Goal: Task Accomplishment & Management: Use online tool/utility

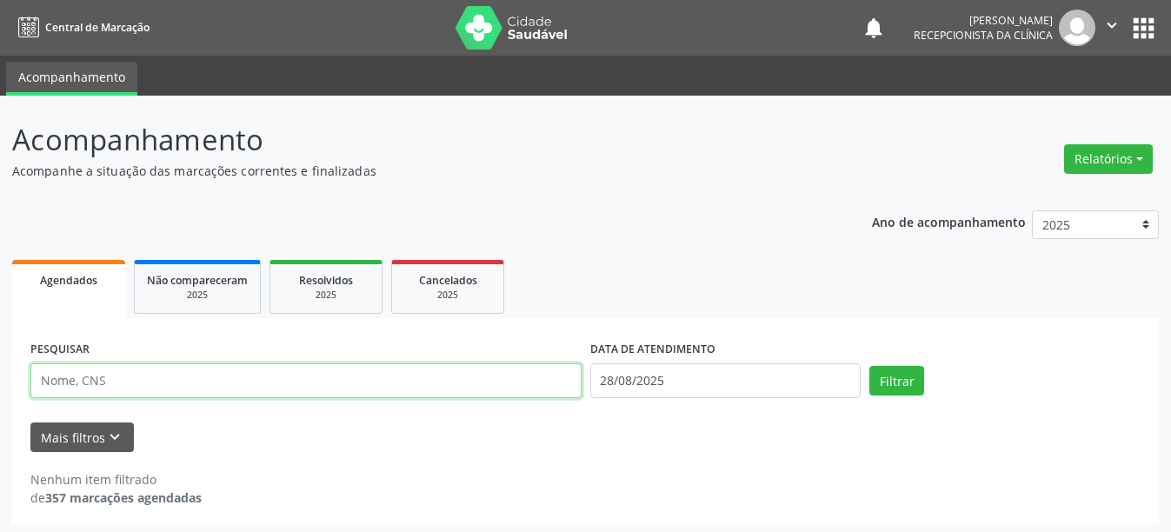
click at [135, 389] on input "text" at bounding box center [305, 380] width 551 height 35
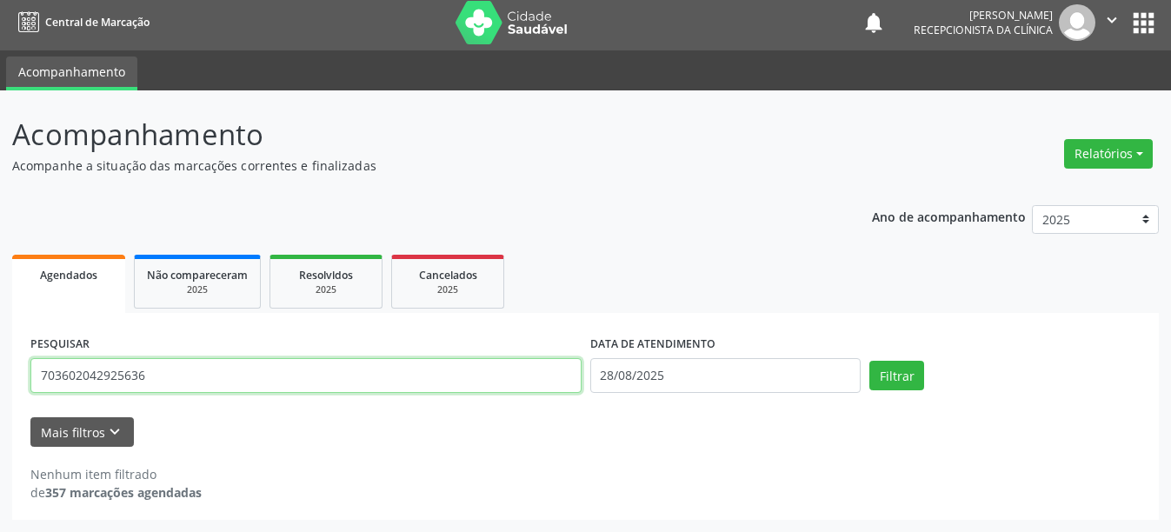
type input "703602042925636"
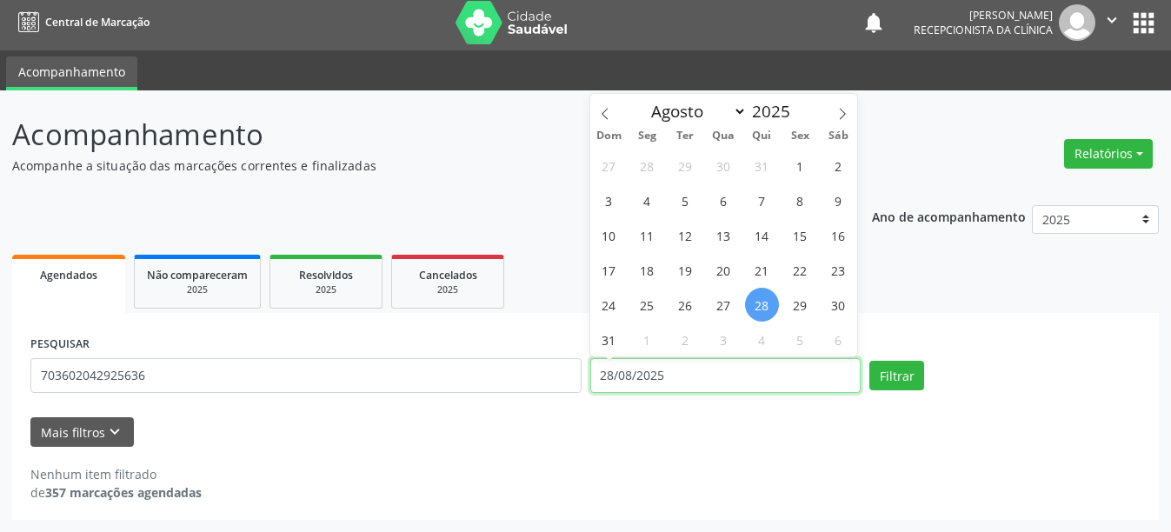
click at [663, 387] on input "28/08/2025" at bounding box center [725, 375] width 271 height 35
click at [650, 308] on span "25" at bounding box center [647, 305] width 34 height 34
type input "[DATE]"
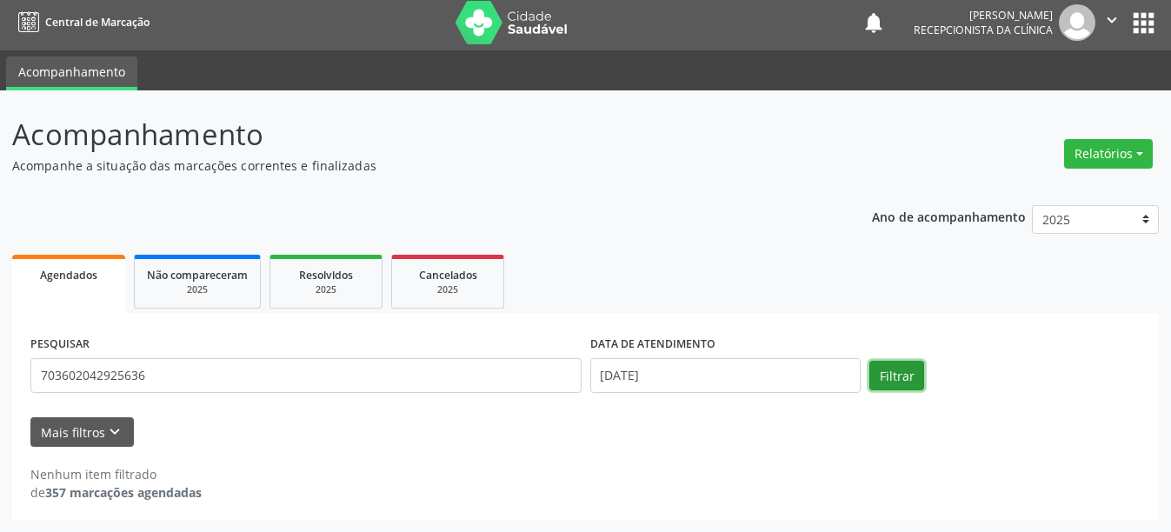
click at [886, 377] on button "Filtrar" at bounding box center [896, 376] width 55 height 30
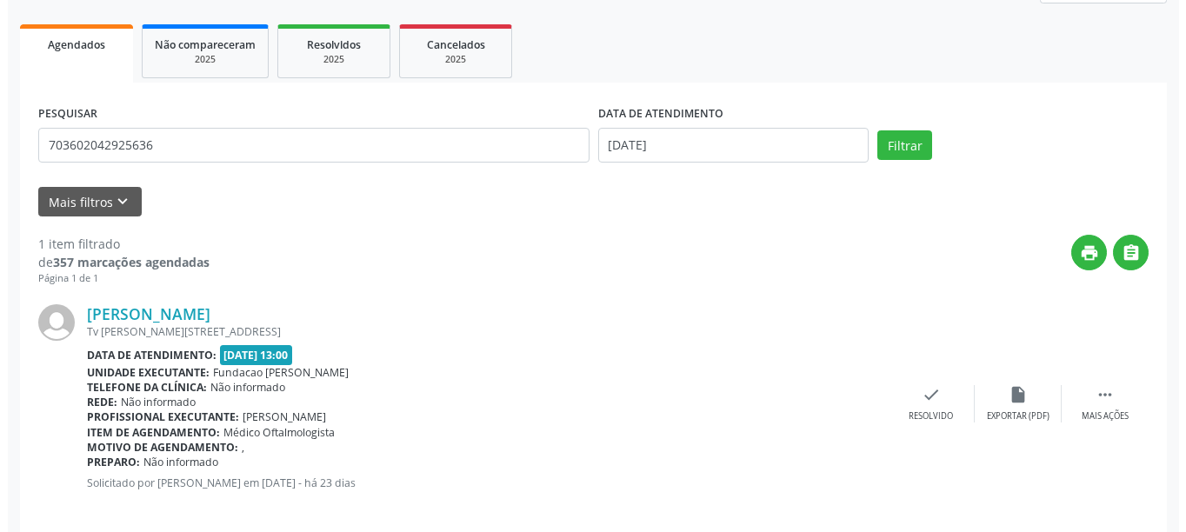
scroll to position [255, 0]
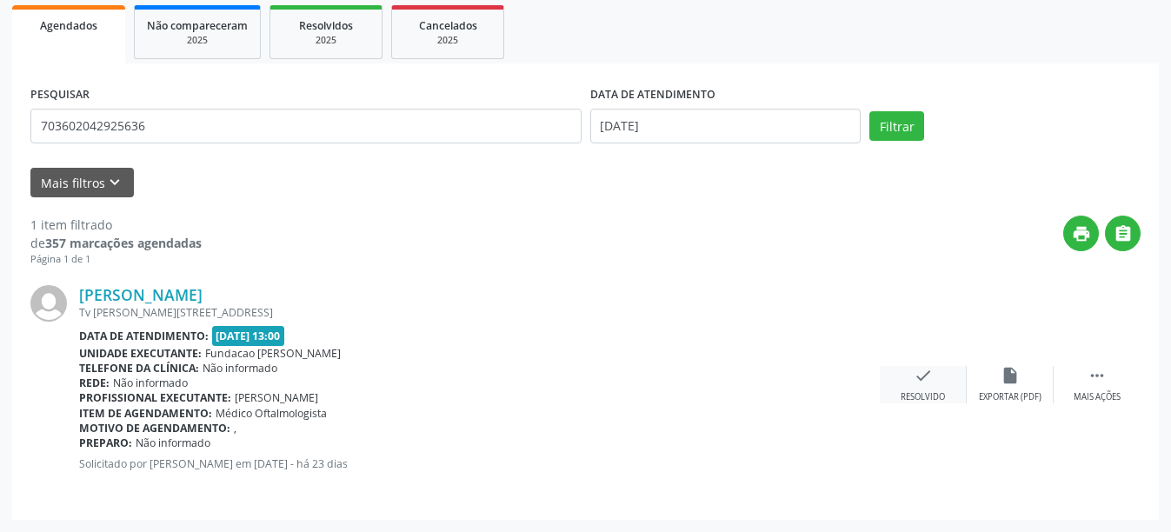
click at [935, 385] on div "check Resolvido" at bounding box center [923, 384] width 87 height 37
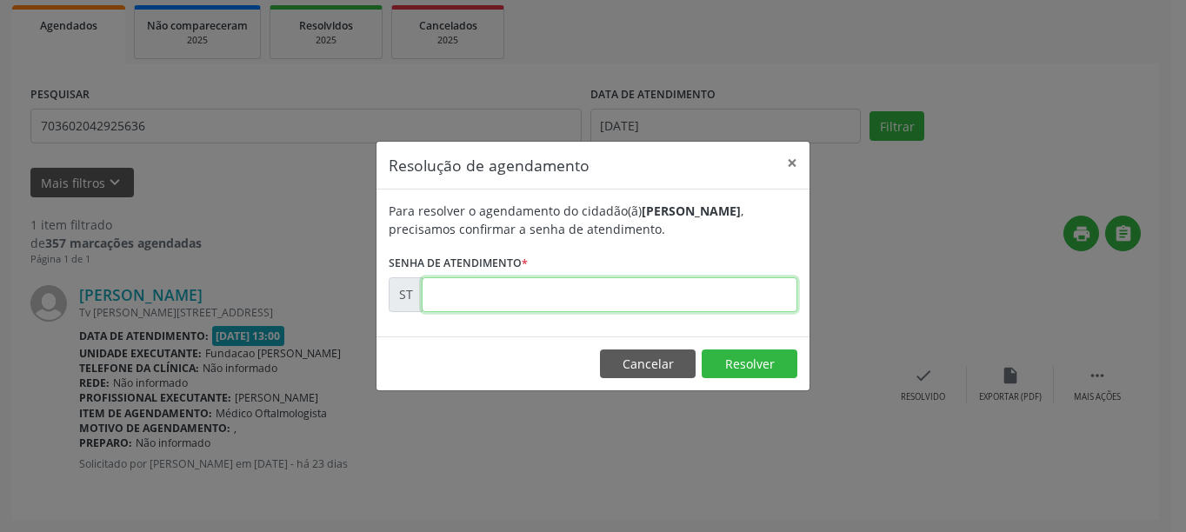
click at [598, 283] on input "text" at bounding box center [610, 294] width 376 height 35
type input "00014984"
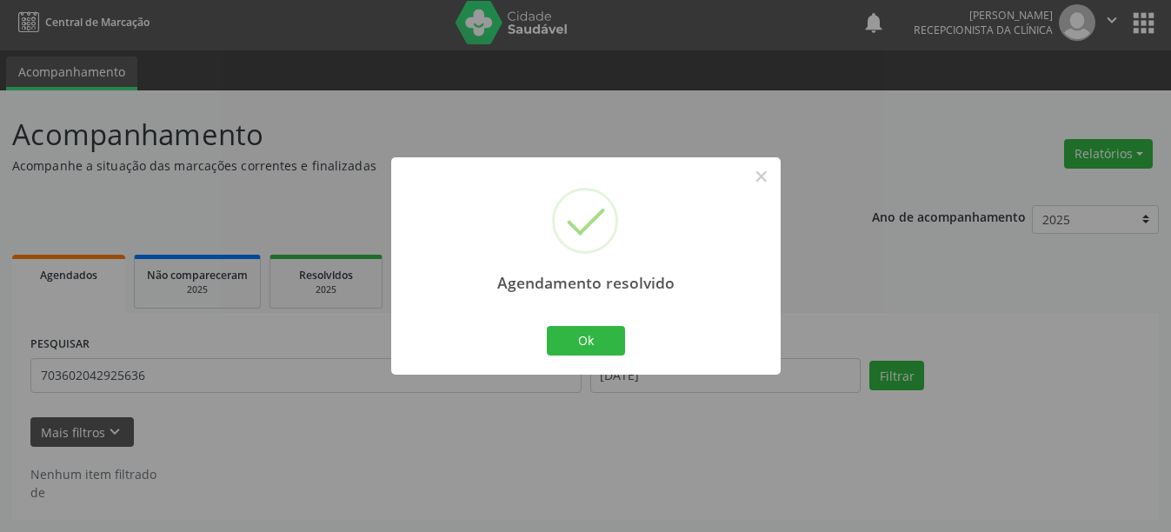
scroll to position [5, 0]
click at [569, 337] on button "Ok" at bounding box center [586, 341] width 78 height 30
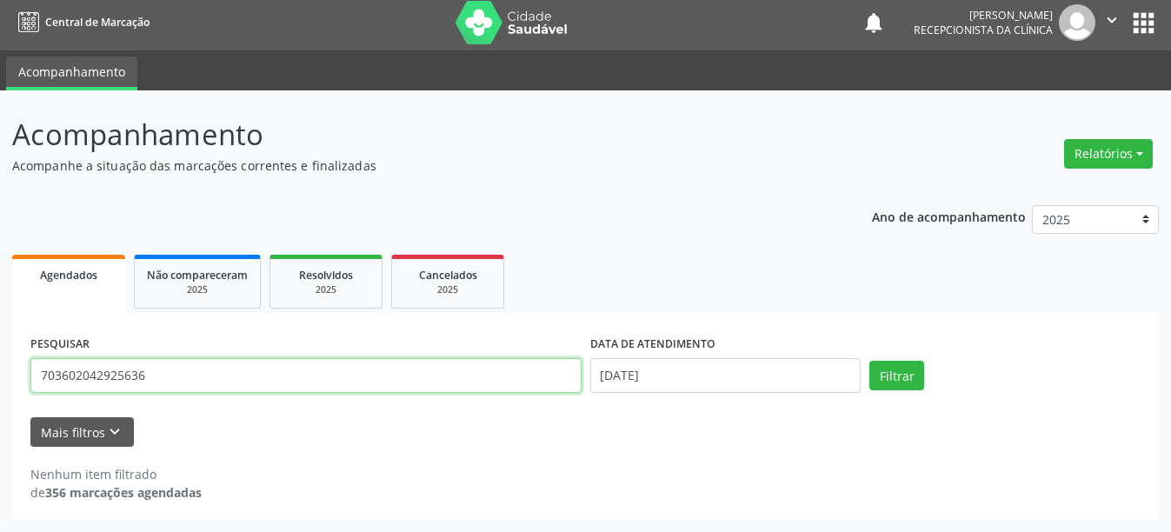
click at [172, 370] on input "703602042925636" at bounding box center [305, 375] width 551 height 35
type input "7"
type input "705006675429456"
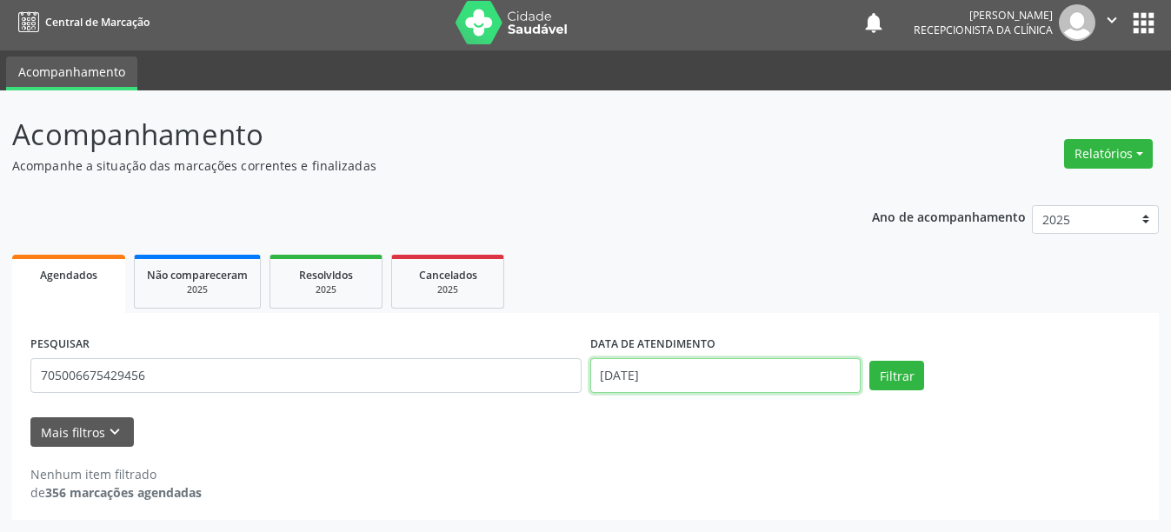
click at [709, 373] on input "[DATE]" at bounding box center [725, 375] width 271 height 35
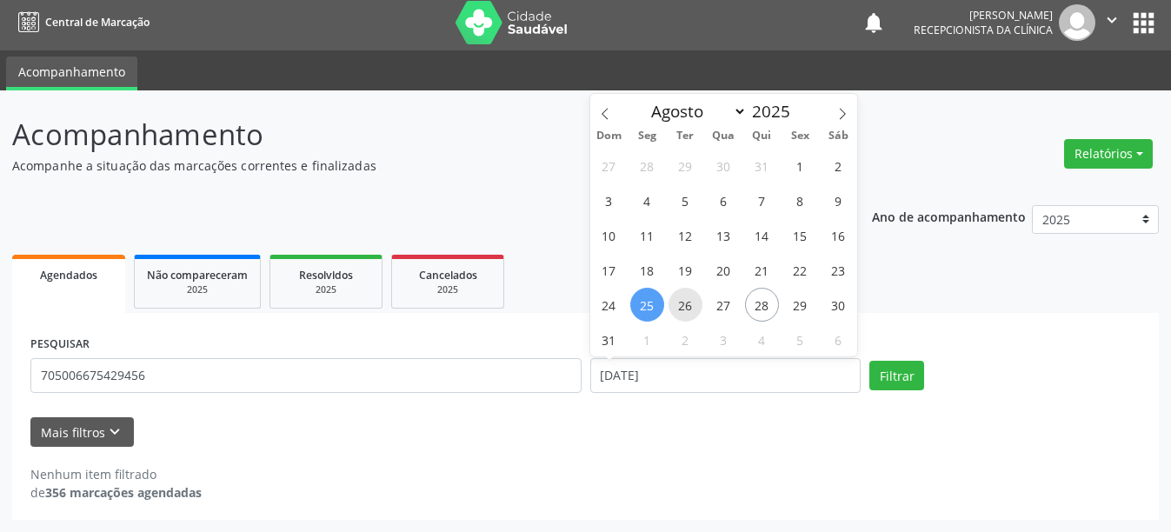
click at [682, 303] on span "26" at bounding box center [686, 305] width 34 height 34
type input "[DATE]"
click at [682, 303] on span "26" at bounding box center [686, 305] width 34 height 34
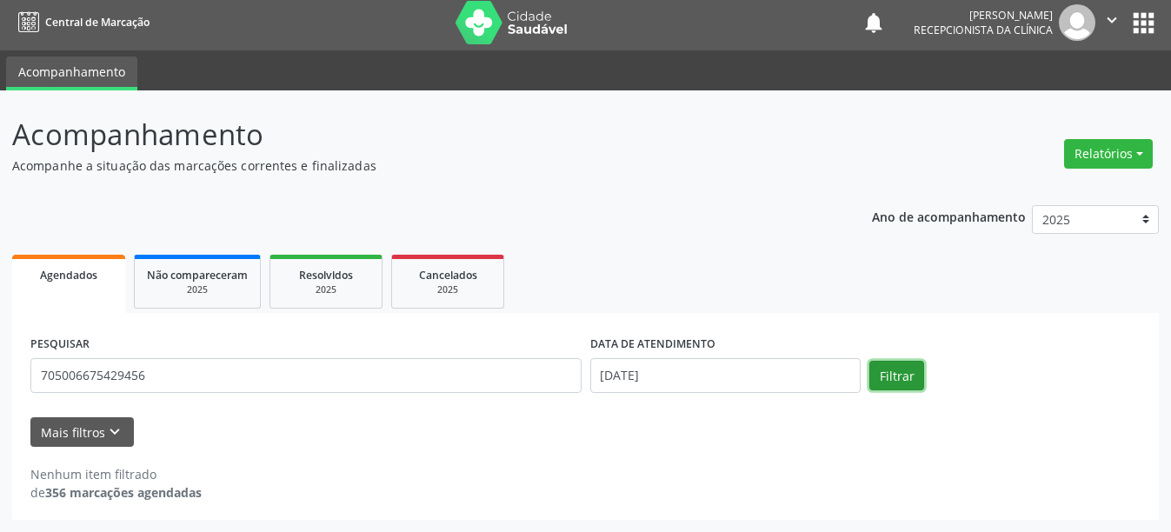
click at [887, 377] on button "Filtrar" at bounding box center [896, 376] width 55 height 30
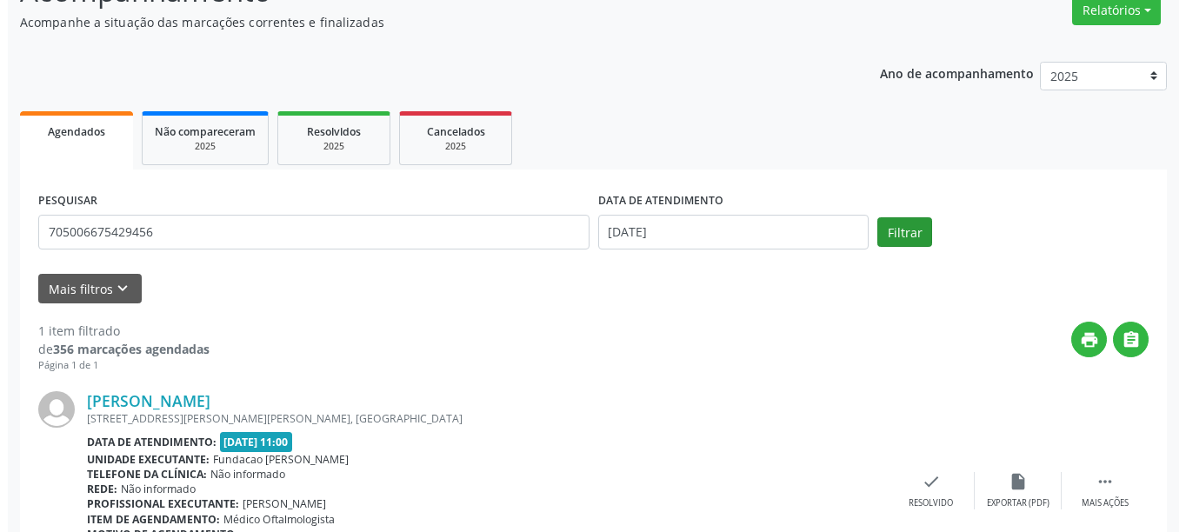
scroll to position [255, 0]
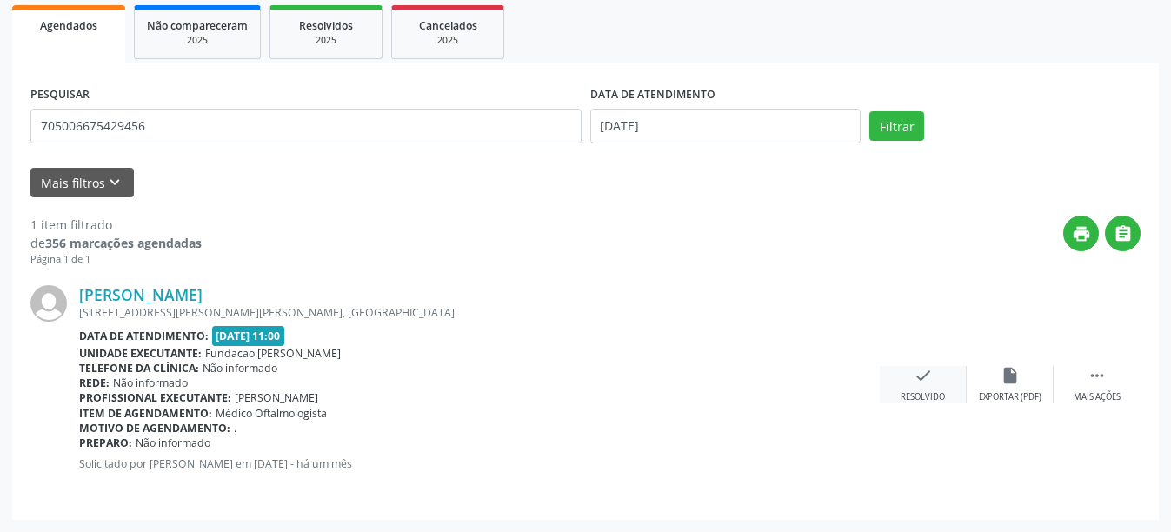
click at [933, 382] on div "check Resolvido" at bounding box center [923, 384] width 87 height 37
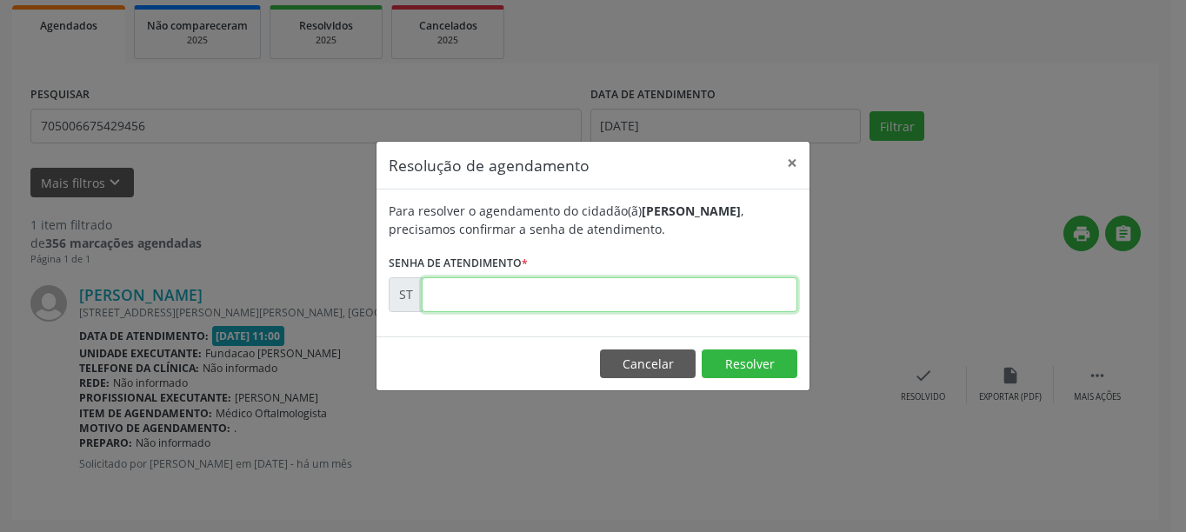
click at [465, 299] on input "text" at bounding box center [610, 294] width 376 height 35
type input "00012093"
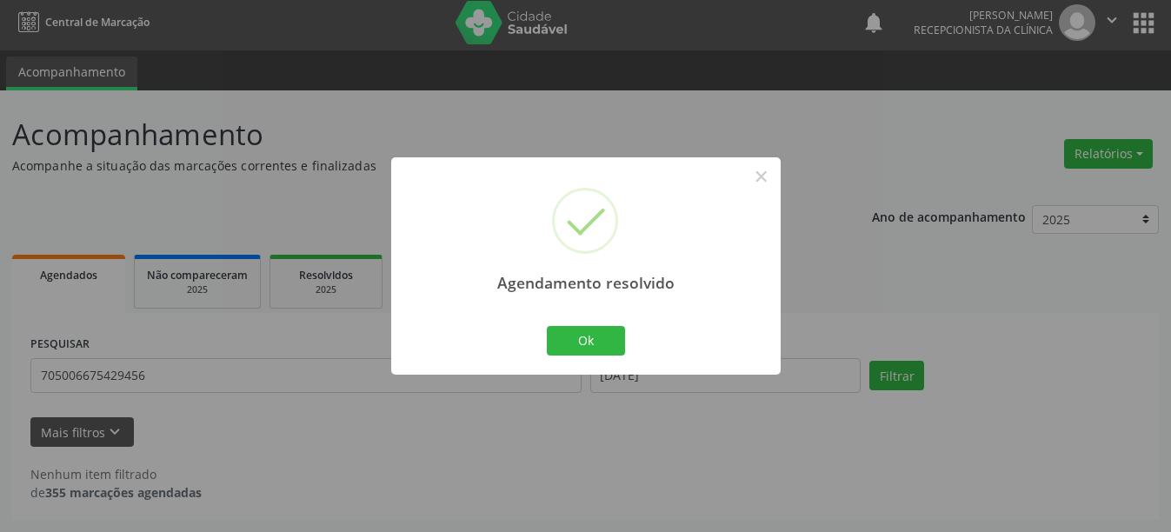
scroll to position [5, 0]
click at [598, 349] on button "Ok" at bounding box center [586, 341] width 78 height 30
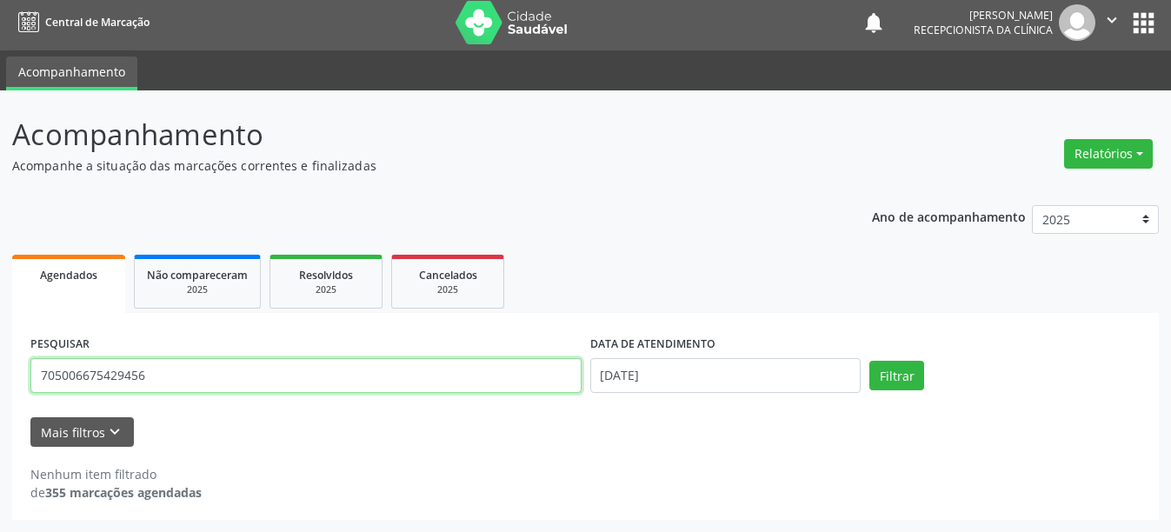
click at [170, 383] on input "705006675429456" at bounding box center [305, 375] width 551 height 35
type input "7"
type input "163940983030002"
click at [869, 361] on button "Filtrar" at bounding box center [896, 376] width 55 height 30
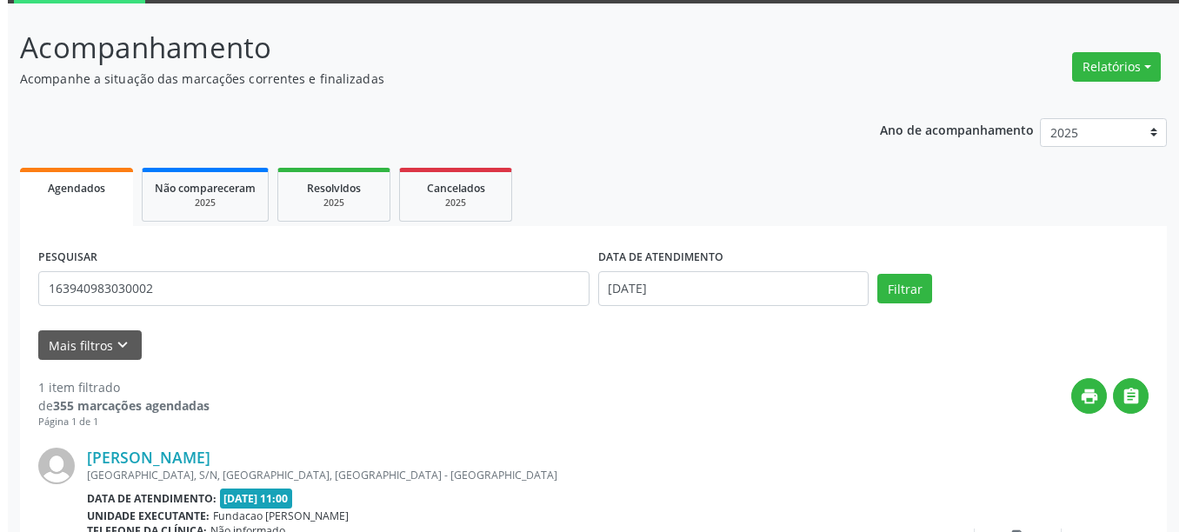
scroll to position [255, 0]
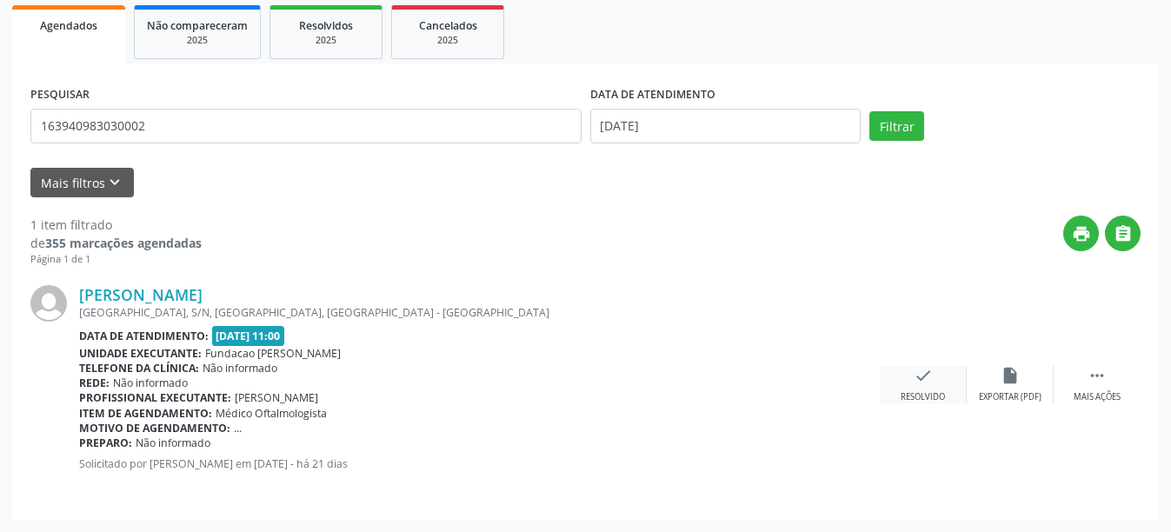
click at [921, 396] on div "Resolvido" at bounding box center [923, 397] width 44 height 12
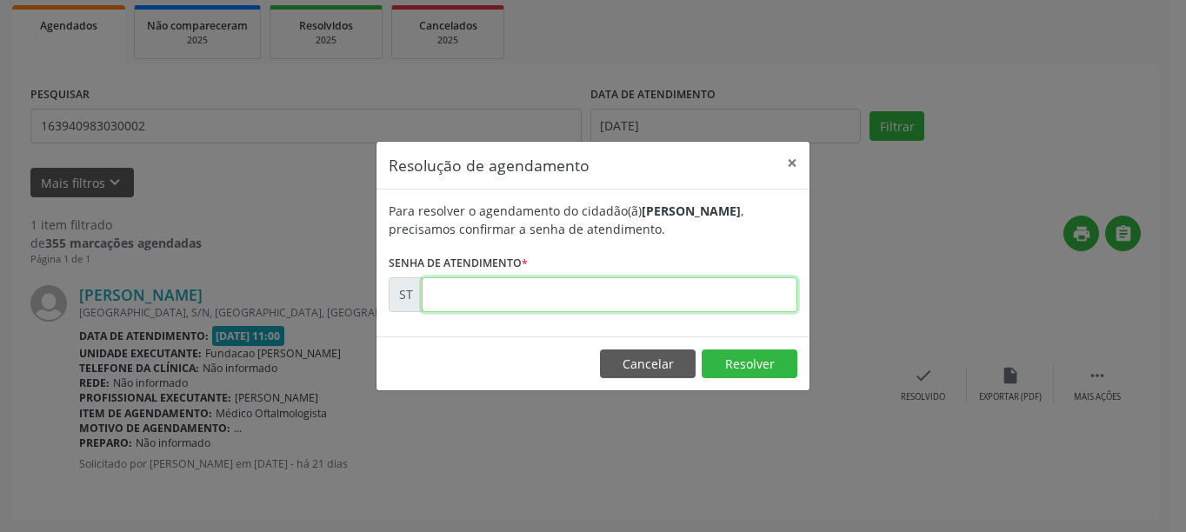
click at [548, 285] on input "text" at bounding box center [610, 294] width 376 height 35
type input "00015422"
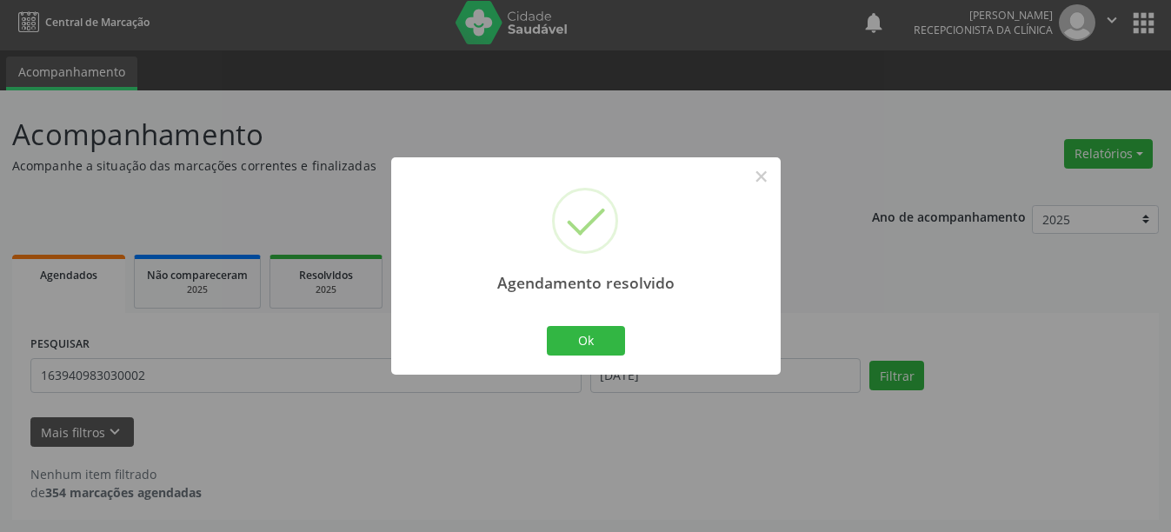
scroll to position [5, 0]
click at [613, 339] on button "Ok" at bounding box center [586, 341] width 78 height 30
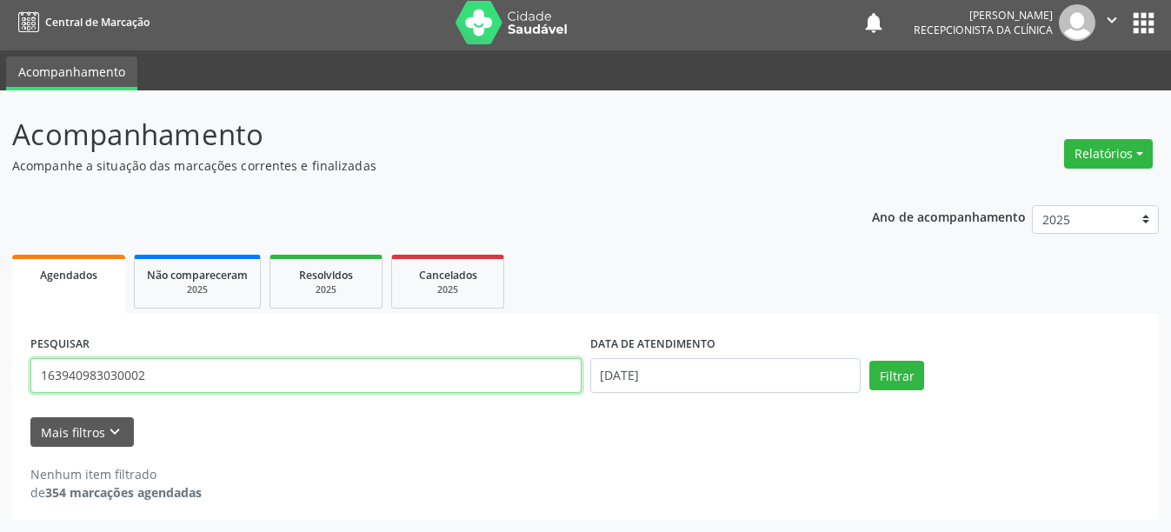
drag, startPoint x: 192, startPoint y: 381, endPoint x: 0, endPoint y: 359, distance: 193.4
click at [0, 359] on div "Acompanhamento Acompanhe a situação das marcações correntes e finalizadas Relat…" at bounding box center [585, 311] width 1171 height 442
type input "702004315917789"
click at [869, 361] on button "Filtrar" at bounding box center [896, 376] width 55 height 30
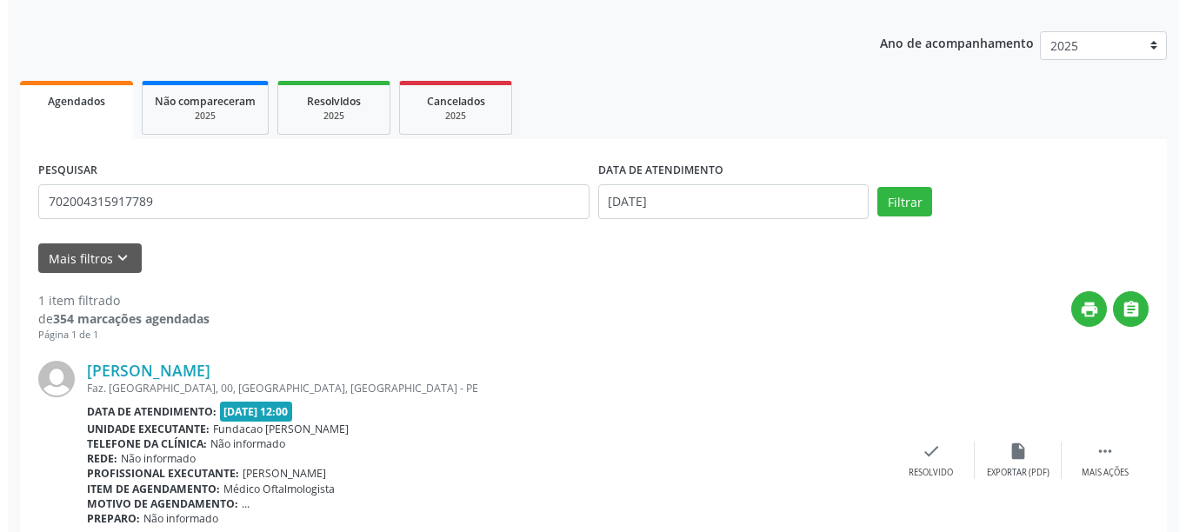
scroll to position [255, 0]
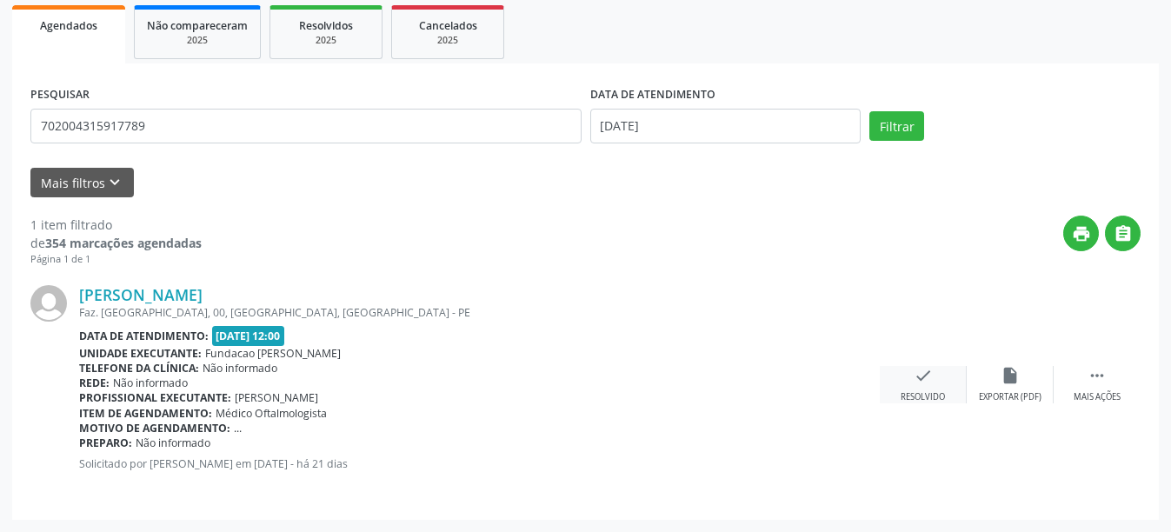
click at [916, 399] on div "Resolvido" at bounding box center [923, 397] width 44 height 12
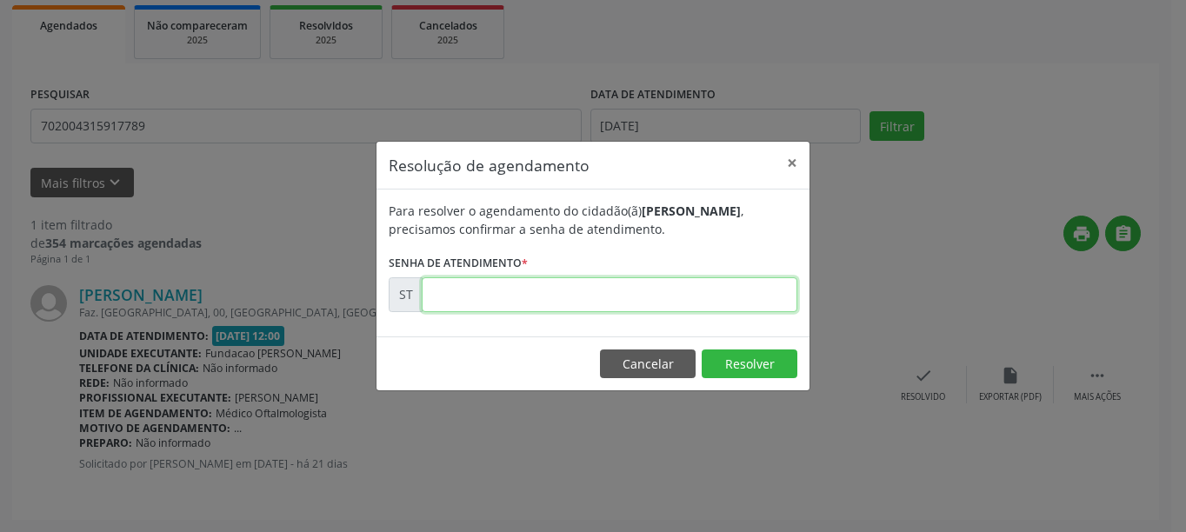
click at [576, 291] on input "text" at bounding box center [610, 294] width 376 height 35
type input "00015525"
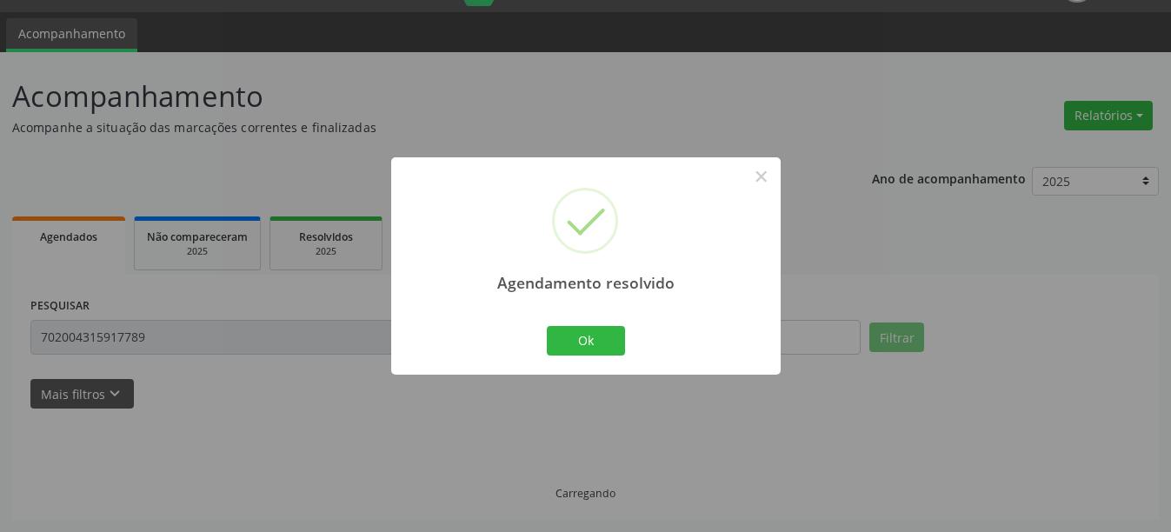
scroll to position [5, 0]
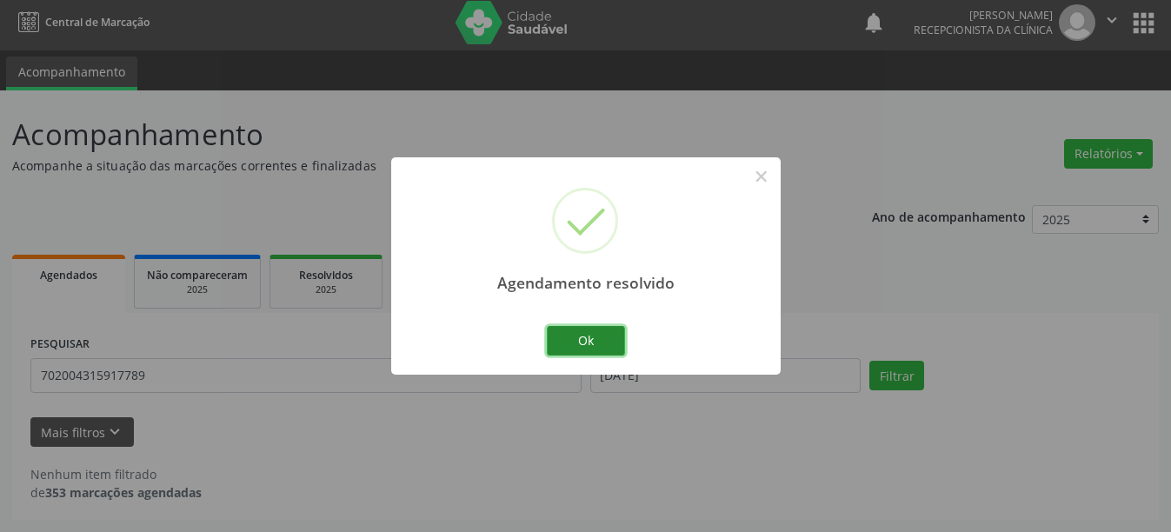
click at [615, 347] on button "Ok" at bounding box center [586, 341] width 78 height 30
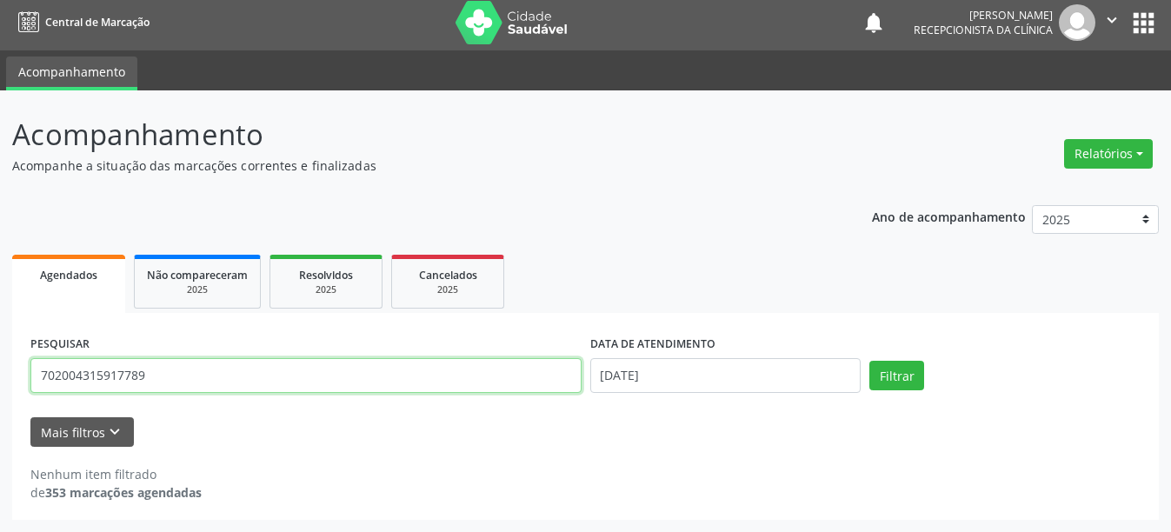
click at [179, 374] on input "702004315917789" at bounding box center [305, 375] width 551 height 35
type input "7"
type input "700504546255551"
click at [869, 361] on button "Filtrar" at bounding box center [896, 376] width 55 height 30
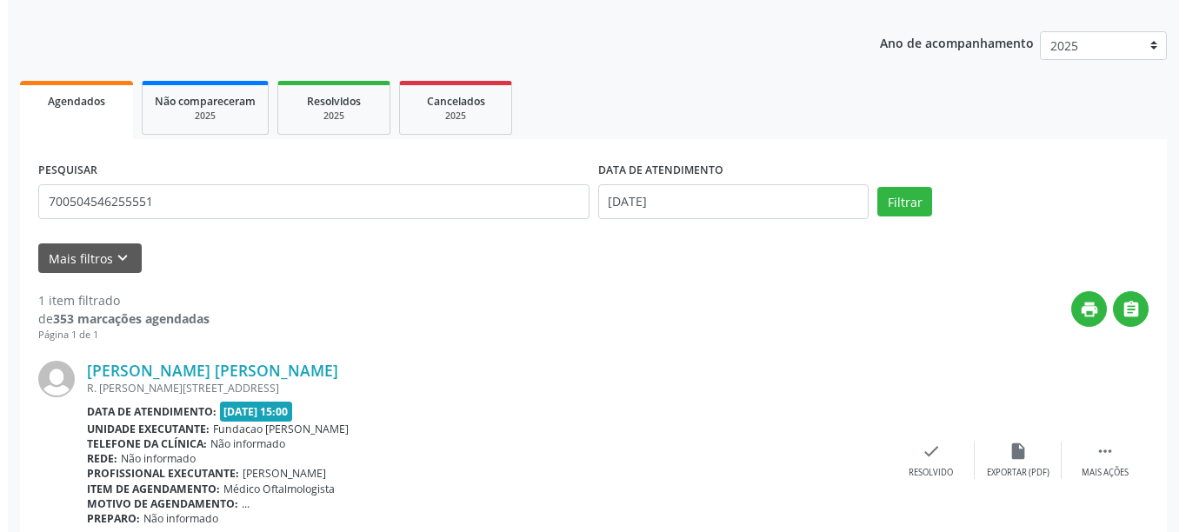
scroll to position [255, 0]
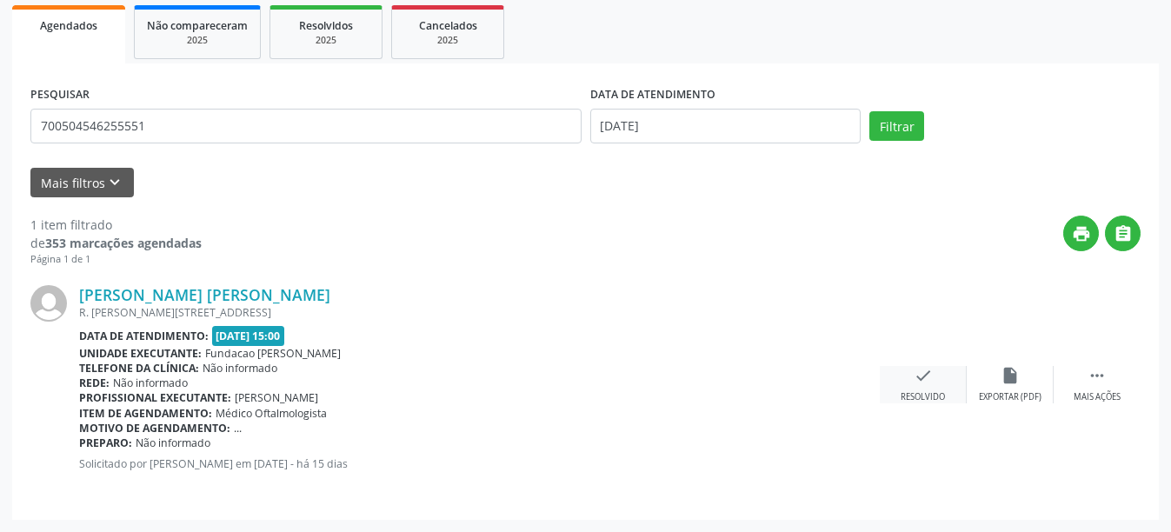
click at [915, 385] on div "check Resolvido" at bounding box center [923, 384] width 87 height 37
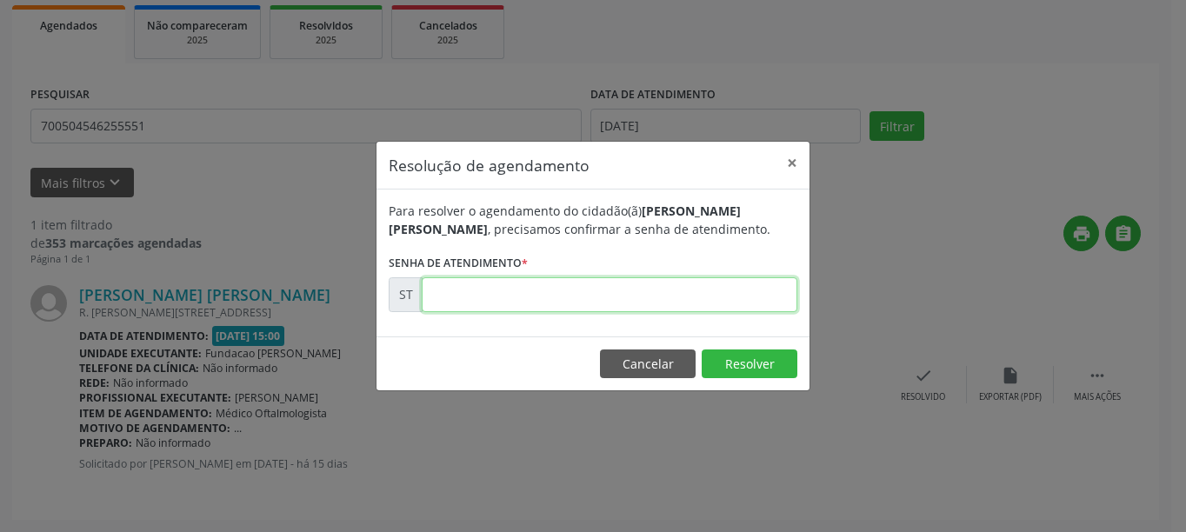
click at [539, 291] on input "text" at bounding box center [610, 294] width 376 height 35
type input "00016085"
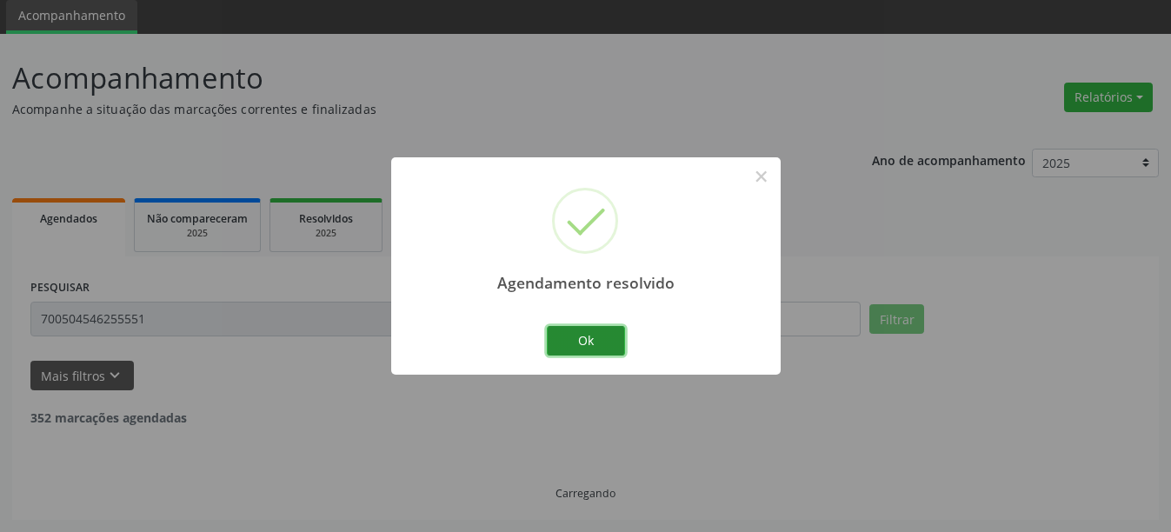
click at [617, 349] on button "Ok" at bounding box center [586, 341] width 78 height 30
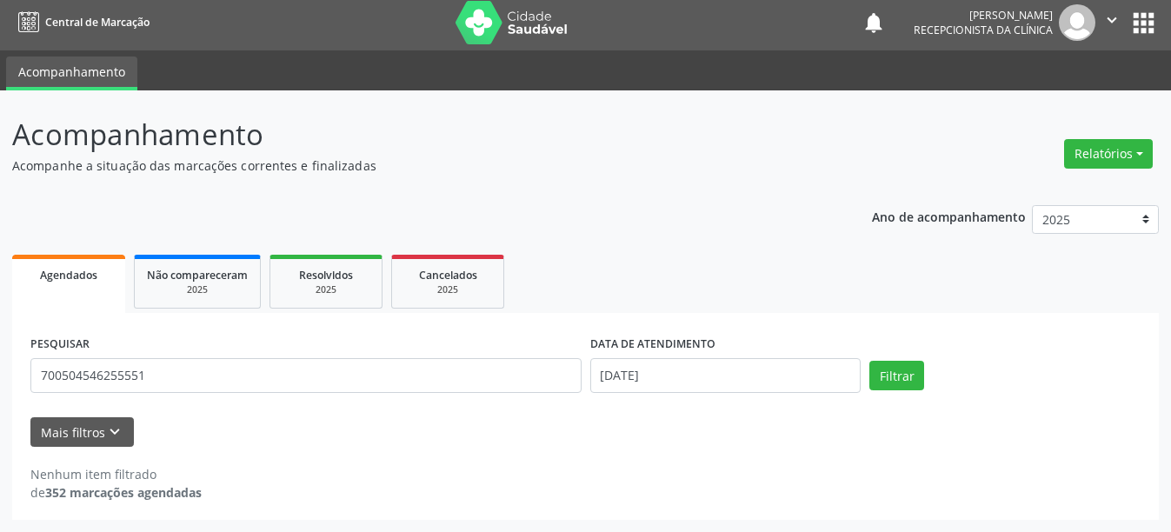
scroll to position [5, 0]
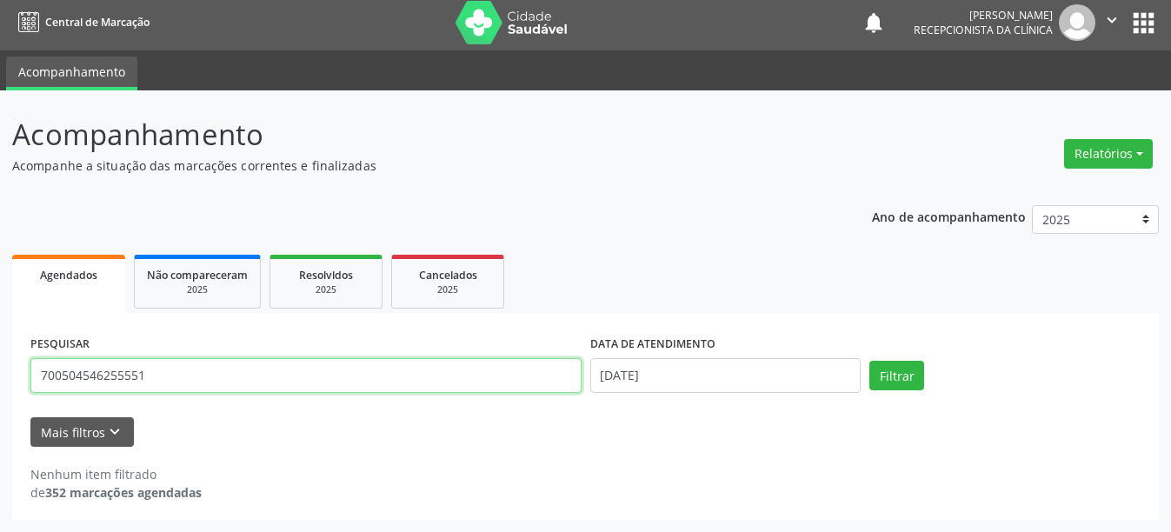
click at [164, 382] on input "700504546255551" at bounding box center [305, 375] width 551 height 35
type input "7"
type input "706704551498510"
click at [869, 361] on button "Filtrar" at bounding box center [896, 376] width 55 height 30
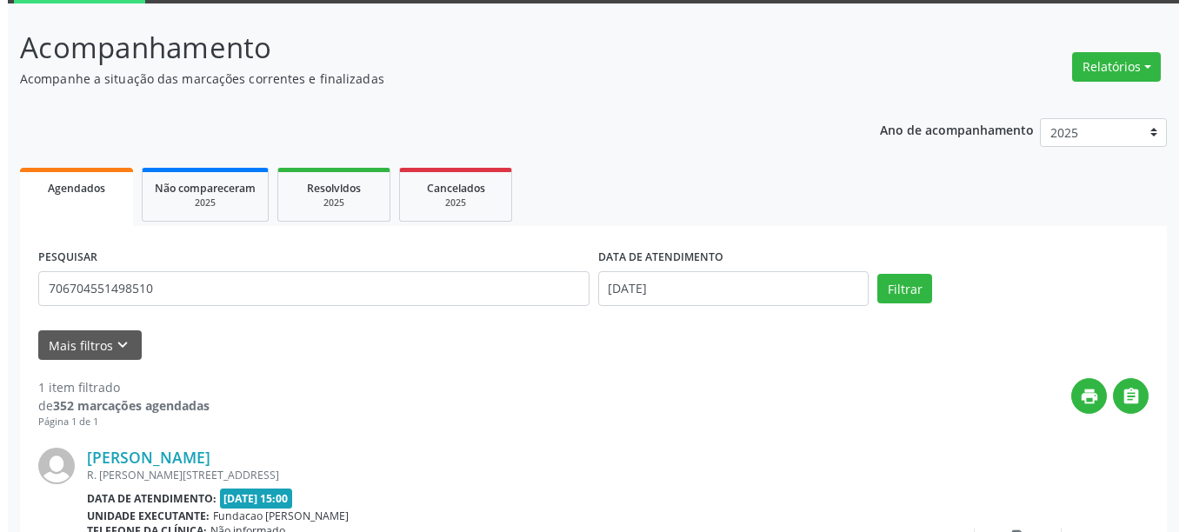
scroll to position [255, 0]
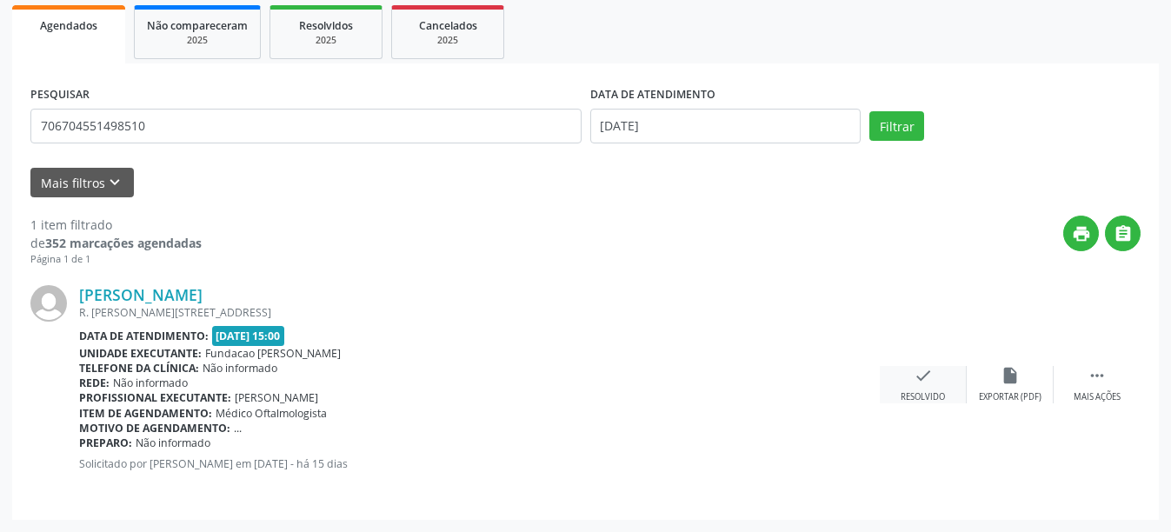
click at [924, 401] on div "Resolvido" at bounding box center [923, 397] width 44 height 12
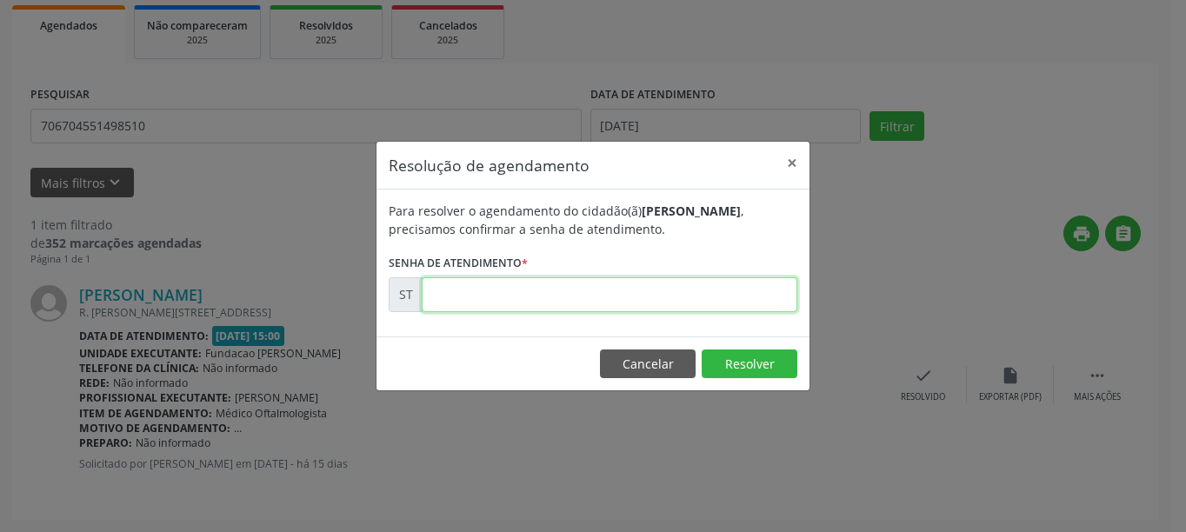
click at [546, 303] on input "text" at bounding box center [610, 294] width 376 height 35
type input "00016084"
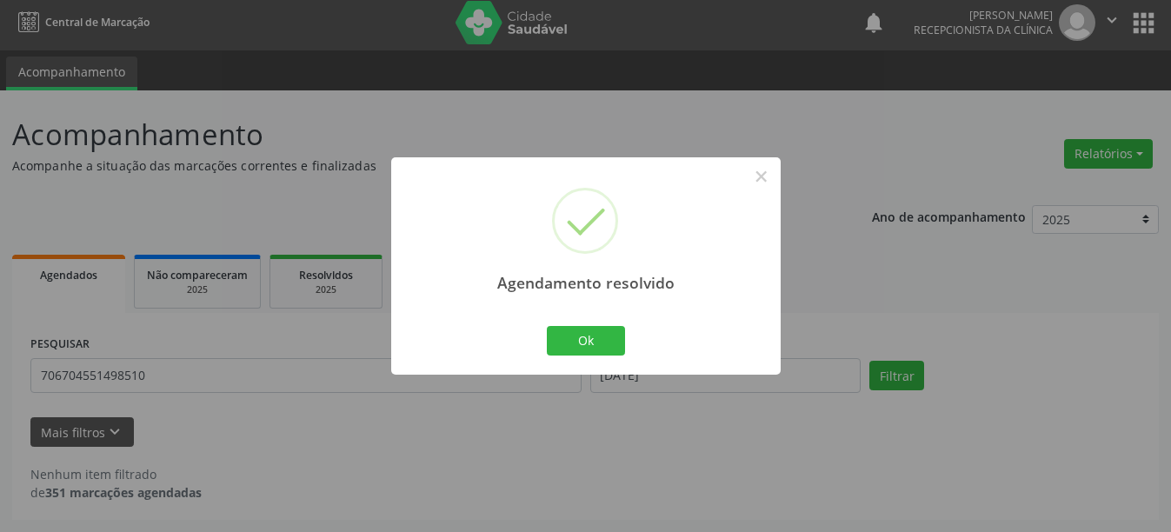
scroll to position [5, 0]
click at [579, 340] on button "Ok" at bounding box center [586, 341] width 78 height 30
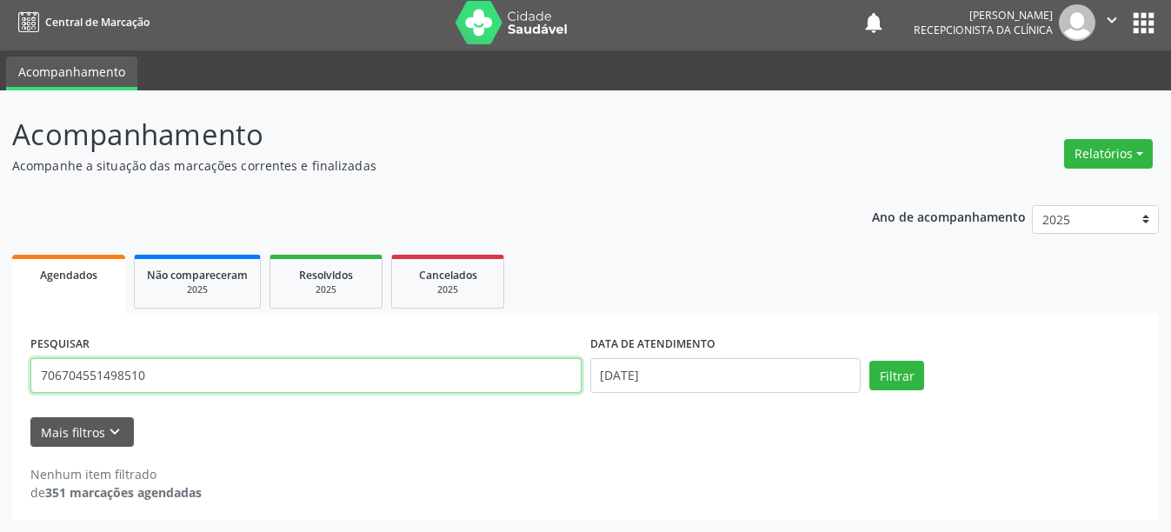
click at [167, 376] on input "706704551498510" at bounding box center [305, 375] width 551 height 35
type input "7"
click at [869, 361] on button "Filtrar" at bounding box center [896, 376] width 55 height 30
click at [155, 371] on input "706704551498510" at bounding box center [305, 375] width 551 height 35
type input "7"
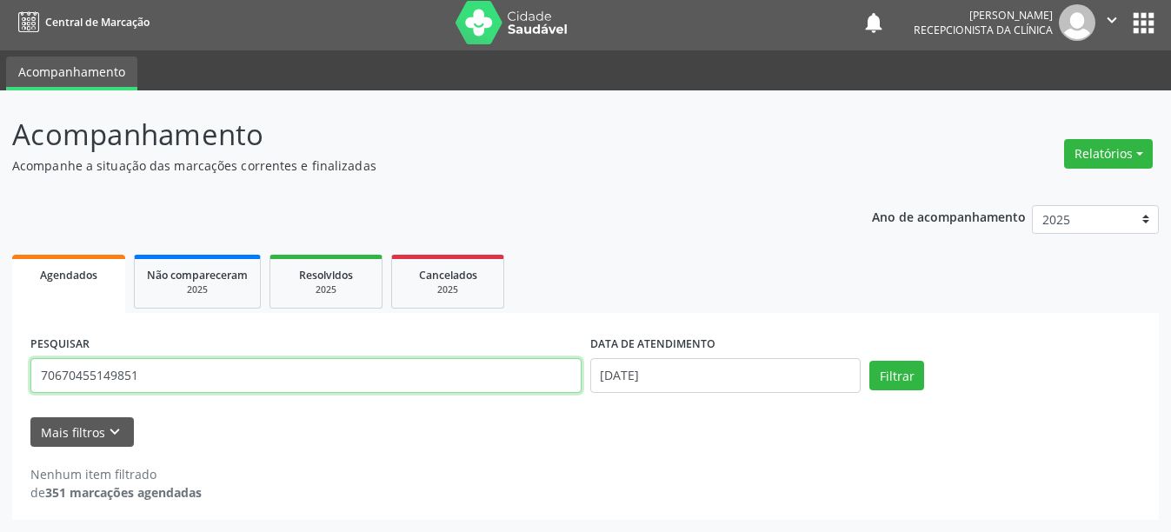
type input "706704551498510"
click at [869, 361] on button "Filtrar" at bounding box center [896, 376] width 55 height 30
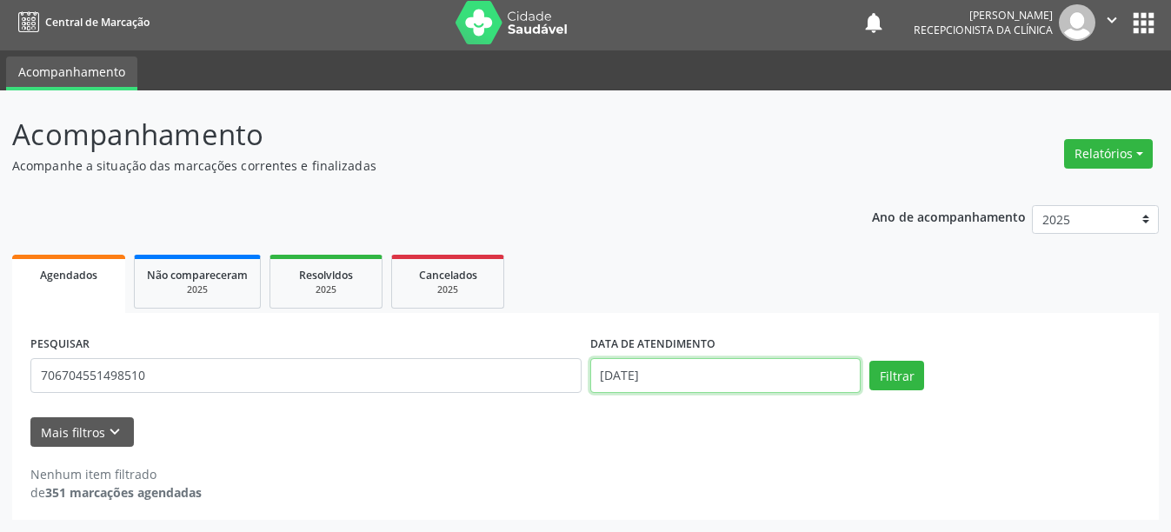
click at [798, 380] on input "[DATE]" at bounding box center [725, 375] width 271 height 35
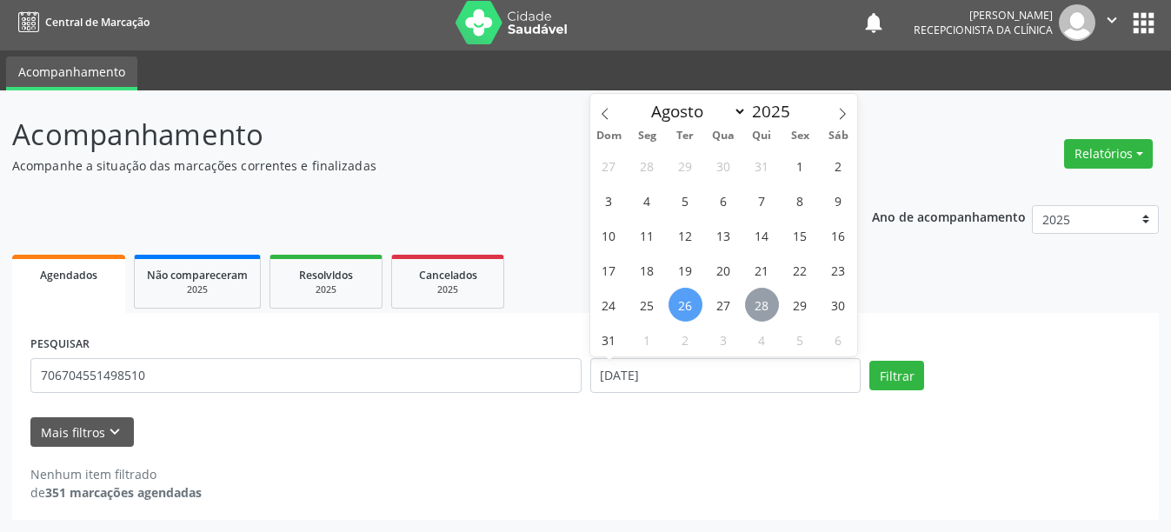
click at [759, 308] on span "28" at bounding box center [762, 305] width 34 height 34
type input "28/08/2025"
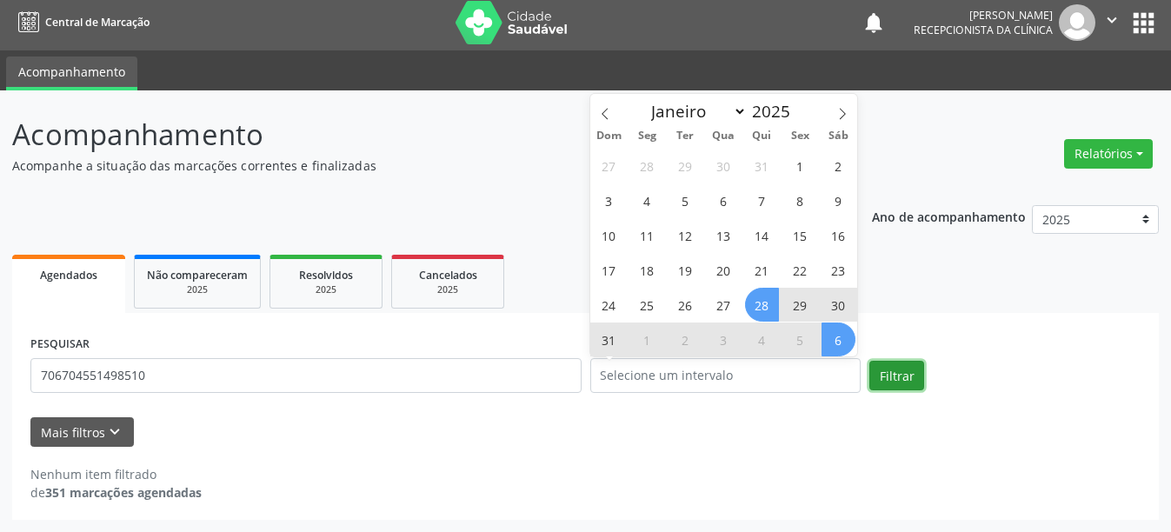
select select "7"
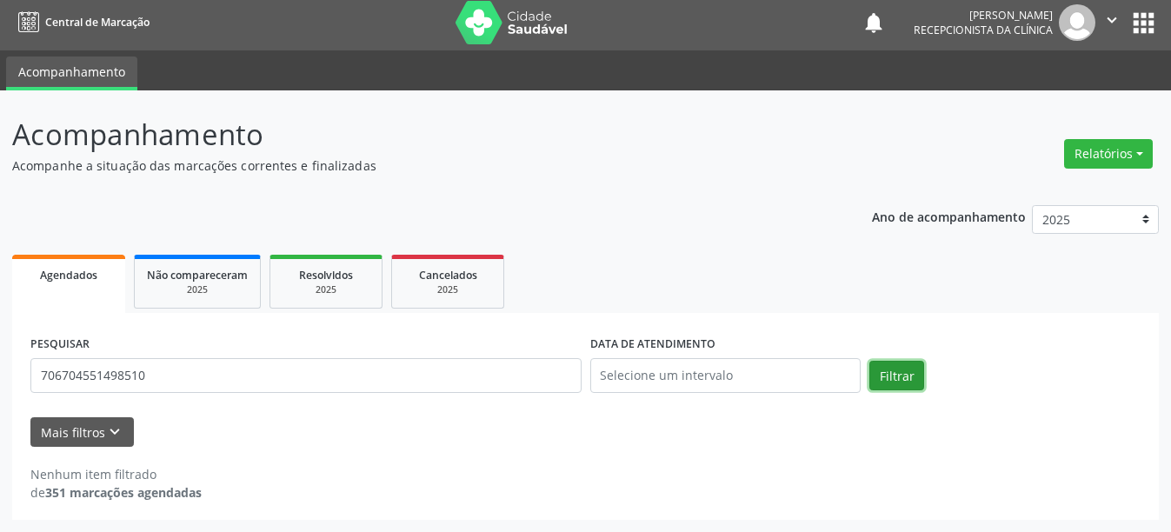
click at [902, 381] on button "Filtrar" at bounding box center [896, 376] width 55 height 30
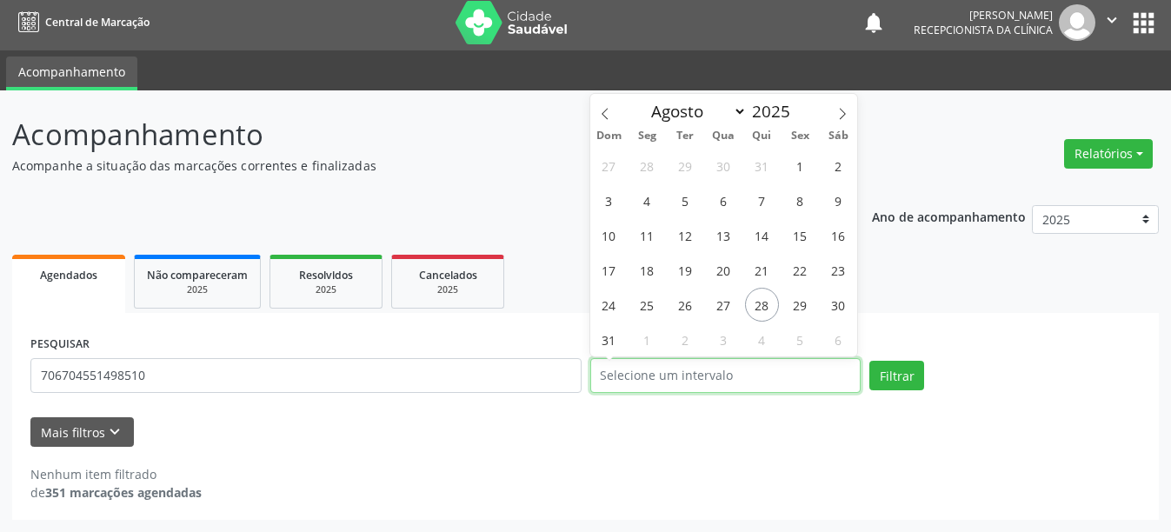
click at [786, 370] on input "text" at bounding box center [725, 375] width 271 height 35
click at [753, 293] on span "28" at bounding box center [762, 305] width 34 height 34
type input "28/08/2025"
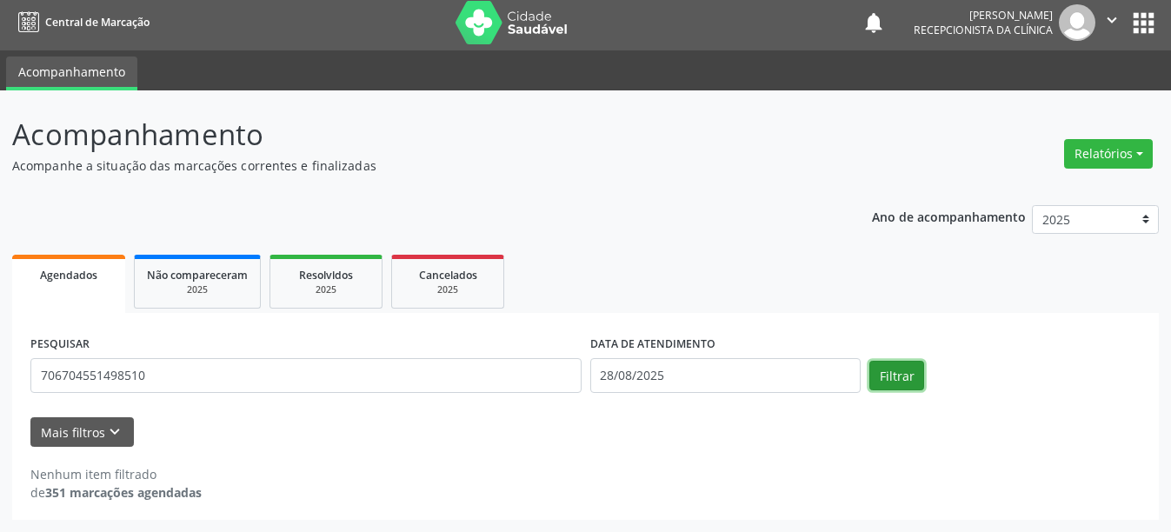
click at [914, 378] on button "Filtrar" at bounding box center [896, 376] width 55 height 30
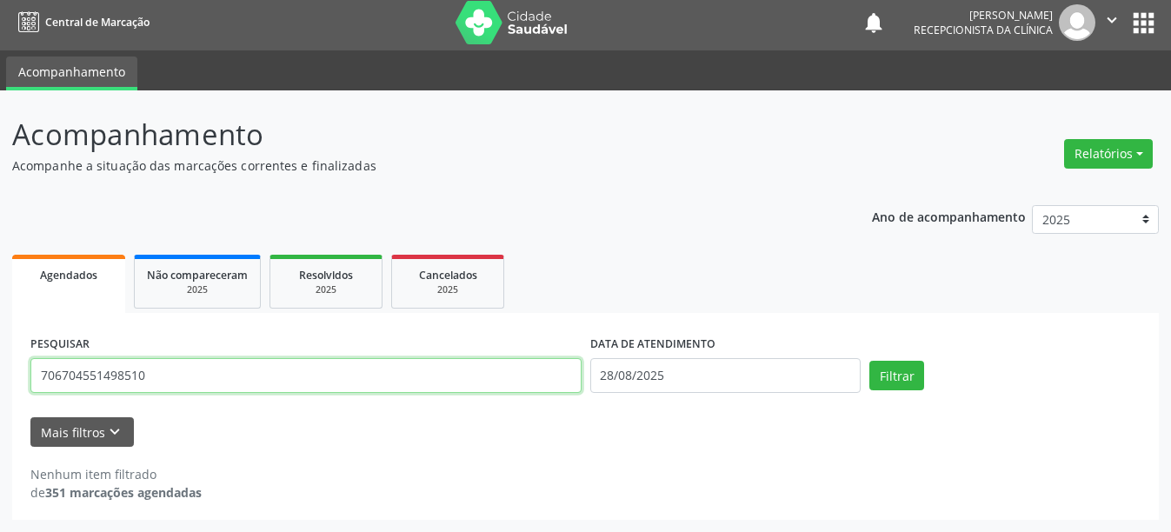
drag, startPoint x: 154, startPoint y: 377, endPoint x: 0, endPoint y: 356, distance: 155.4
click at [0, 356] on div "Acompanhamento Acompanhe a situação das marcações correntes e finalizadas Relat…" at bounding box center [585, 311] width 1171 height 442
type input "706704551498510"
click at [869, 361] on button "Filtrar" at bounding box center [896, 376] width 55 height 30
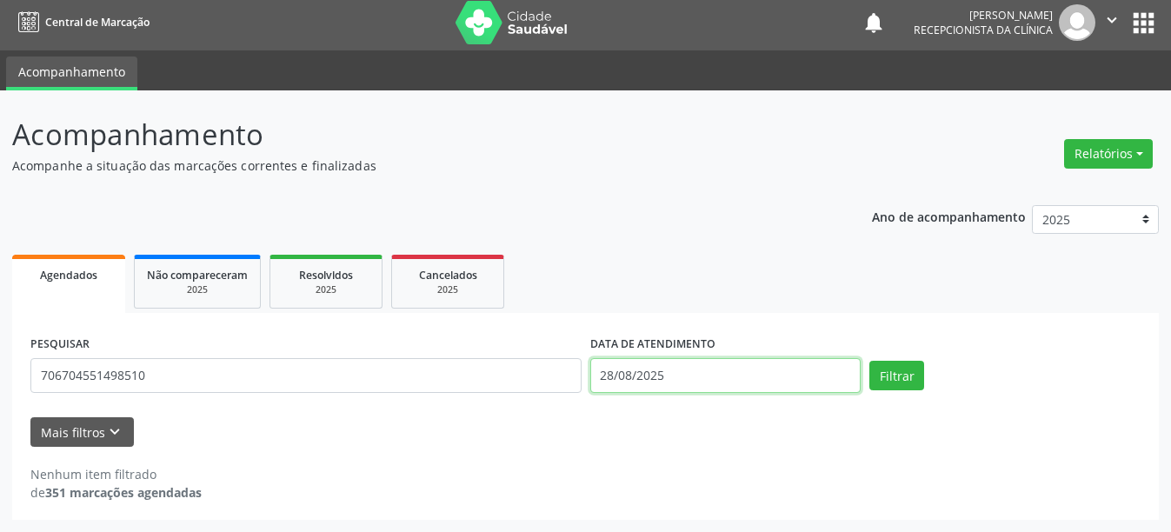
click at [801, 376] on input "28/08/2025" at bounding box center [725, 375] width 271 height 35
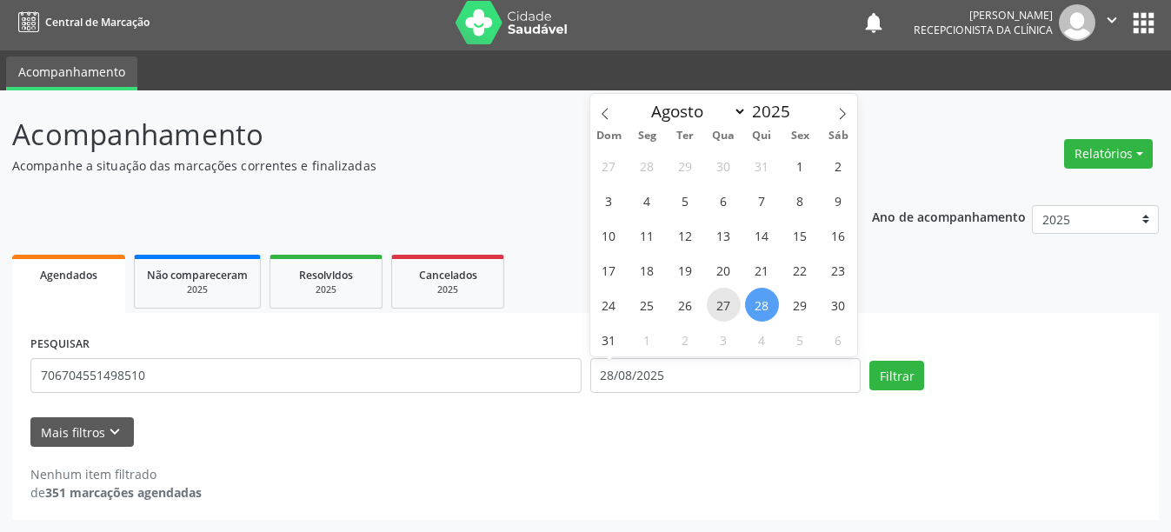
click at [732, 295] on span "27" at bounding box center [724, 305] width 34 height 34
type input "[DATE]"
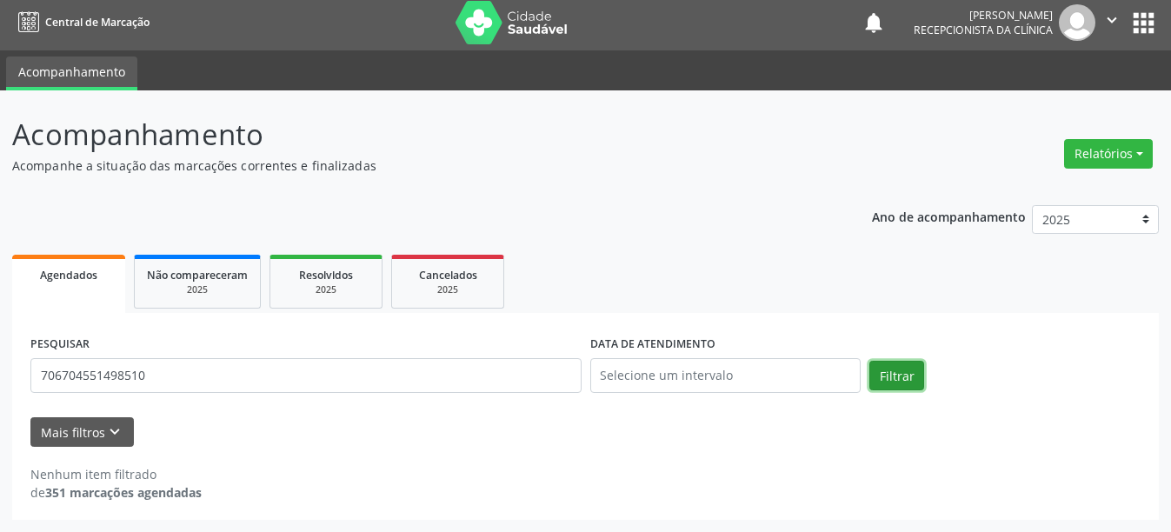
click at [875, 369] on button "Filtrar" at bounding box center [896, 376] width 55 height 30
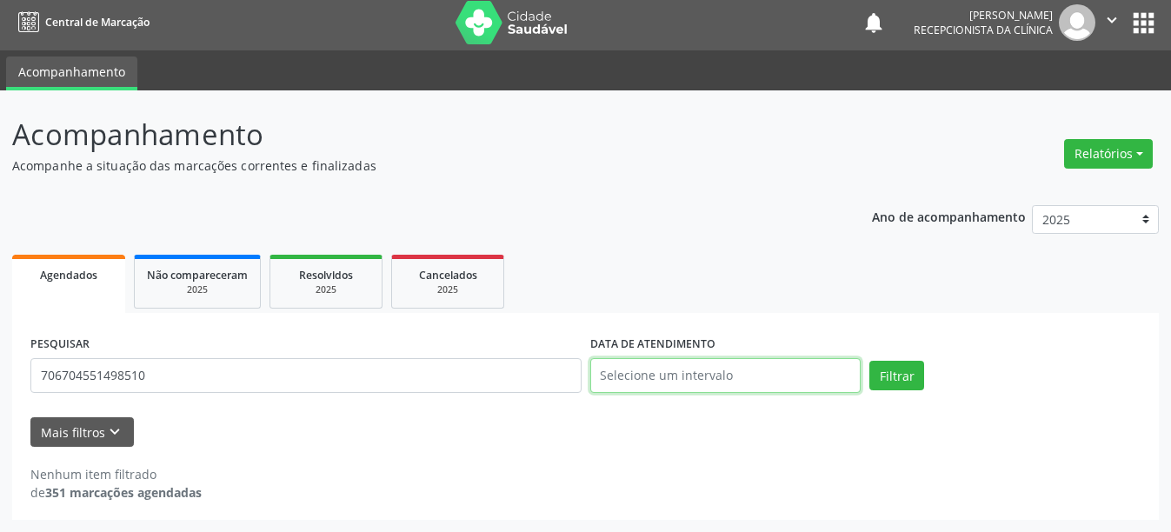
click at [761, 379] on input "text" at bounding box center [725, 375] width 271 height 35
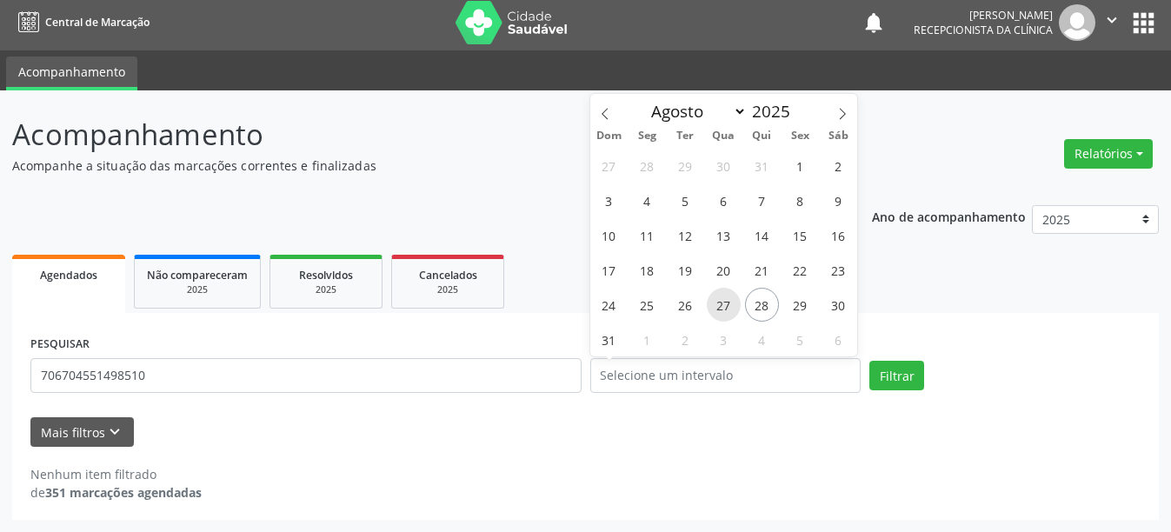
click at [714, 303] on span "27" at bounding box center [724, 305] width 34 height 34
type input "[DATE]"
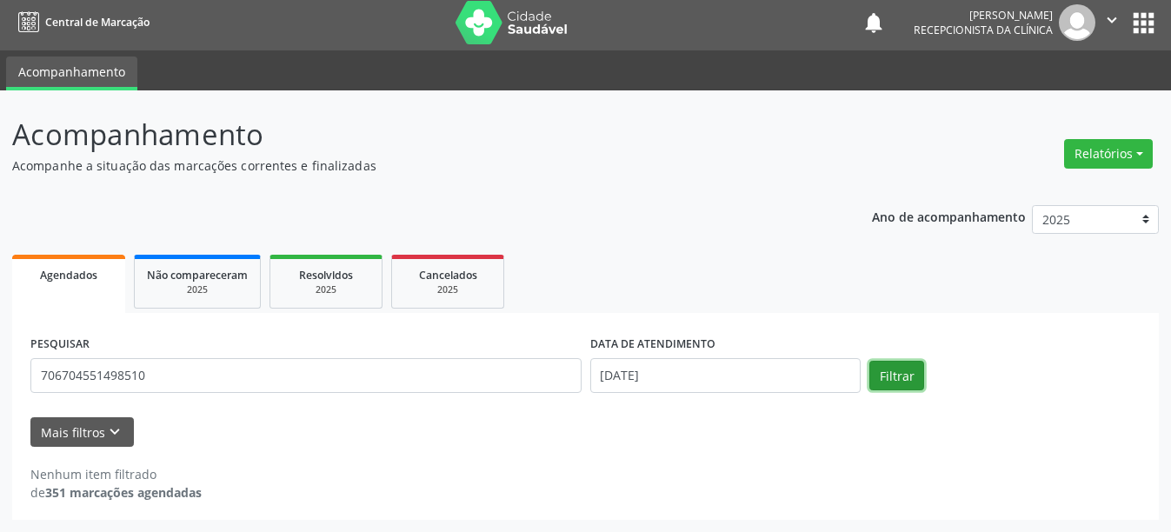
click at [902, 375] on button "Filtrar" at bounding box center [896, 376] width 55 height 30
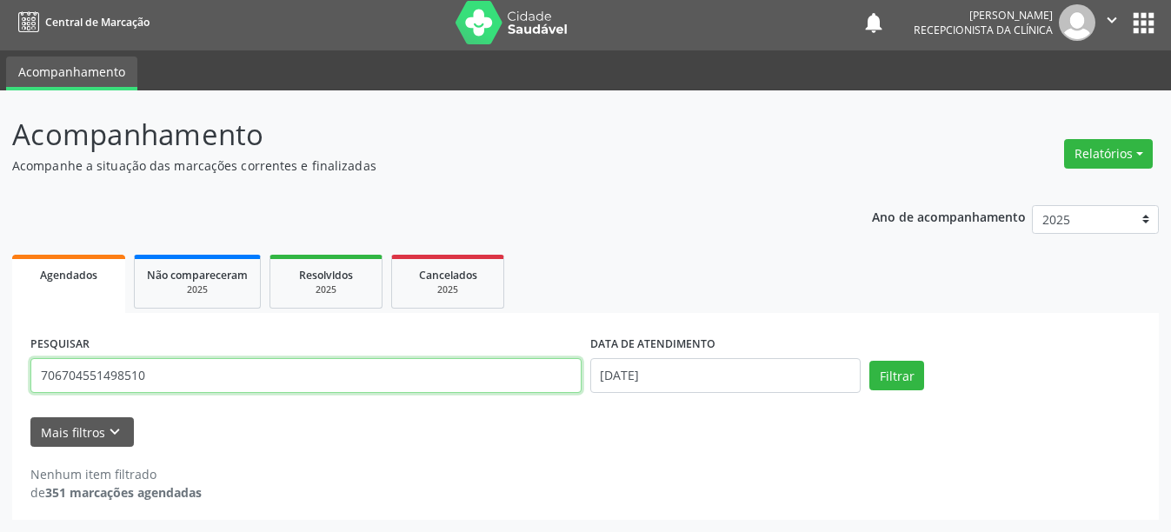
click at [158, 381] on input "706704551498510" at bounding box center [305, 375] width 551 height 35
type input "7"
type input "209278697180001"
click at [869, 361] on button "Filtrar" at bounding box center [896, 376] width 55 height 30
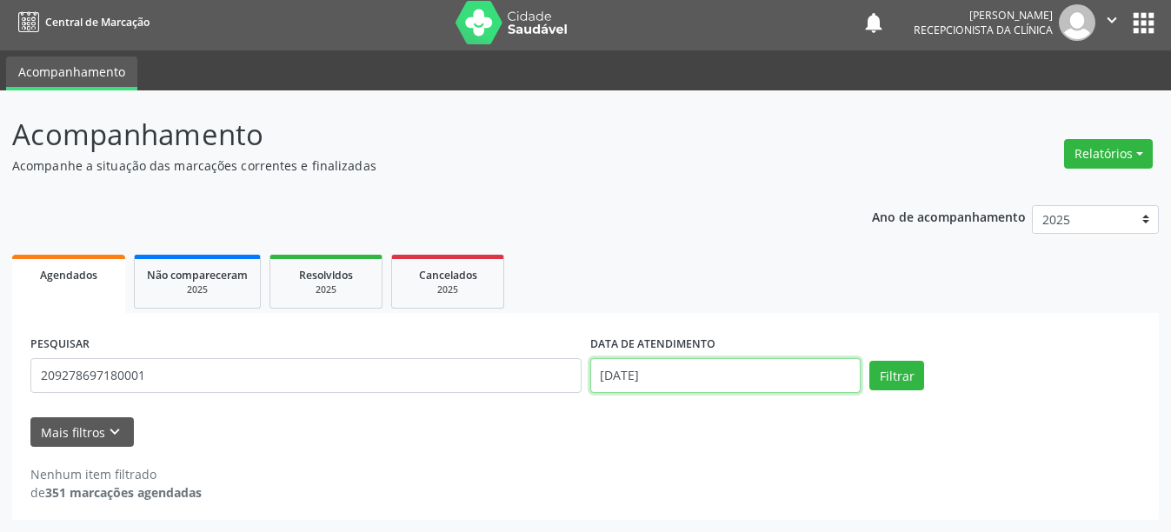
click at [688, 386] on input "[DATE]" at bounding box center [725, 375] width 271 height 35
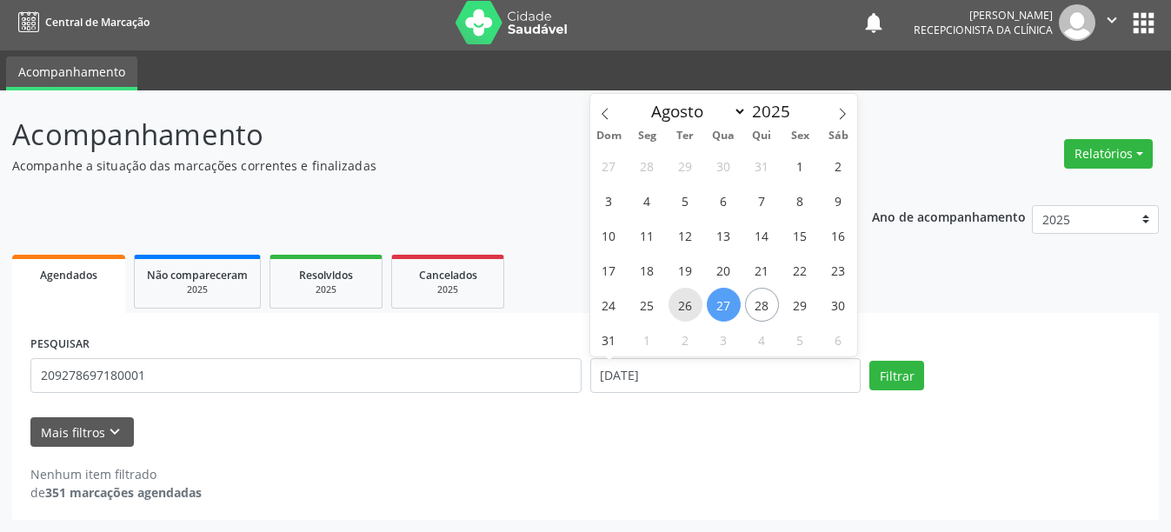
click at [689, 306] on span "26" at bounding box center [686, 305] width 34 height 34
type input "[DATE]"
click at [689, 306] on span "26" at bounding box center [686, 305] width 34 height 34
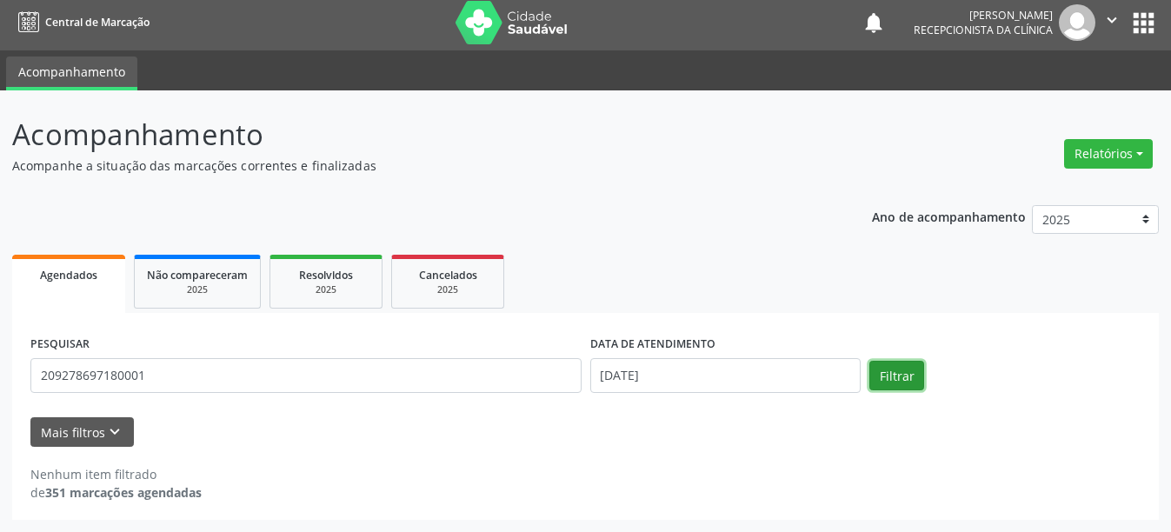
click at [892, 381] on button "Filtrar" at bounding box center [896, 376] width 55 height 30
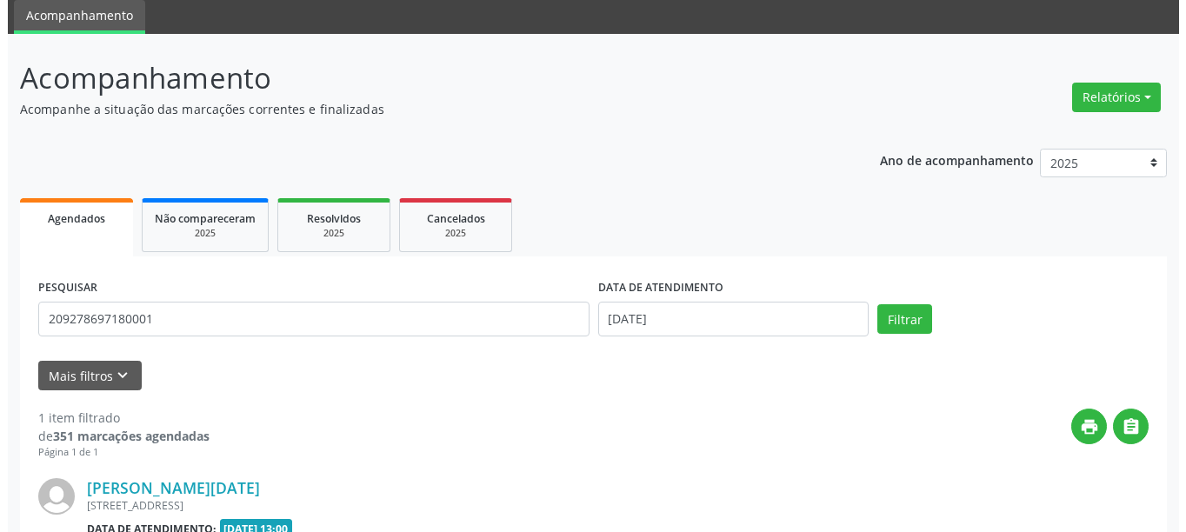
scroll to position [255, 0]
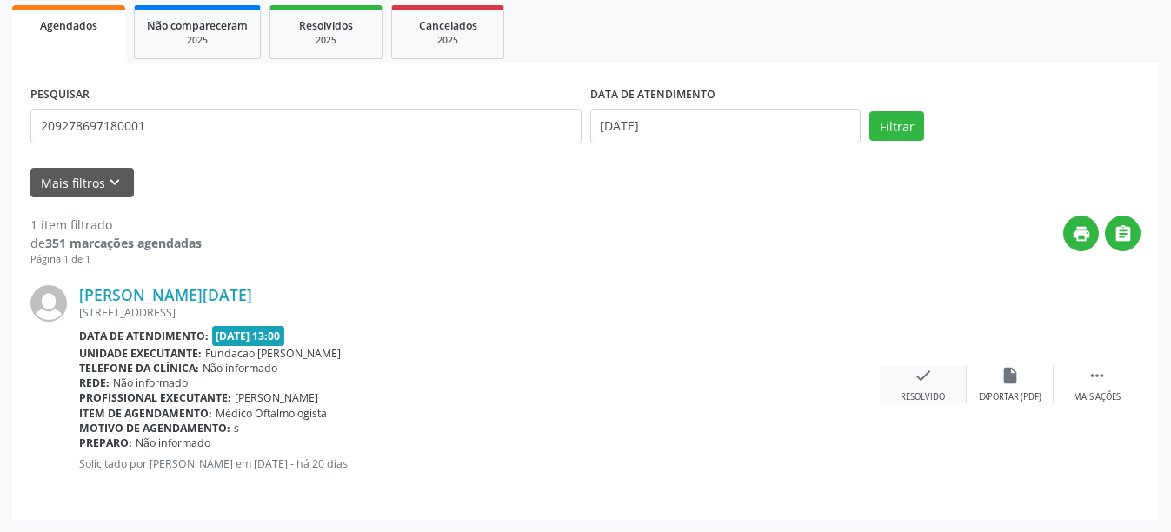
click at [918, 383] on icon "check" at bounding box center [923, 375] width 19 height 19
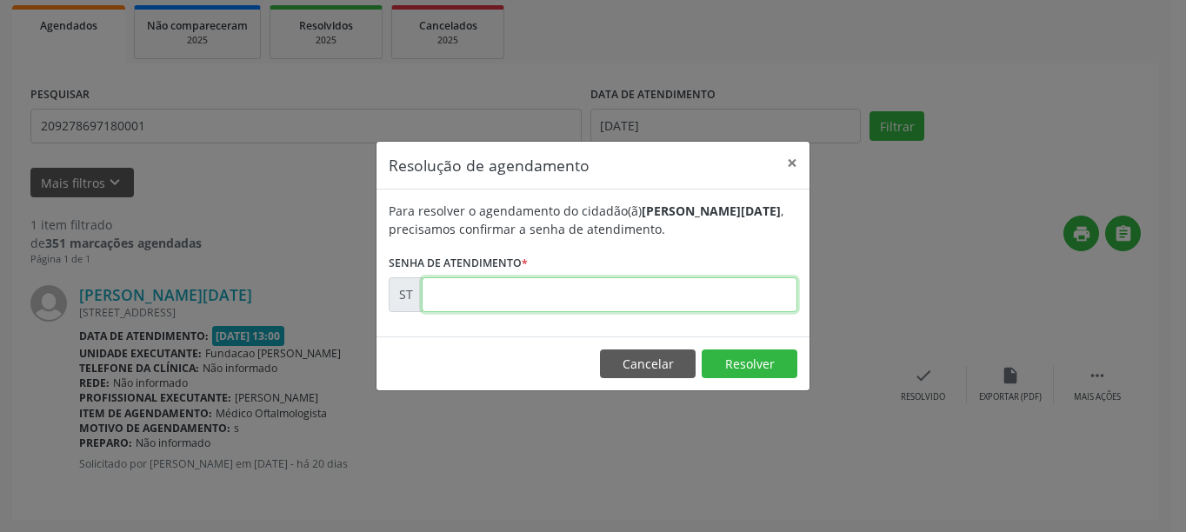
click at [598, 296] on input "text" at bounding box center [610, 294] width 376 height 35
type input "00015658"
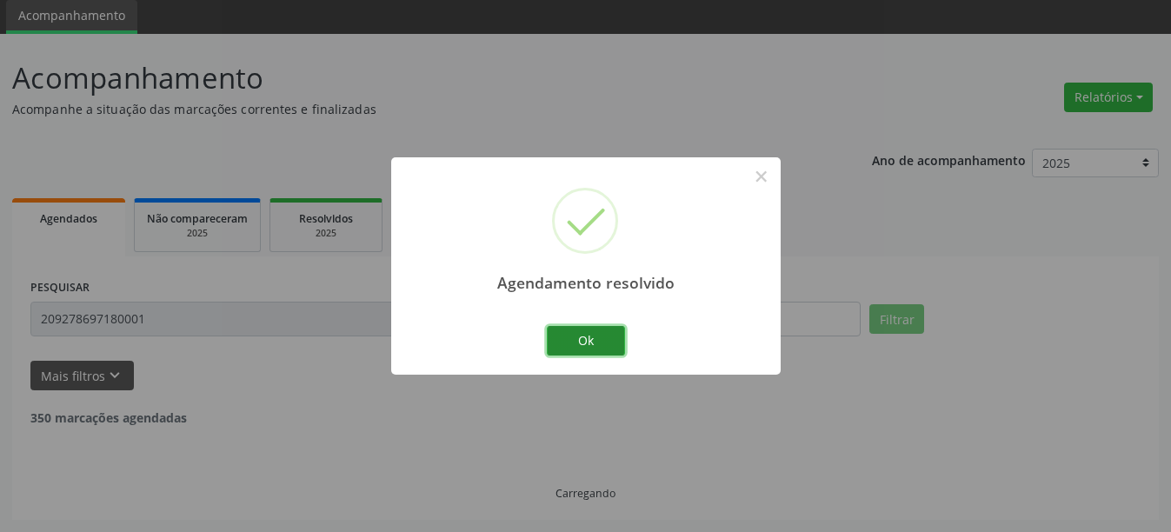
scroll to position [5, 0]
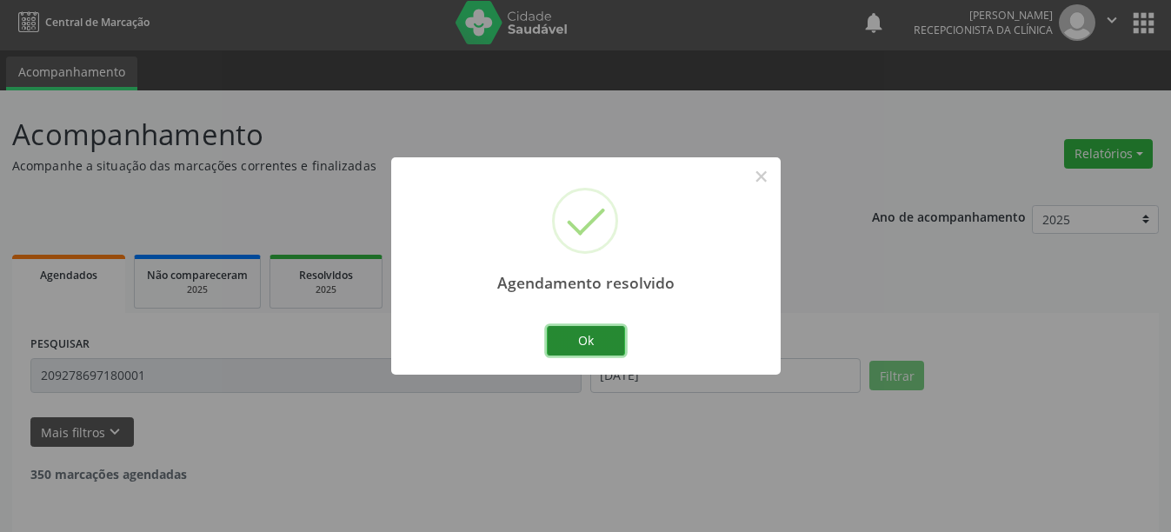
click at [571, 352] on button "Ok" at bounding box center [586, 341] width 78 height 30
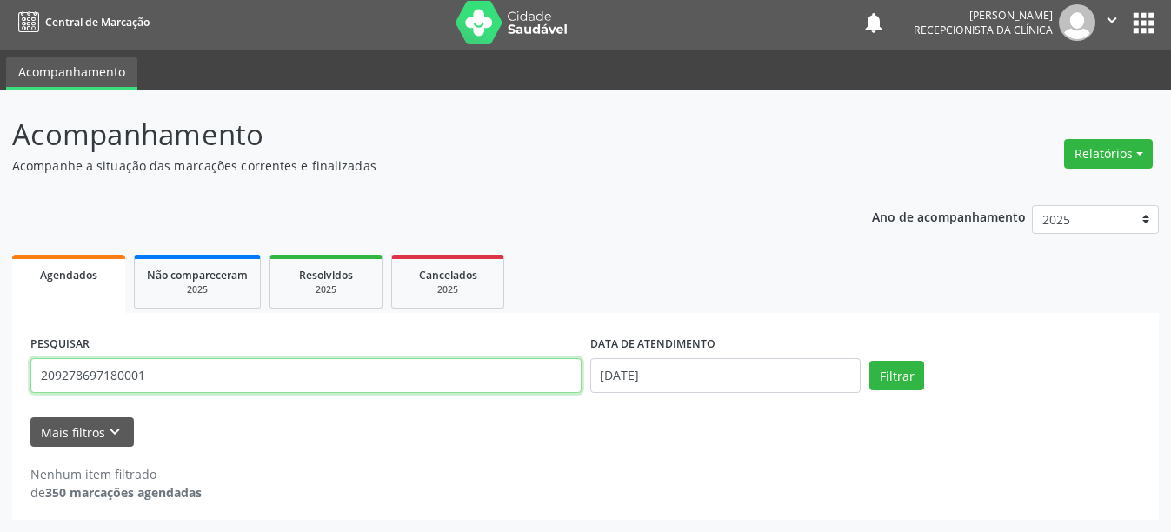
click at [389, 374] on input "209278697180001" at bounding box center [305, 375] width 551 height 35
type input "2"
type input "163944938060007"
click at [869, 361] on button "Filtrar" at bounding box center [896, 376] width 55 height 30
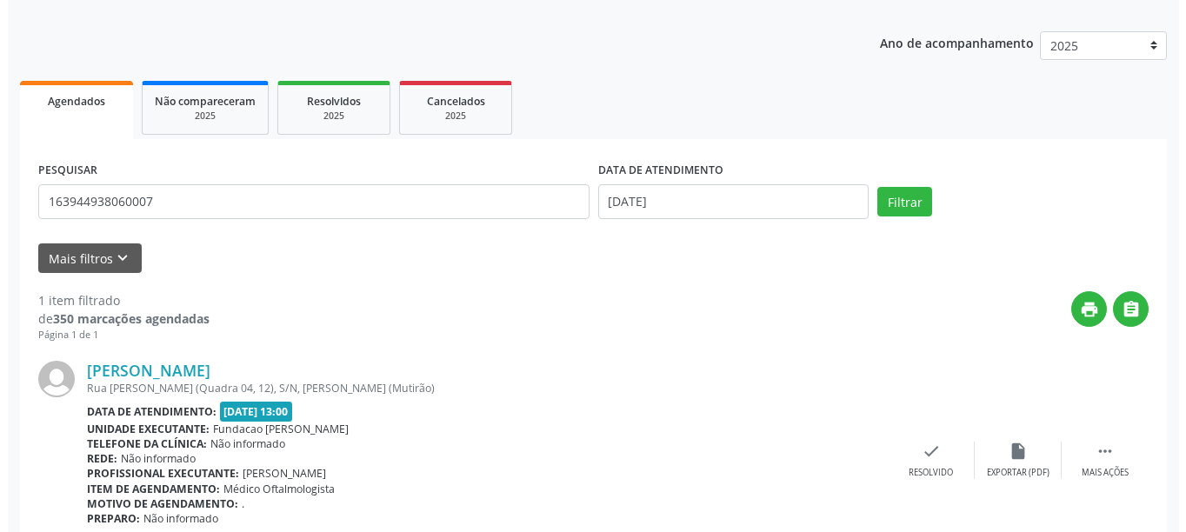
scroll to position [255, 0]
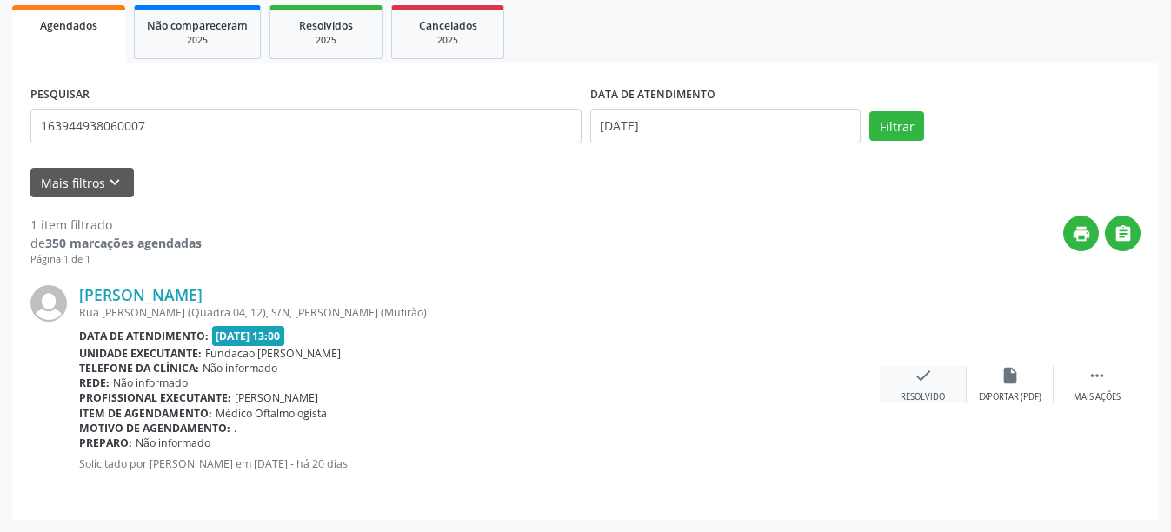
click at [916, 379] on icon "check" at bounding box center [923, 375] width 19 height 19
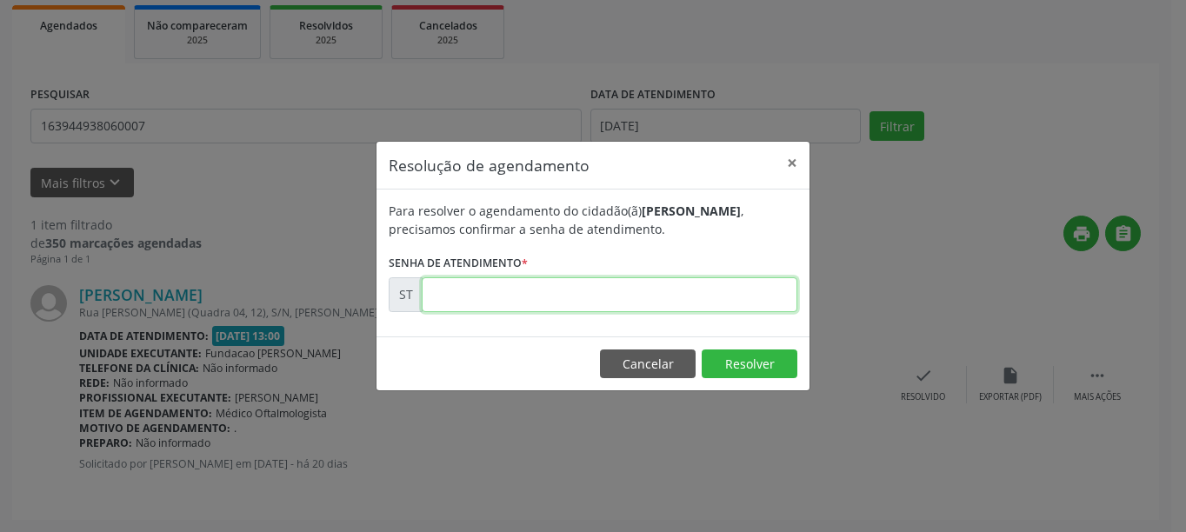
click at [649, 291] on input "text" at bounding box center [610, 294] width 376 height 35
type input "00015628"
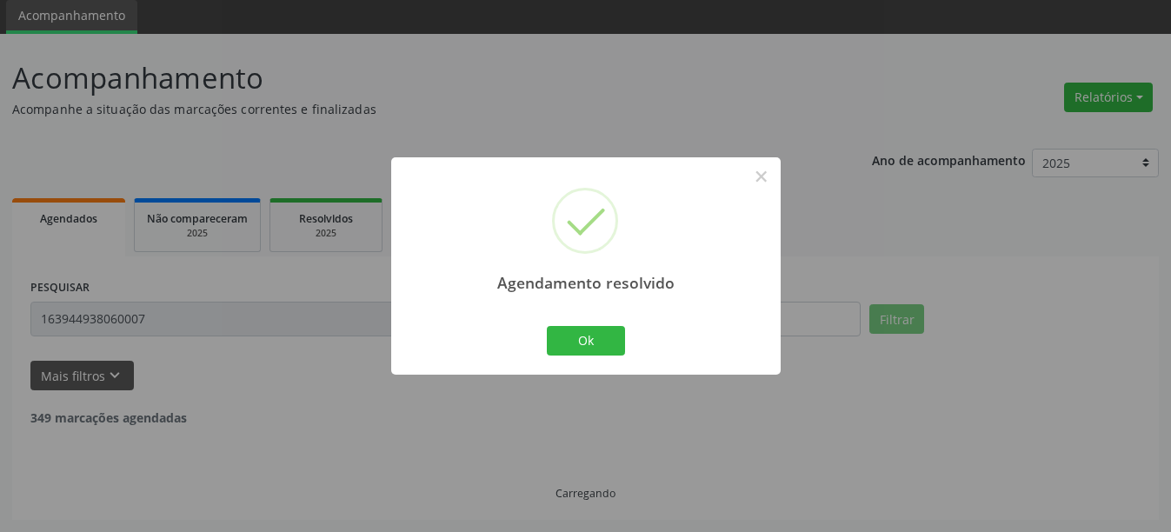
scroll to position [5, 0]
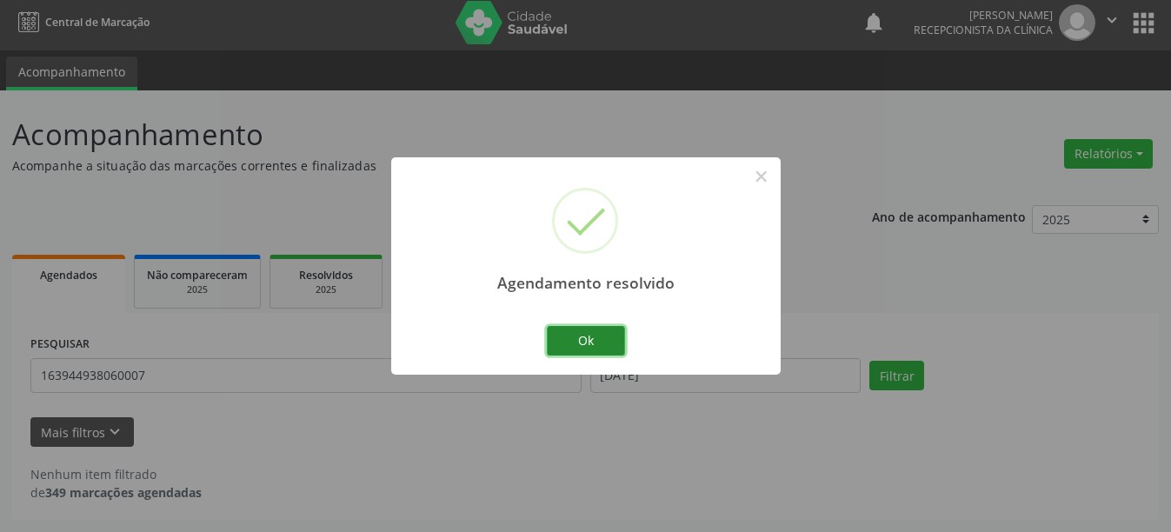
click at [588, 349] on button "Ok" at bounding box center [586, 341] width 78 height 30
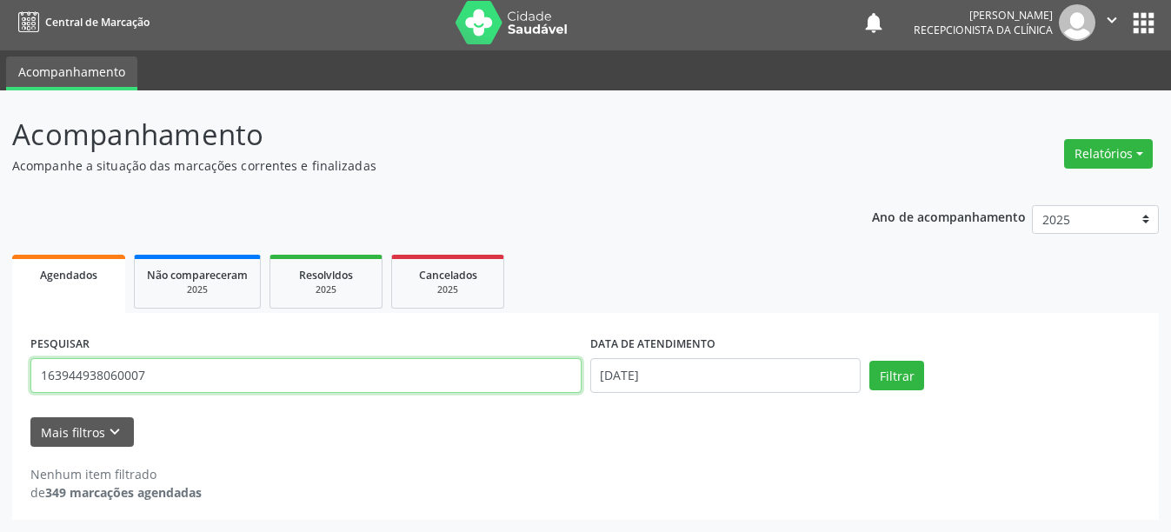
click at [221, 385] on input "163944938060007" at bounding box center [305, 375] width 551 height 35
type input "1"
type input "700507153678859"
click at [869, 361] on button "Filtrar" at bounding box center [896, 376] width 55 height 30
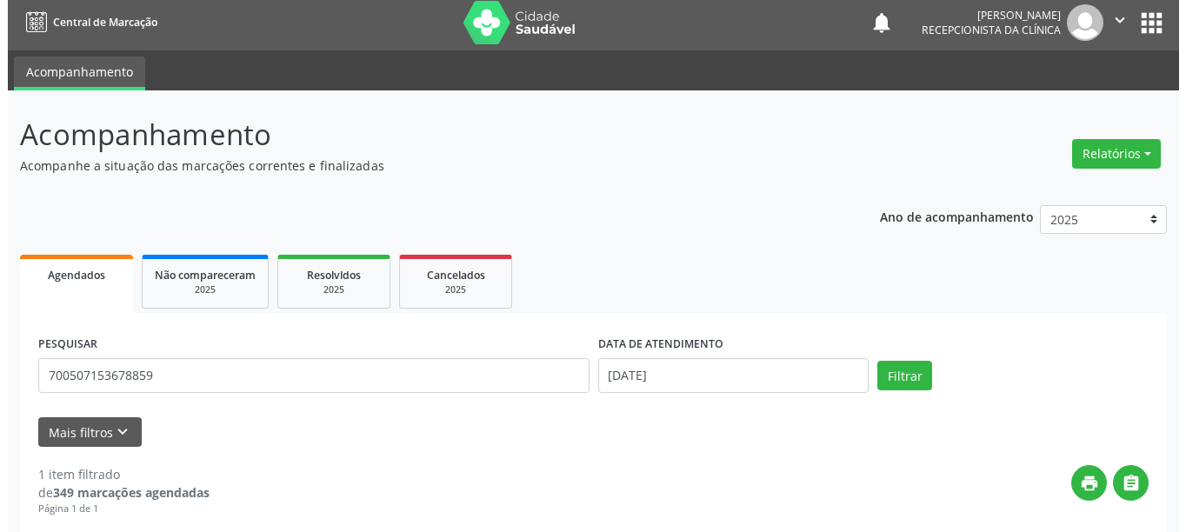
scroll to position [255, 0]
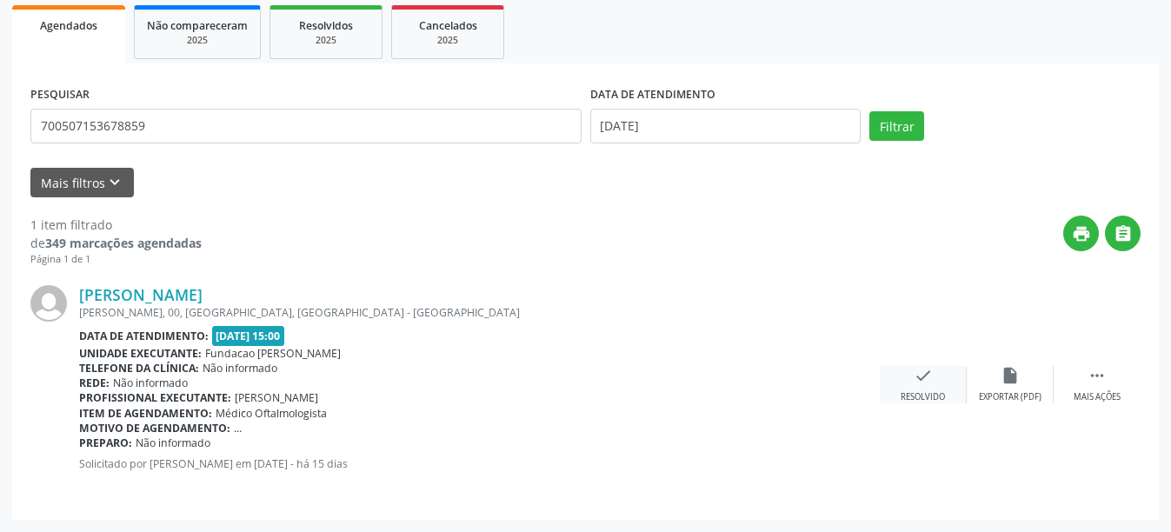
click at [928, 372] on icon "check" at bounding box center [923, 375] width 19 height 19
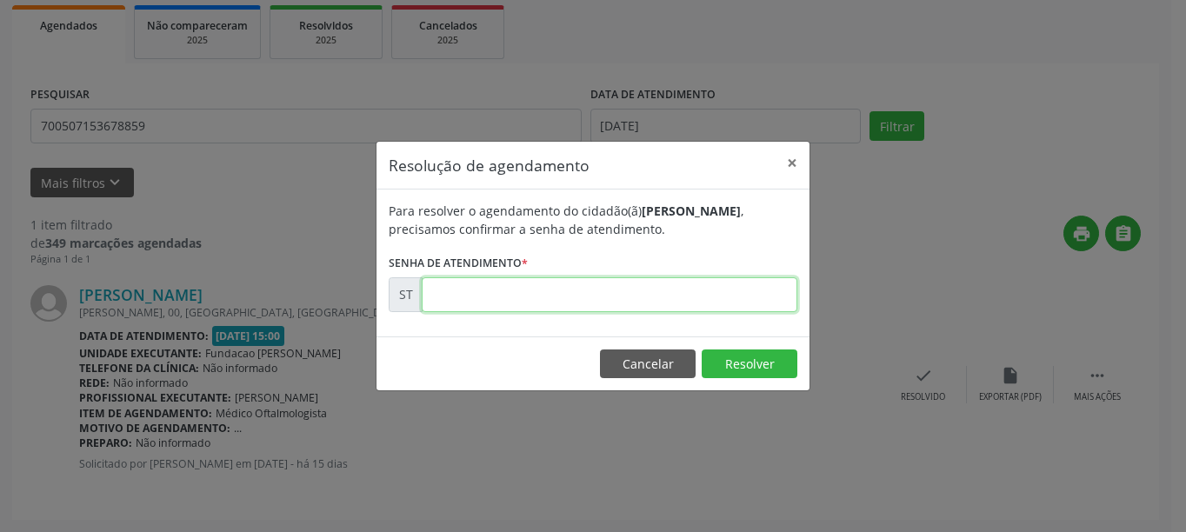
click at [516, 295] on input "text" at bounding box center [610, 294] width 376 height 35
type input "00016096"
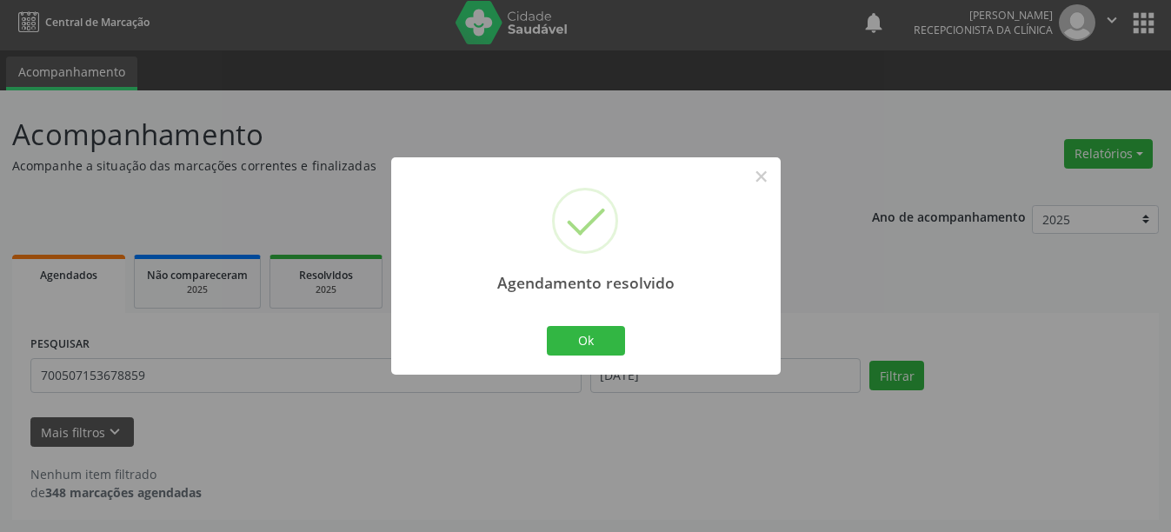
scroll to position [5, 0]
click at [609, 335] on button "Ok" at bounding box center [586, 341] width 78 height 30
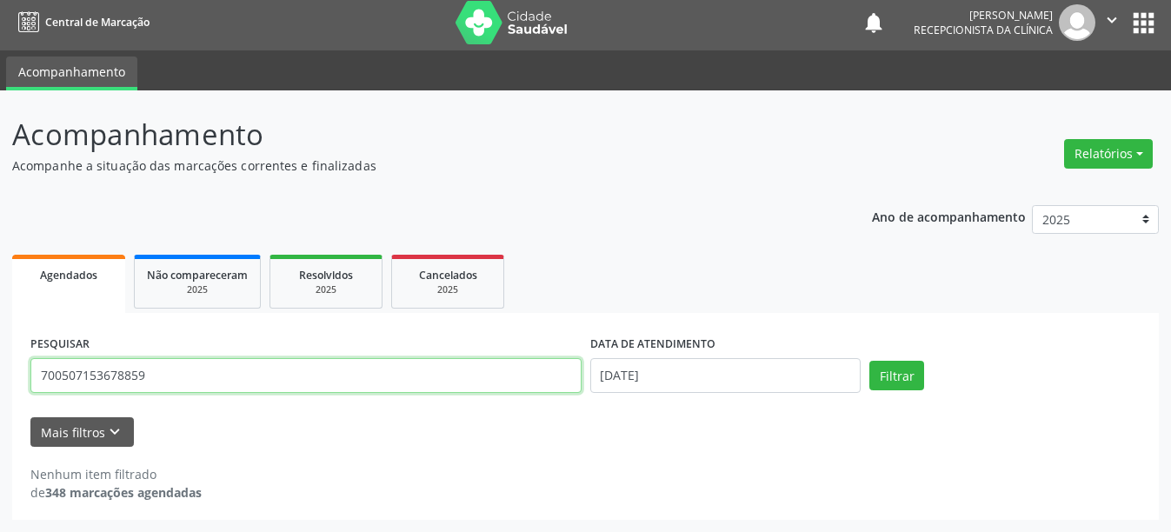
click at [154, 377] on input "700507153678859" at bounding box center [305, 375] width 551 height 35
type input "7"
type input "700508594724357"
click at [869, 361] on button "Filtrar" at bounding box center [896, 376] width 55 height 30
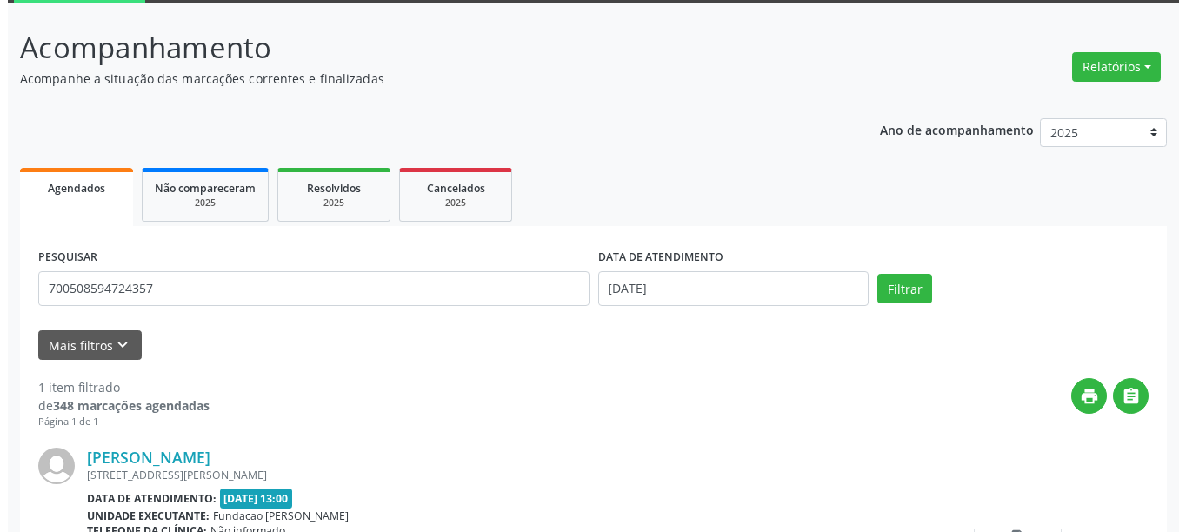
scroll to position [255, 0]
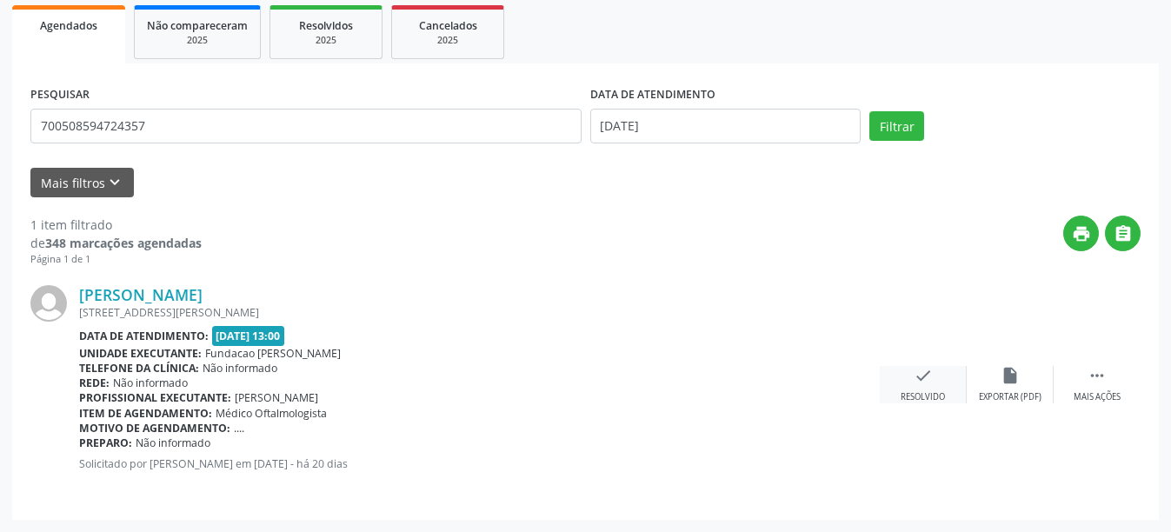
click at [928, 399] on div "Resolvido" at bounding box center [923, 397] width 44 height 12
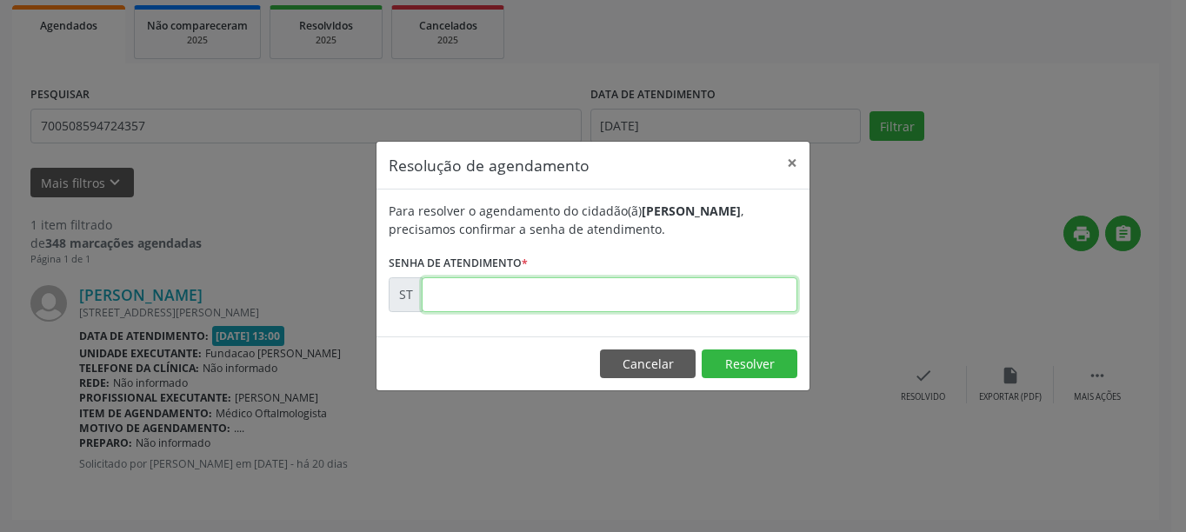
click at [590, 287] on input "text" at bounding box center [610, 294] width 376 height 35
type input "00015668"
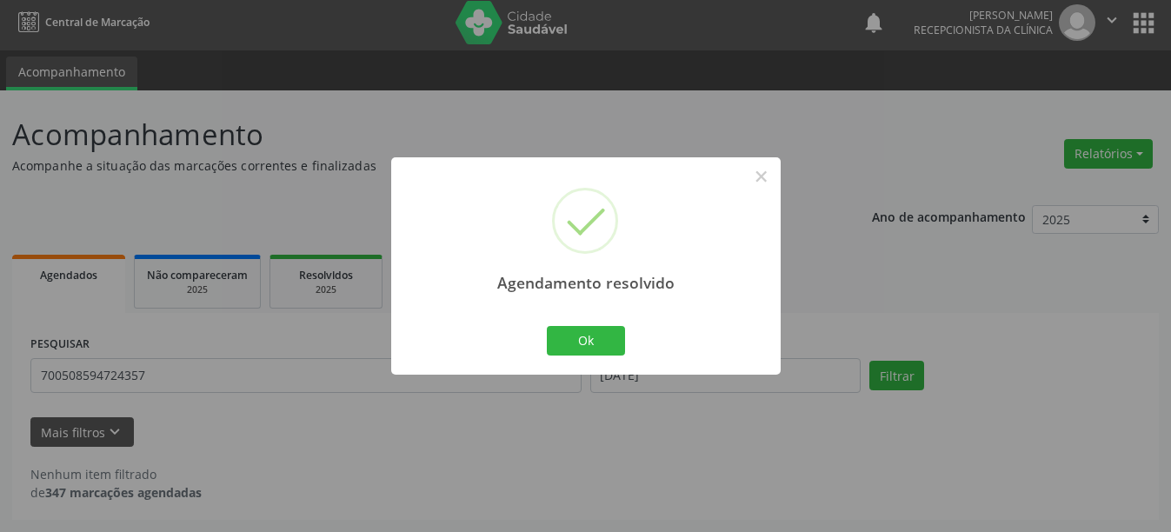
scroll to position [5, 0]
click at [576, 339] on button "Ok" at bounding box center [586, 341] width 78 height 30
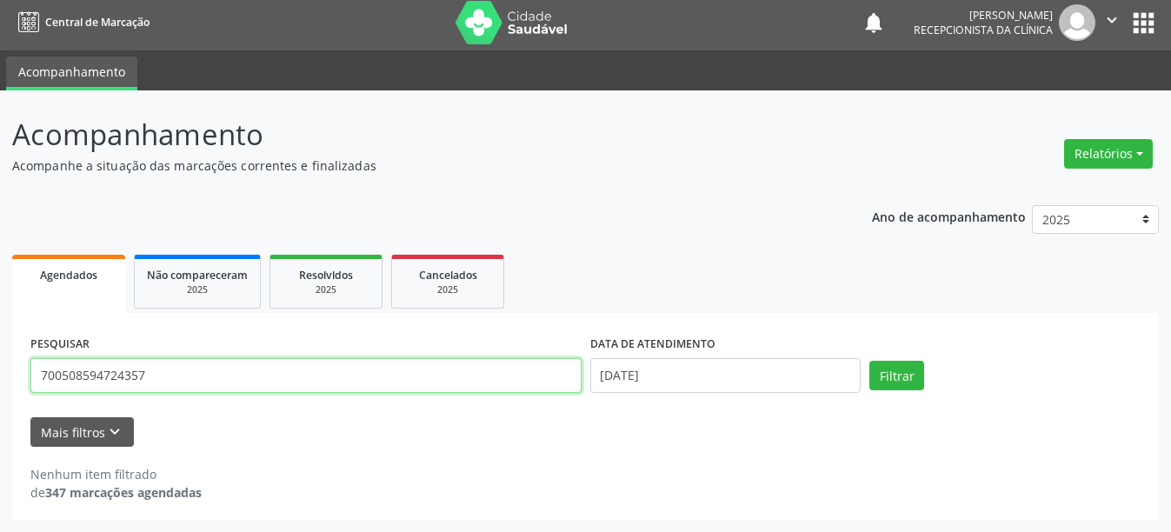
click at [175, 384] on input "700508594724357" at bounding box center [305, 375] width 551 height 35
type input "7"
type input "898003412135714"
click at [869, 361] on button "Filtrar" at bounding box center [896, 376] width 55 height 30
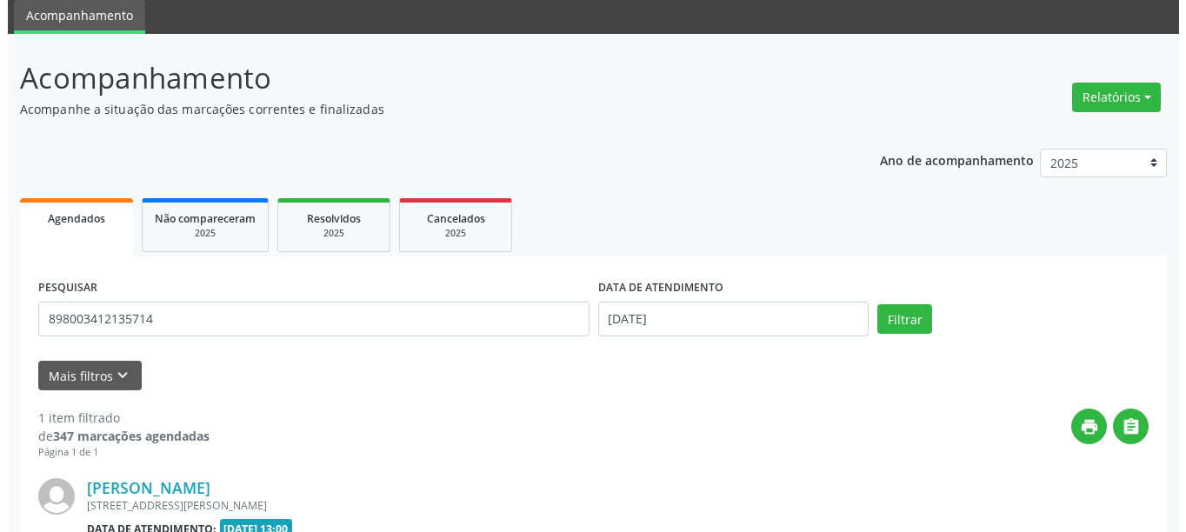
scroll to position [149, 0]
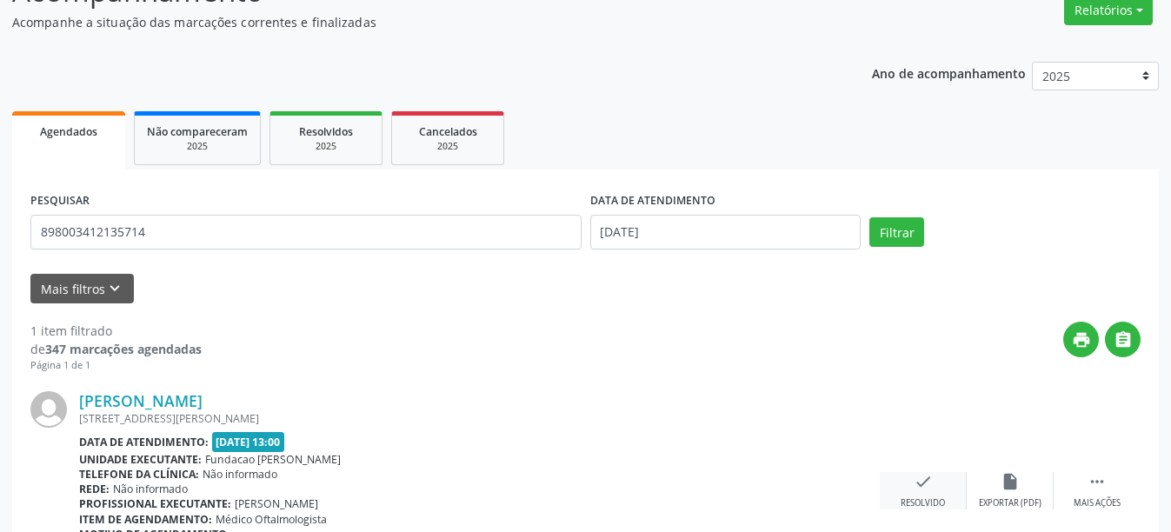
click at [935, 506] on div "Resolvido" at bounding box center [923, 503] width 44 height 12
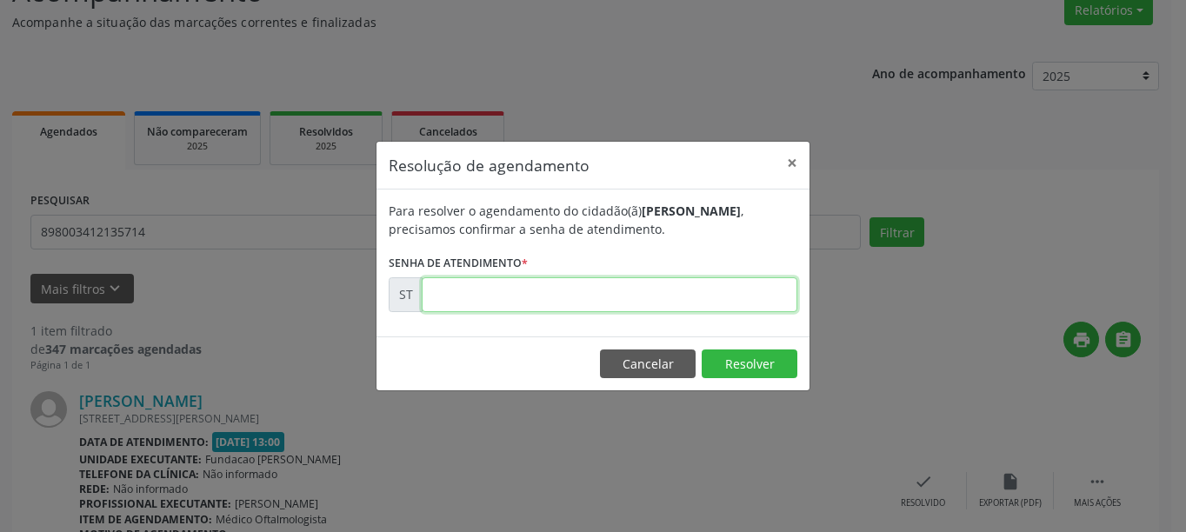
click at [597, 304] on input "text" at bounding box center [610, 294] width 376 height 35
type input "00015670"
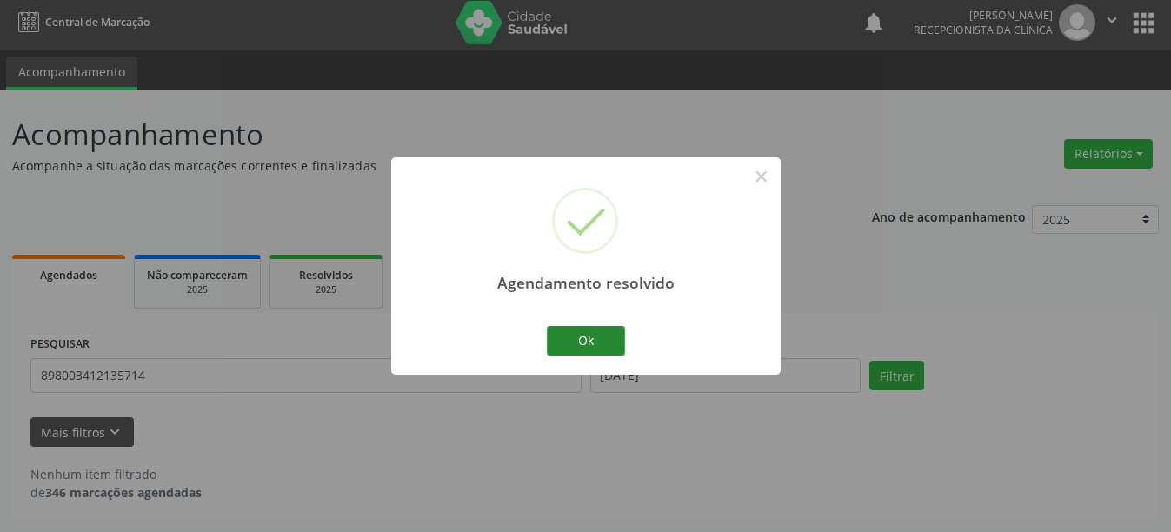
scroll to position [5, 0]
click at [588, 343] on button "Ok" at bounding box center [586, 341] width 78 height 30
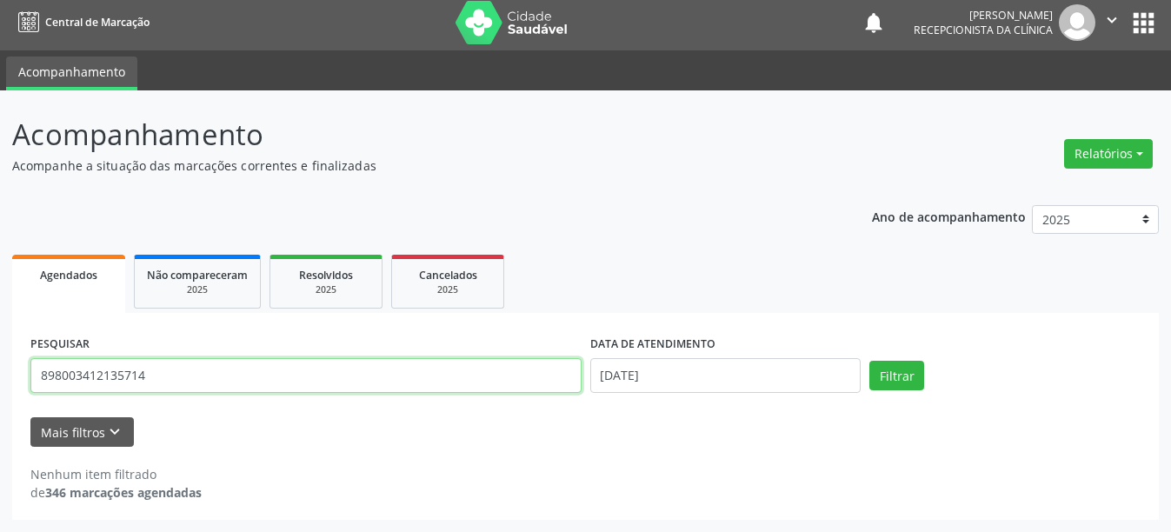
click at [326, 375] on input "898003412135714" at bounding box center [305, 375] width 551 height 35
type input "8"
type input "161239569820000"
click at [869, 361] on button "Filtrar" at bounding box center [896, 376] width 55 height 30
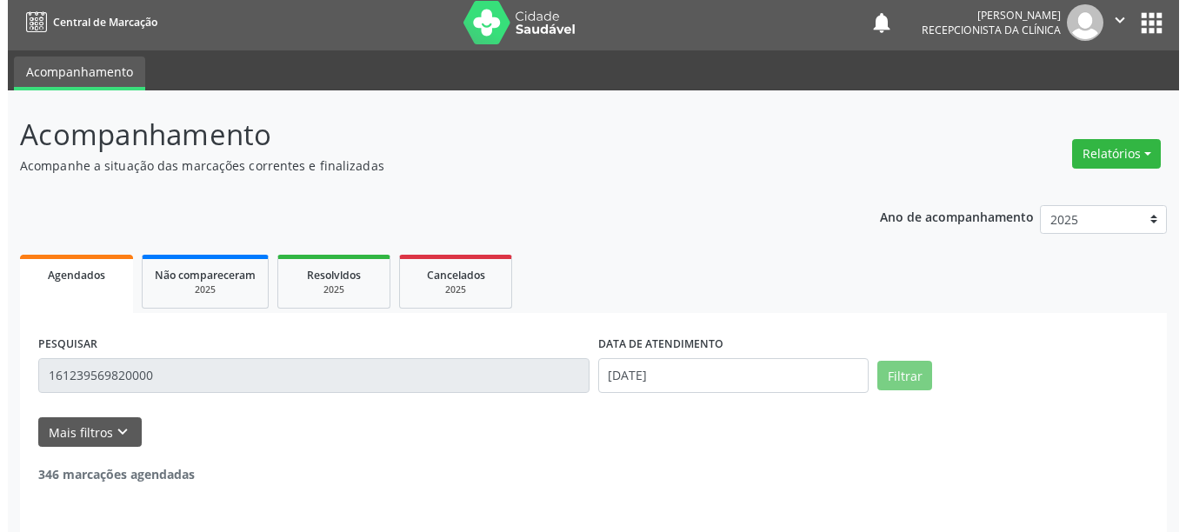
scroll to position [149, 0]
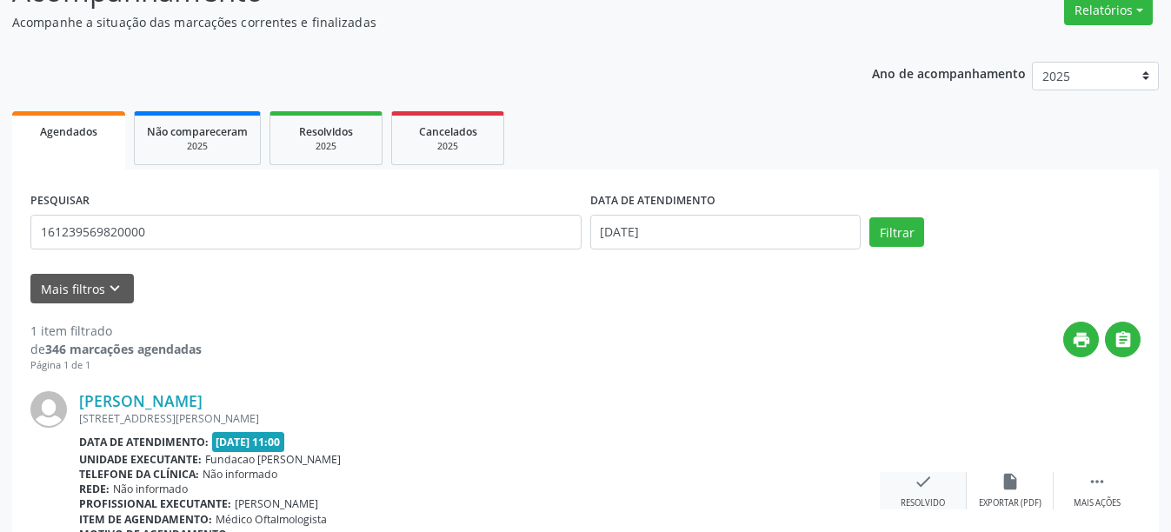
click at [921, 477] on icon "check" at bounding box center [923, 481] width 19 height 19
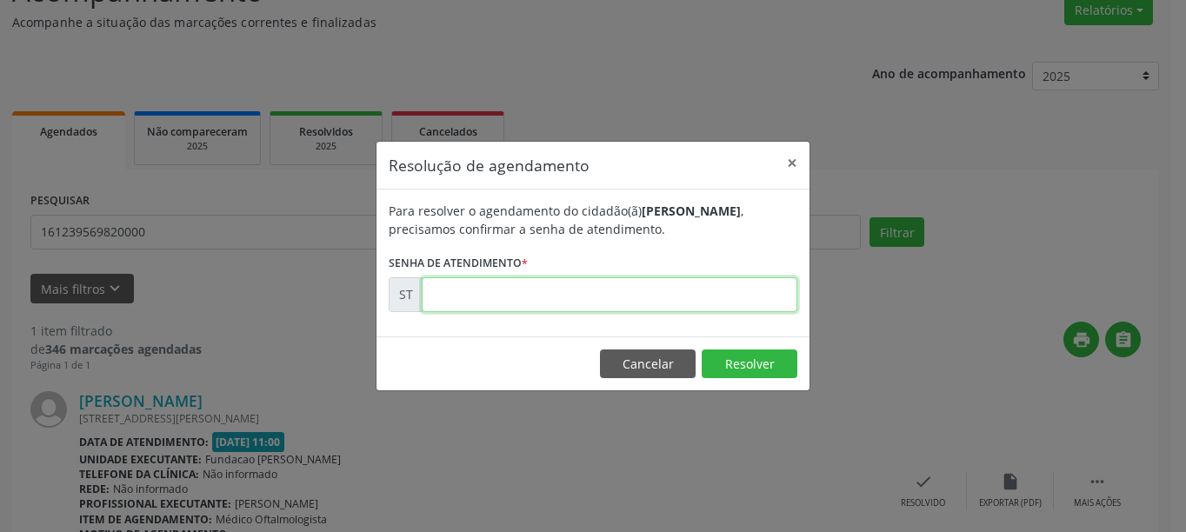
click at [496, 293] on input "text" at bounding box center [610, 294] width 376 height 35
type input "00015491"
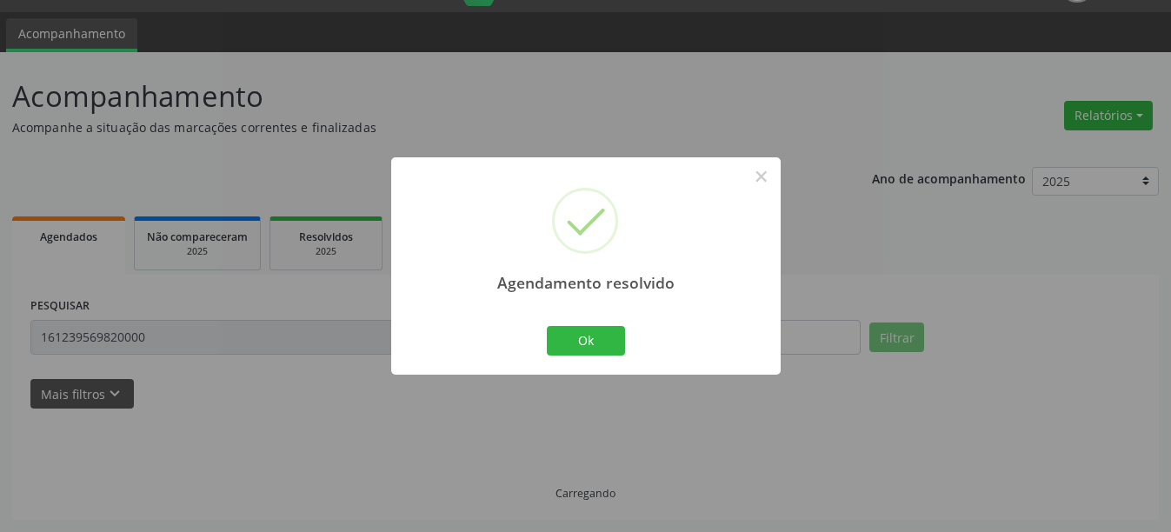
scroll to position [5, 0]
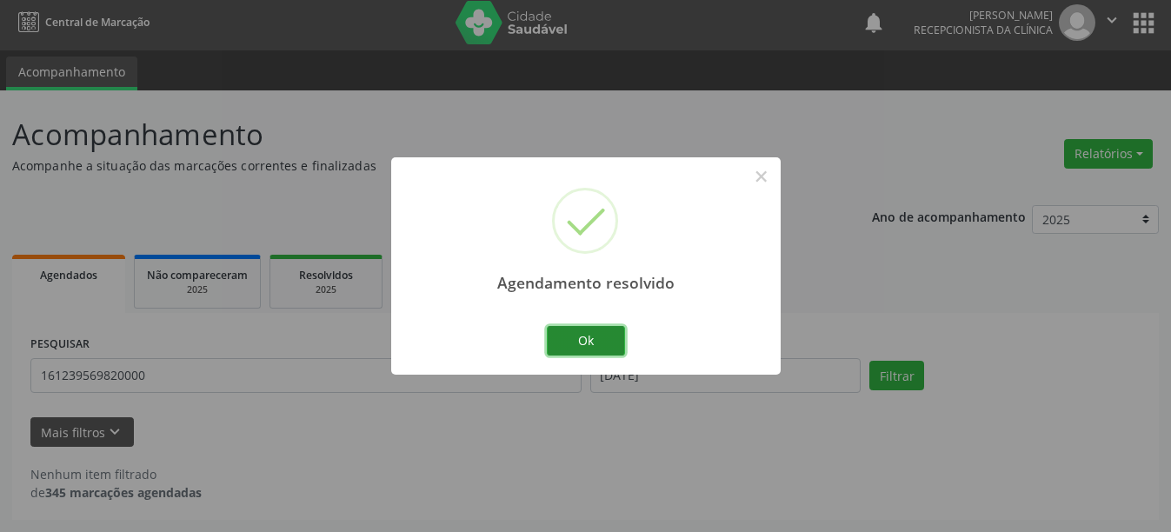
click at [582, 336] on button "Ok" at bounding box center [586, 341] width 78 height 30
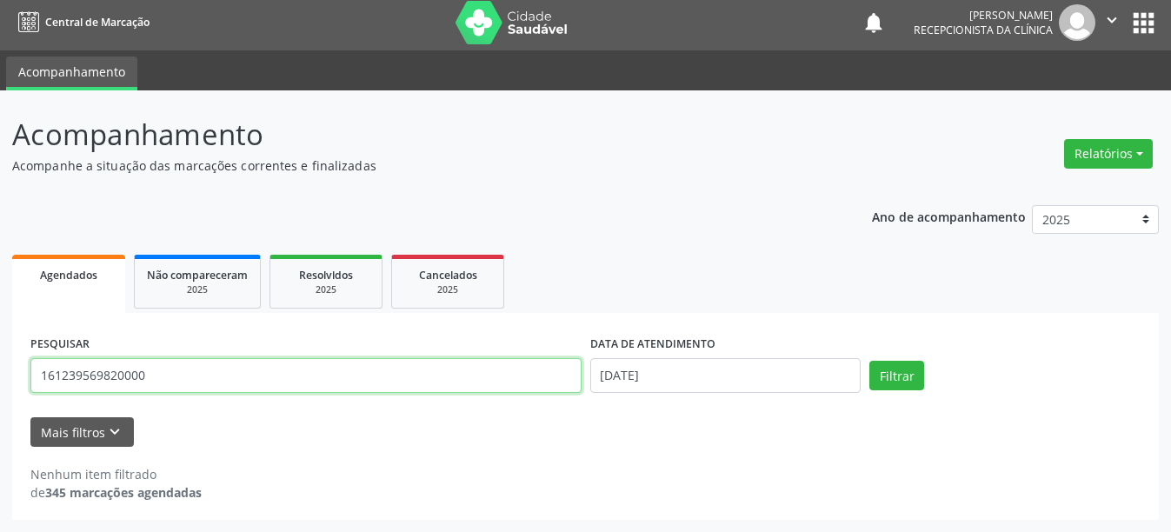
click at [214, 385] on input "161239569820000" at bounding box center [305, 375] width 551 height 35
type input "1"
type input "898004506691409"
click at [869, 361] on button "Filtrar" at bounding box center [896, 376] width 55 height 30
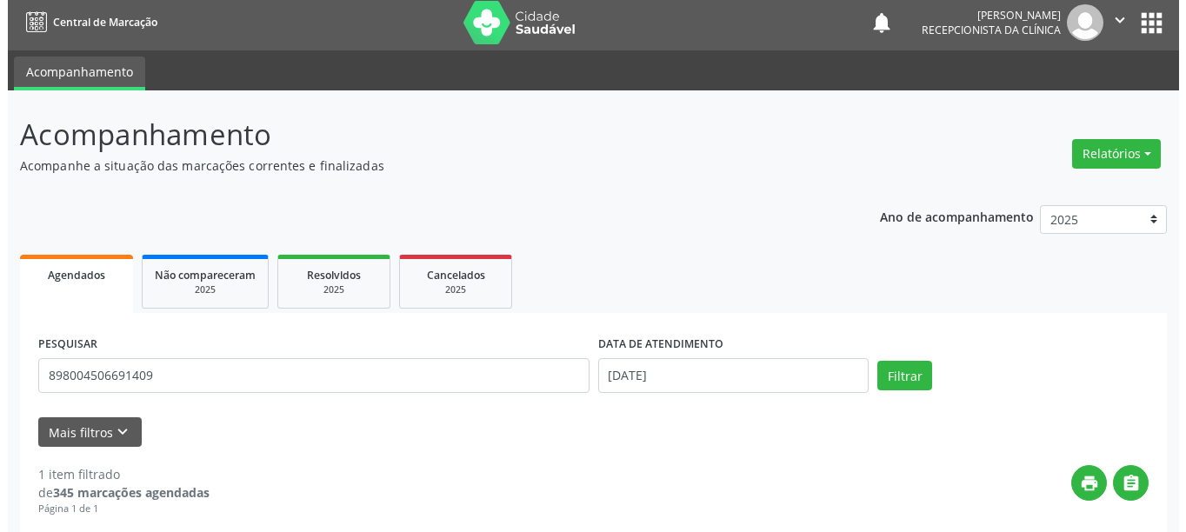
scroll to position [255, 0]
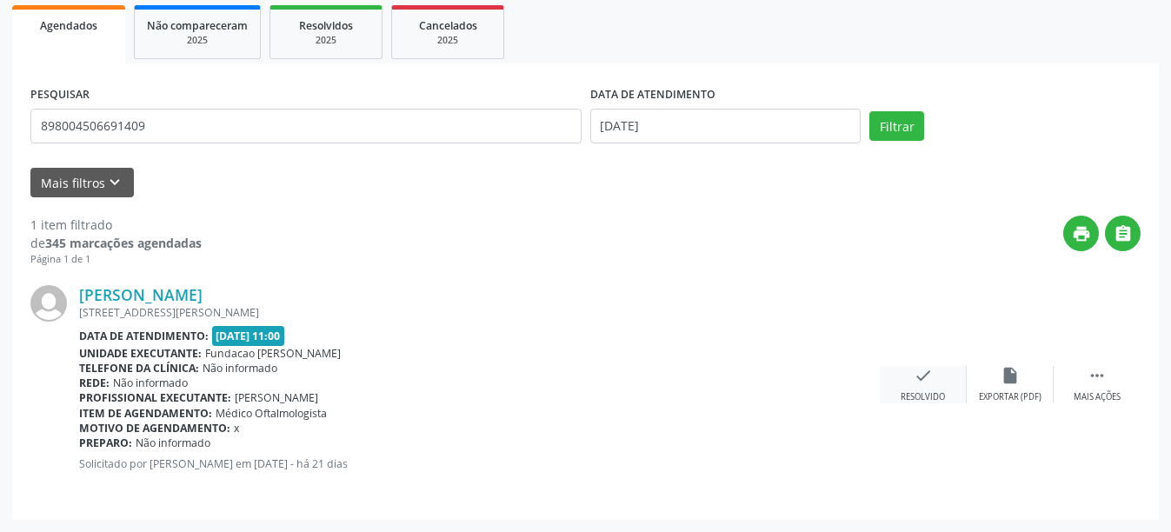
click at [901, 389] on div "check Resolvido" at bounding box center [923, 384] width 87 height 37
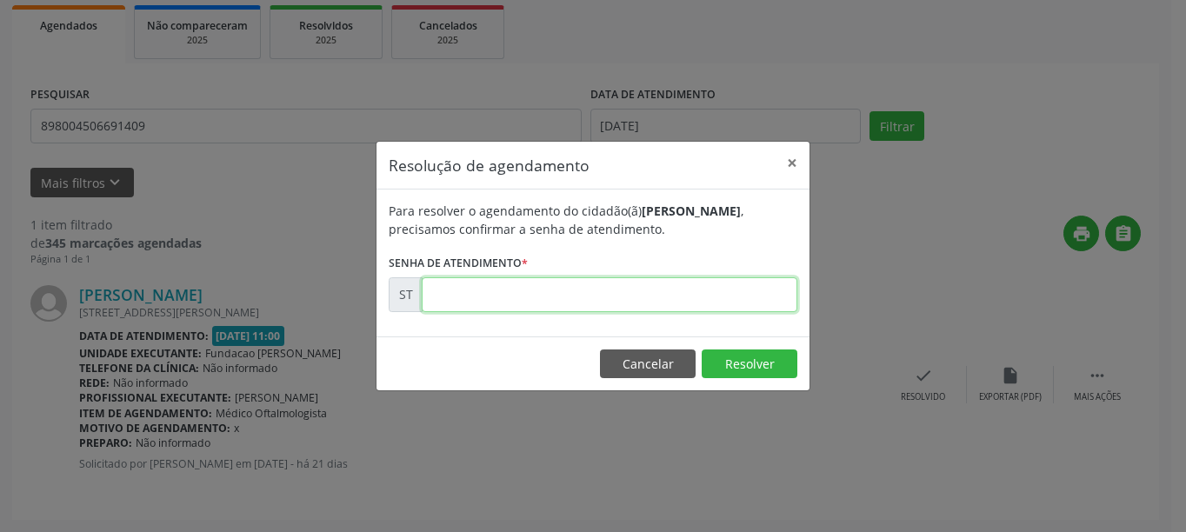
click at [553, 296] on input "text" at bounding box center [610, 294] width 376 height 35
type input "00015490"
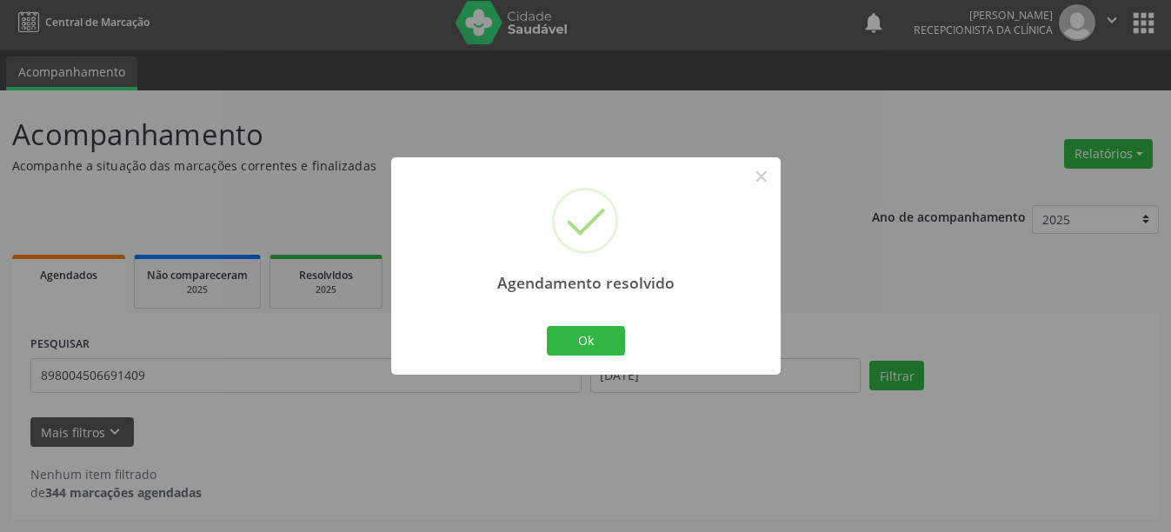
scroll to position [5, 0]
click at [548, 357] on div "Ok Cancel" at bounding box center [585, 341] width 86 height 37
click at [592, 340] on button "Ok" at bounding box center [586, 341] width 78 height 30
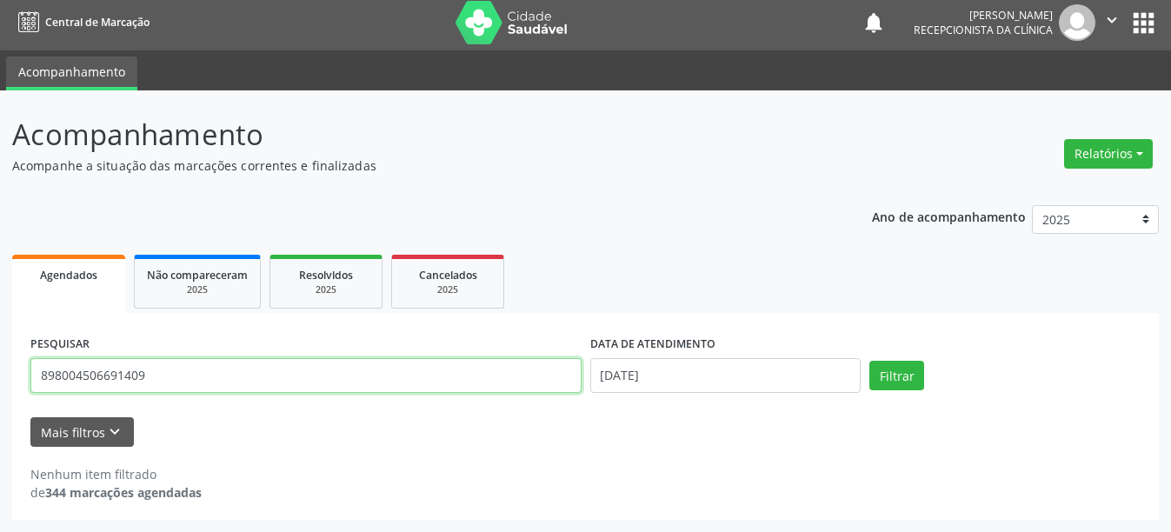
click at [180, 380] on input "898004506691409" at bounding box center [305, 375] width 551 height 35
type input "8"
type input "700007766151701"
click at [869, 361] on button "Filtrar" at bounding box center [896, 376] width 55 height 30
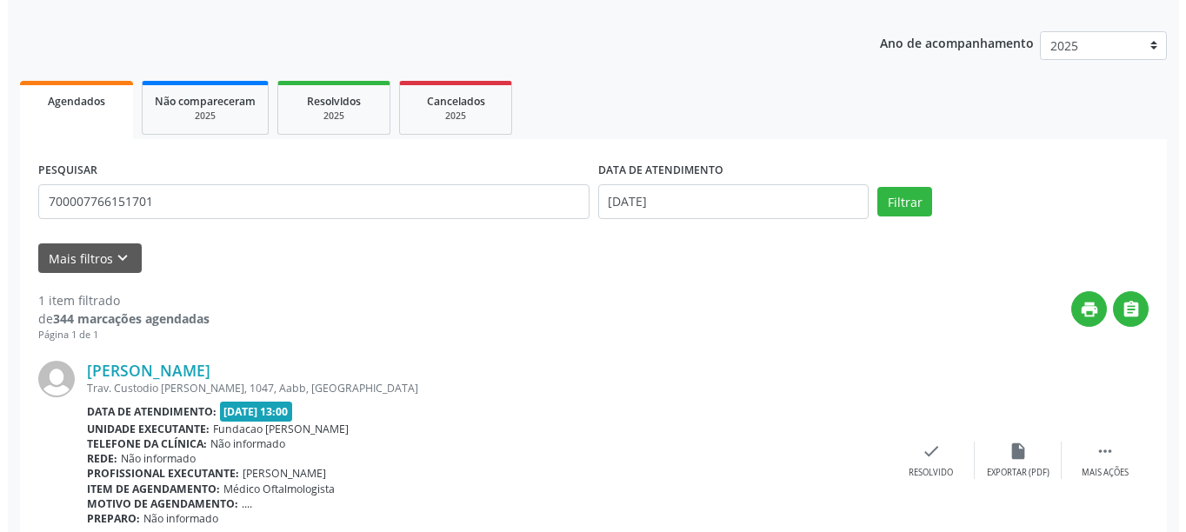
scroll to position [255, 0]
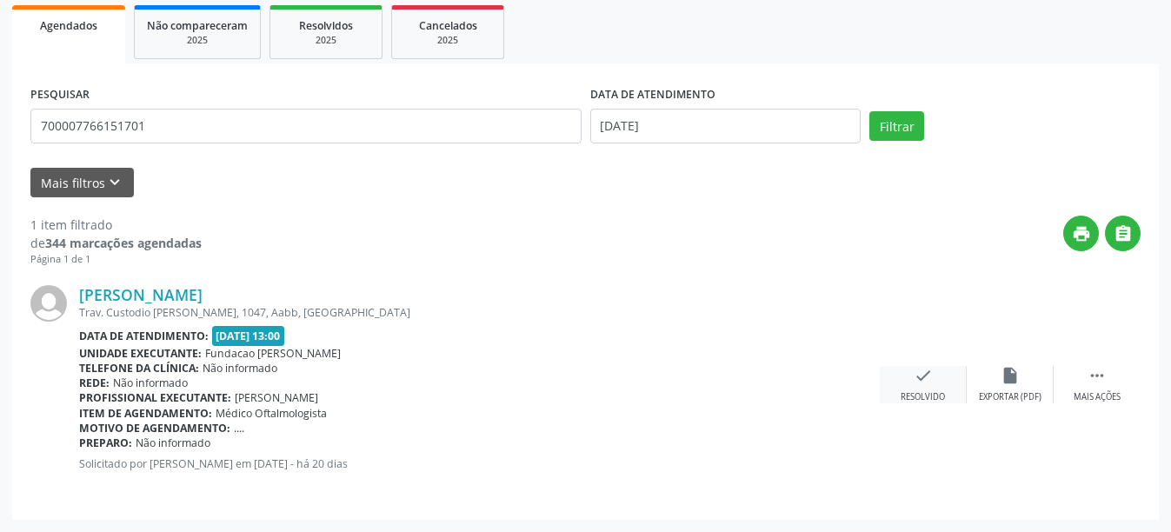
click at [939, 396] on div "Resolvido" at bounding box center [923, 397] width 44 height 12
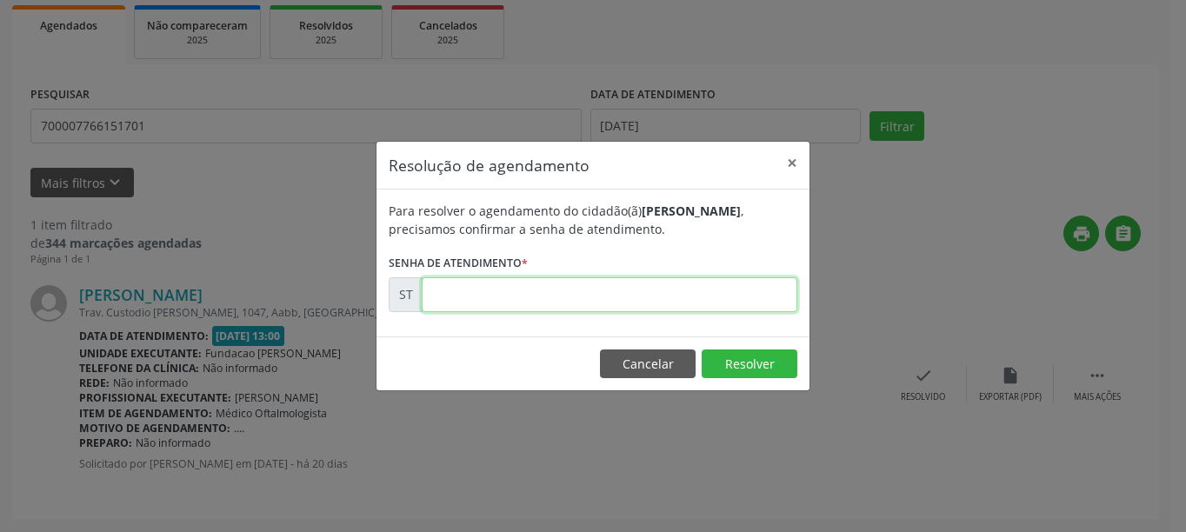
click at [594, 293] on input "text" at bounding box center [610, 294] width 376 height 35
type input "00015680"
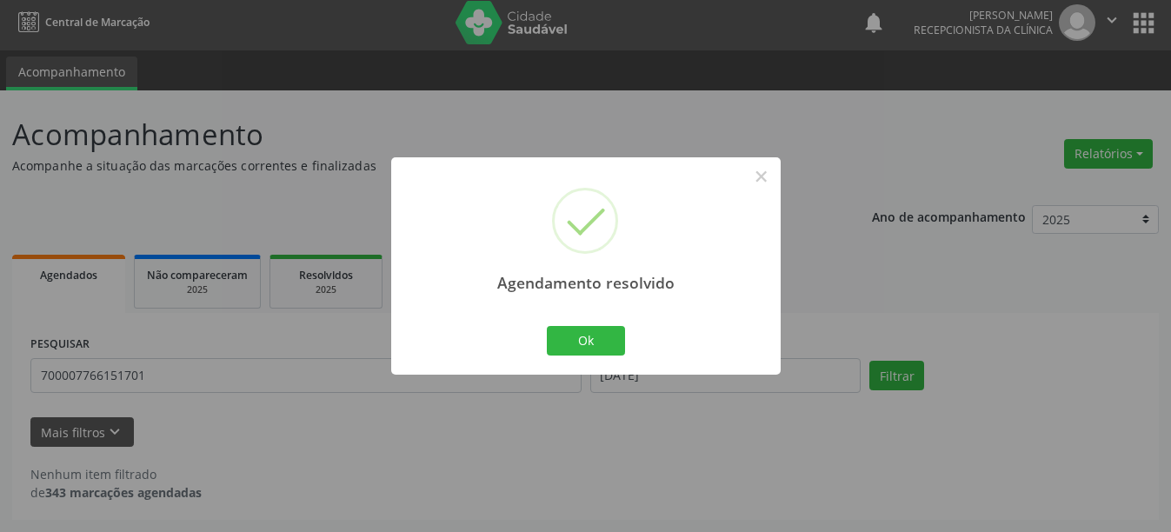
scroll to position [5, 0]
click at [612, 343] on button "Ok" at bounding box center [586, 341] width 78 height 30
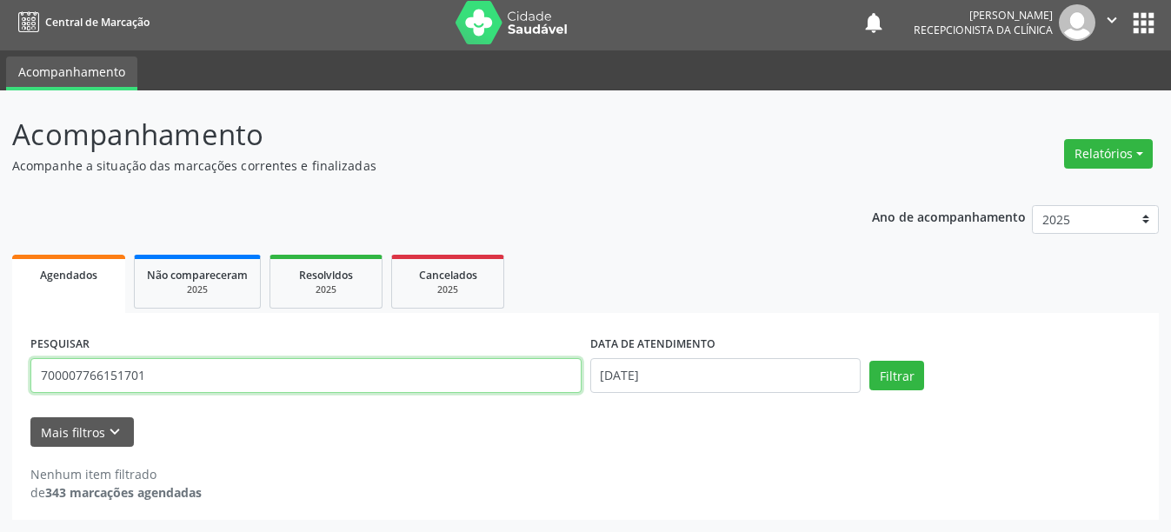
click at [186, 377] on input "700007766151701" at bounding box center [305, 375] width 551 height 35
type input "7"
type input "704702056947340"
click at [869, 361] on button "Filtrar" at bounding box center [896, 376] width 55 height 30
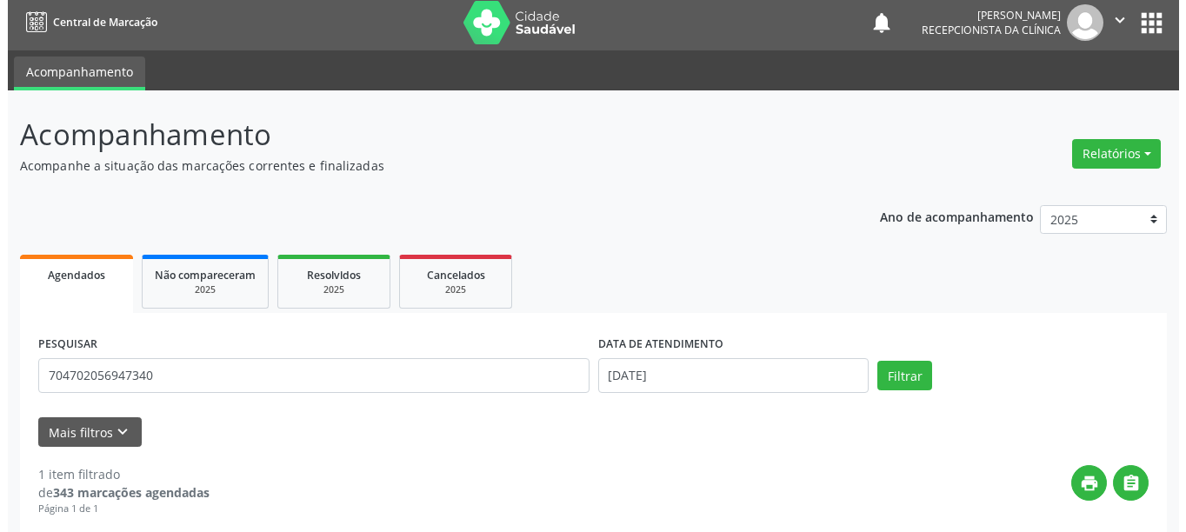
scroll to position [255, 0]
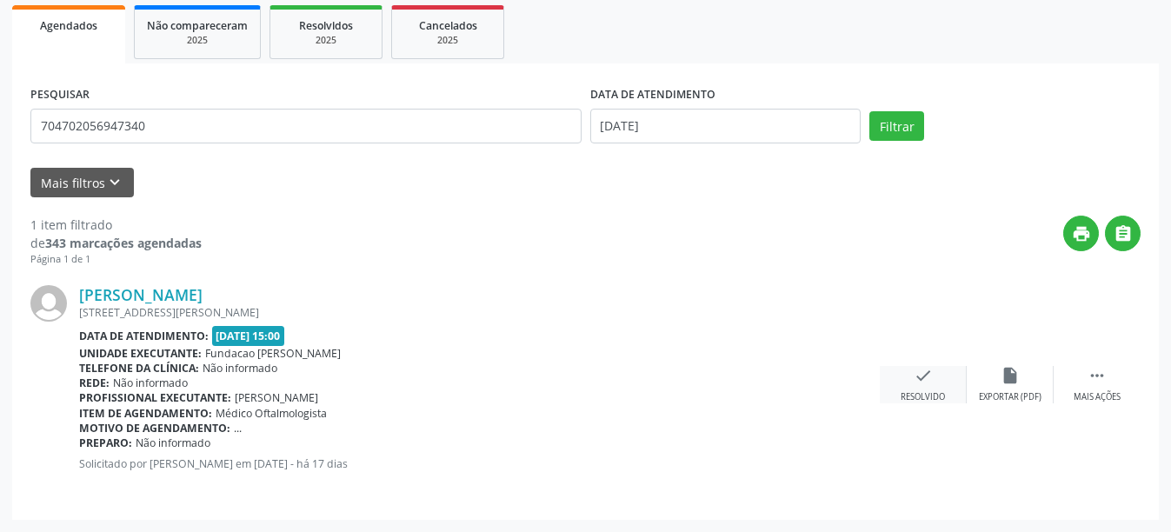
click at [929, 378] on icon "check" at bounding box center [923, 375] width 19 height 19
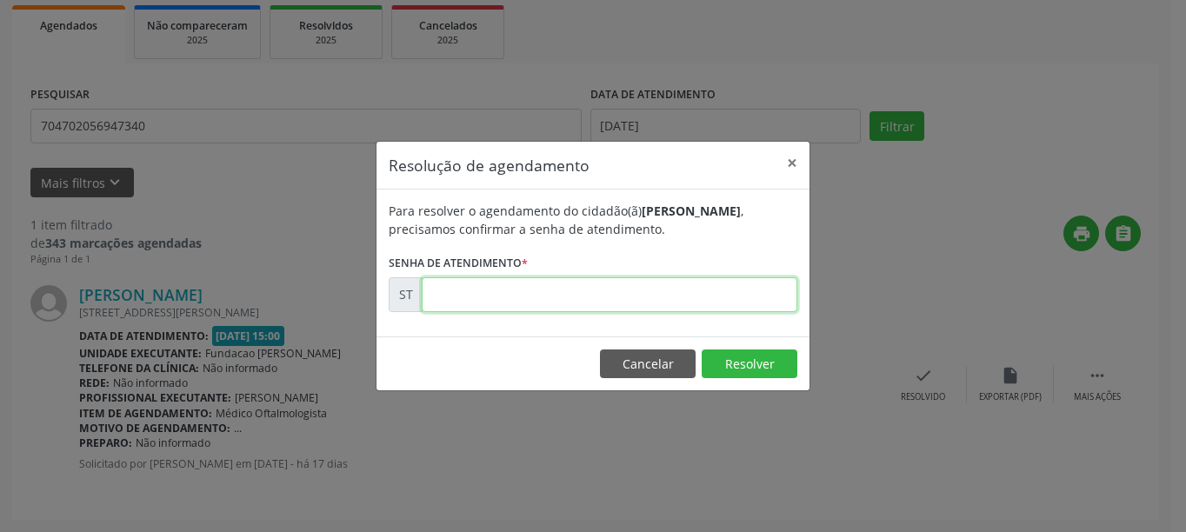
click at [459, 290] on input "text" at bounding box center [610, 294] width 376 height 35
type input "00015819"
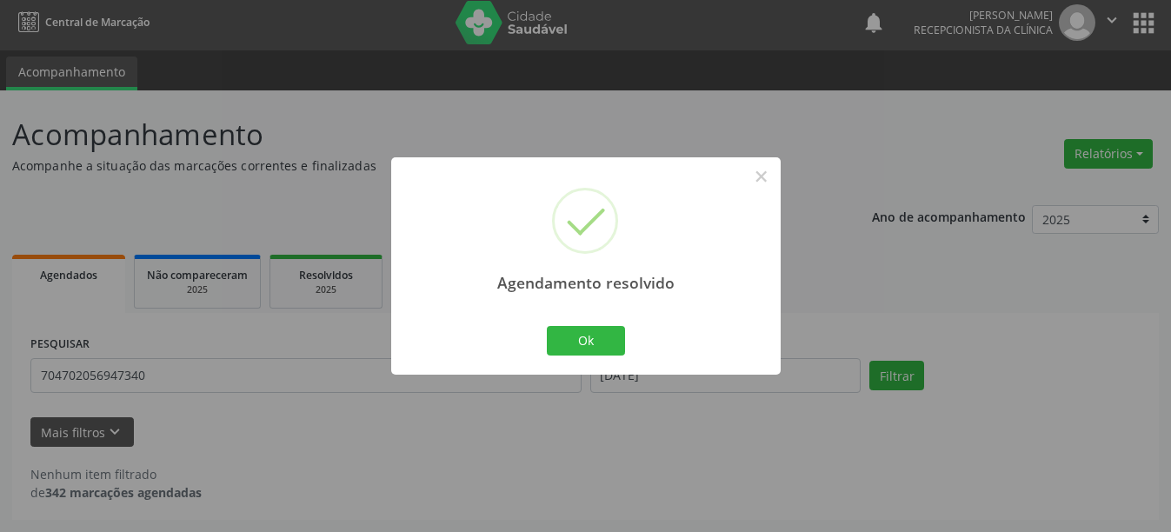
scroll to position [5, 0]
click at [610, 349] on button "Ok" at bounding box center [586, 341] width 78 height 30
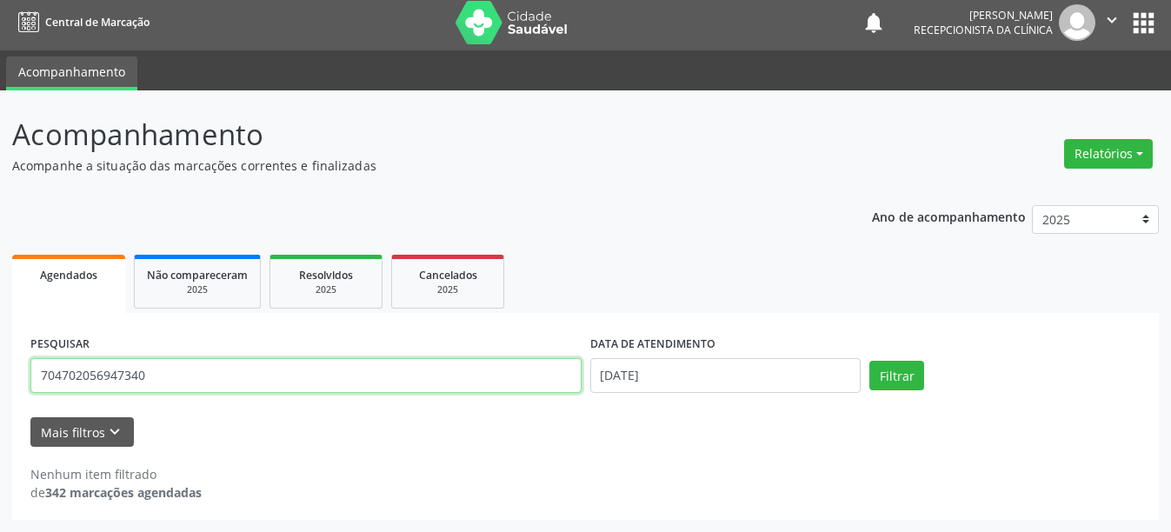
click at [232, 369] on input "704702056947340" at bounding box center [305, 375] width 551 height 35
type input "7"
type input "898005155552003"
click at [869, 361] on button "Filtrar" at bounding box center [896, 376] width 55 height 30
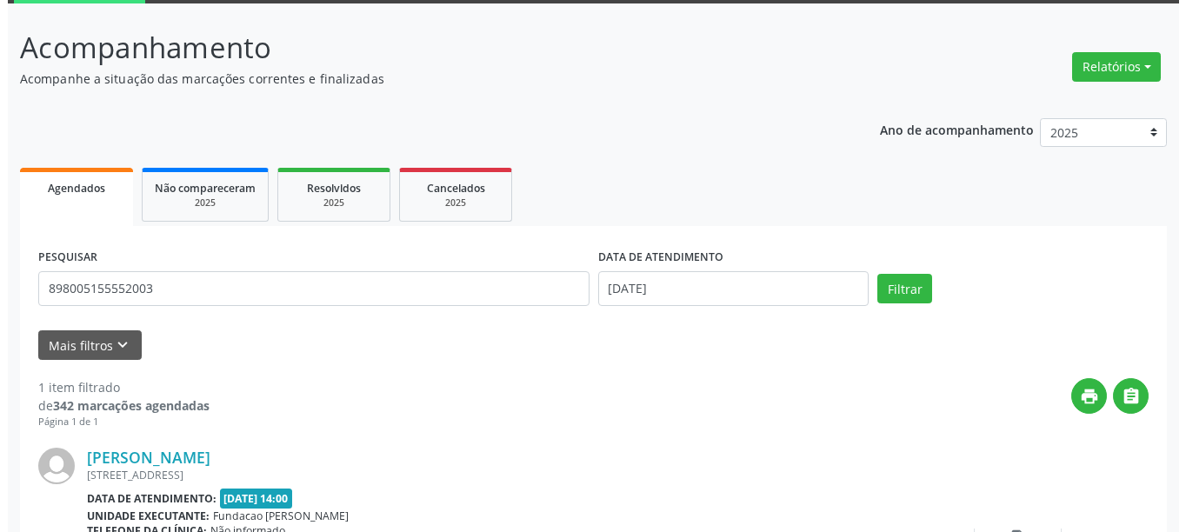
scroll to position [255, 0]
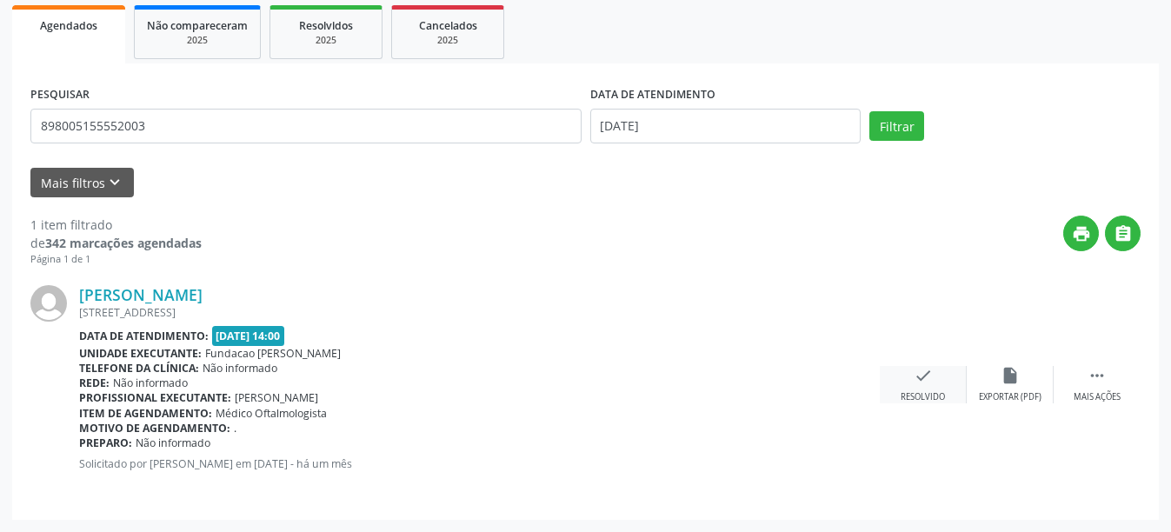
click at [928, 391] on div "Resolvido" at bounding box center [923, 397] width 44 height 12
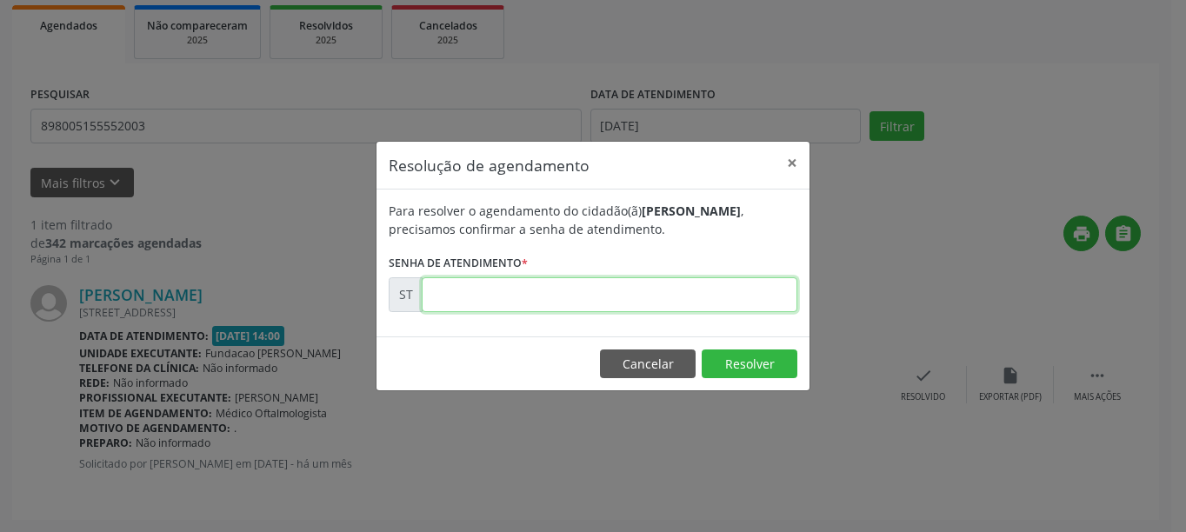
click at [544, 300] on input "text" at bounding box center [610, 294] width 376 height 35
type input "00014333"
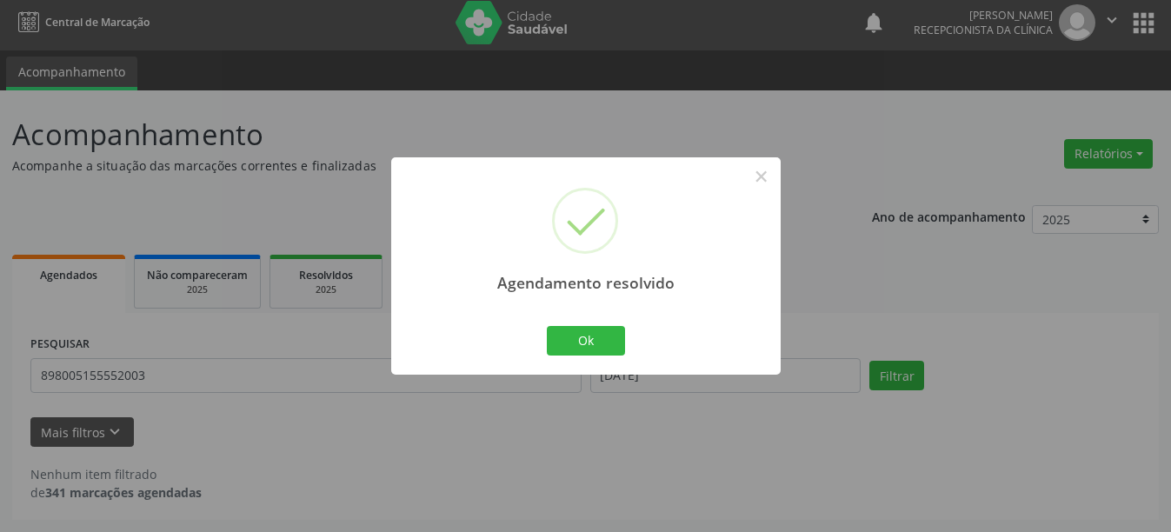
scroll to position [5, 0]
click at [583, 352] on button "Ok" at bounding box center [586, 341] width 78 height 30
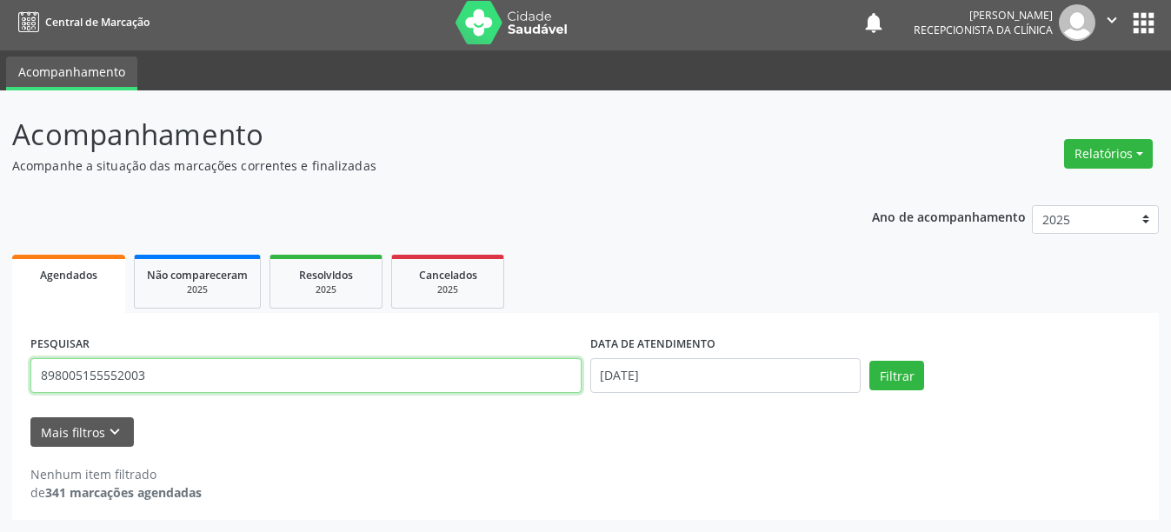
click at [185, 380] on input "898005155552003" at bounding box center [305, 375] width 551 height 35
type input "8"
type input "708604060979184"
click at [869, 361] on button "Filtrar" at bounding box center [896, 376] width 55 height 30
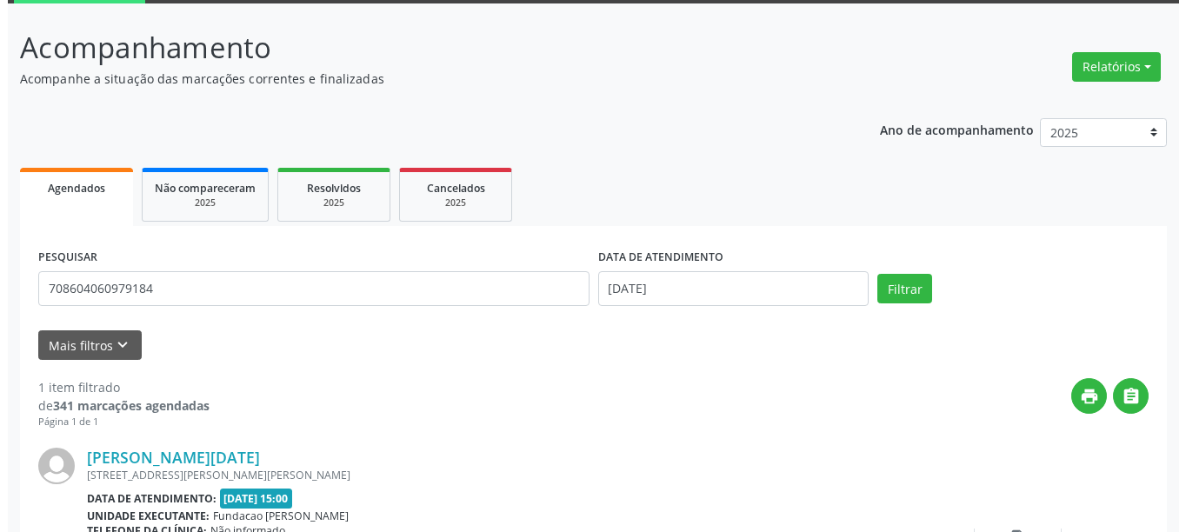
scroll to position [255, 0]
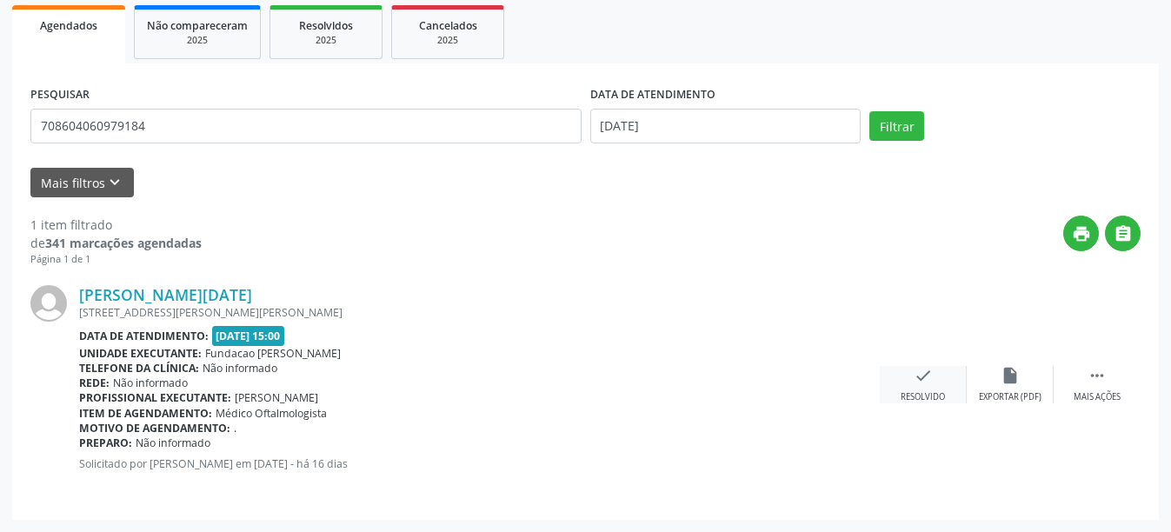
click at [925, 384] on icon "check" at bounding box center [923, 375] width 19 height 19
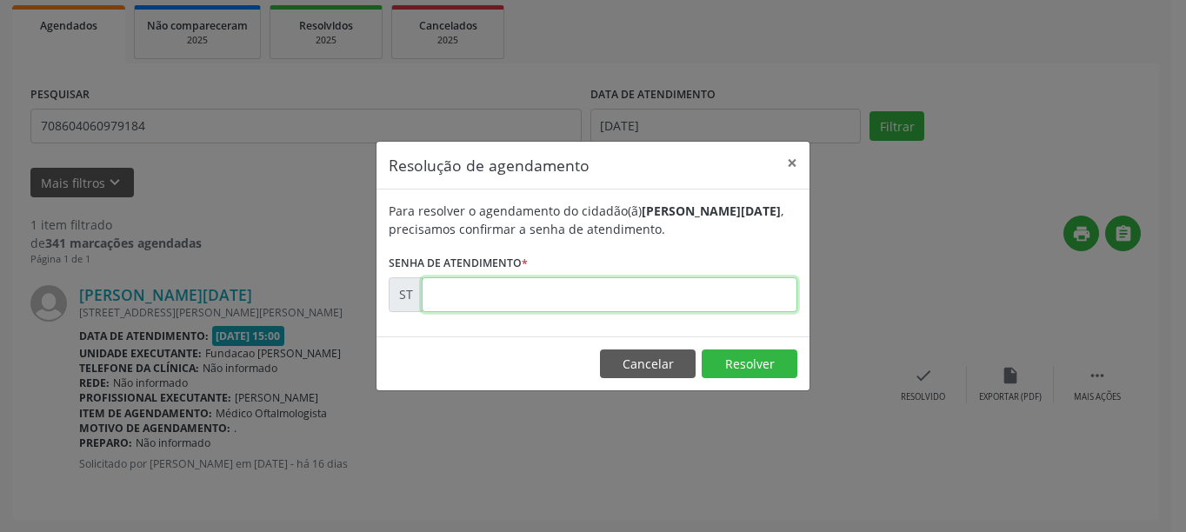
click at [503, 303] on input "text" at bounding box center [610, 294] width 376 height 35
type input "00016044"
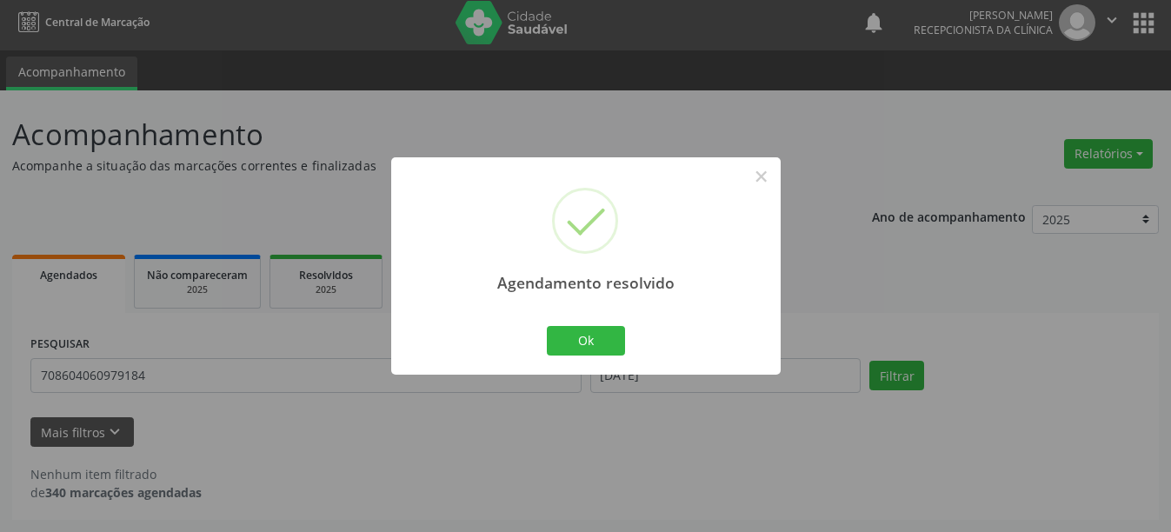
scroll to position [5, 0]
click at [596, 346] on button "Ok" at bounding box center [586, 341] width 78 height 30
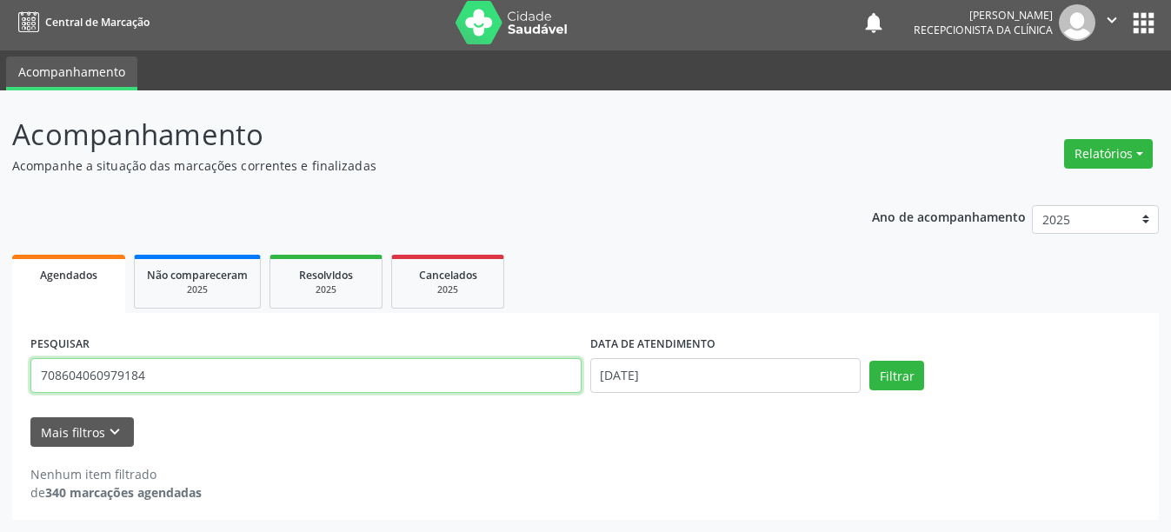
click at [146, 376] on input "708604060979184" at bounding box center [305, 375] width 551 height 35
type input "7"
type input "163778158330000"
click at [869, 361] on button "Filtrar" at bounding box center [896, 376] width 55 height 30
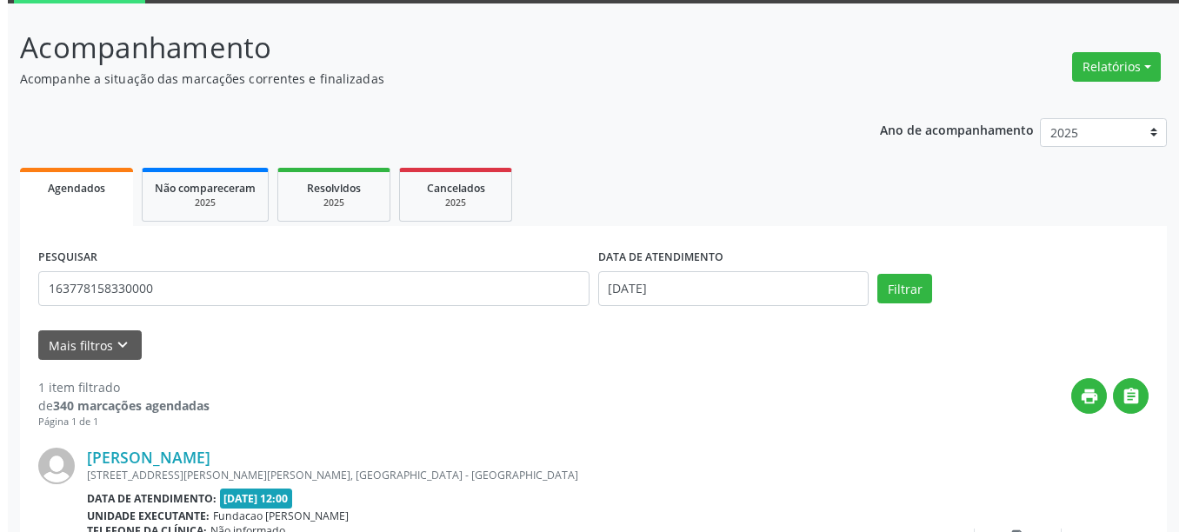
scroll to position [255, 0]
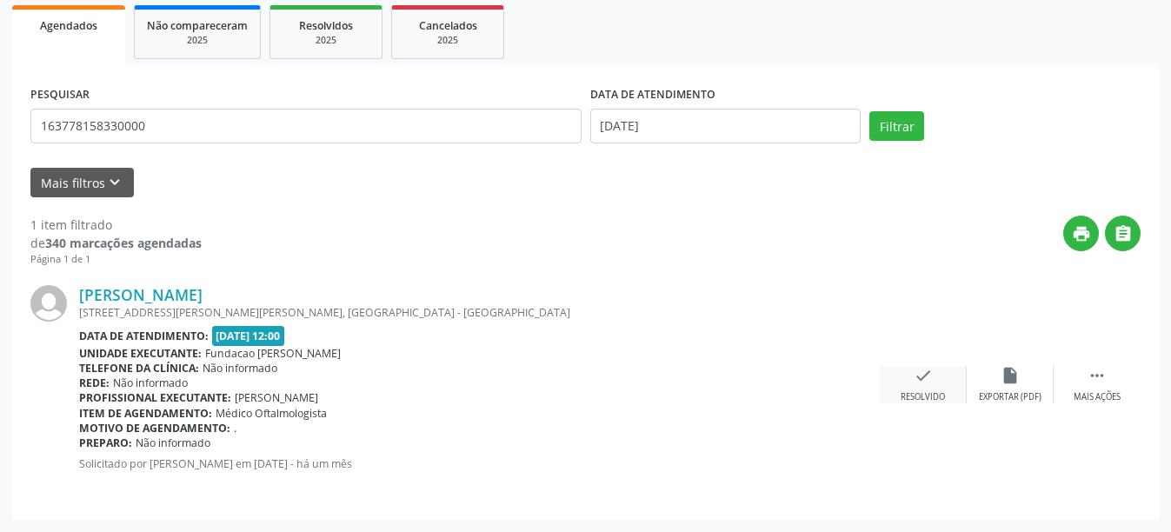
click at [922, 387] on div "check Resolvido" at bounding box center [923, 384] width 87 height 37
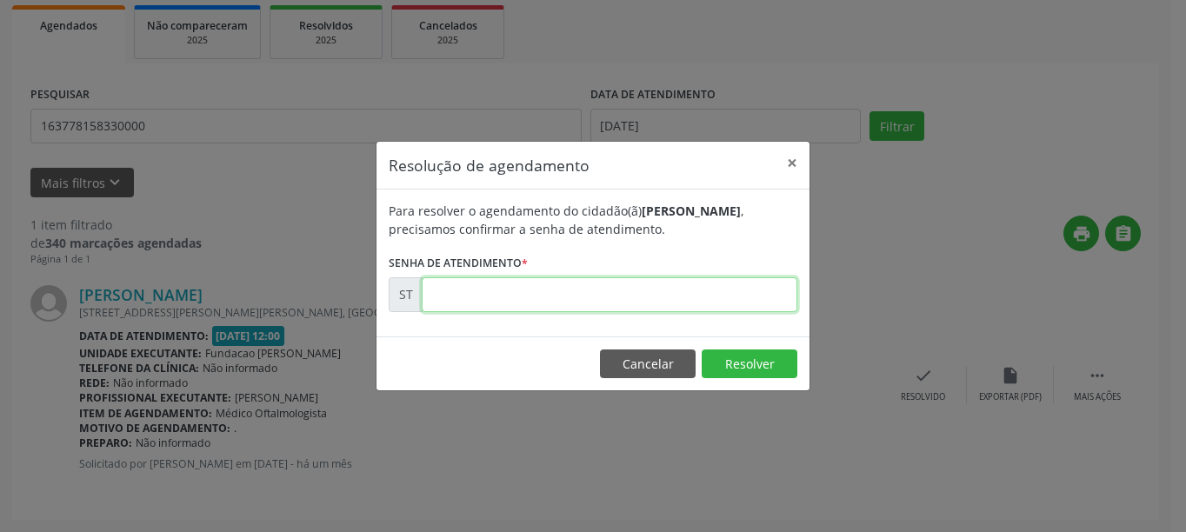
click at [500, 289] on input "text" at bounding box center [610, 294] width 376 height 35
type input "00012189"
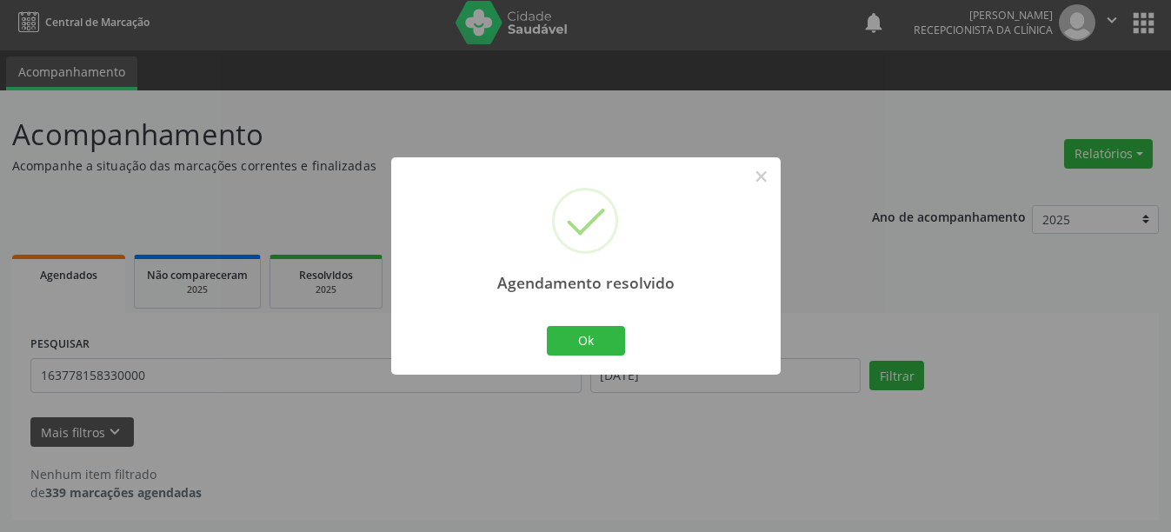
scroll to position [5, 0]
click at [612, 338] on button "Ok" at bounding box center [586, 341] width 78 height 30
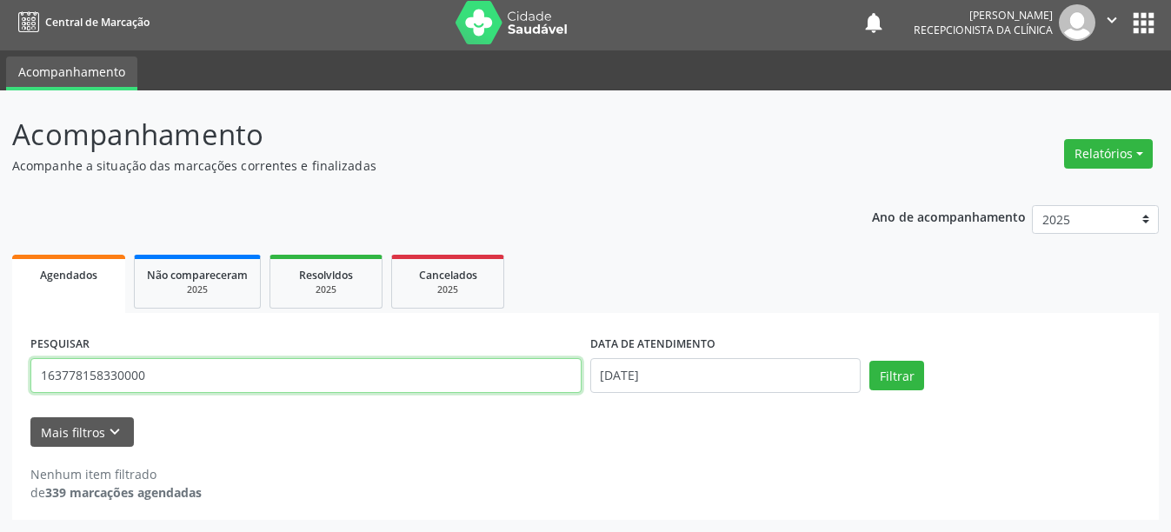
click at [166, 378] on input "163778158330000" at bounding box center [305, 375] width 551 height 35
type input "1"
type input "700009104165807"
click at [869, 361] on button "Filtrar" at bounding box center [896, 376] width 55 height 30
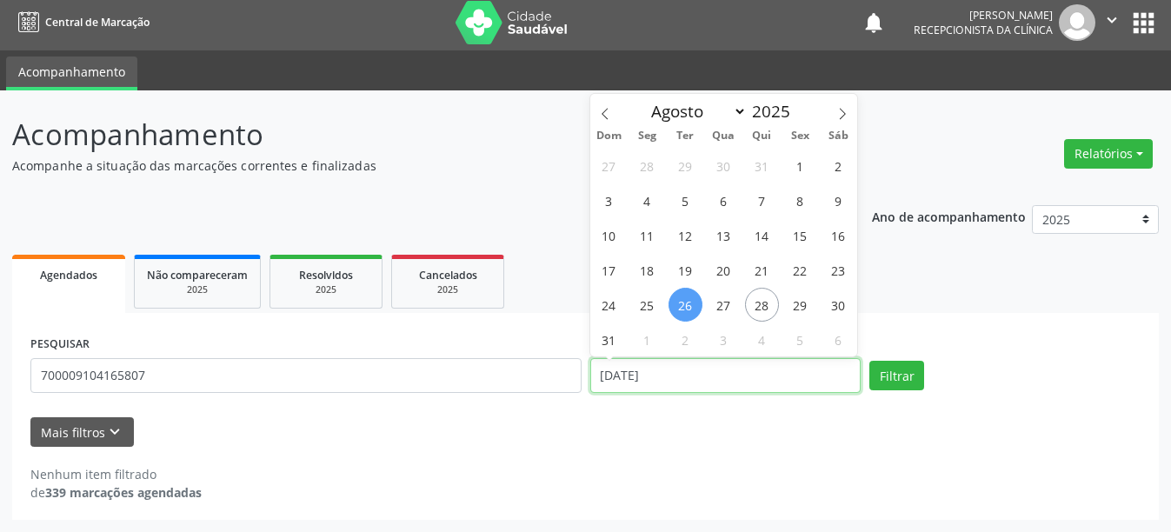
click at [752, 382] on input "[DATE]" at bounding box center [725, 375] width 271 height 35
click at [718, 309] on span "27" at bounding box center [724, 305] width 34 height 34
type input "[DATE]"
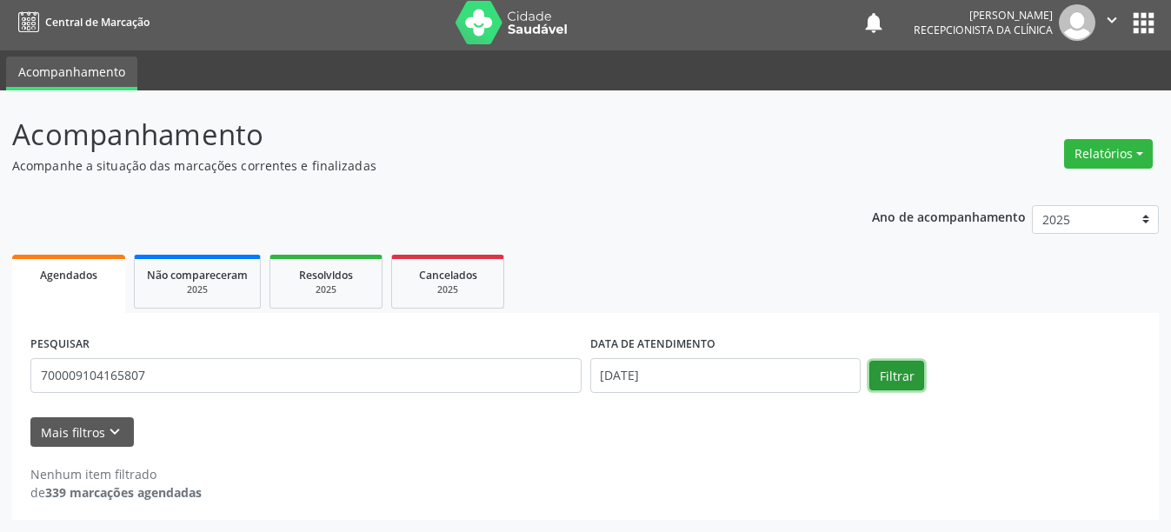
click at [914, 377] on button "Filtrar" at bounding box center [896, 376] width 55 height 30
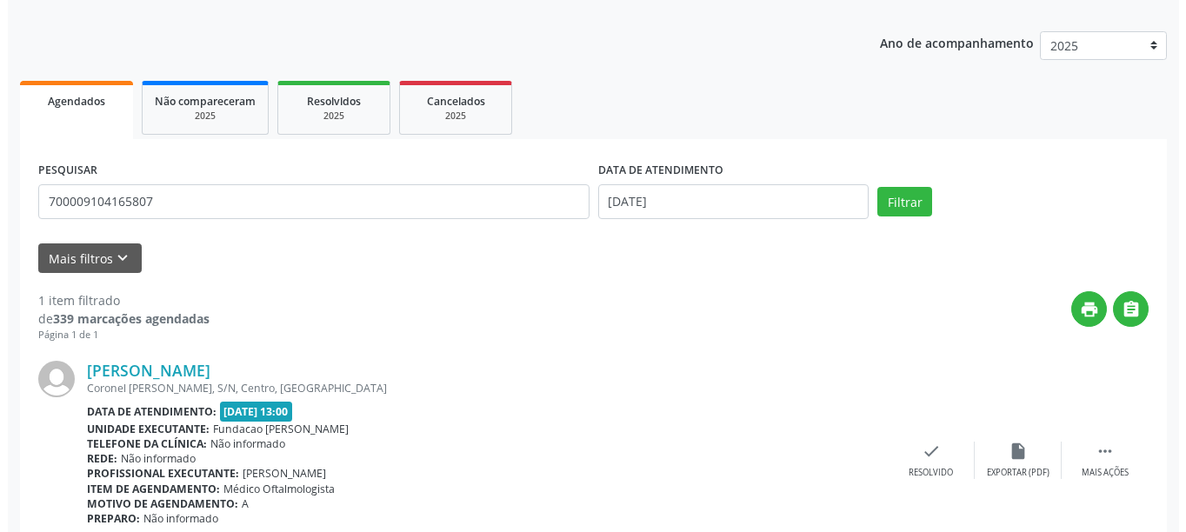
scroll to position [255, 0]
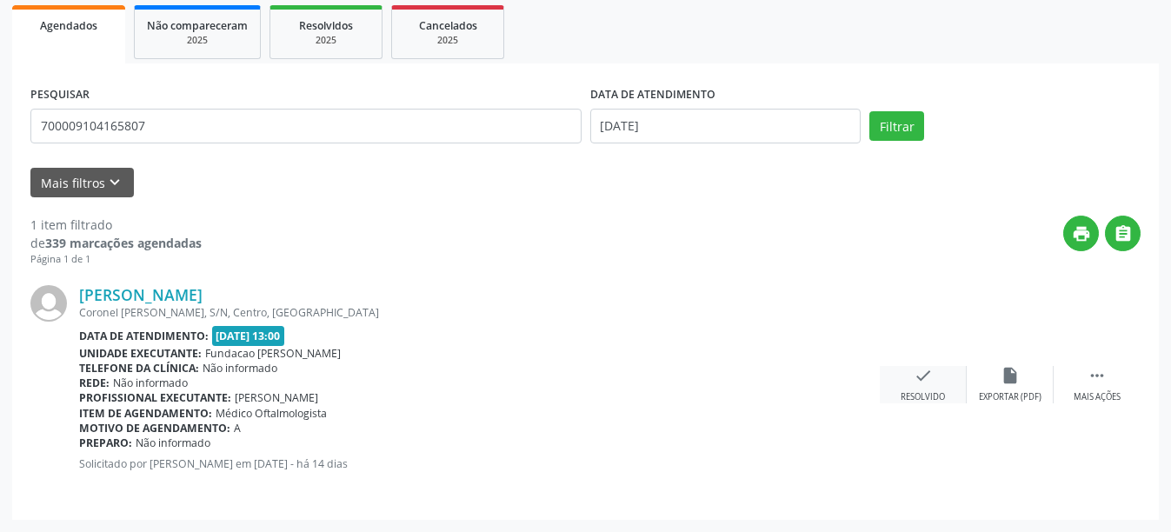
click at [920, 381] on icon "check" at bounding box center [923, 375] width 19 height 19
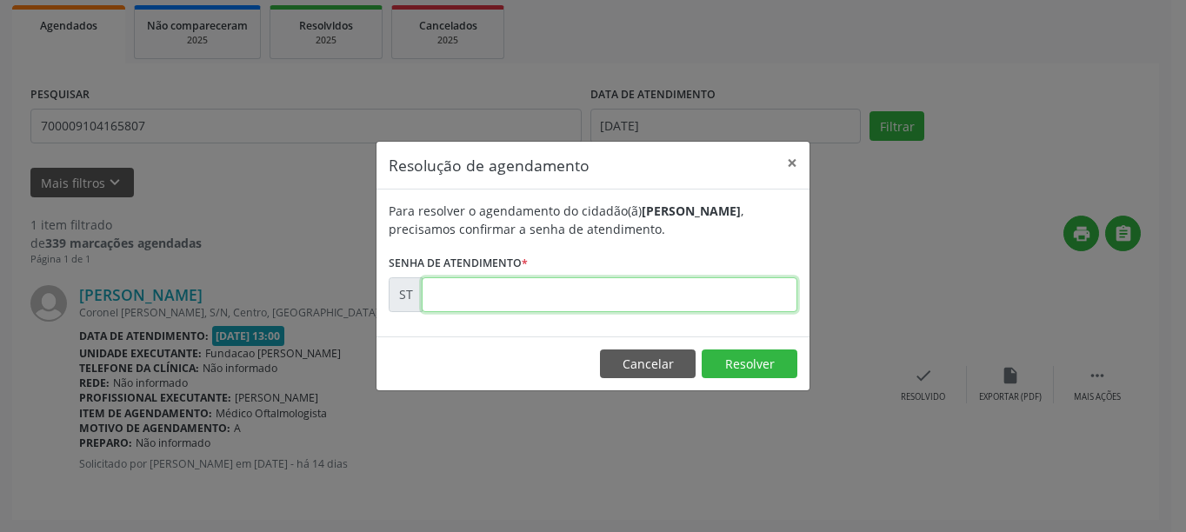
click at [509, 304] on input "text" at bounding box center [610, 294] width 376 height 35
type input "00016317"
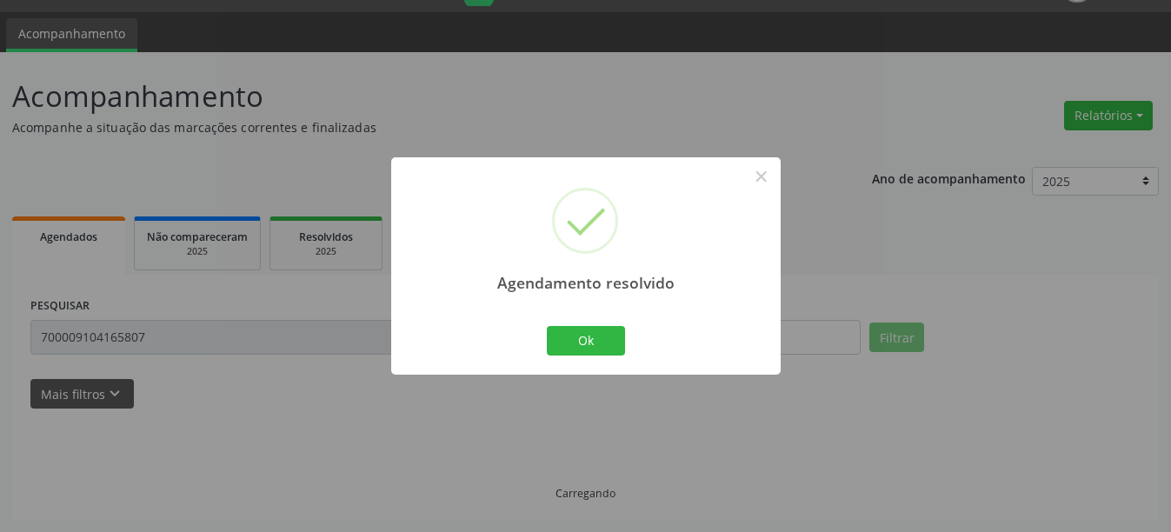
scroll to position [5, 0]
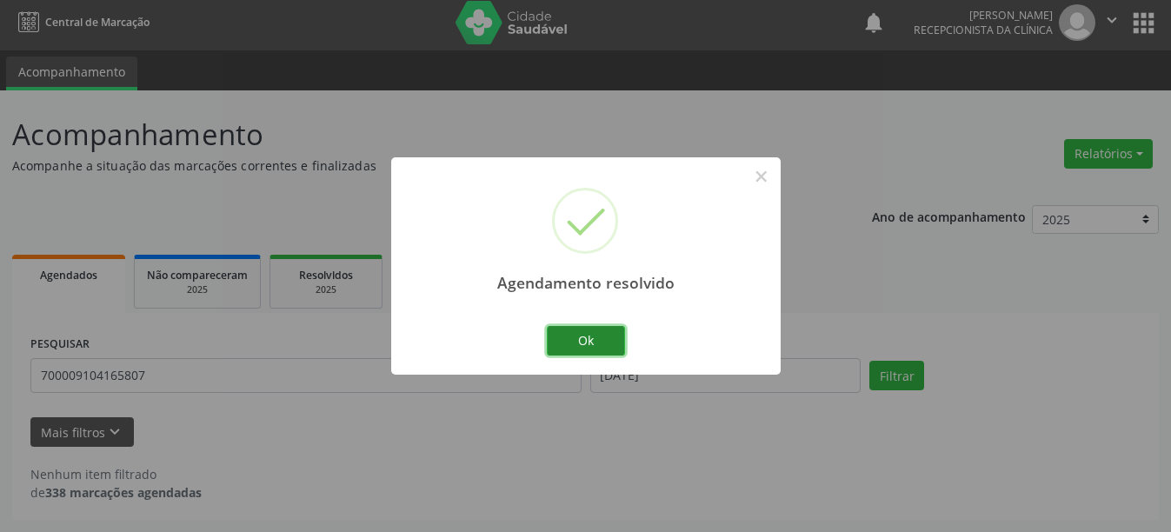
click at [584, 349] on button "Ok" at bounding box center [586, 341] width 78 height 30
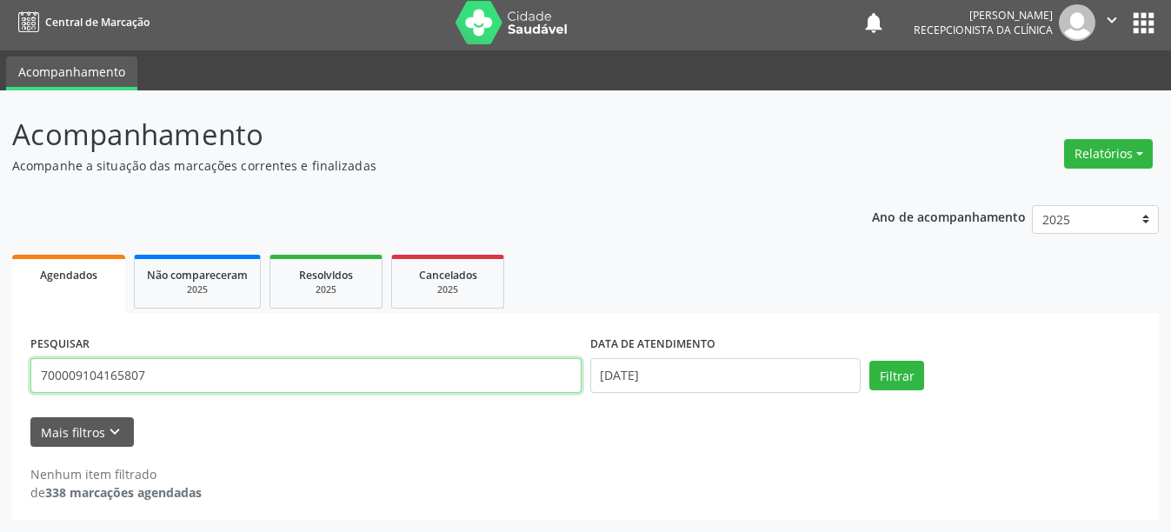
click at [160, 374] on input "700009104165807" at bounding box center [305, 375] width 551 height 35
type input "7"
type input "700003308192602"
click at [869, 361] on button "Filtrar" at bounding box center [896, 376] width 55 height 30
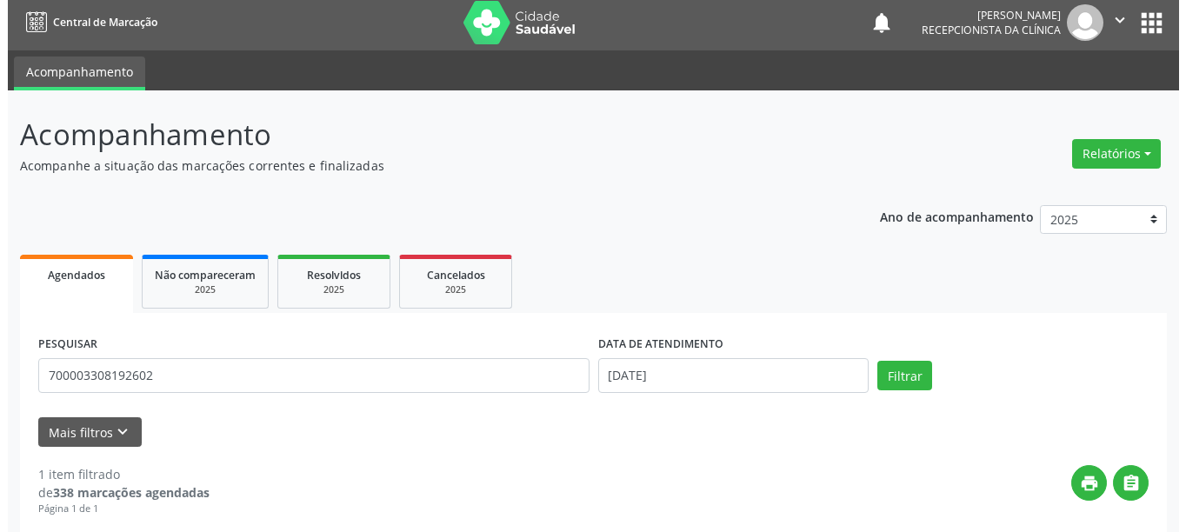
scroll to position [255, 0]
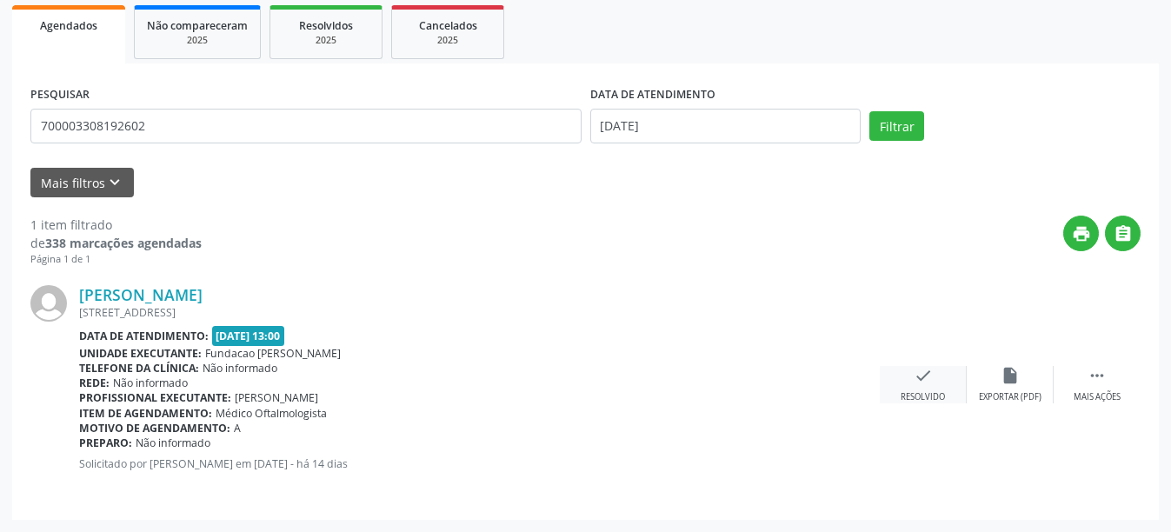
click at [922, 386] on div "check Resolvido" at bounding box center [923, 384] width 87 height 37
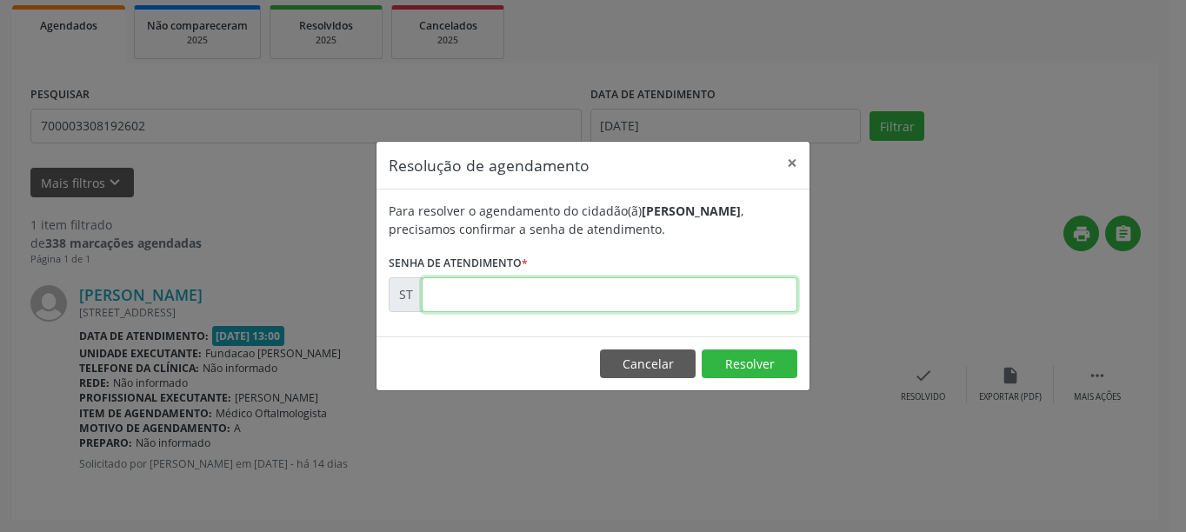
click at [547, 303] on input "text" at bounding box center [610, 294] width 376 height 35
type input "00016320"
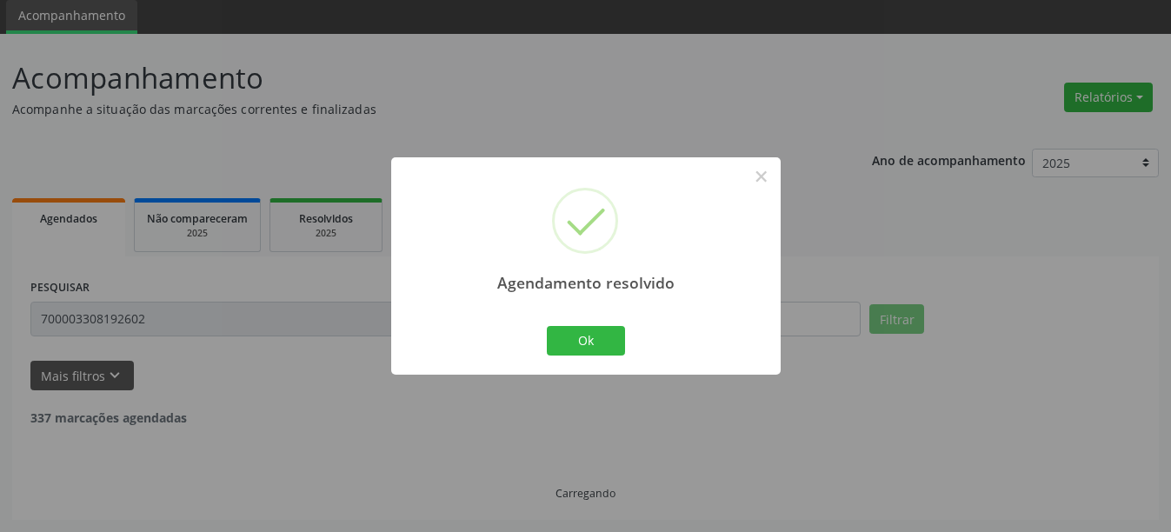
scroll to position [5, 0]
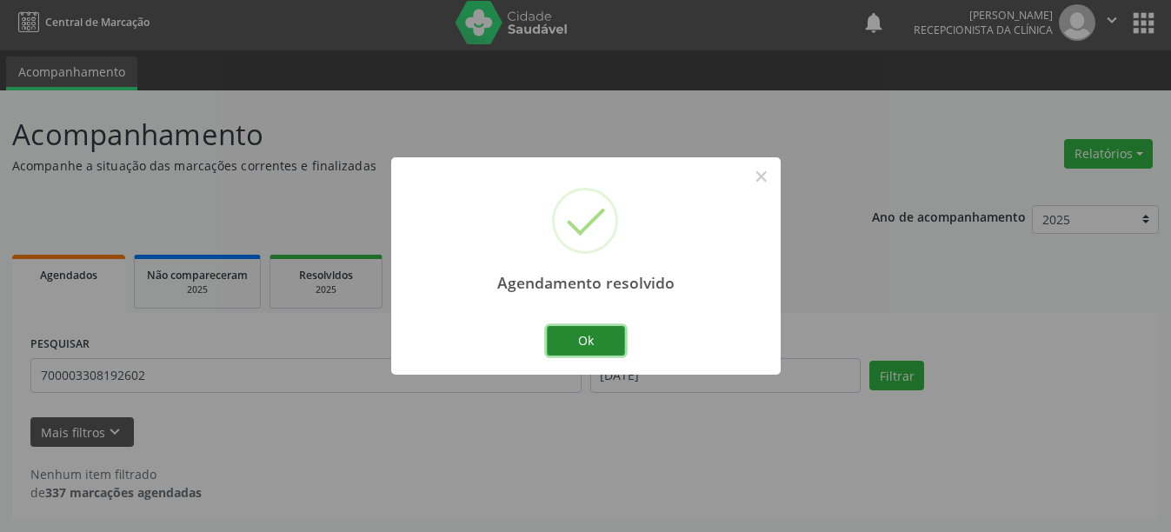
click at [616, 336] on button "Ok" at bounding box center [586, 341] width 78 height 30
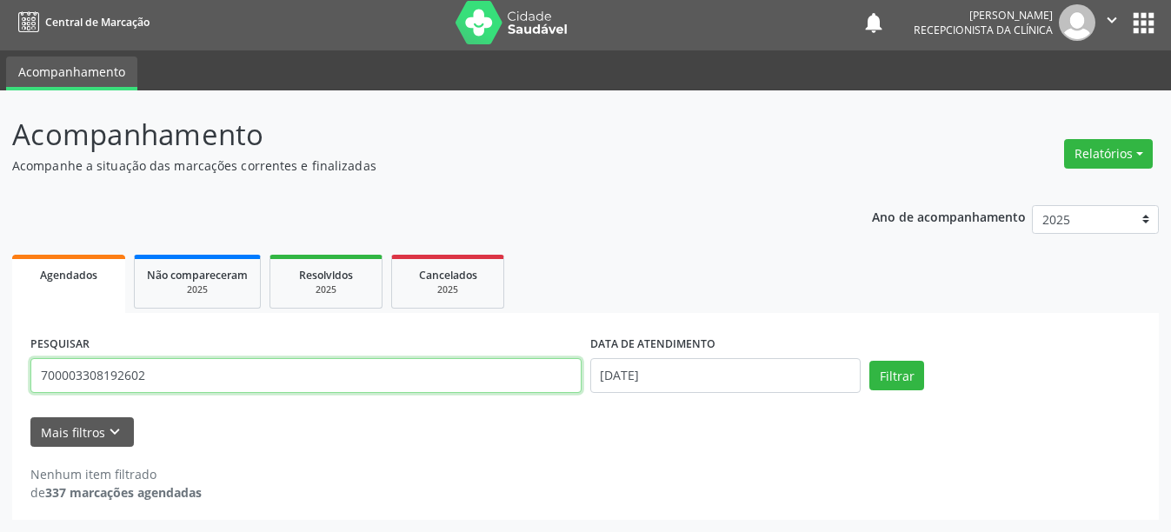
click at [179, 375] on input "700003308192602" at bounding box center [305, 375] width 551 height 35
type input "7"
type input "203188263500008"
click at [869, 361] on button "Filtrar" at bounding box center [896, 376] width 55 height 30
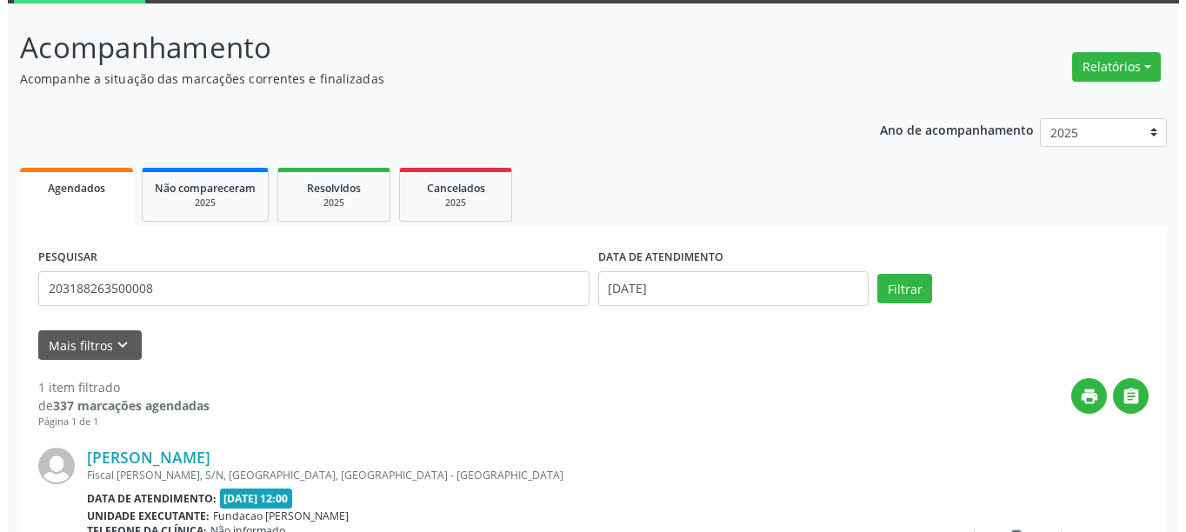
scroll to position [255, 0]
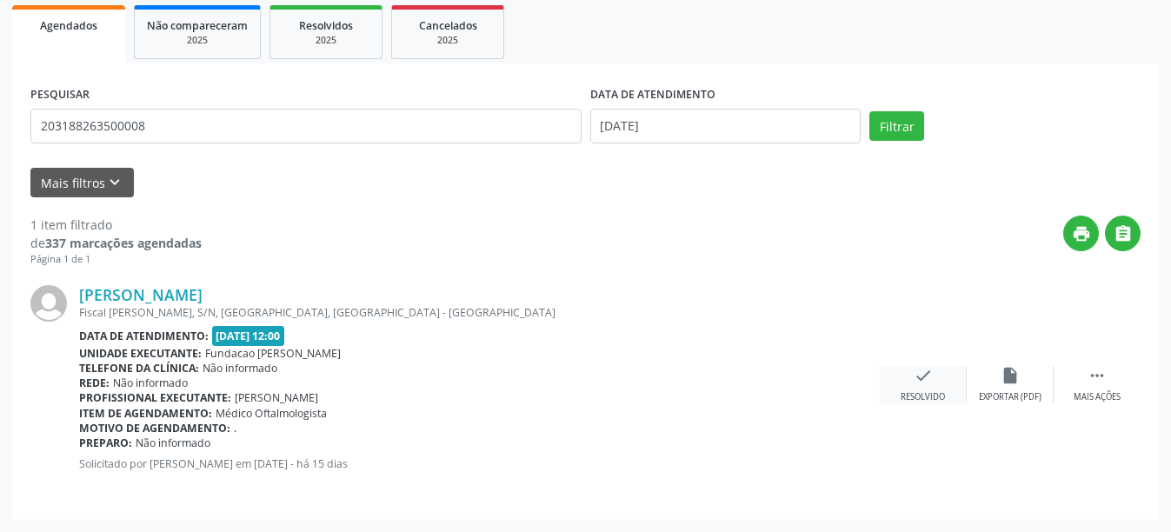
click at [924, 383] on icon "check" at bounding box center [923, 375] width 19 height 19
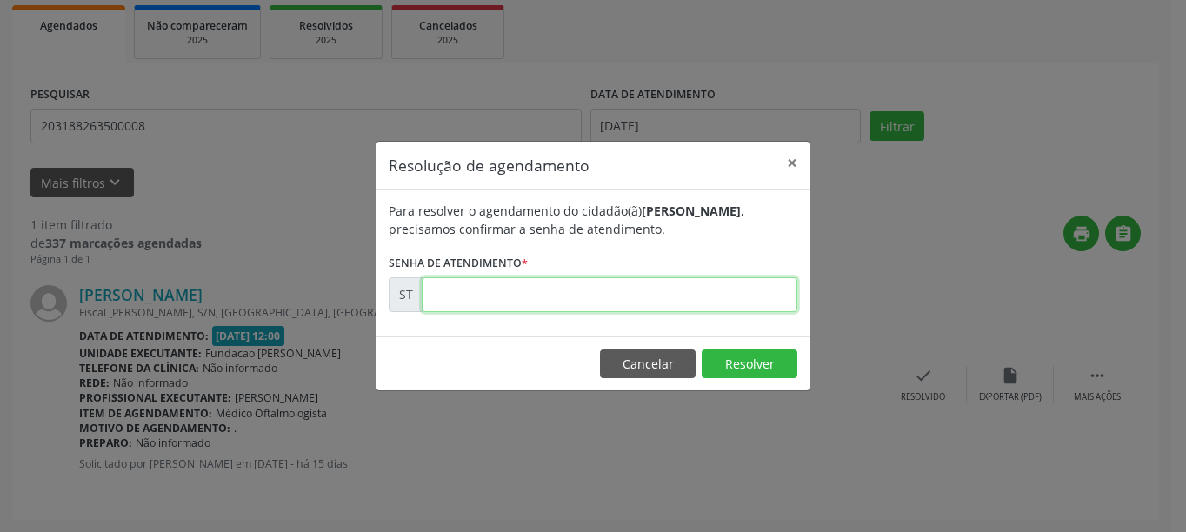
click at [569, 292] on input "text" at bounding box center [610, 294] width 376 height 35
type input "00016162"
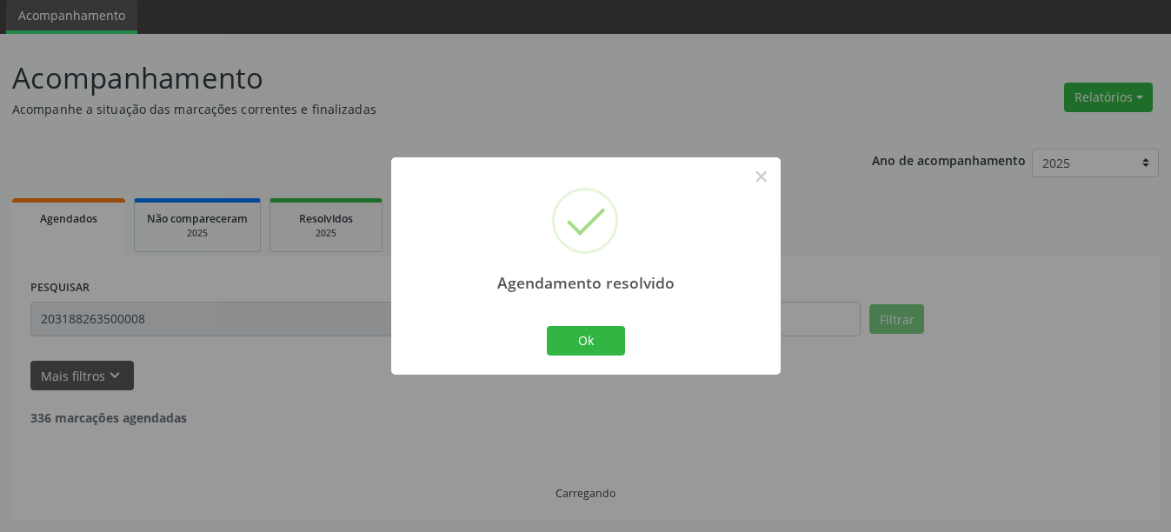
scroll to position [5, 0]
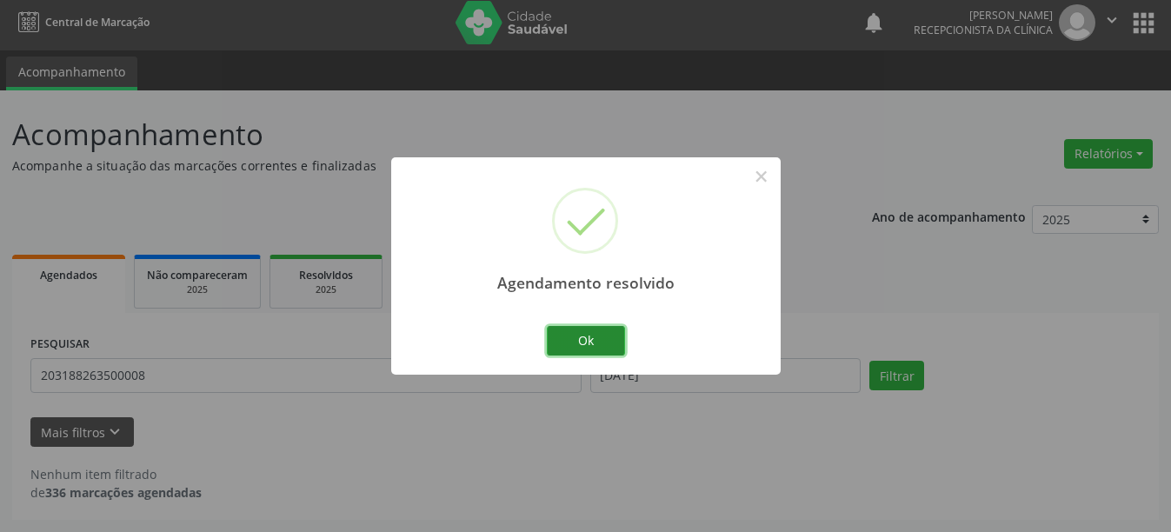
click at [602, 340] on button "Ok" at bounding box center [586, 341] width 78 height 30
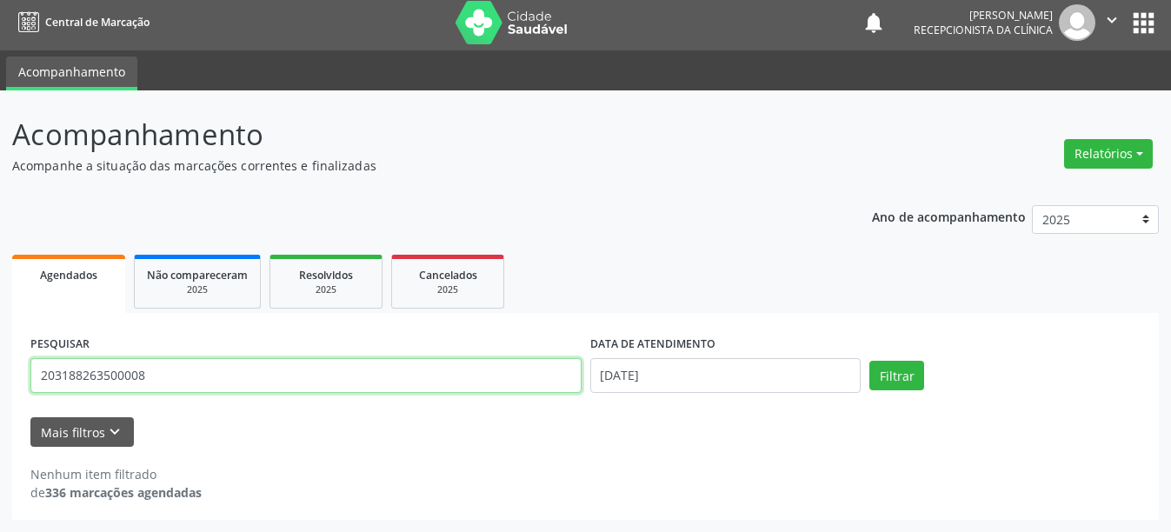
click at [183, 375] on input "203188263500008" at bounding box center [305, 375] width 551 height 35
type input "2"
type input "700002254719909"
click at [869, 361] on button "Filtrar" at bounding box center [896, 376] width 55 height 30
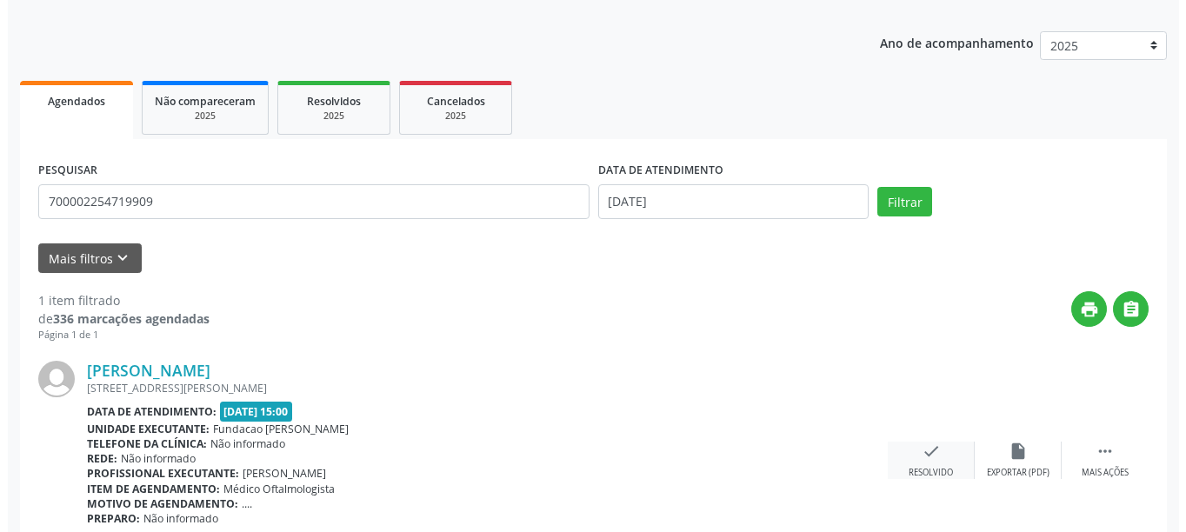
scroll to position [255, 0]
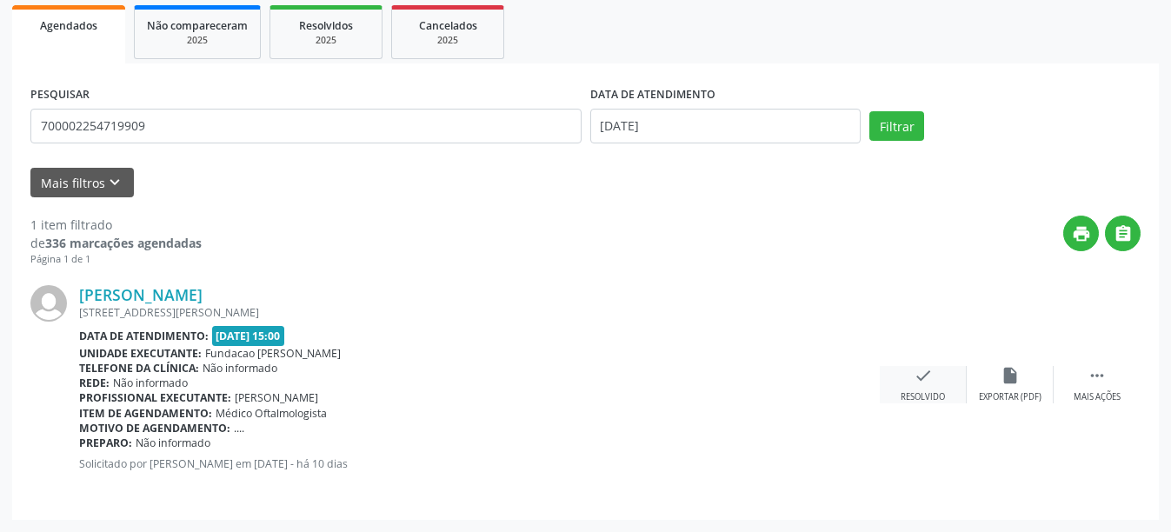
click at [923, 400] on div "Resolvido" at bounding box center [923, 397] width 44 height 12
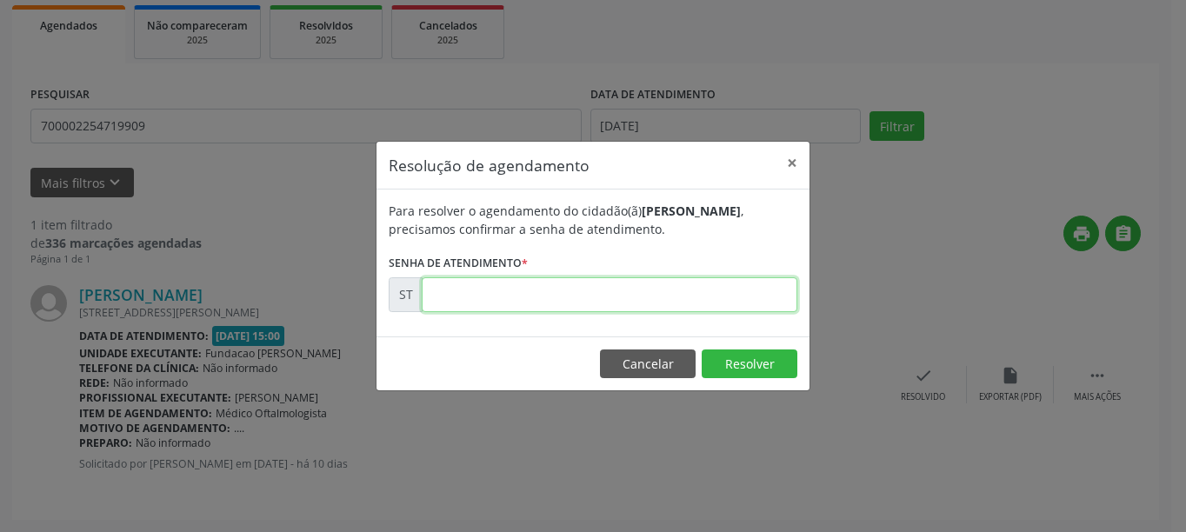
click at [618, 309] on input "text" at bounding box center [610, 294] width 376 height 35
type input "00016528"
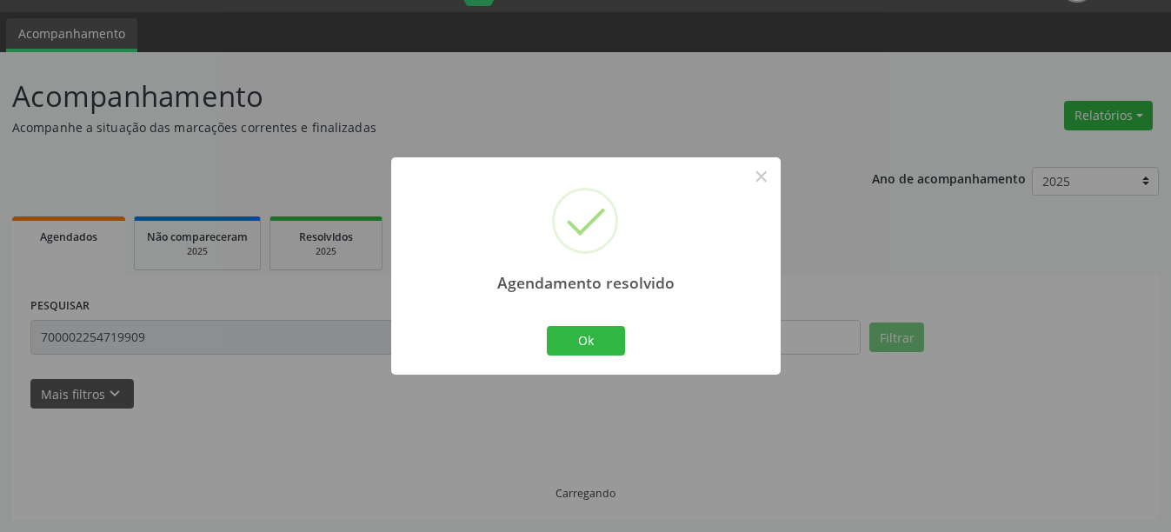
scroll to position [5, 0]
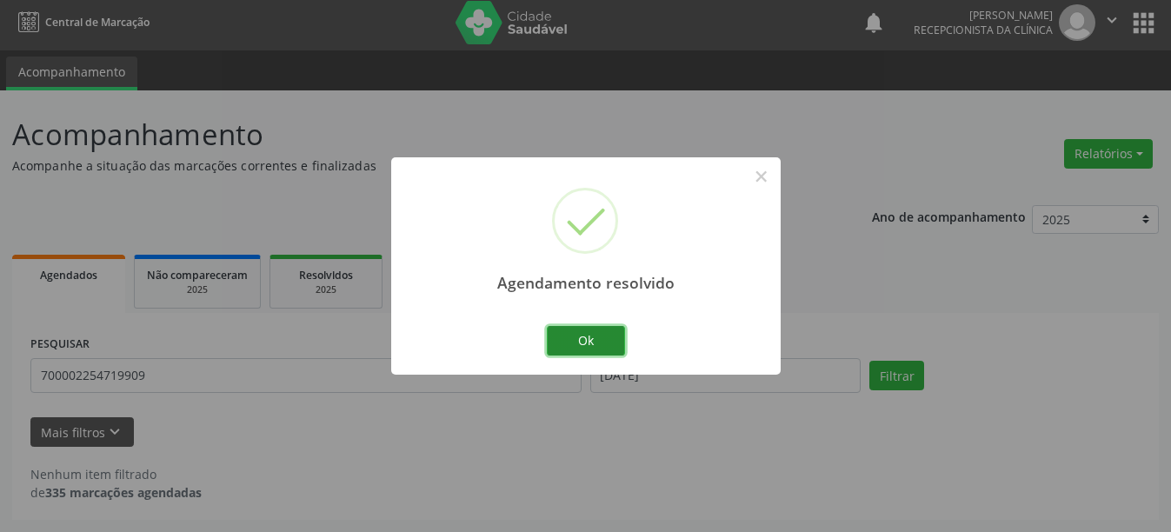
click at [582, 345] on button "Ok" at bounding box center [586, 341] width 78 height 30
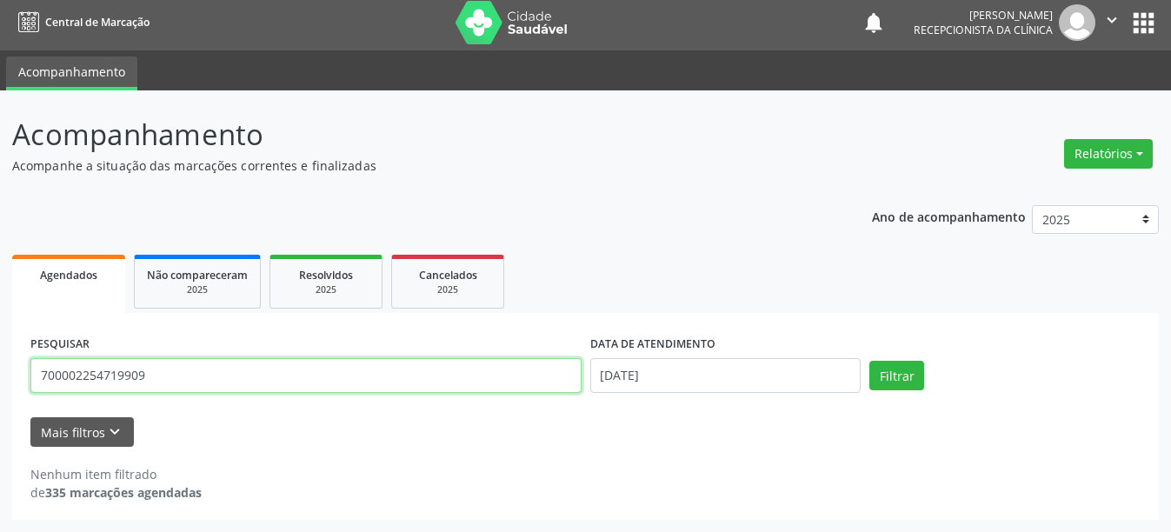
click at [156, 376] on input "700002254719909" at bounding box center [305, 375] width 551 height 35
type input "7"
type input "706809278496622"
click at [869, 361] on button "Filtrar" at bounding box center [896, 376] width 55 height 30
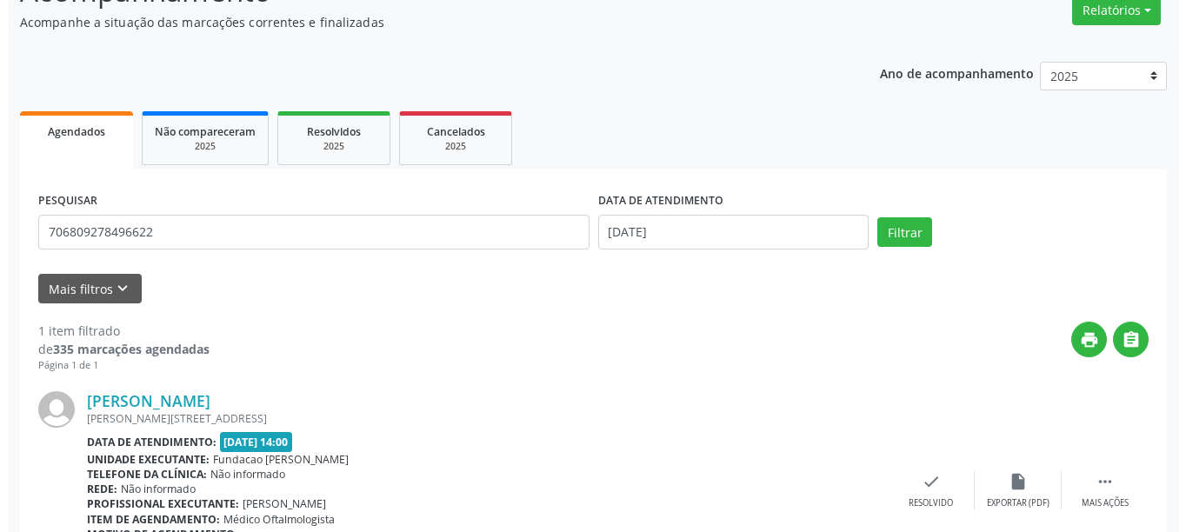
scroll to position [255, 0]
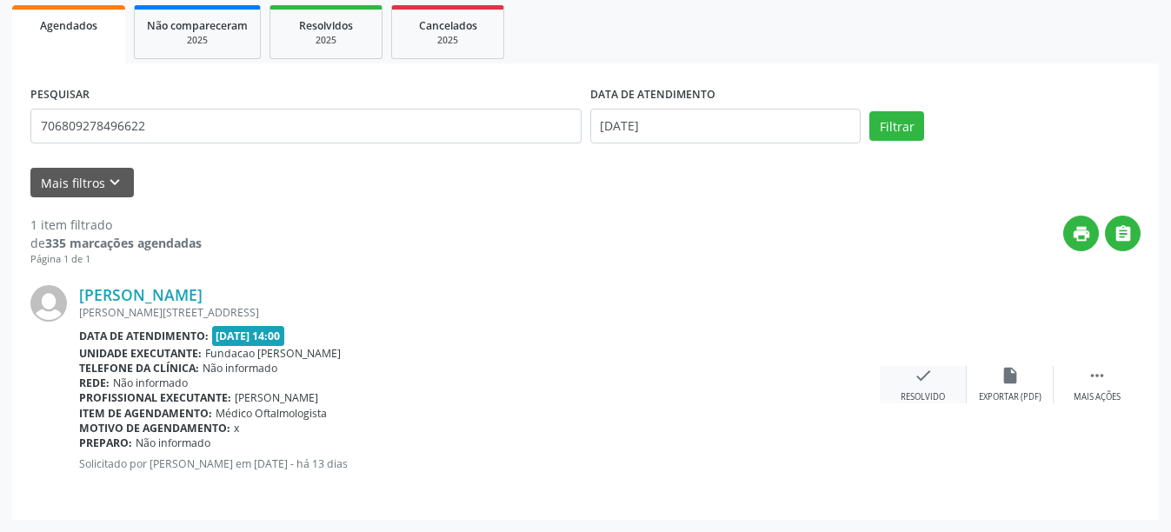
click at [922, 381] on icon "check" at bounding box center [923, 375] width 19 height 19
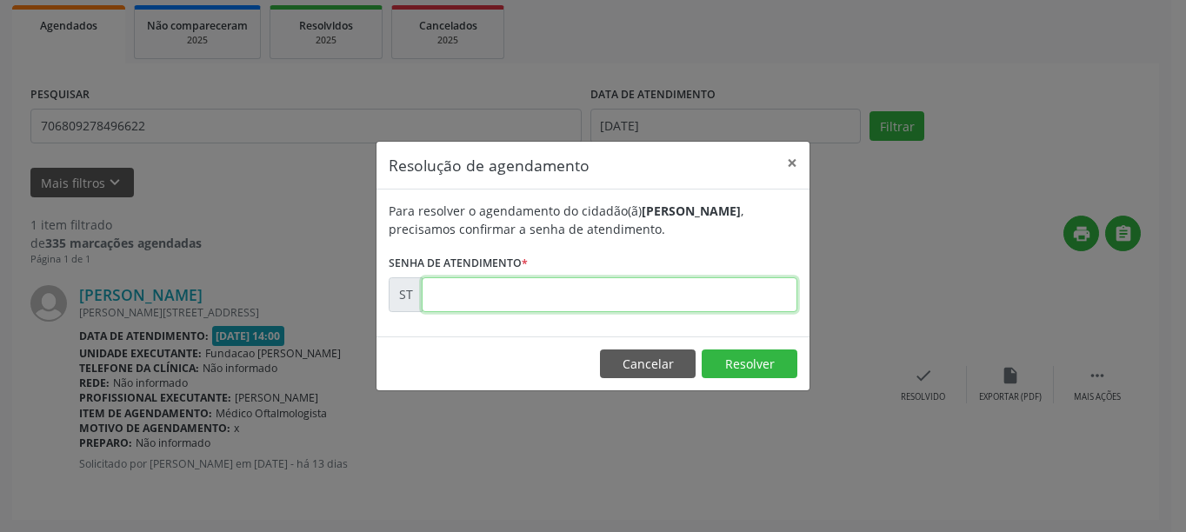
click at [586, 291] on input "text" at bounding box center [610, 294] width 376 height 35
type input "00016454"
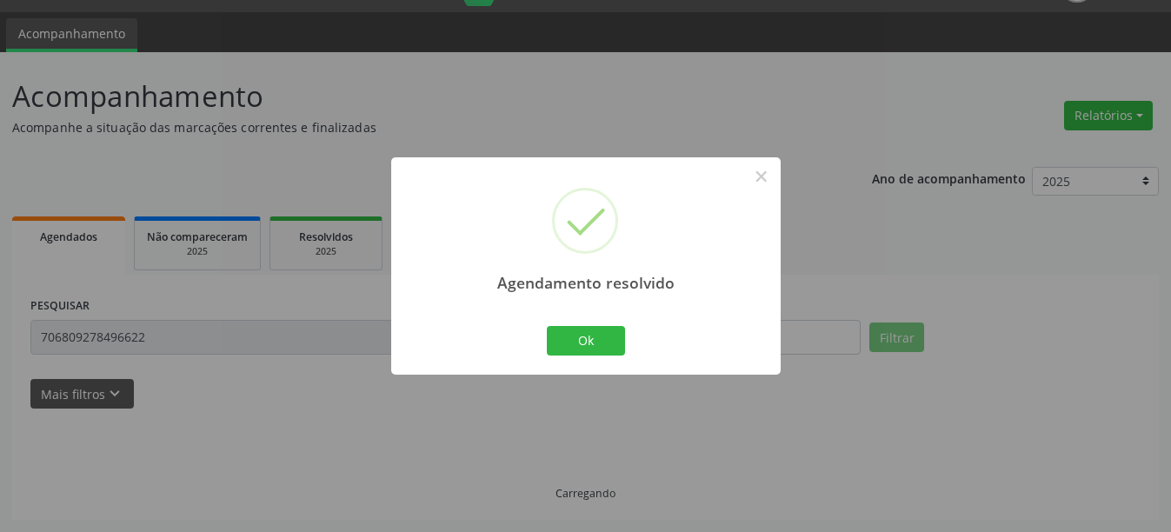
scroll to position [5, 0]
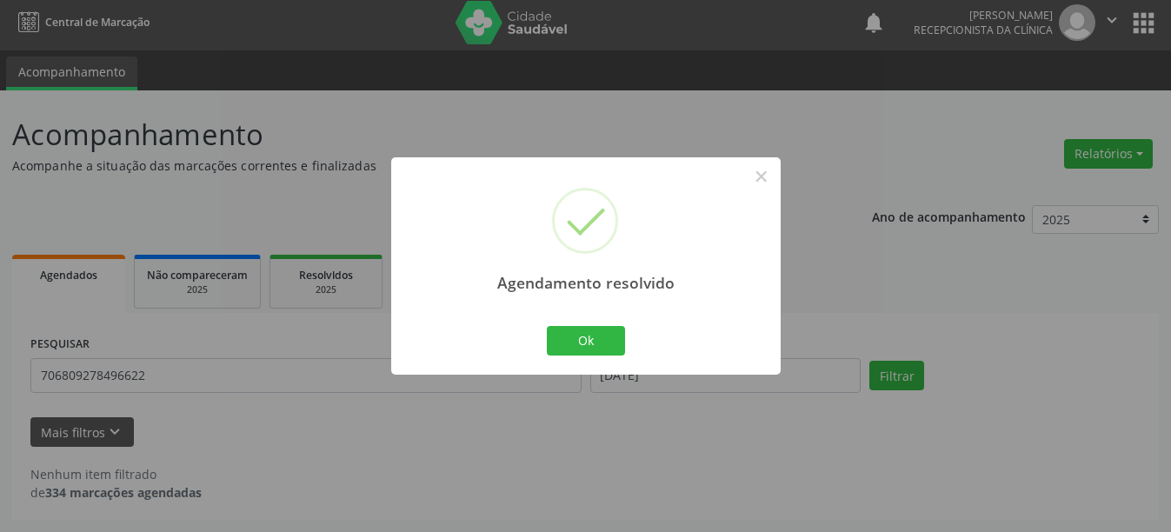
click at [594, 368] on div "Agendamento resolvido × Ok Cancel" at bounding box center [585, 265] width 389 height 216
click at [590, 343] on button "Ok" at bounding box center [586, 341] width 78 height 30
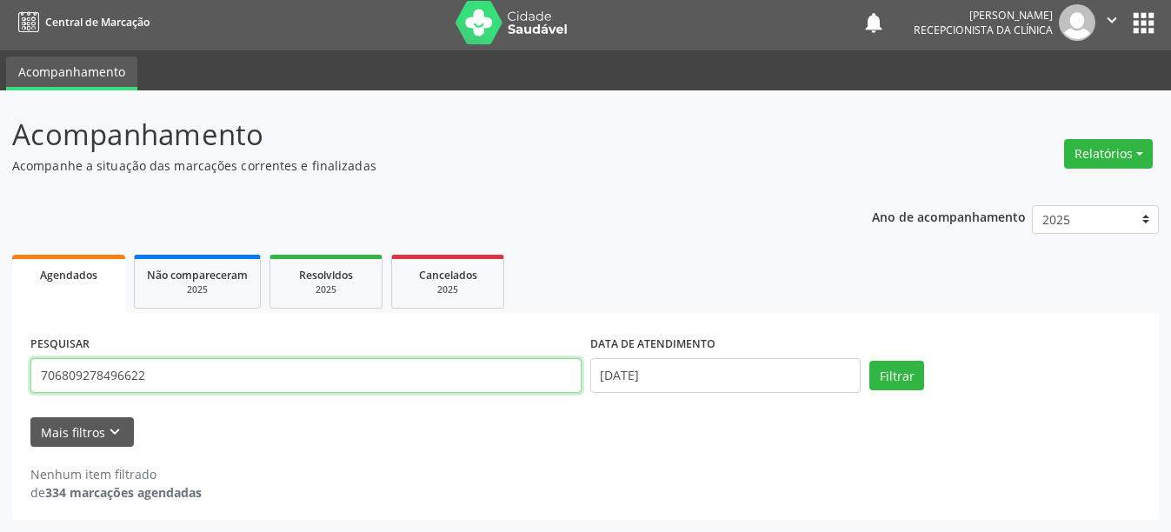
click at [229, 370] on input "706809278496622" at bounding box center [305, 375] width 551 height 35
click at [237, 375] on input "706809278496622" at bounding box center [305, 375] width 551 height 35
type input "7"
type input "704304556761896"
click at [869, 361] on button "Filtrar" at bounding box center [896, 376] width 55 height 30
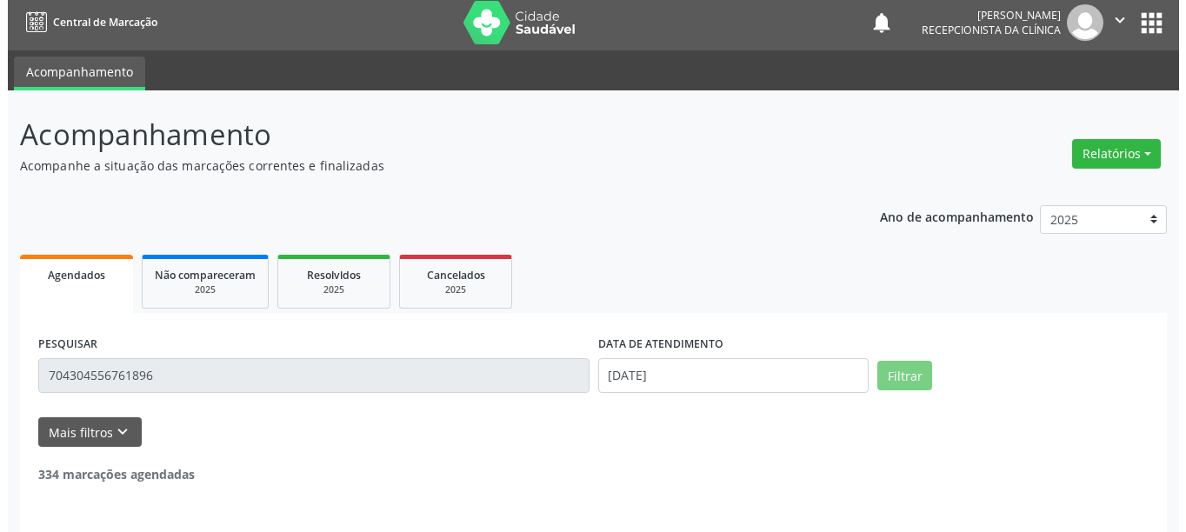
scroll to position [255, 0]
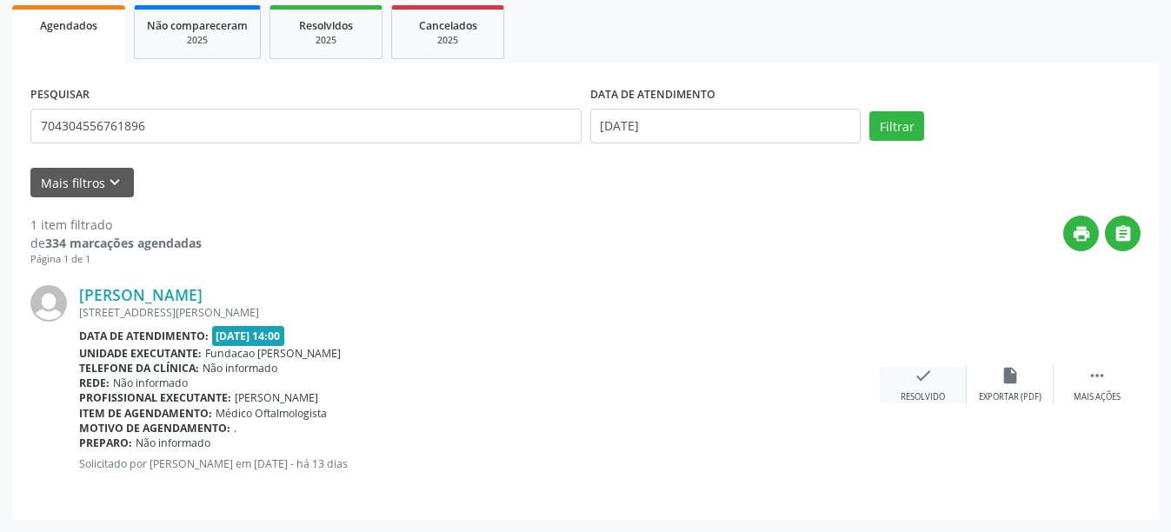
click at [948, 384] on div "check Resolvido" at bounding box center [923, 384] width 87 height 37
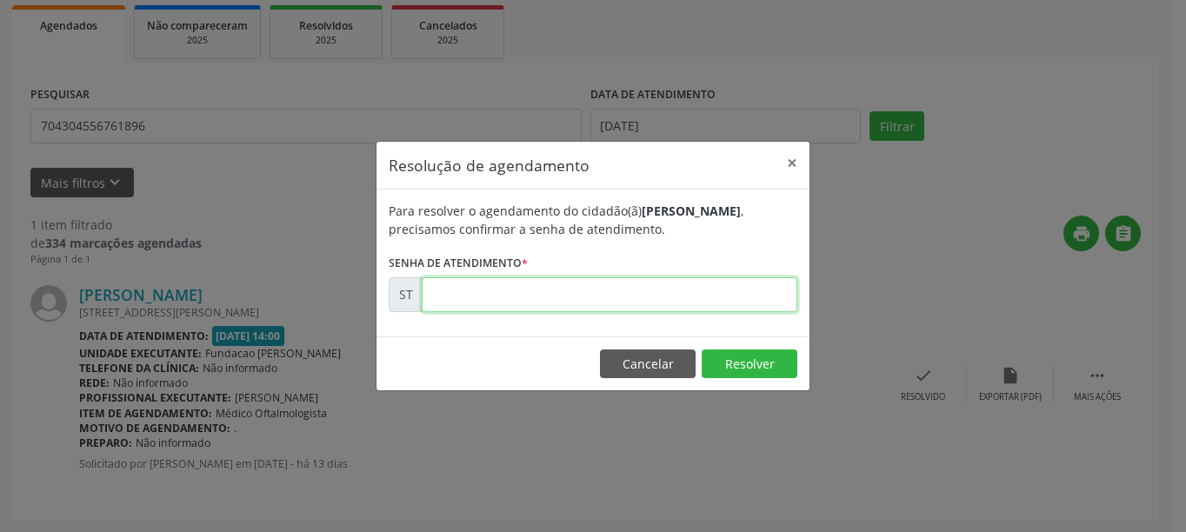
click at [688, 290] on input "text" at bounding box center [610, 294] width 376 height 35
type input "00016437"
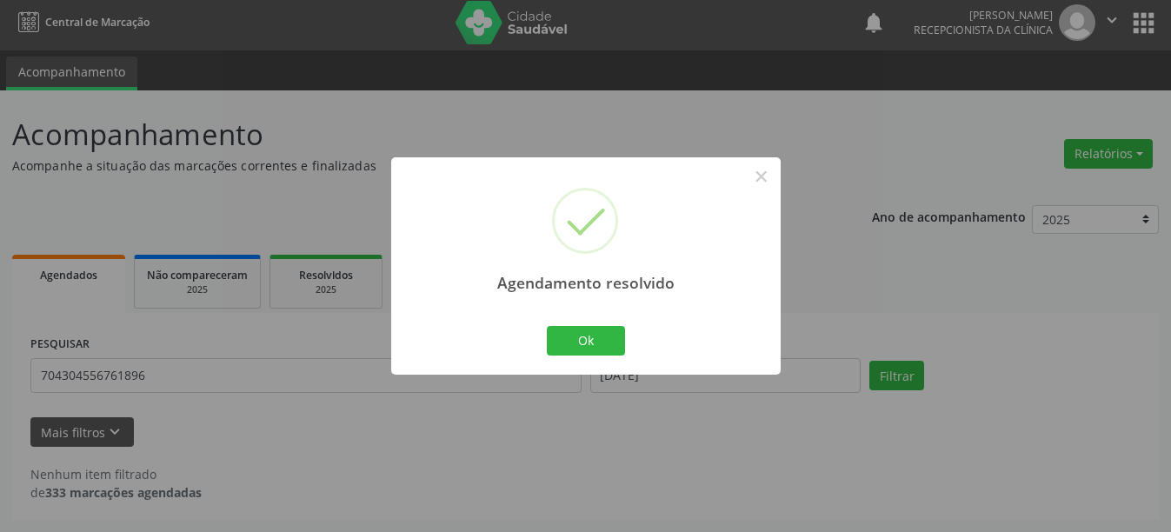
scroll to position [5, 0]
click at [624, 326] on div "Ok Cancel" at bounding box center [585, 341] width 86 height 37
click at [618, 336] on button "Ok" at bounding box center [586, 341] width 78 height 30
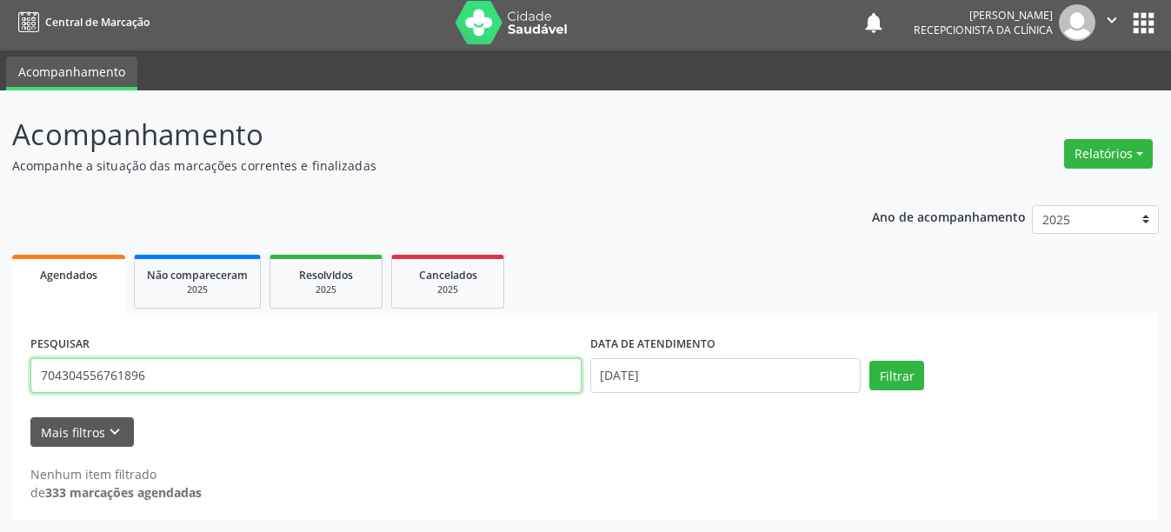
click at [234, 379] on input "704304556761896" at bounding box center [305, 375] width 551 height 35
type input "7"
type input "707408098630976"
click at [869, 361] on button "Filtrar" at bounding box center [896, 376] width 55 height 30
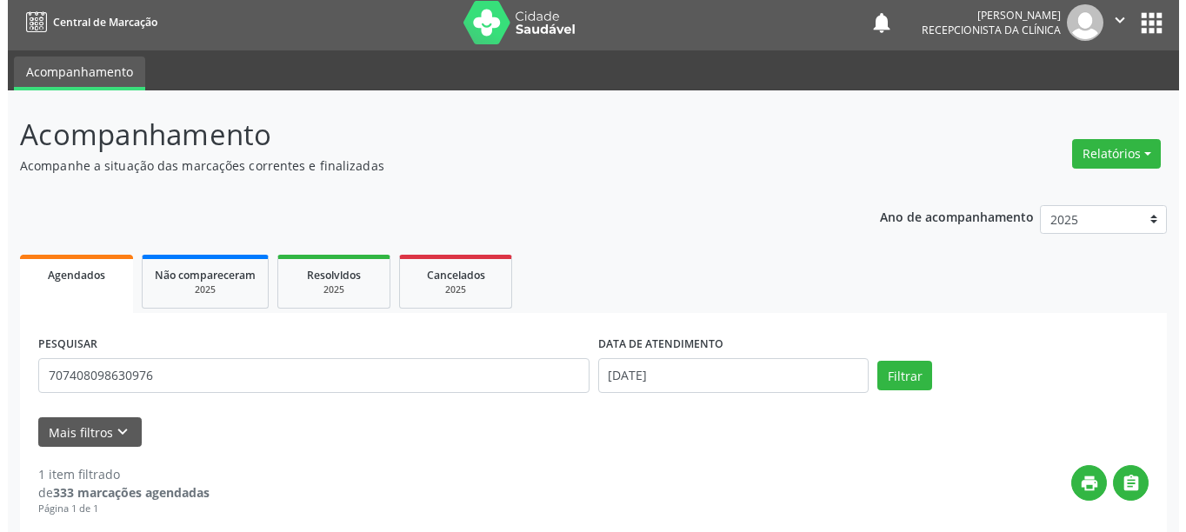
scroll to position [255, 0]
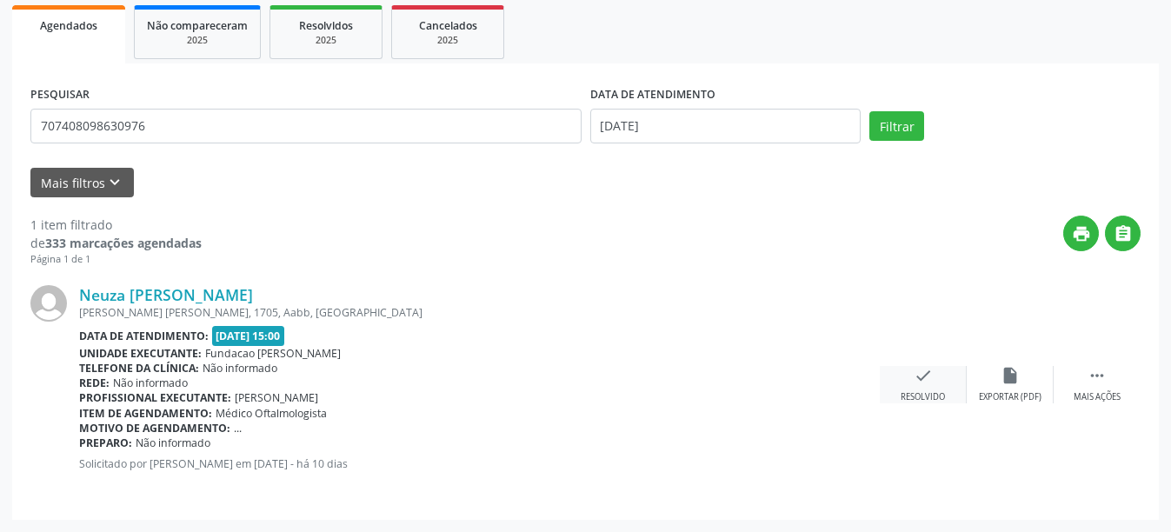
click at [928, 394] on div "Resolvido" at bounding box center [923, 397] width 44 height 12
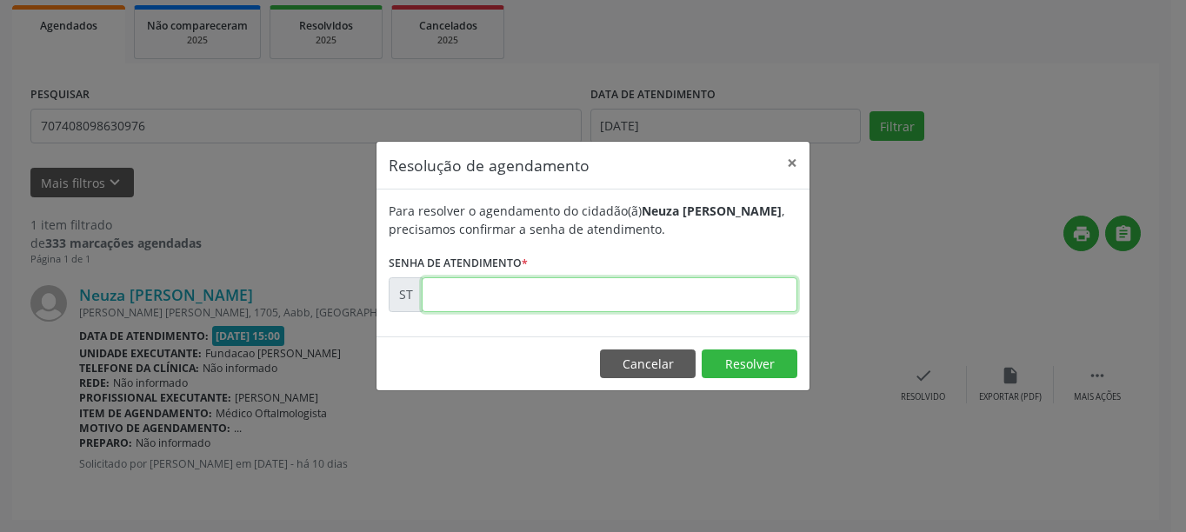
click at [529, 294] on input "text" at bounding box center [610, 294] width 376 height 35
type input "00016532"
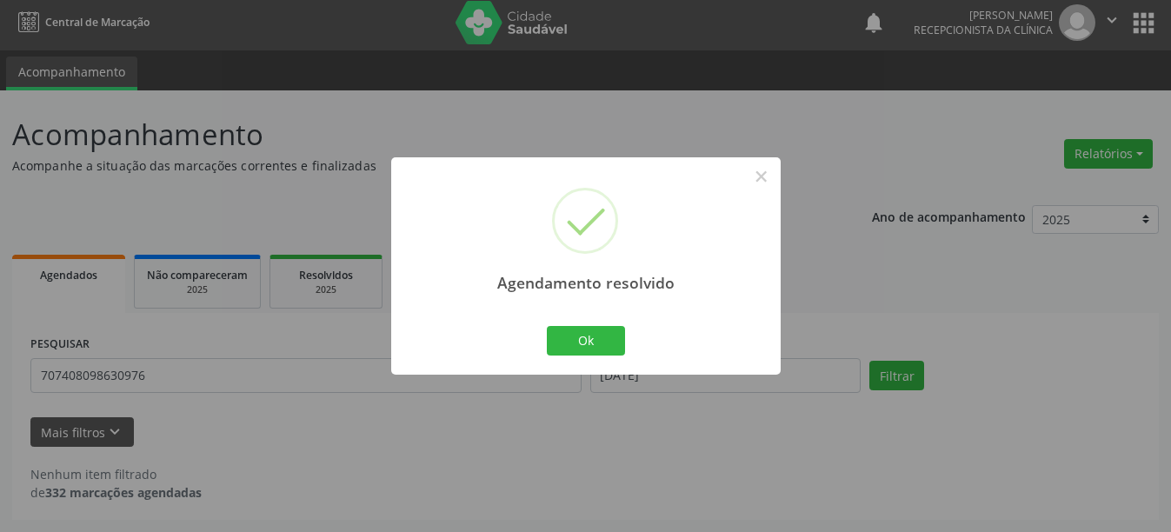
scroll to position [5, 0]
click at [610, 335] on button "Ok" at bounding box center [586, 341] width 78 height 30
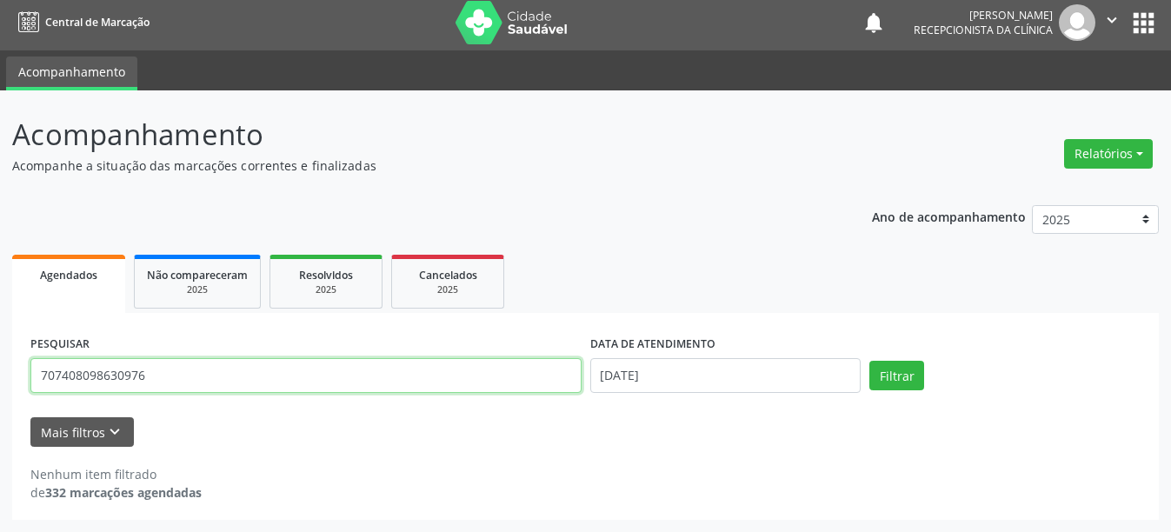
click at [193, 374] on input "707408098630976" at bounding box center [305, 375] width 551 height 35
type input "7"
type input "704308566206996"
click at [869, 361] on button "Filtrar" at bounding box center [896, 376] width 55 height 30
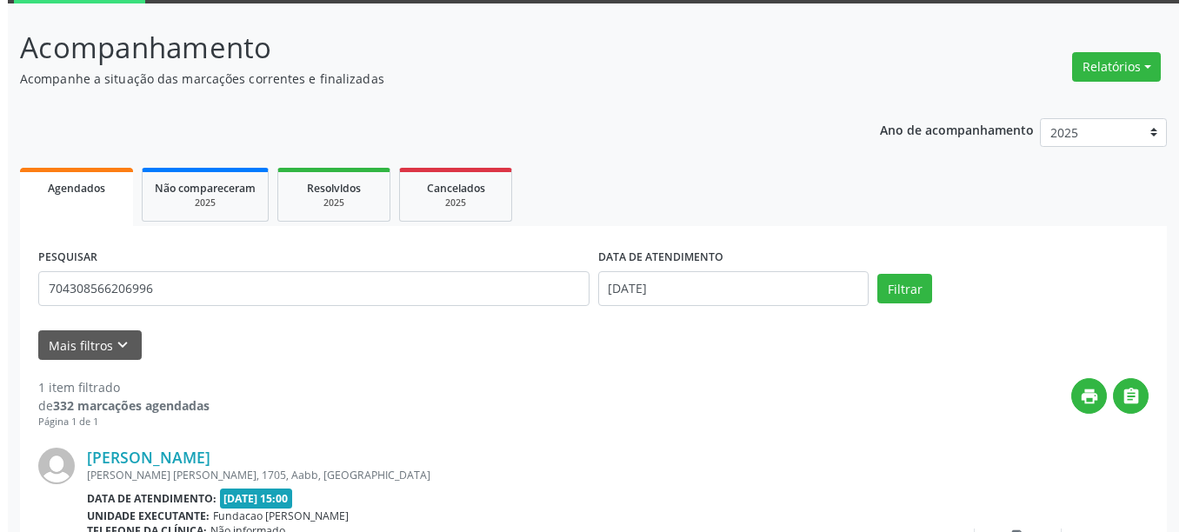
scroll to position [255, 0]
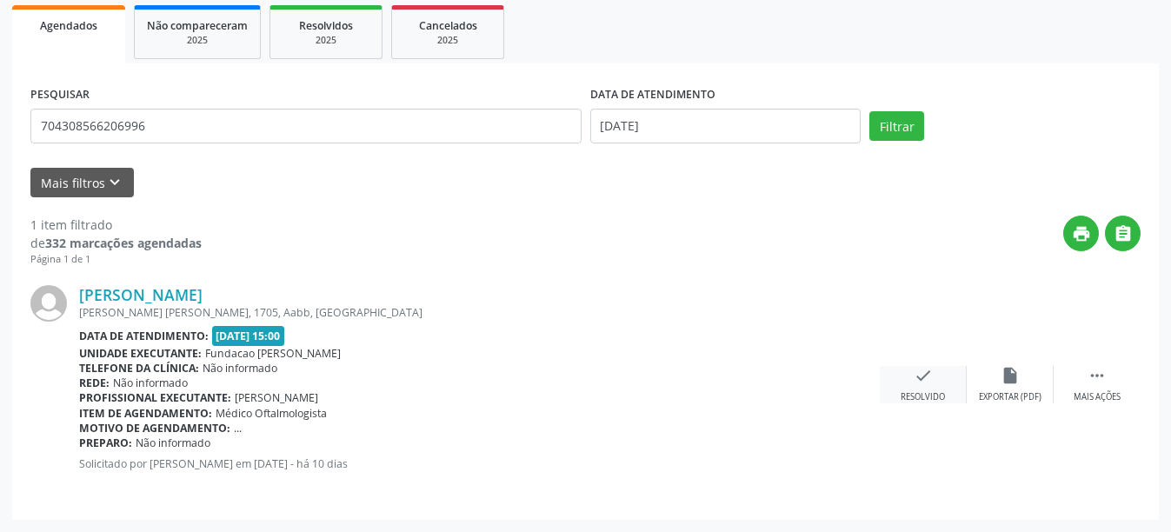
click at [936, 380] on div "check Resolvido" at bounding box center [923, 384] width 87 height 37
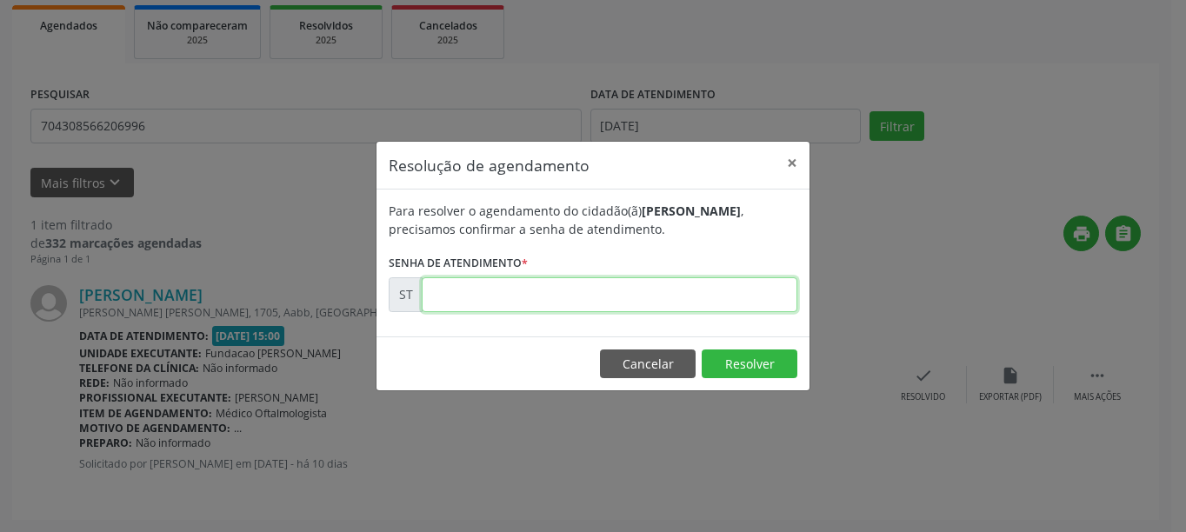
click at [661, 294] on input "text" at bounding box center [610, 294] width 376 height 35
type input "00016531"
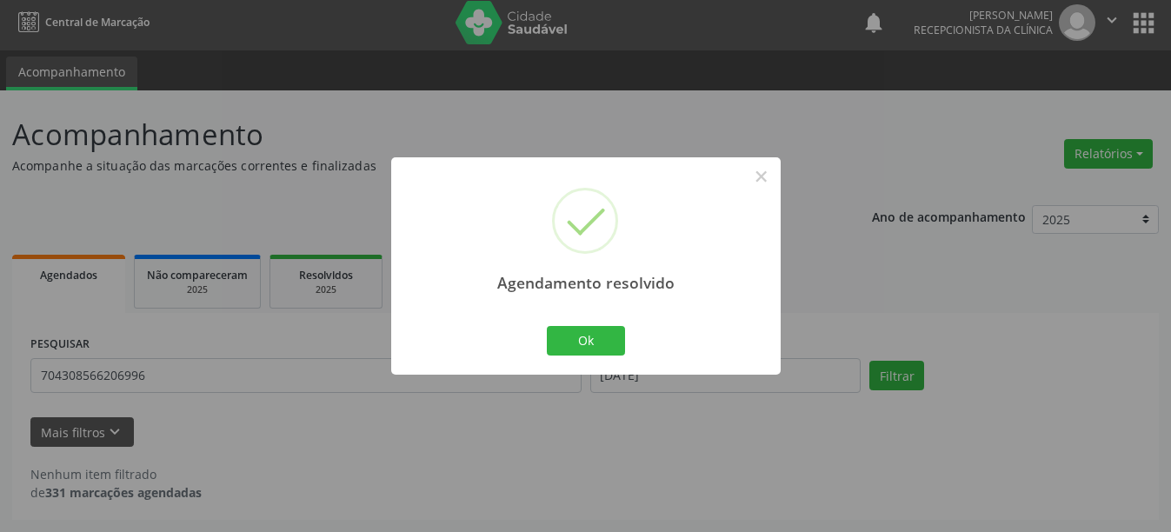
scroll to position [5, 0]
click at [619, 339] on button "Ok" at bounding box center [586, 341] width 78 height 30
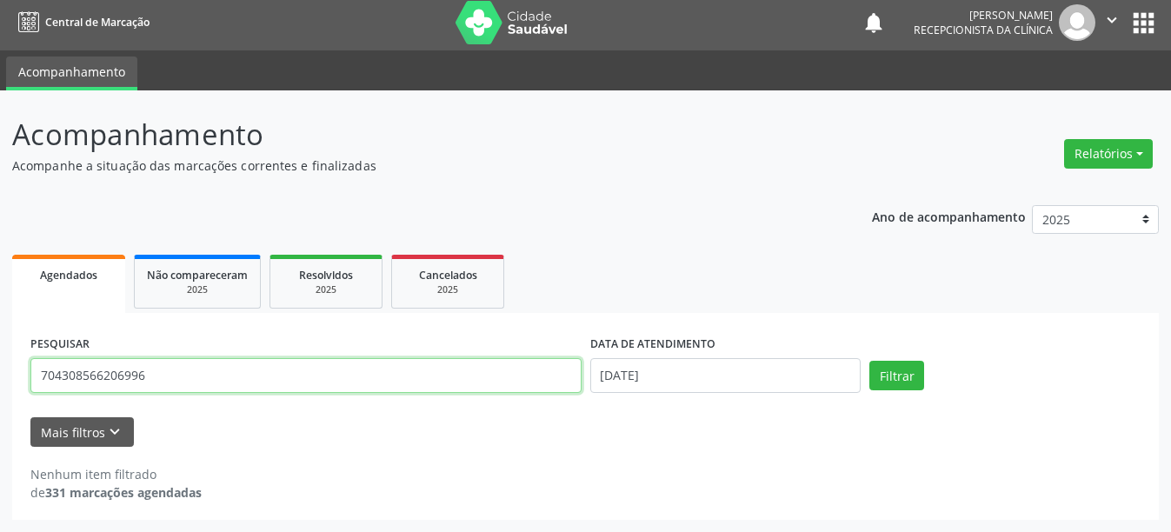
click at [240, 377] on input "704308566206996" at bounding box center [305, 375] width 551 height 35
type input "7"
type input "706808758042527"
click at [869, 361] on button "Filtrar" at bounding box center [896, 376] width 55 height 30
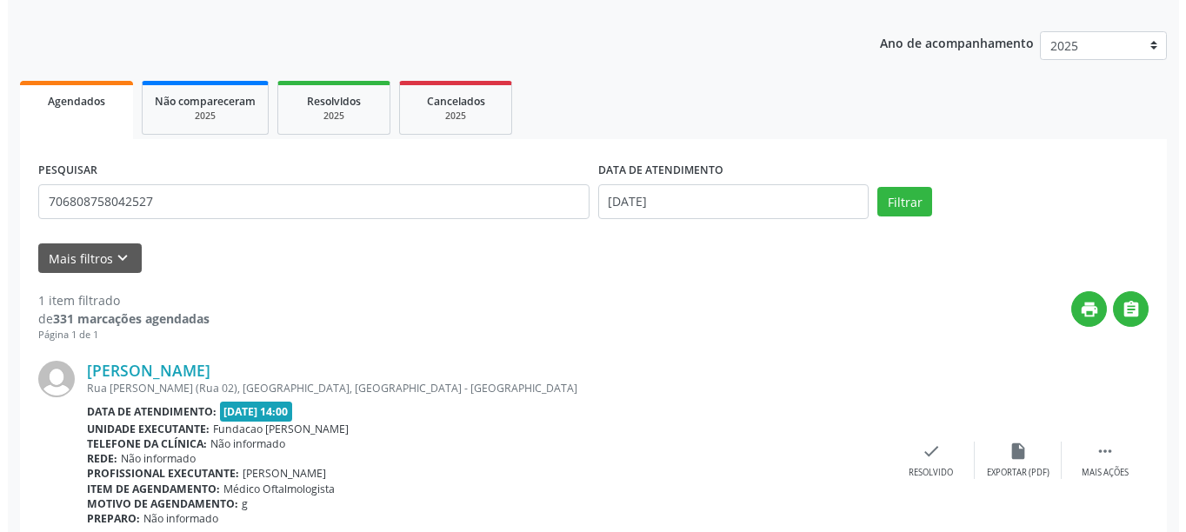
scroll to position [255, 0]
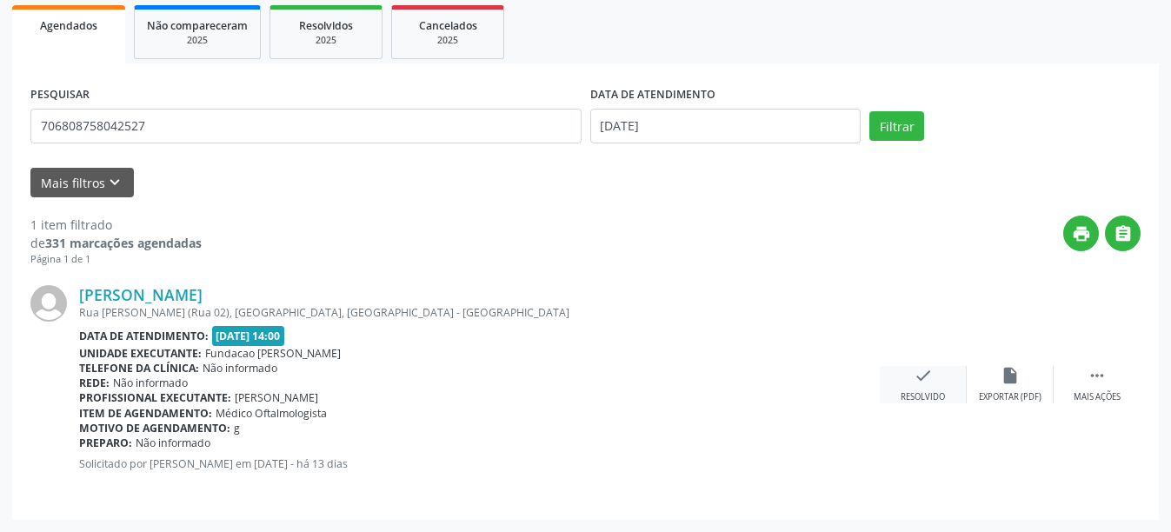
click at [933, 386] on div "check Resolvido" at bounding box center [923, 384] width 87 height 37
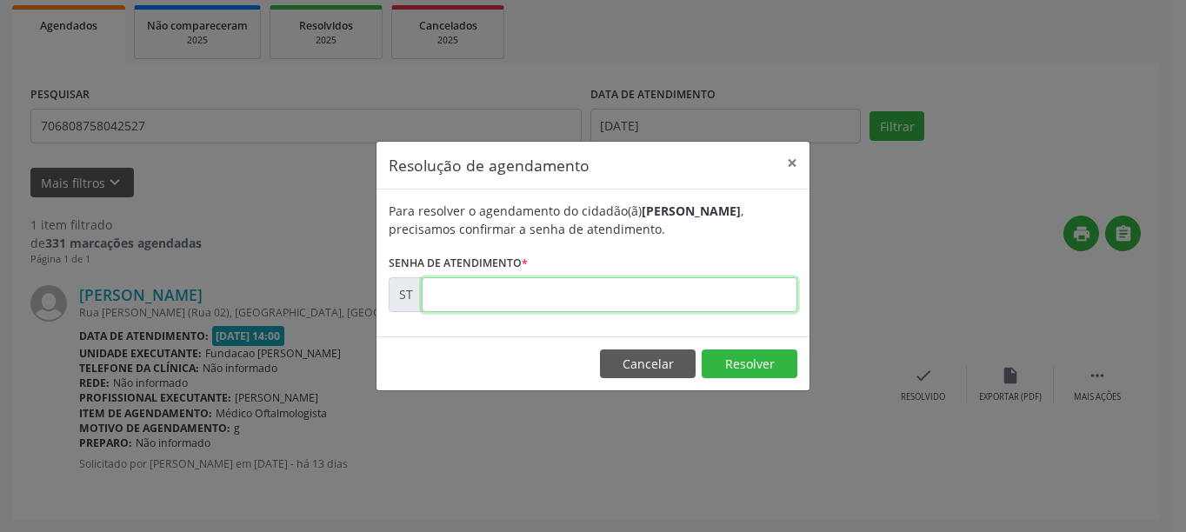
click at [475, 290] on input "text" at bounding box center [610, 294] width 376 height 35
type input "00016340"
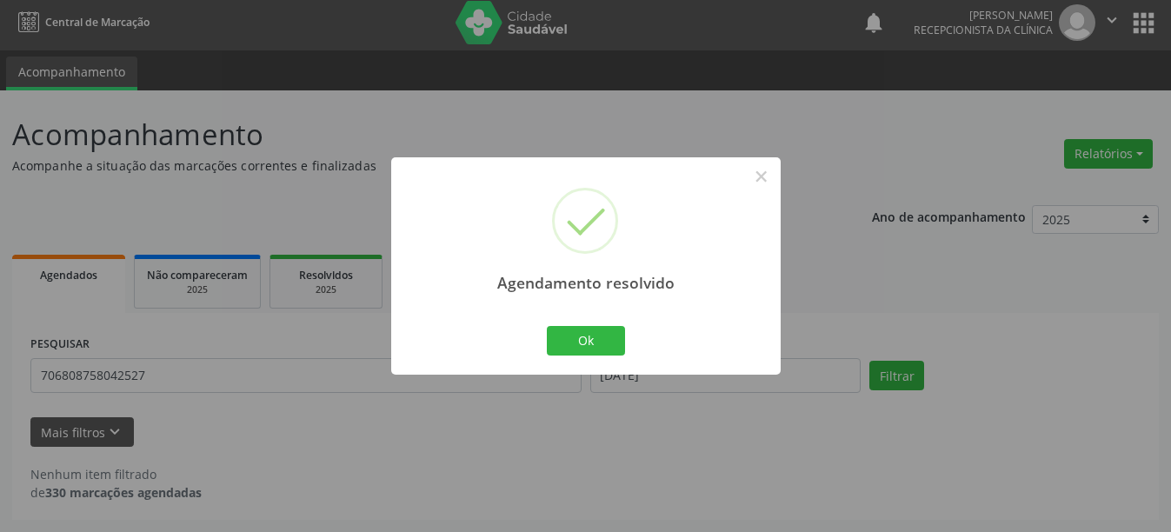
scroll to position [5, 0]
click at [582, 351] on button "Ok" at bounding box center [586, 341] width 78 height 30
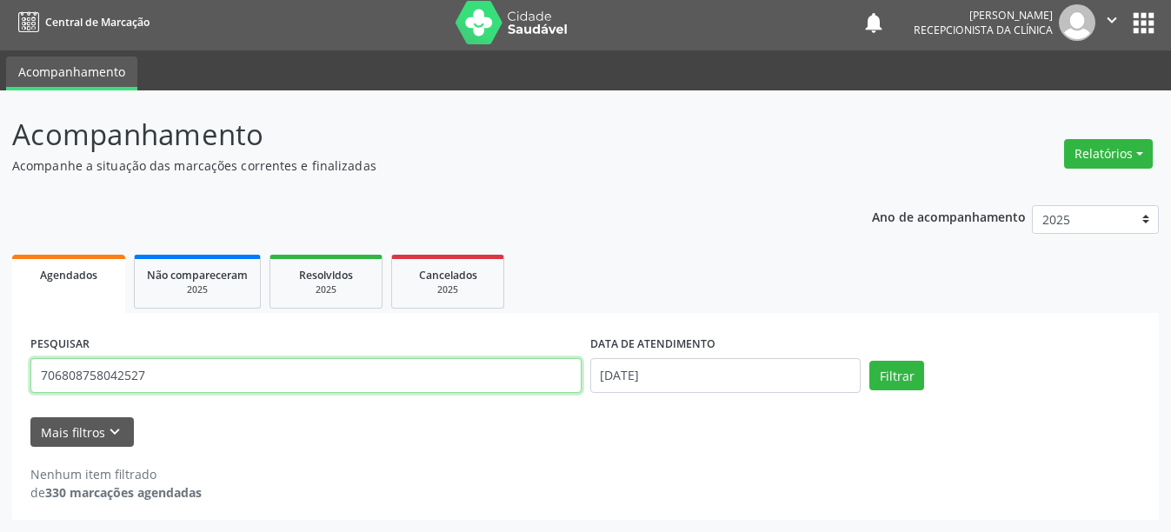
click at [176, 374] on input "706808758042527" at bounding box center [305, 375] width 551 height 35
type input "7"
type input "705008616009251"
click at [869, 361] on button "Filtrar" at bounding box center [896, 376] width 55 height 30
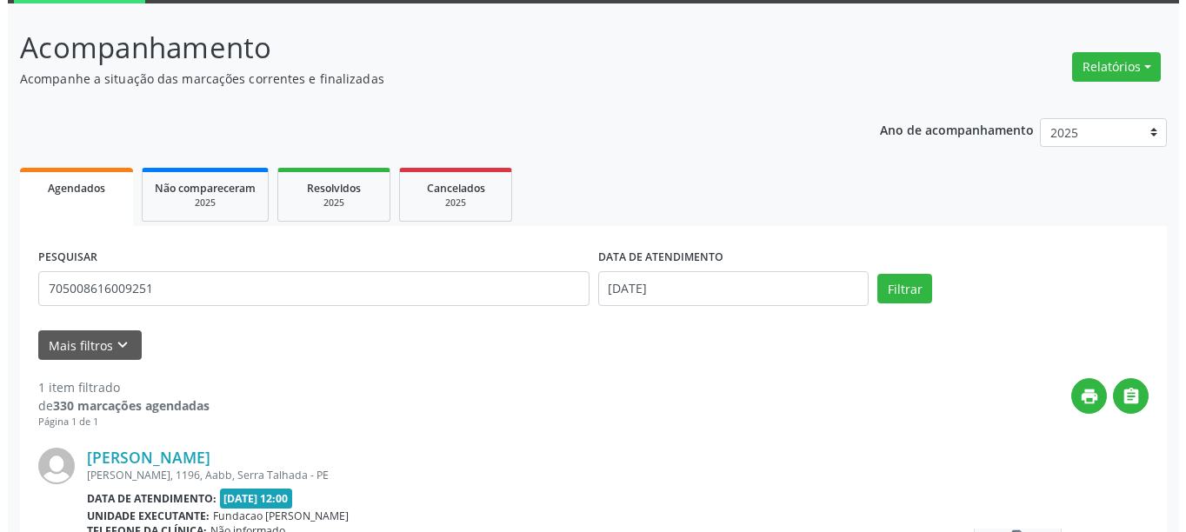
scroll to position [255, 0]
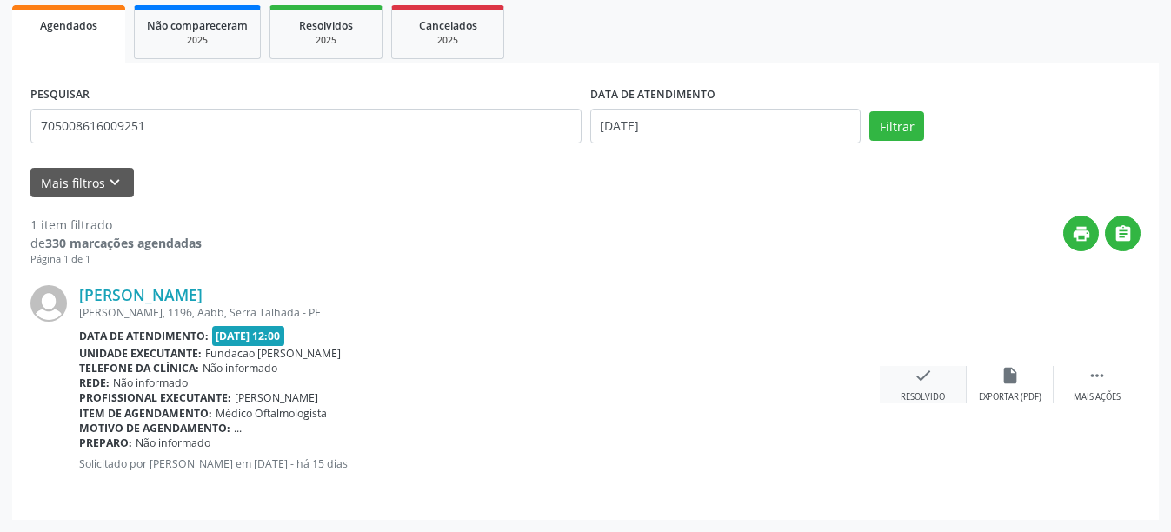
click at [931, 393] on div "Resolvido" at bounding box center [923, 397] width 44 height 12
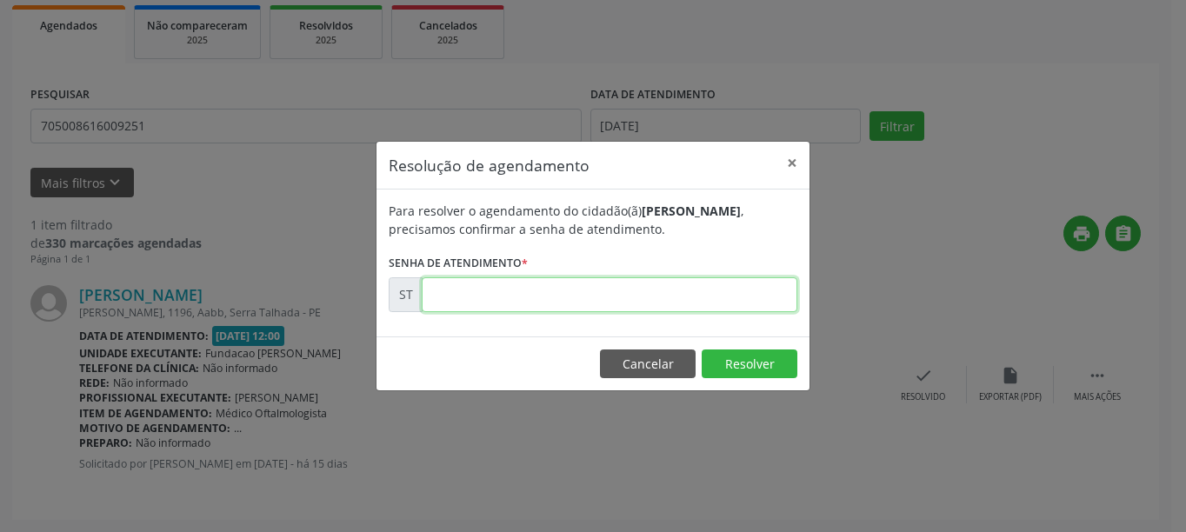
click at [536, 279] on input "text" at bounding box center [610, 294] width 376 height 35
type input "00016161"
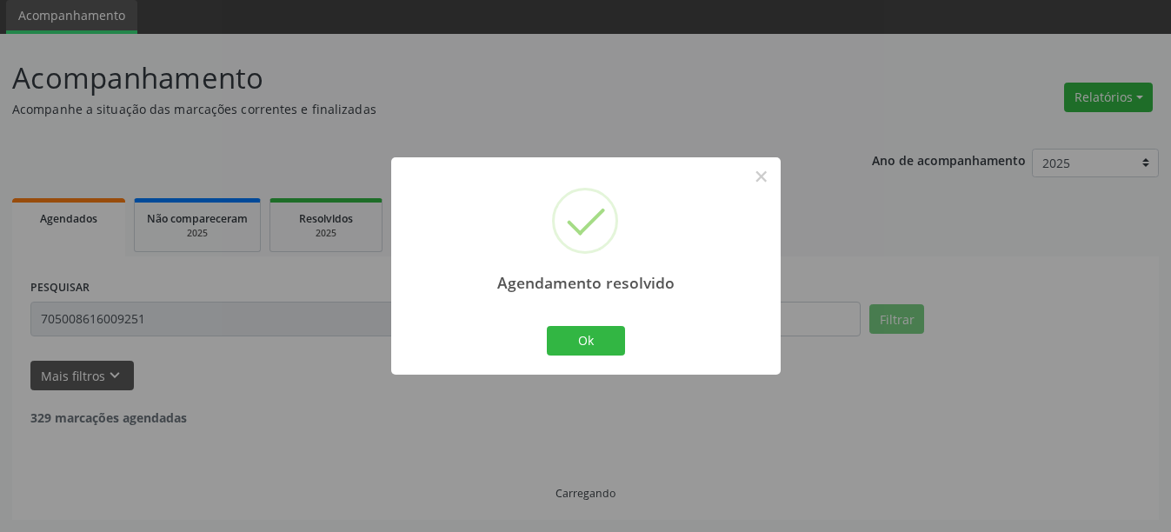
scroll to position [5, 0]
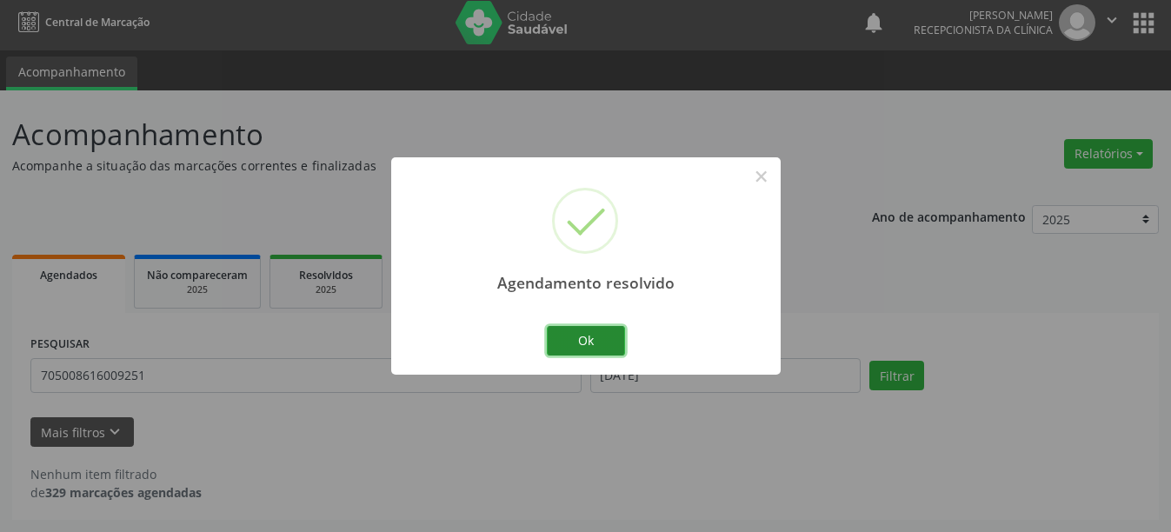
click at [601, 336] on button "Ok" at bounding box center [586, 341] width 78 height 30
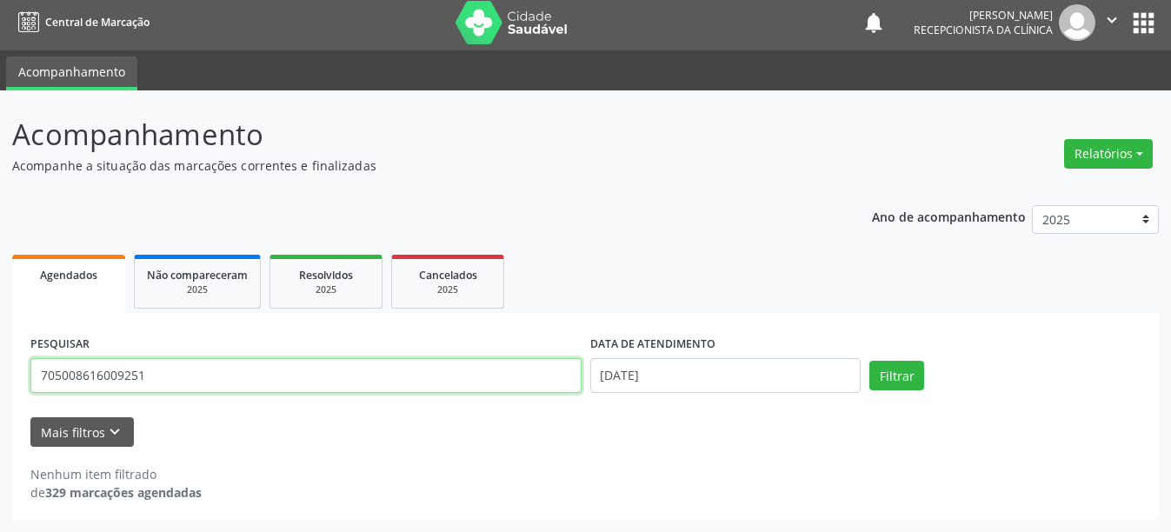
drag, startPoint x: 196, startPoint y: 372, endPoint x: 0, endPoint y: 381, distance: 195.8
click at [0, 381] on div "Acompanhamento Acompanhe a situação das marcações correntes e finalizadas Relat…" at bounding box center [585, 311] width 1171 height 442
type input "898004808549796"
click at [869, 361] on button "Filtrar" at bounding box center [896, 376] width 55 height 30
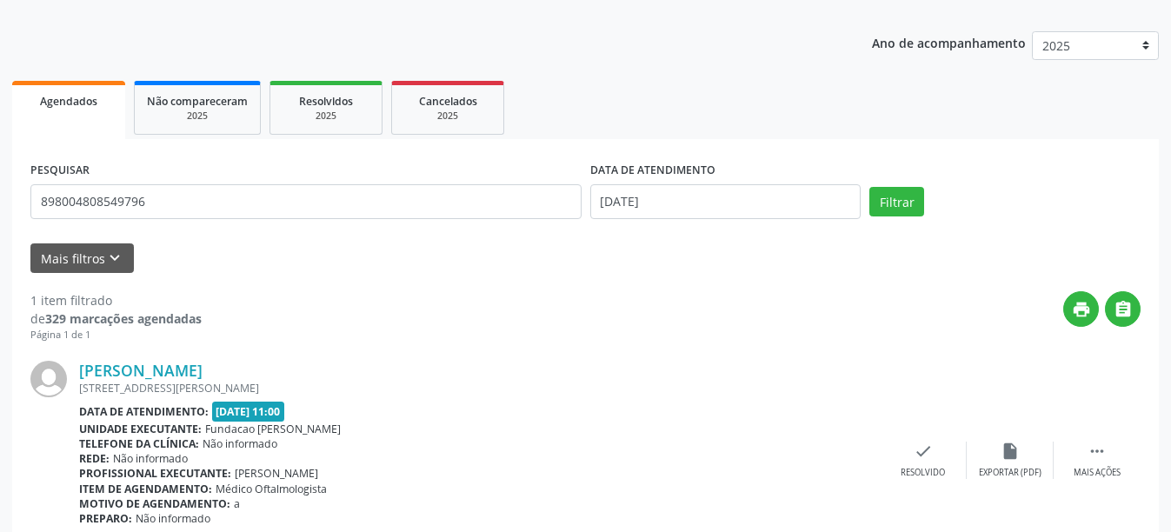
scroll to position [255, 0]
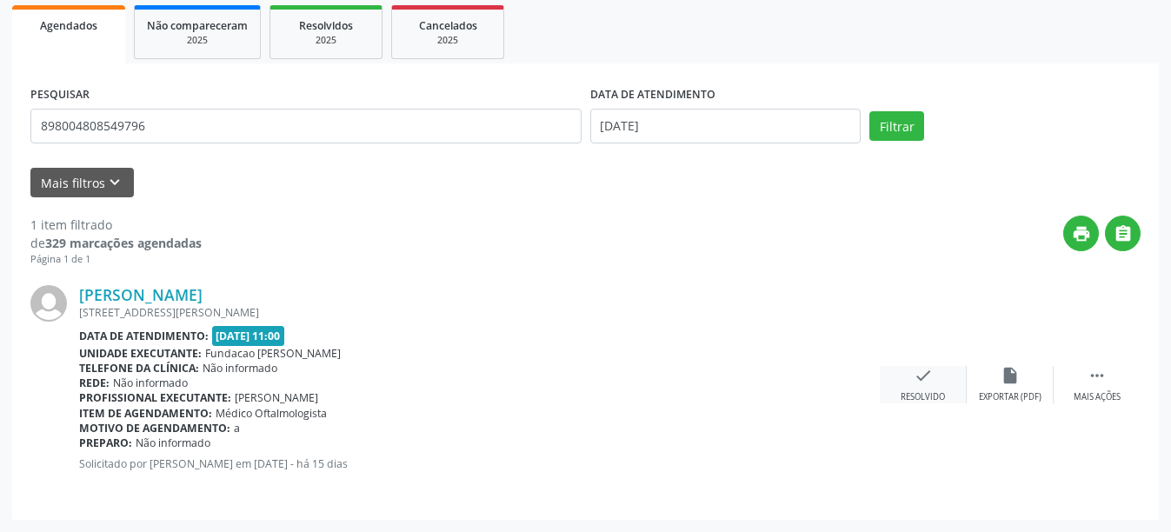
click at [909, 392] on div "Resolvido" at bounding box center [923, 397] width 44 height 12
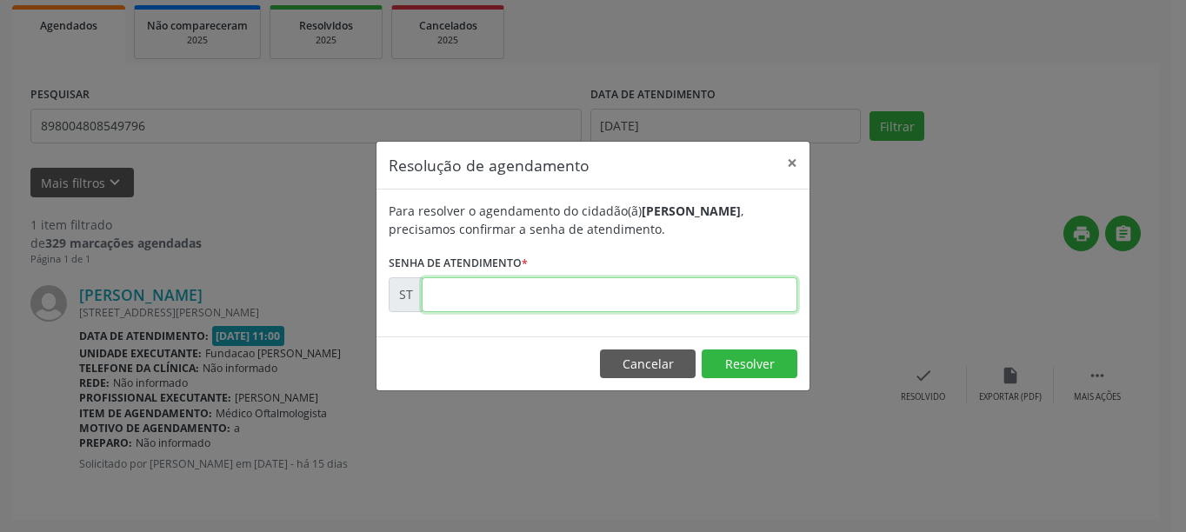
click at [599, 310] on input "text" at bounding box center [610, 294] width 376 height 35
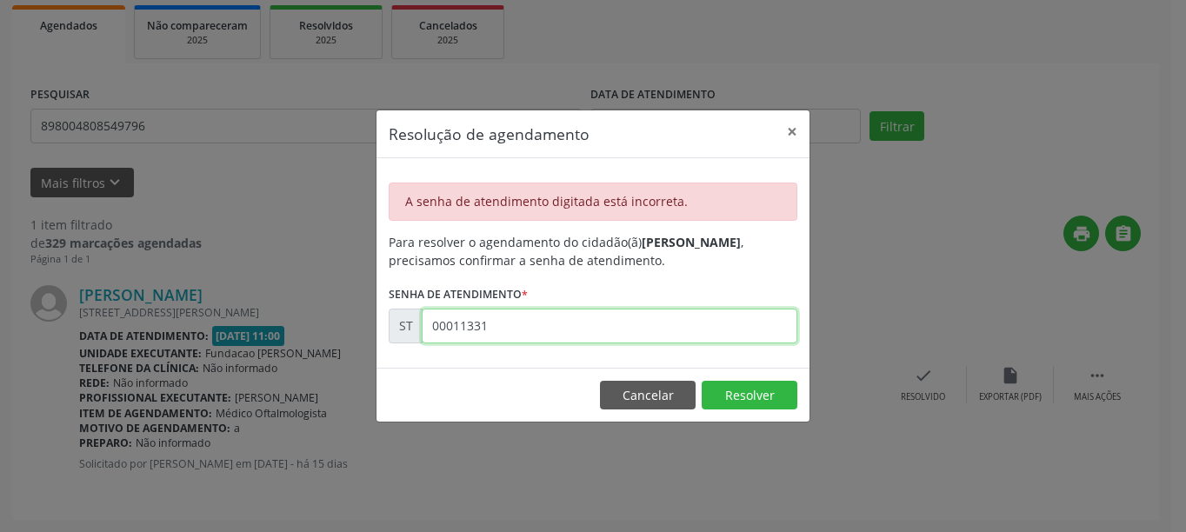
click at [543, 332] on input "00011331" at bounding box center [610, 326] width 376 height 35
type input "00011331"
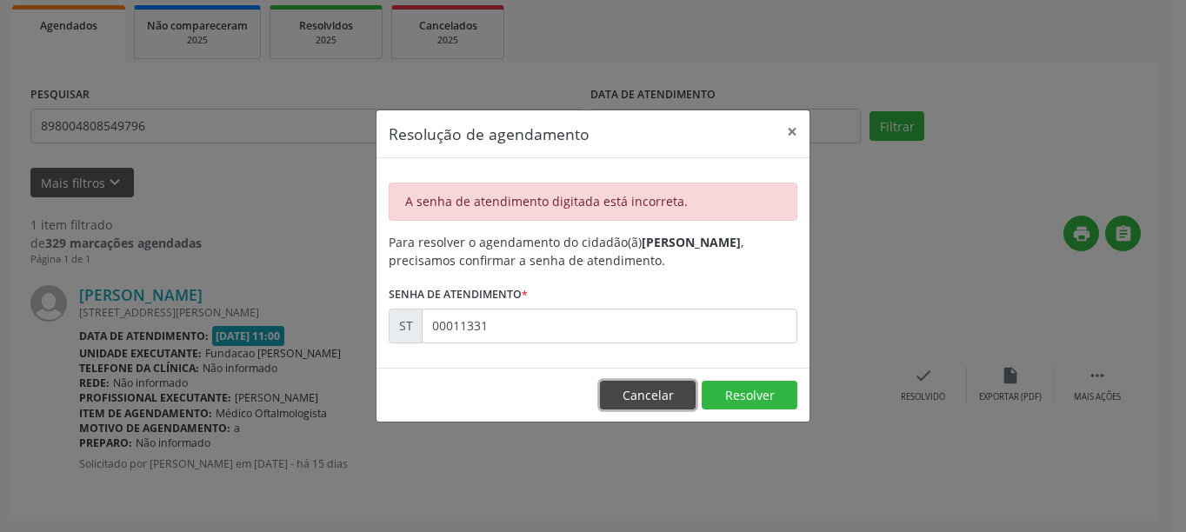
click at [663, 400] on button "Cancelar" at bounding box center [648, 396] width 96 height 30
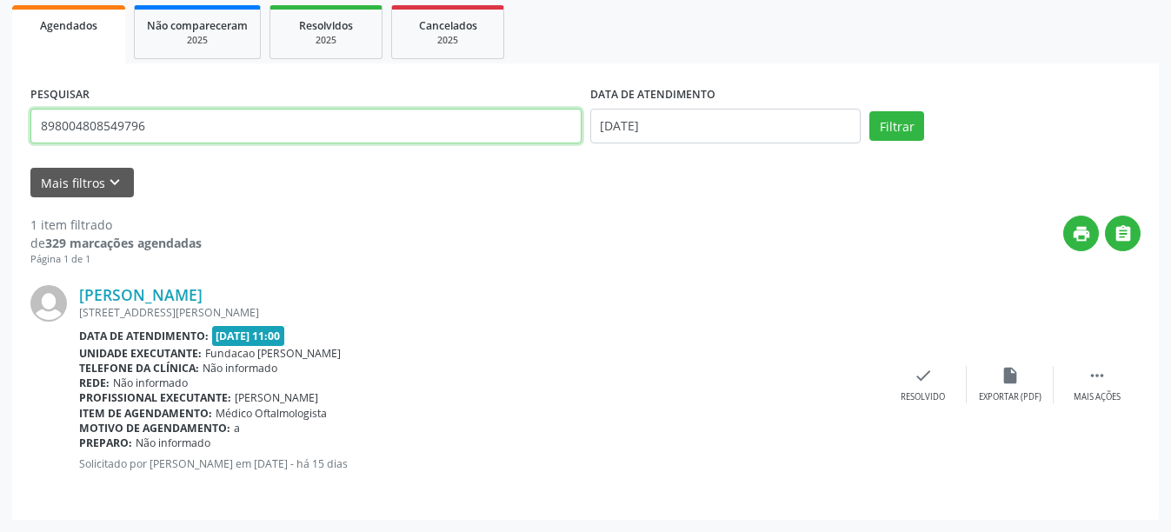
click at [282, 127] on input "898004808549796" at bounding box center [305, 126] width 551 height 35
type input "8"
type input "704103254752380"
click at [869, 111] on button "Filtrar" at bounding box center [896, 126] width 55 height 30
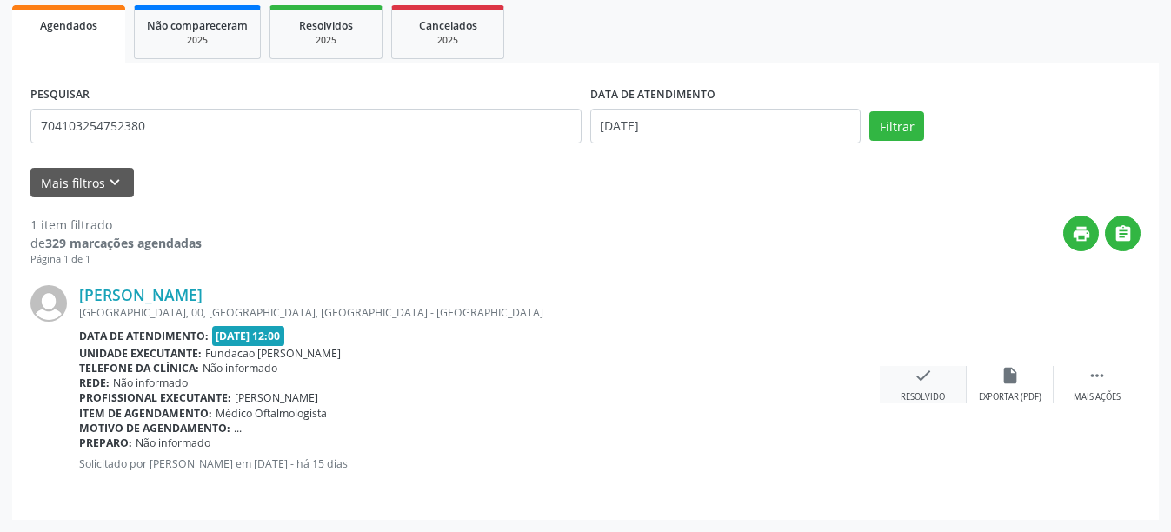
click at [918, 396] on div "Resolvido" at bounding box center [923, 397] width 44 height 12
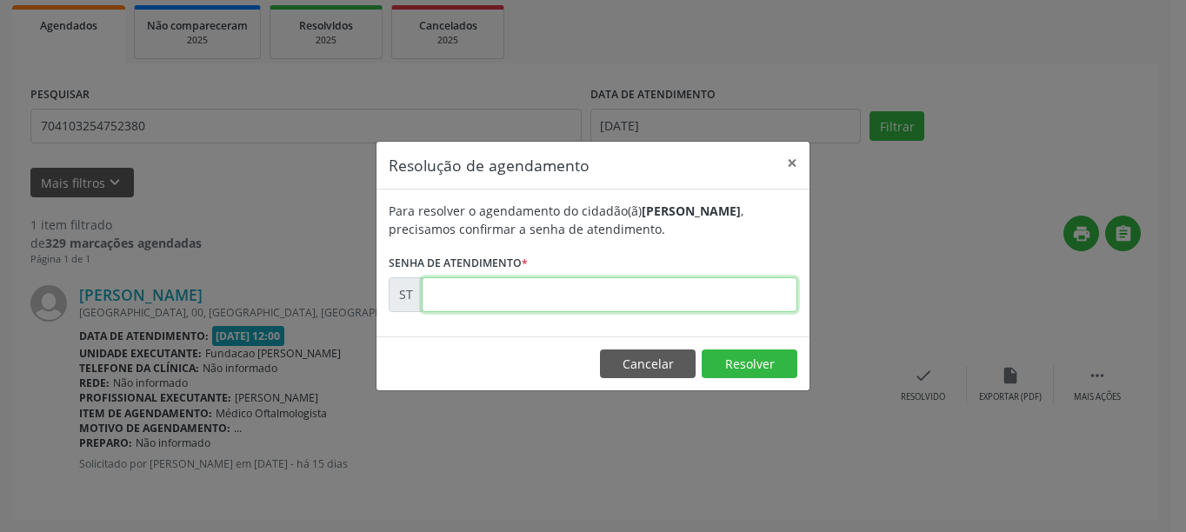
click at [489, 288] on input "text" at bounding box center [610, 294] width 376 height 35
type input "00016167"
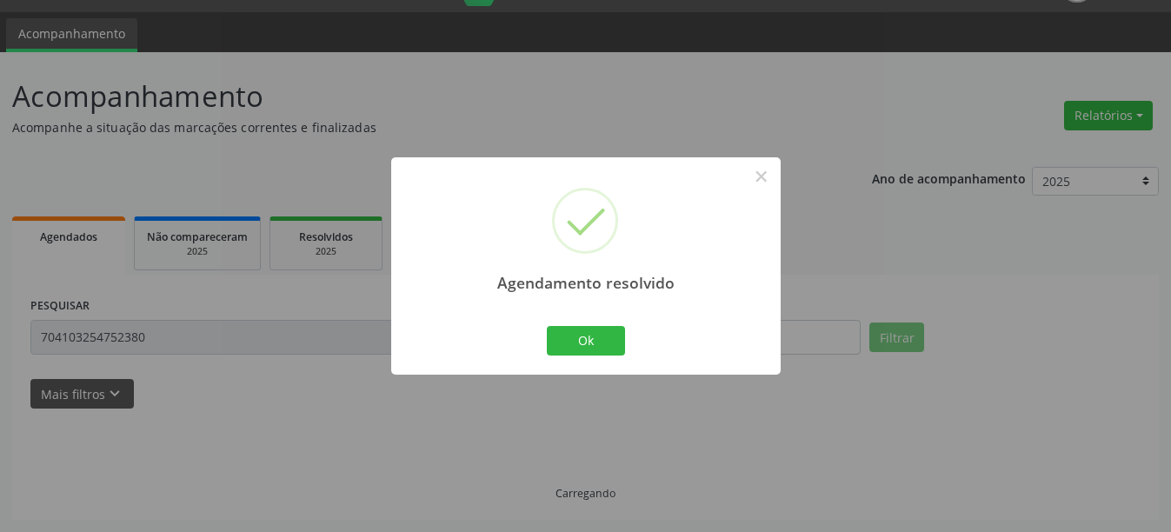
scroll to position [5, 0]
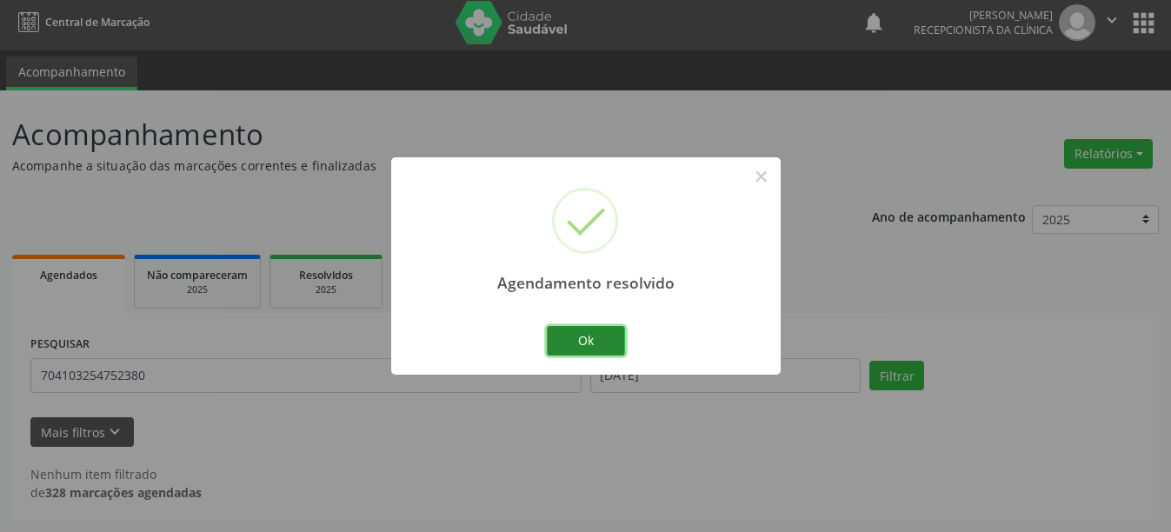
click at [599, 351] on button "Ok" at bounding box center [586, 341] width 78 height 30
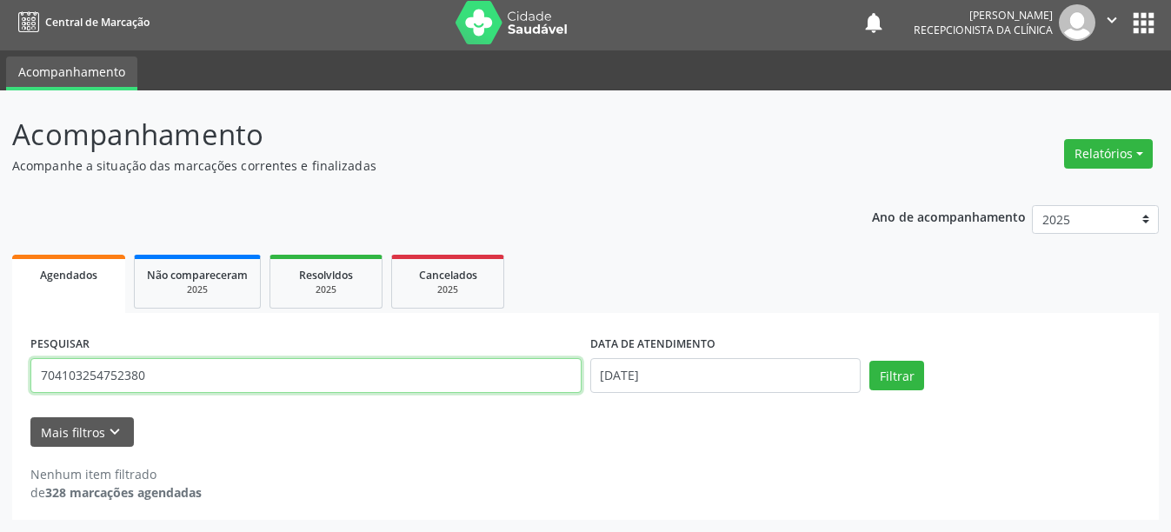
drag, startPoint x: 165, startPoint y: 370, endPoint x: 0, endPoint y: 381, distance: 165.5
click at [0, 381] on div "Acompanhamento Acompanhe a situação das marcações correntes e finalizadas Relat…" at bounding box center [585, 311] width 1171 height 442
type input "898003411391733"
click at [869, 361] on button "Filtrar" at bounding box center [896, 376] width 55 height 30
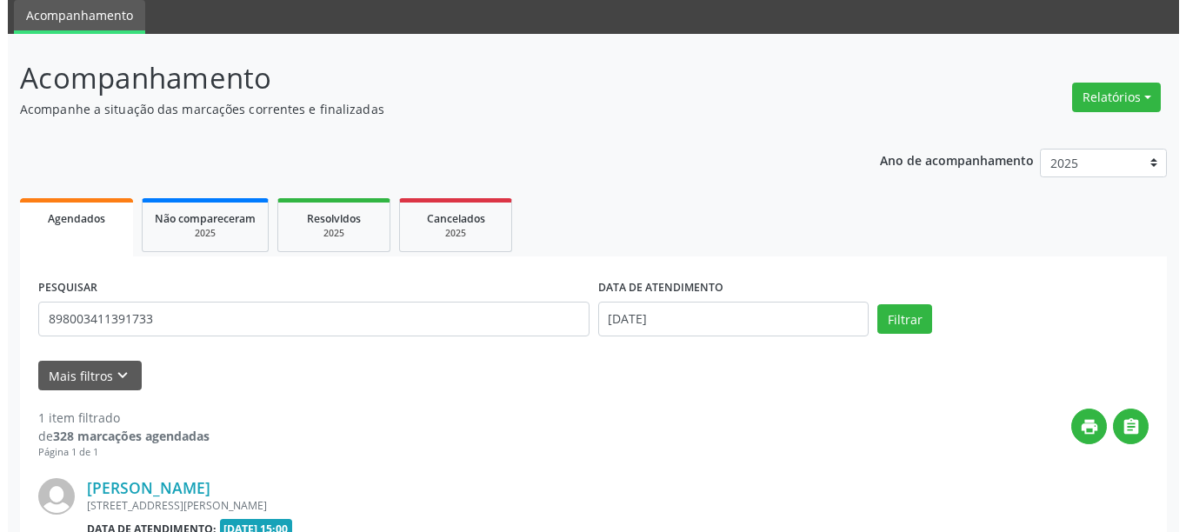
scroll to position [236, 0]
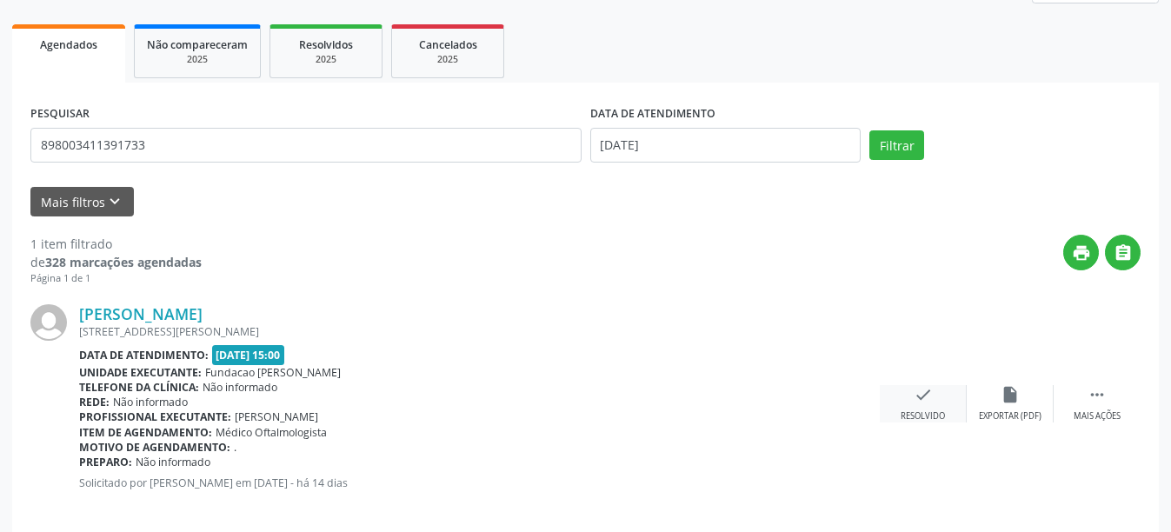
click at [935, 397] on div "check Resolvido" at bounding box center [923, 403] width 87 height 37
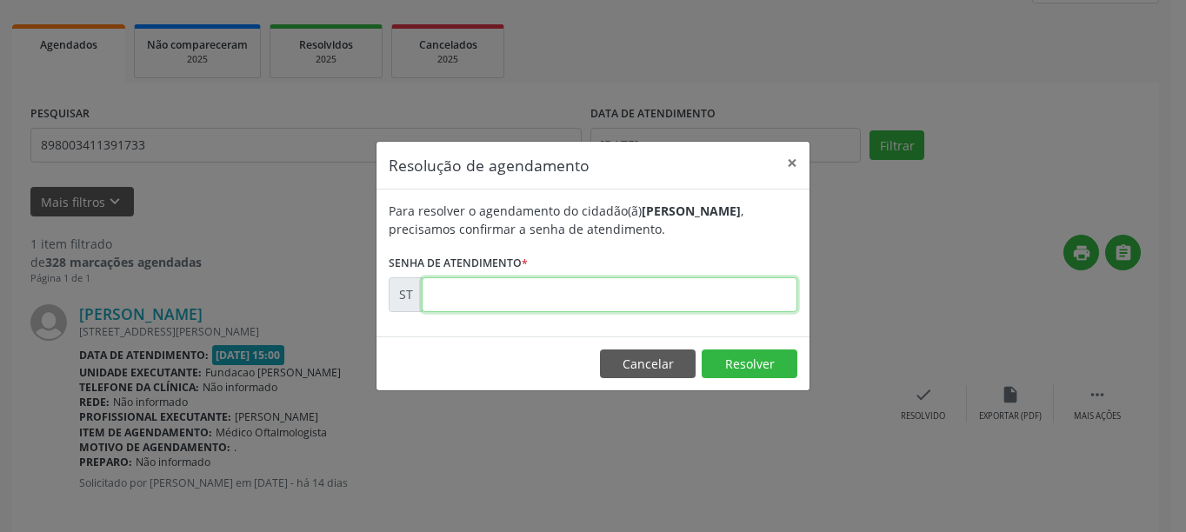
click at [469, 299] on input "text" at bounding box center [610, 294] width 376 height 35
type input "00016322"
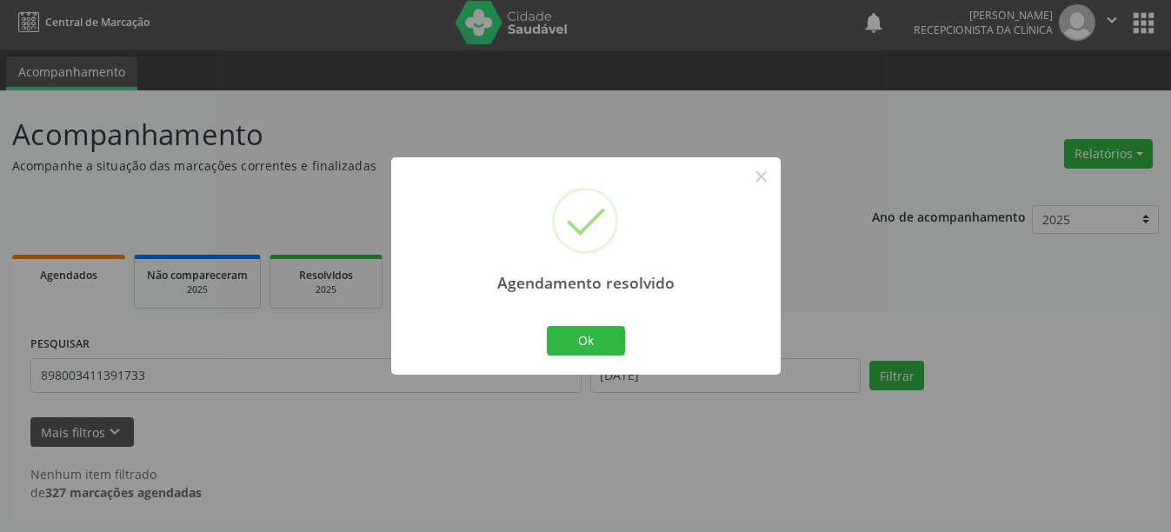
scroll to position [5, 0]
click at [578, 336] on button "Ok" at bounding box center [586, 341] width 78 height 30
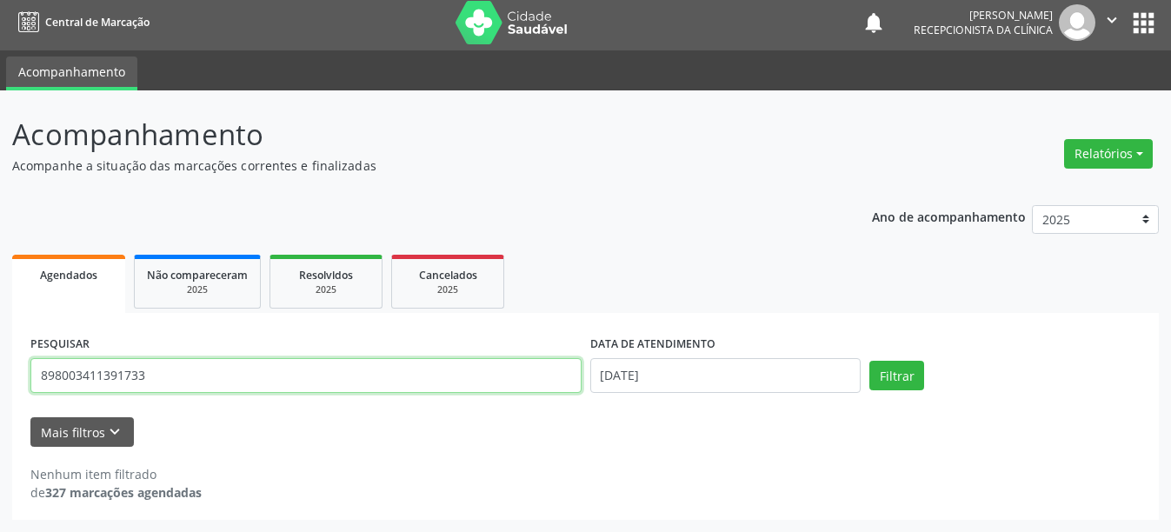
drag, startPoint x: 160, startPoint y: 382, endPoint x: 0, endPoint y: 370, distance: 160.4
click at [0, 370] on div "Acompanhamento Acompanhe a situação das marcações correntes e finalizadas Relat…" at bounding box center [585, 311] width 1171 height 442
type input "704607198506625"
click at [869, 361] on button "Filtrar" at bounding box center [896, 376] width 55 height 30
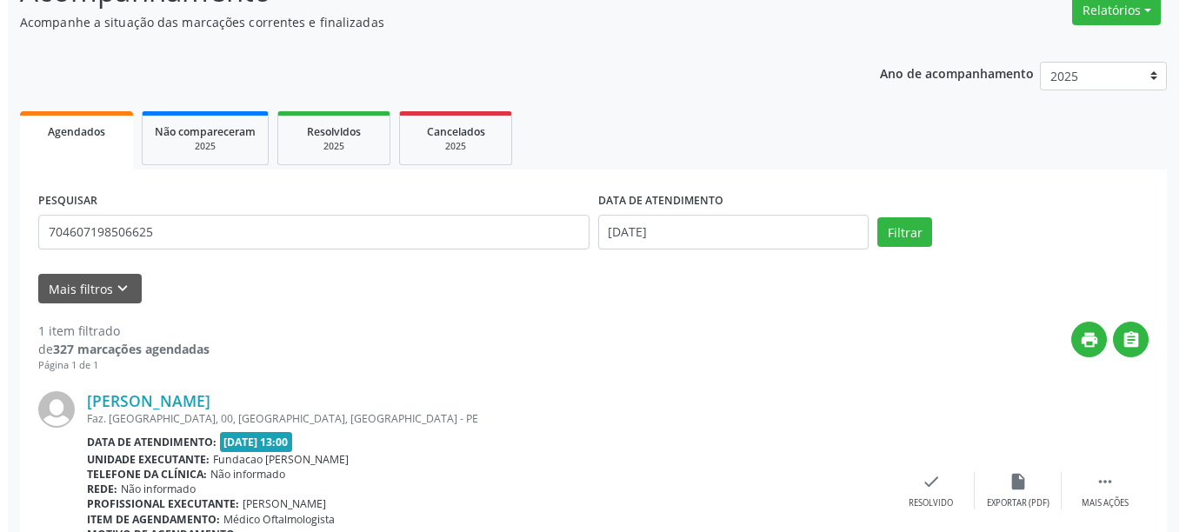
scroll to position [255, 0]
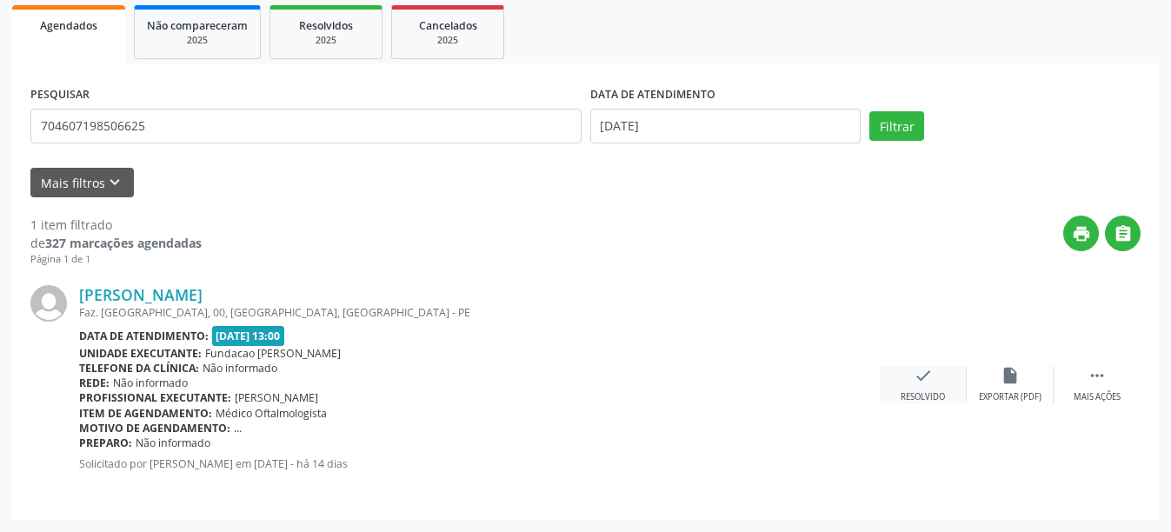
click at [938, 389] on div "check Resolvido" at bounding box center [923, 384] width 87 height 37
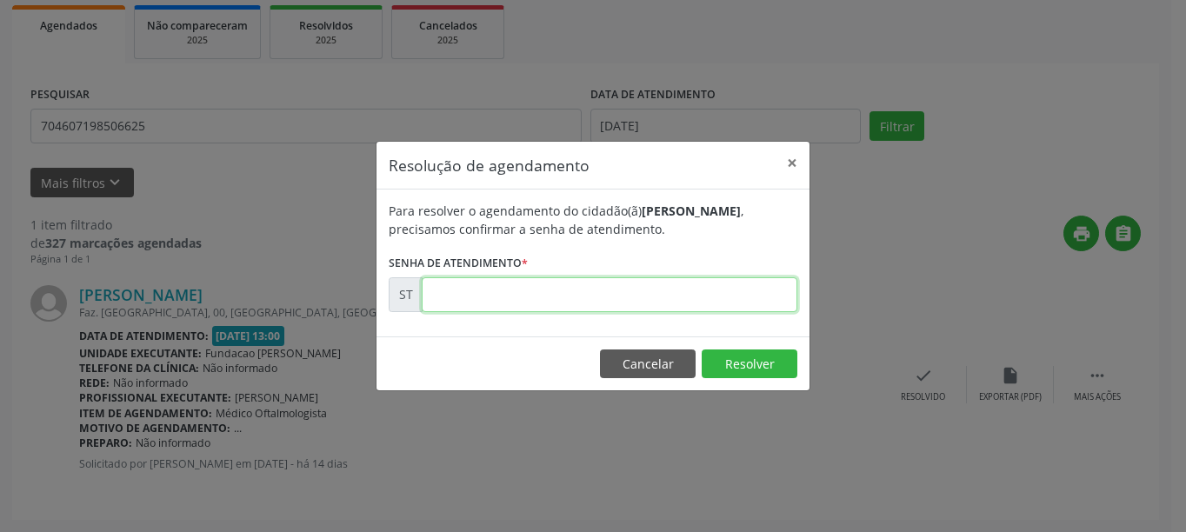
click at [655, 290] on input "text" at bounding box center [610, 294] width 376 height 35
type input "00016204"
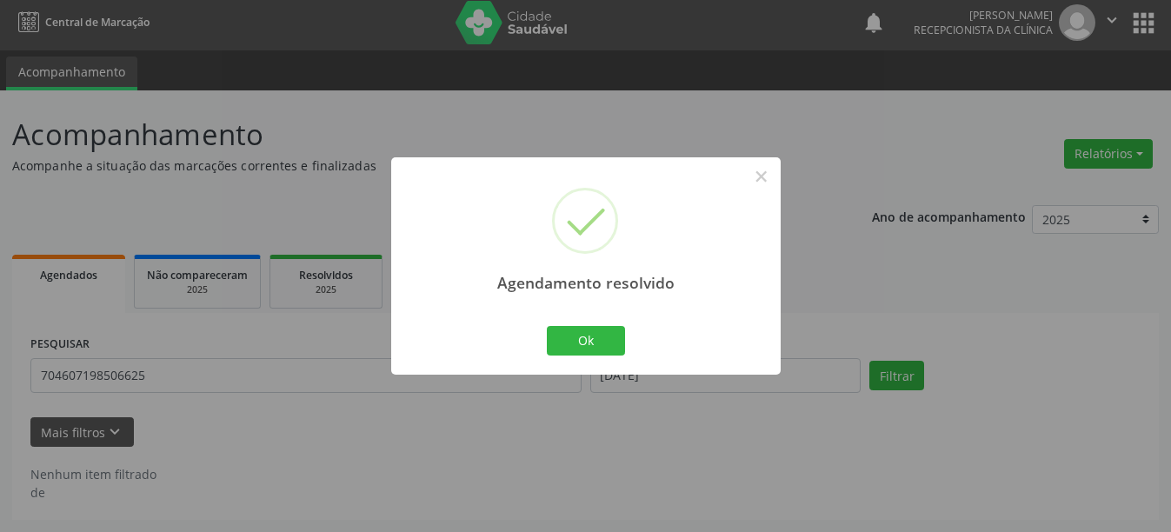
scroll to position [5, 0]
click at [553, 343] on button "Ok" at bounding box center [586, 341] width 78 height 30
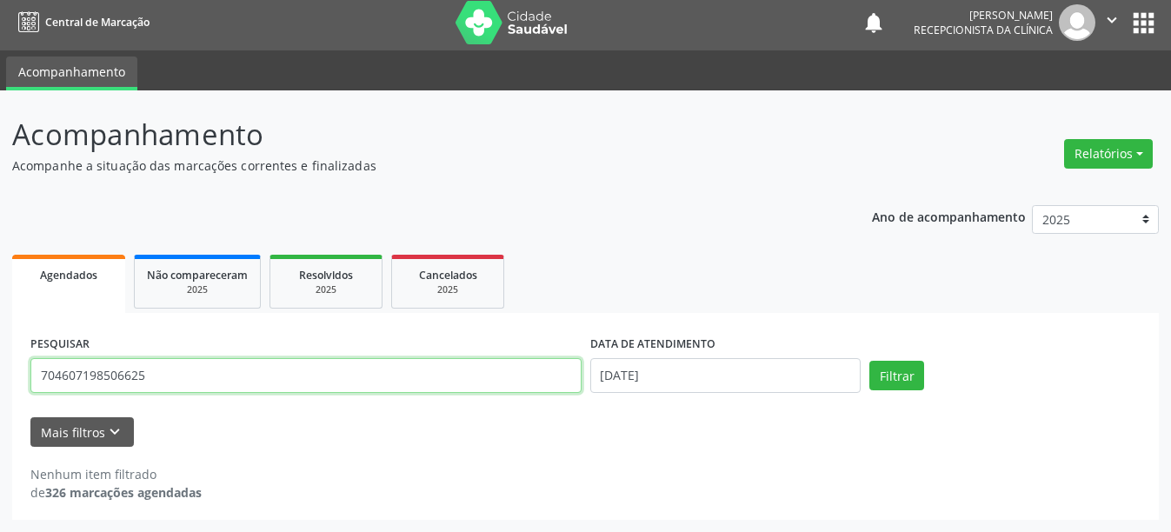
click at [162, 386] on input "704607198506625" at bounding box center [305, 375] width 551 height 35
type input "7"
type input "898003411391881"
click at [869, 361] on button "Filtrar" at bounding box center [896, 376] width 55 height 30
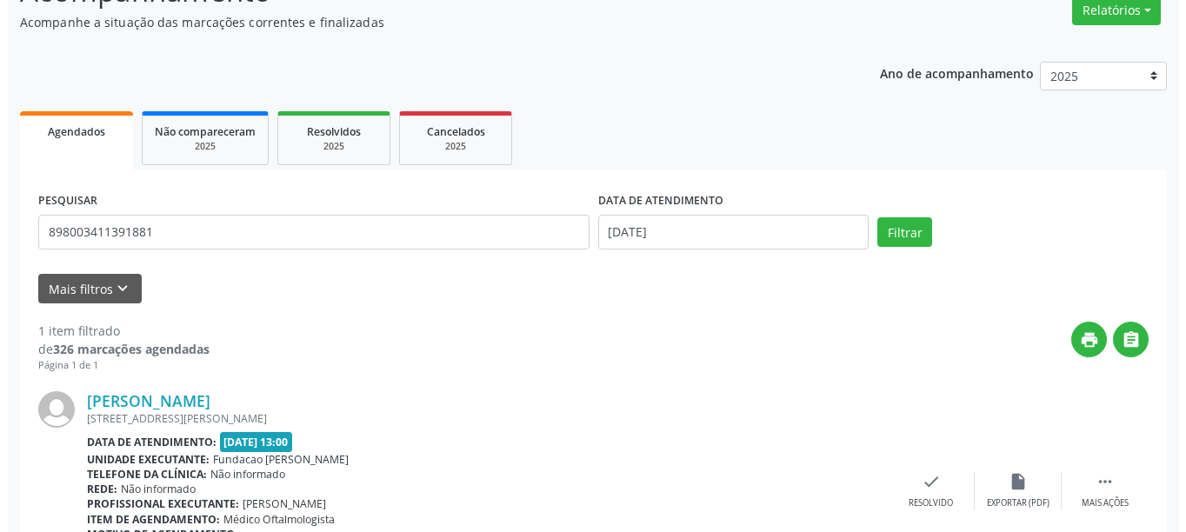
scroll to position [255, 0]
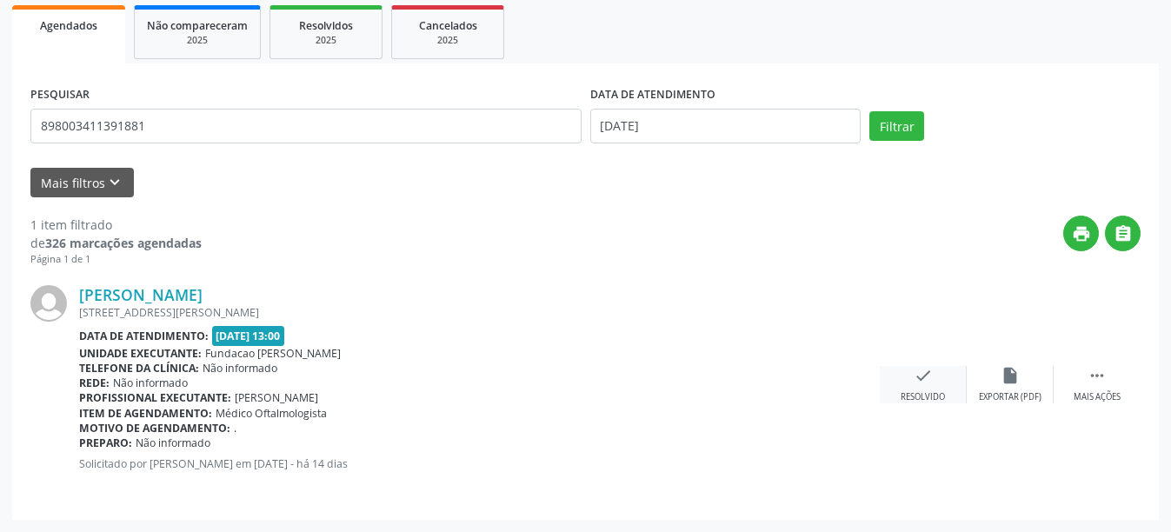
click at [913, 393] on div "Resolvido" at bounding box center [923, 397] width 44 height 12
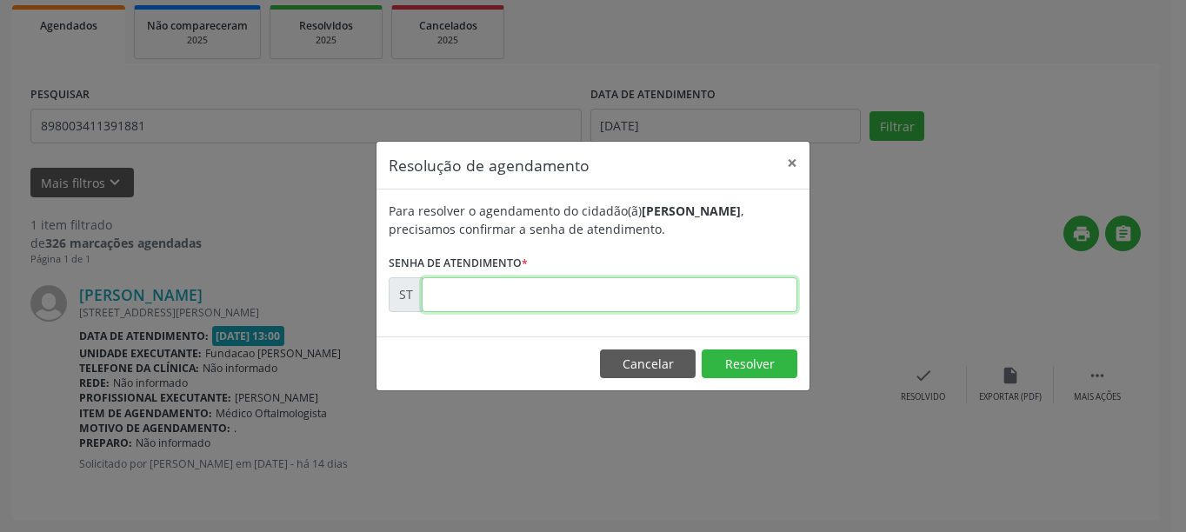
click at [489, 285] on input "text" at bounding box center [610, 294] width 376 height 35
type input "00016319"
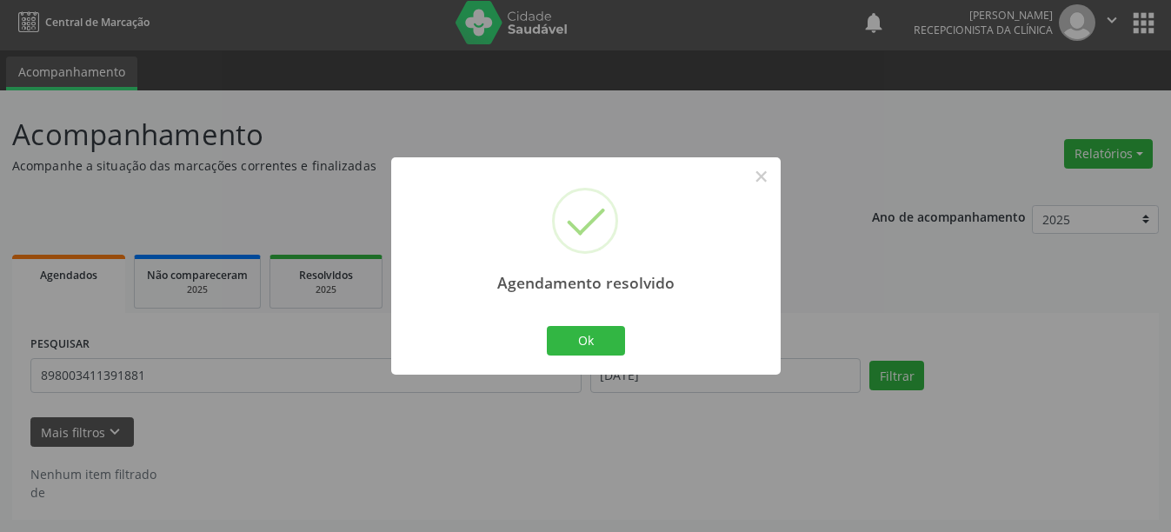
scroll to position [5, 0]
click at [593, 347] on button "Ok" at bounding box center [586, 341] width 78 height 30
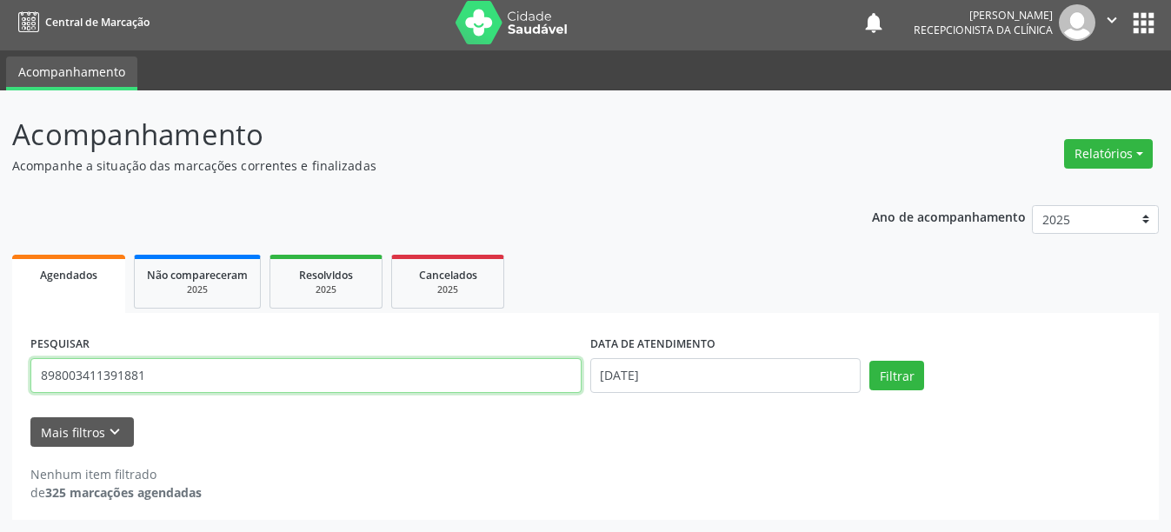
click at [254, 363] on input "898003411391881" at bounding box center [305, 375] width 551 height 35
type input "8"
type input "206145482460003"
click at [869, 361] on button "Filtrar" at bounding box center [896, 376] width 55 height 30
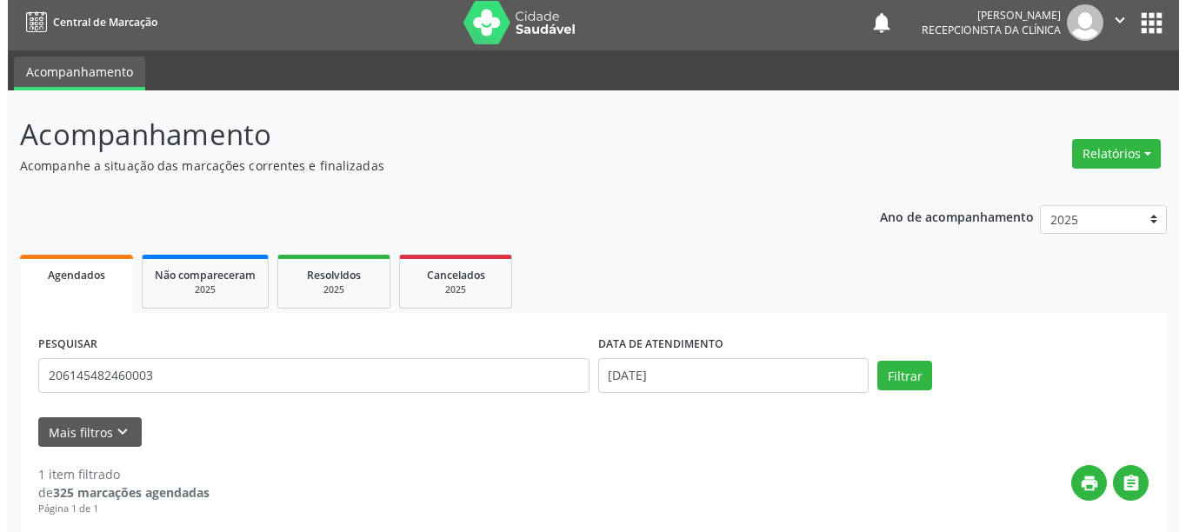
scroll to position [255, 0]
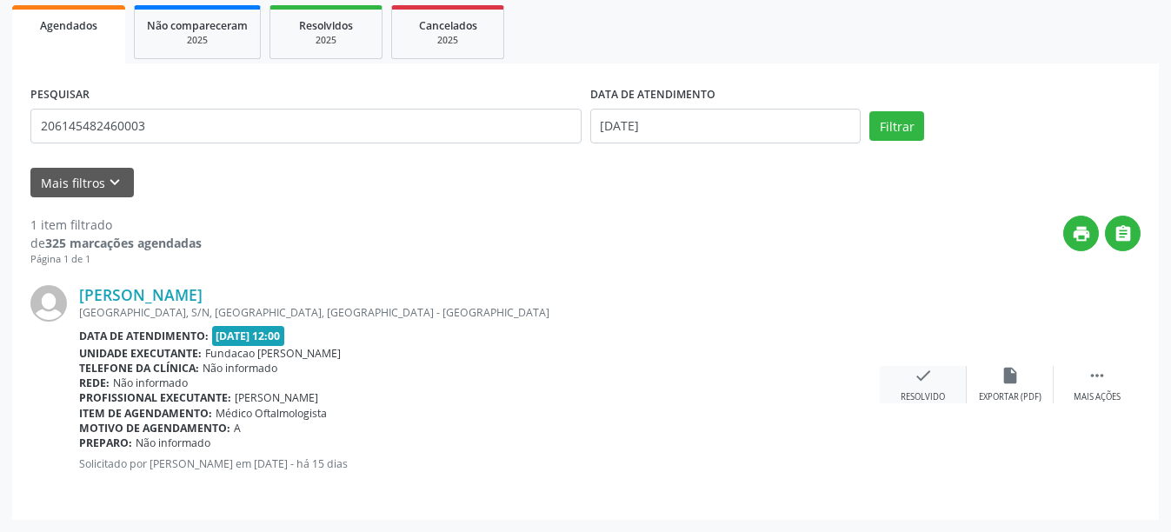
click at [916, 385] on div "check Resolvido" at bounding box center [923, 384] width 87 height 37
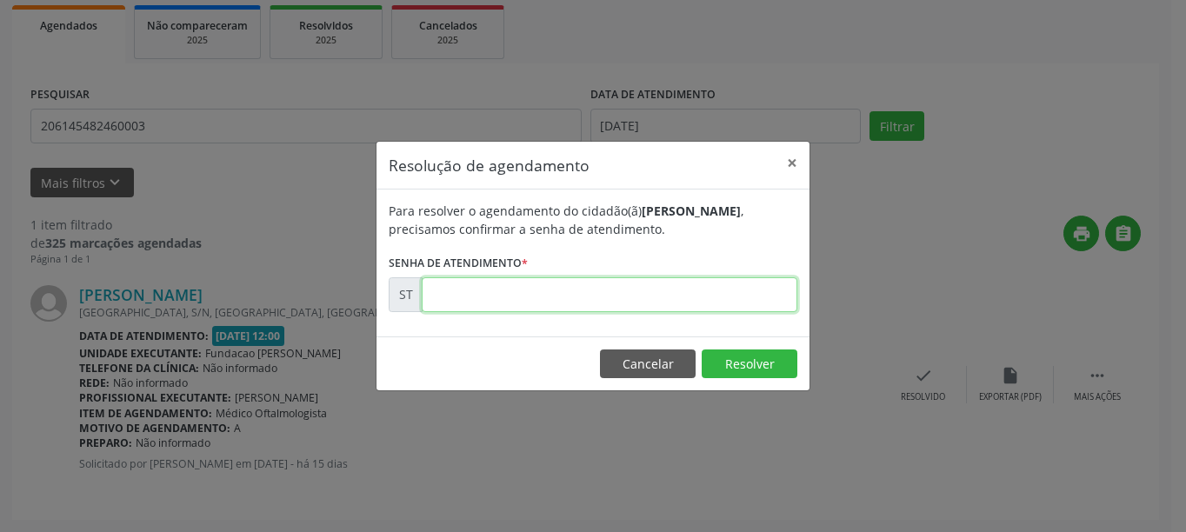
click at [556, 290] on input "text" at bounding box center [610, 294] width 376 height 35
type input "00016182"
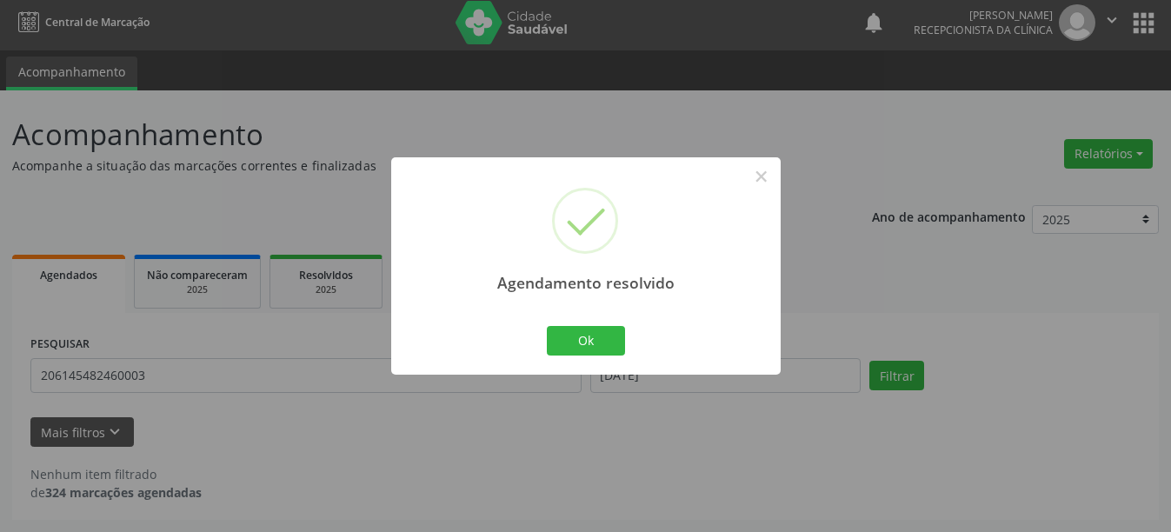
scroll to position [5, 0]
click at [617, 336] on button "Ok" at bounding box center [586, 341] width 78 height 30
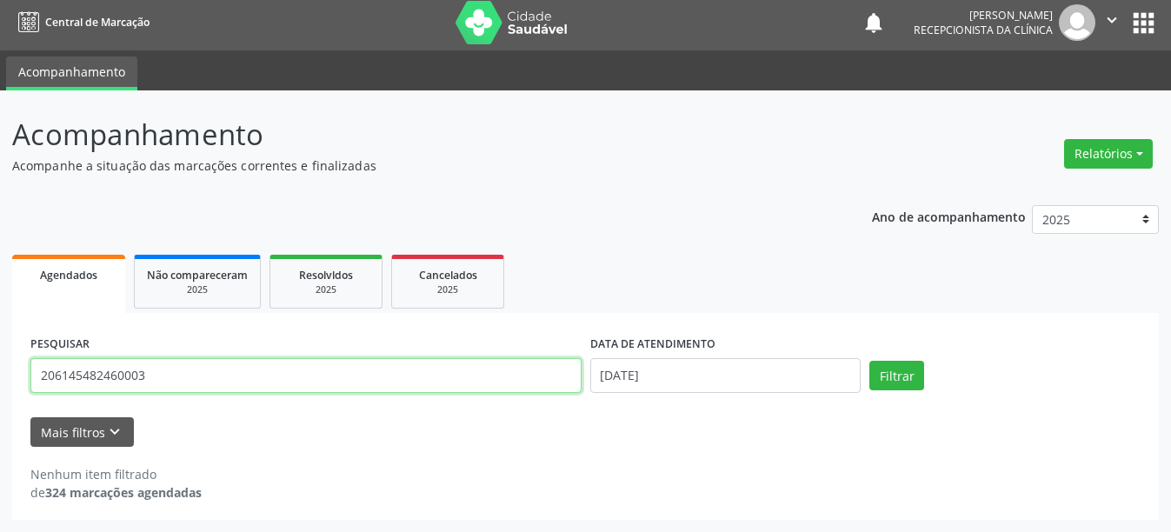
click at [156, 375] on input "206145482460003" at bounding box center [305, 375] width 551 height 35
type input "2"
type input "209278575900018"
click at [869, 361] on button "Filtrar" at bounding box center [896, 376] width 55 height 30
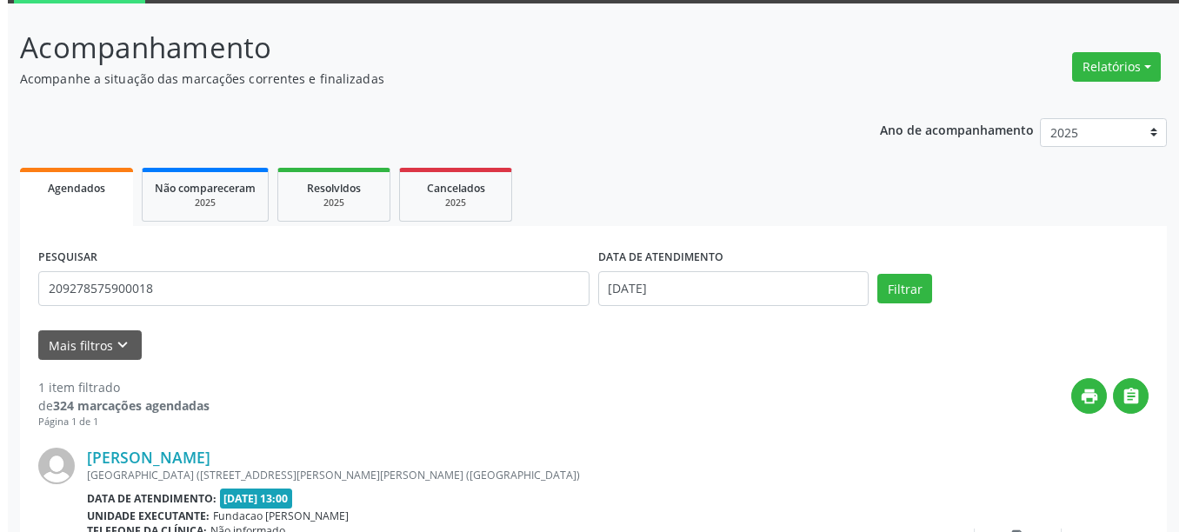
scroll to position [255, 0]
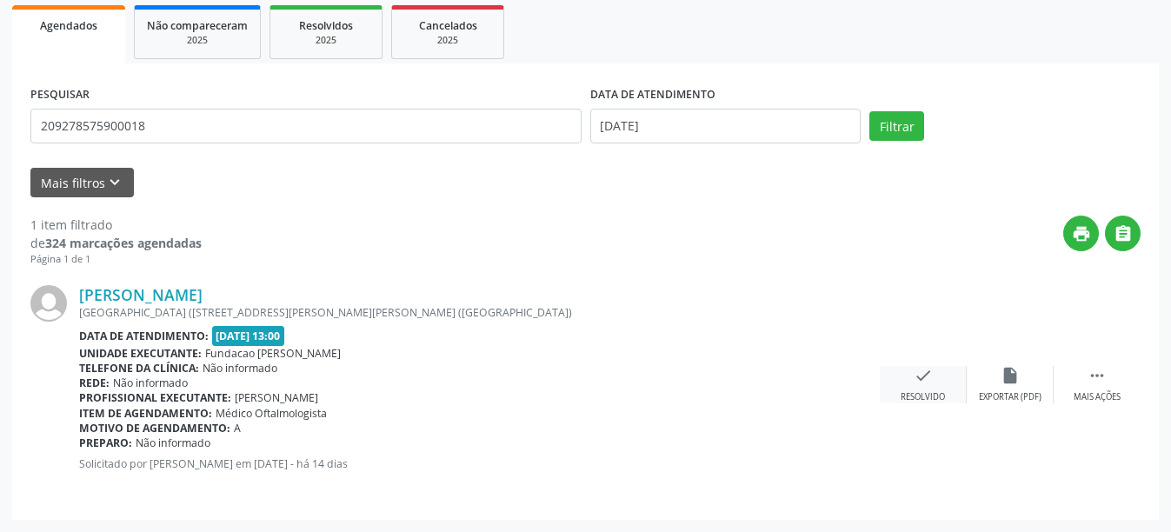
click at [931, 395] on div "Resolvido" at bounding box center [923, 397] width 44 height 12
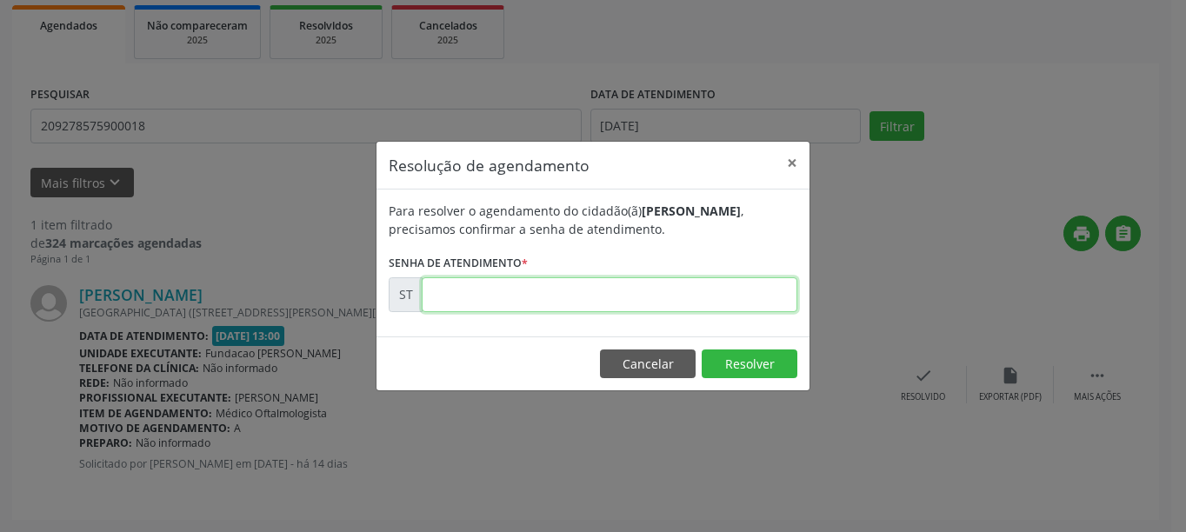
click at [546, 300] on input "text" at bounding box center [610, 294] width 376 height 35
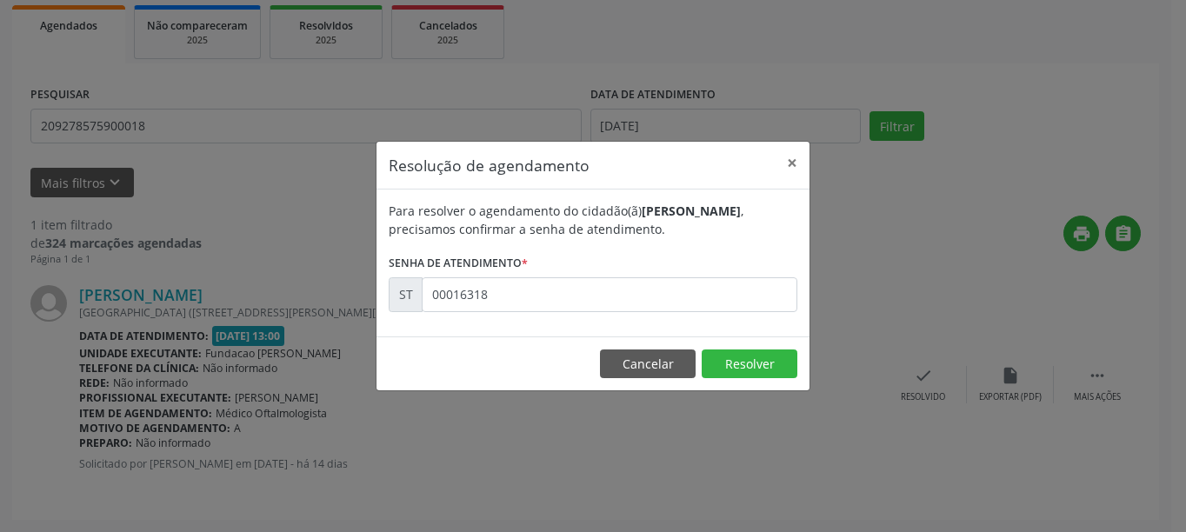
type input "00016318"
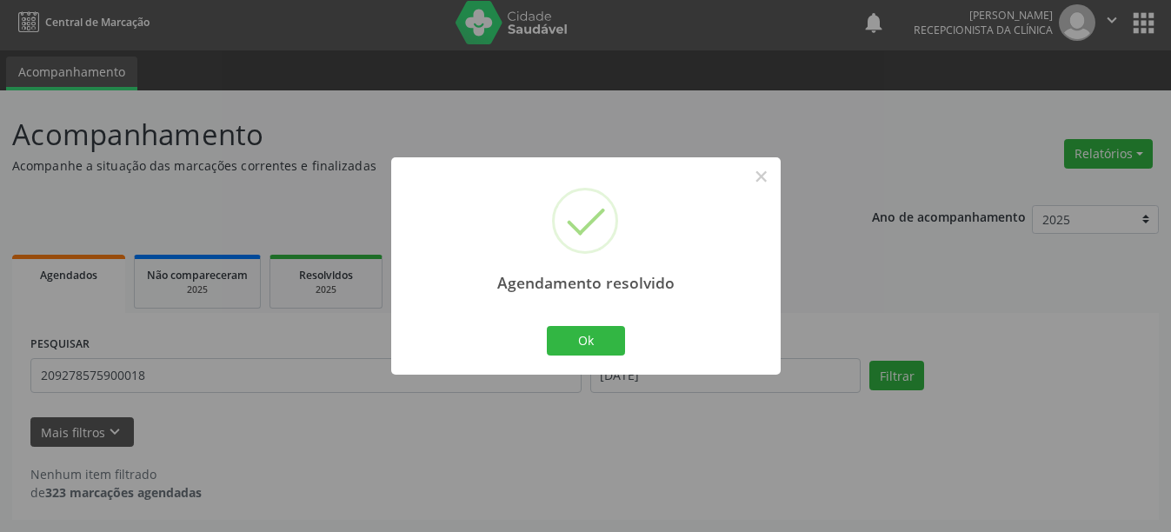
scroll to position [5, 0]
click at [591, 344] on button "Ok" at bounding box center [586, 341] width 78 height 30
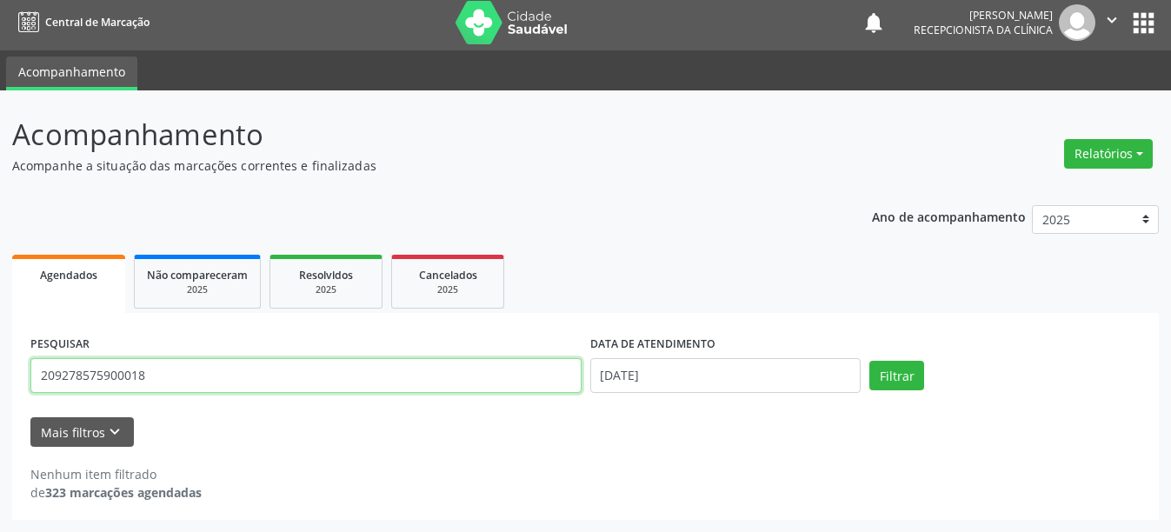
click at [296, 380] on input "209278575900018" at bounding box center [305, 375] width 551 height 35
type input "2"
type input "166019880230018"
click at [869, 361] on button "Filtrar" at bounding box center [896, 376] width 55 height 30
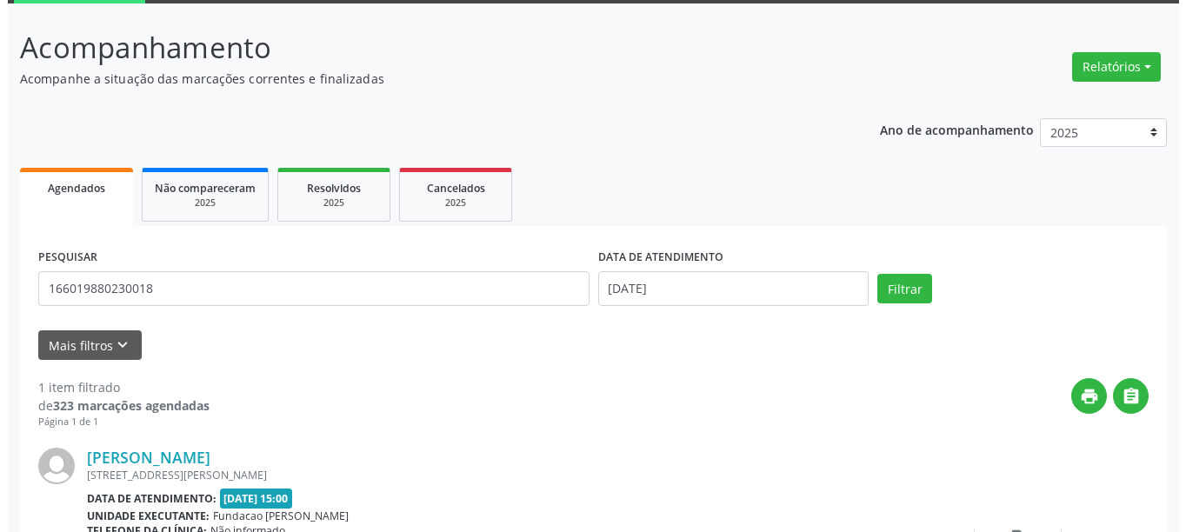
scroll to position [255, 0]
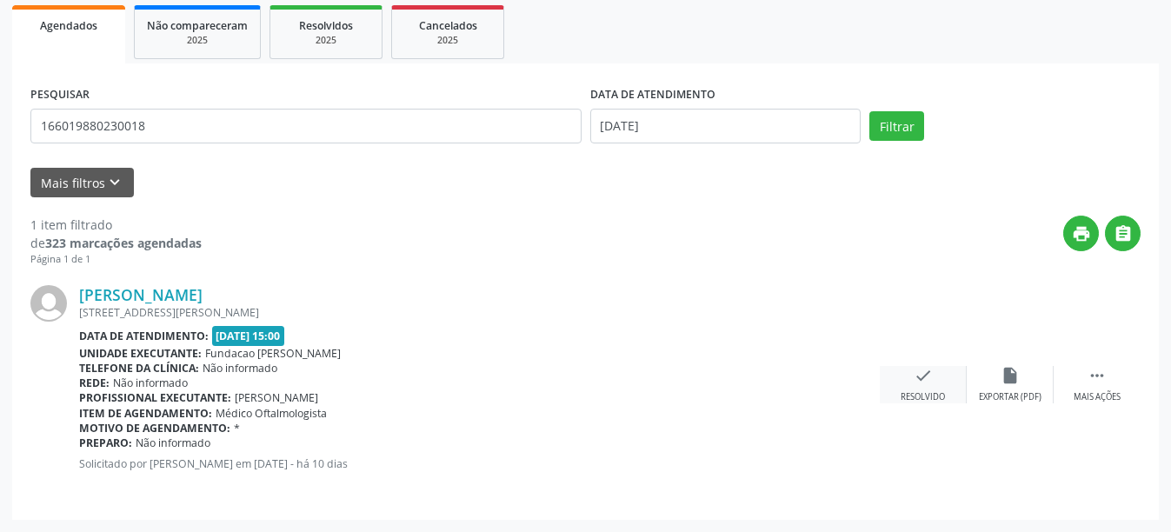
click at [938, 371] on div "check Resolvido" at bounding box center [923, 384] width 87 height 37
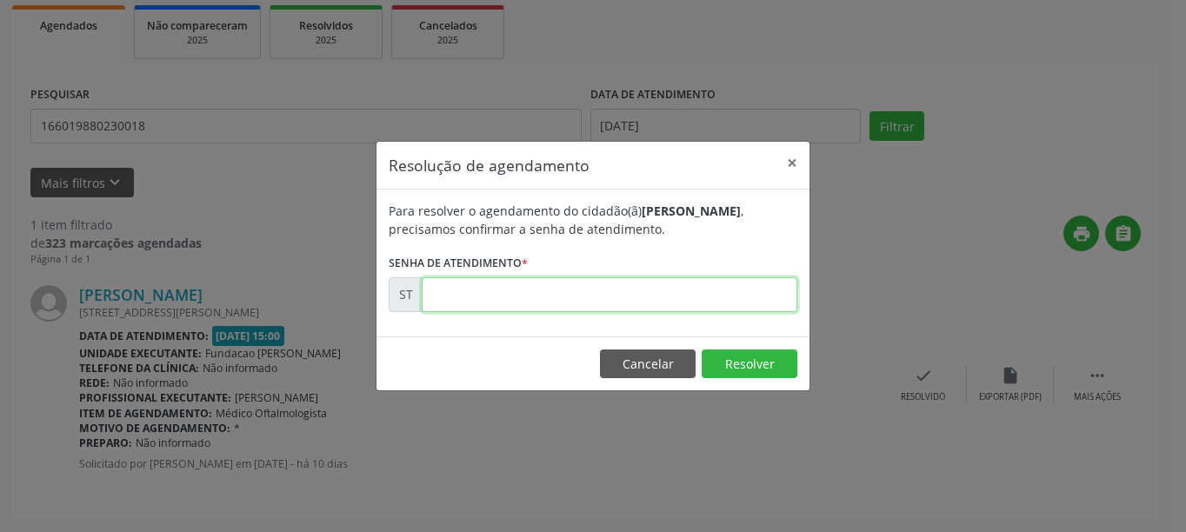
click at [553, 300] on input "text" at bounding box center [610, 294] width 376 height 35
type input "00016524"
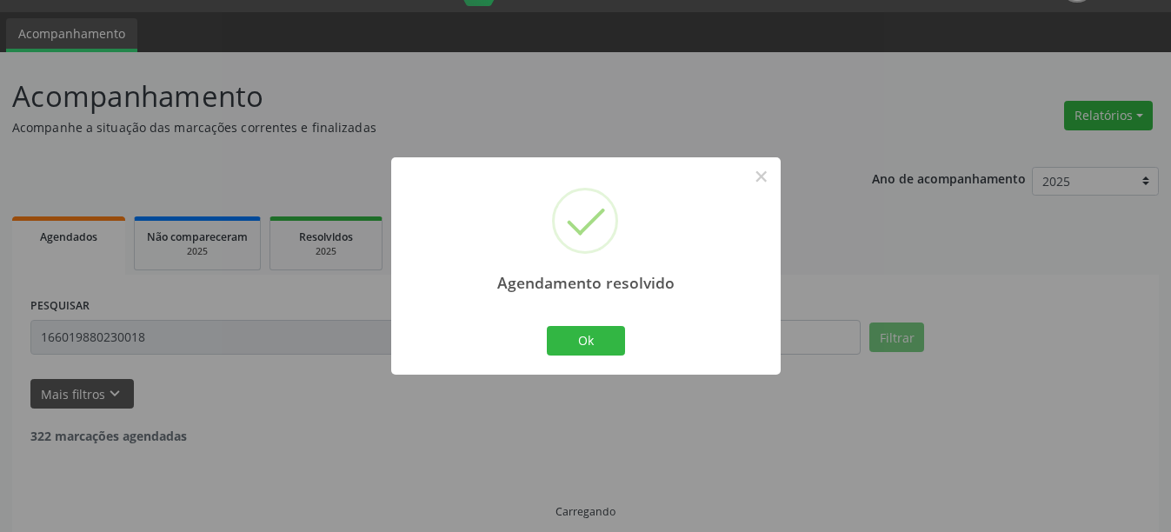
scroll to position [5, 0]
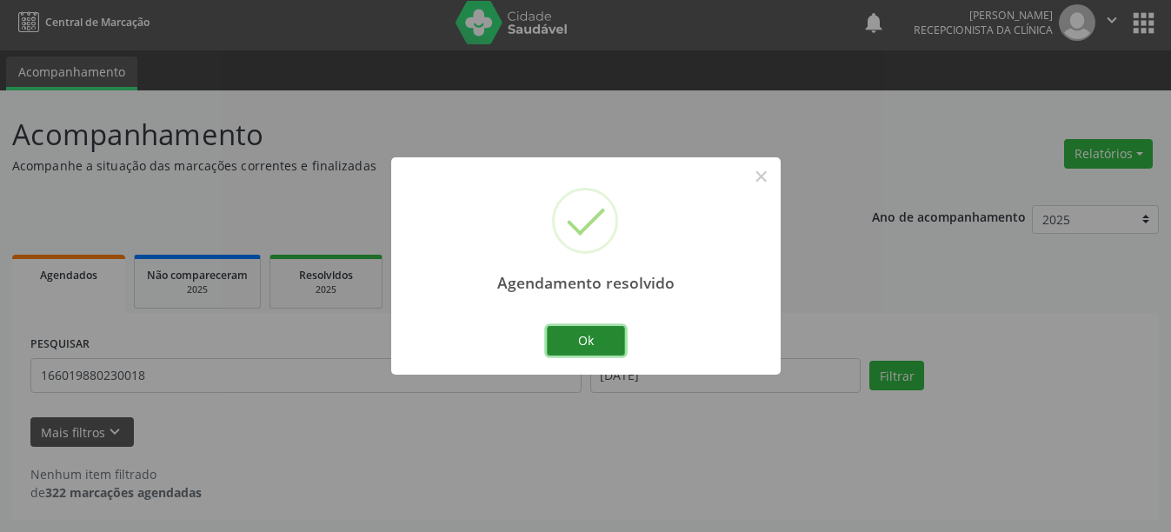
click at [599, 341] on button "Ok" at bounding box center [586, 341] width 78 height 30
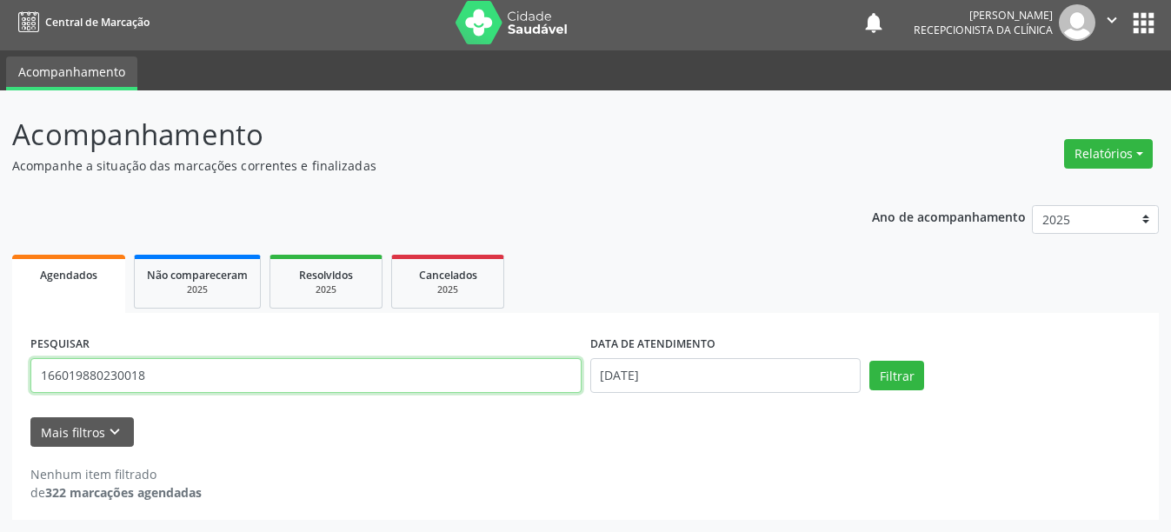
click at [166, 384] on input "166019880230018" at bounding box center [305, 375] width 551 height 35
type input "1"
type input "209136017770018"
click at [869, 361] on button "Filtrar" at bounding box center [896, 376] width 55 height 30
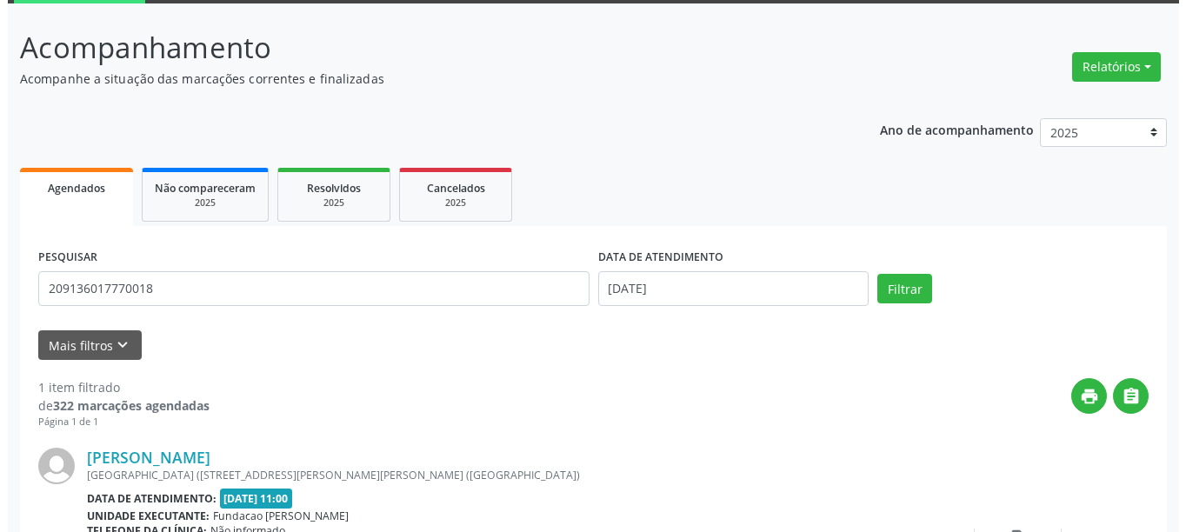
scroll to position [255, 0]
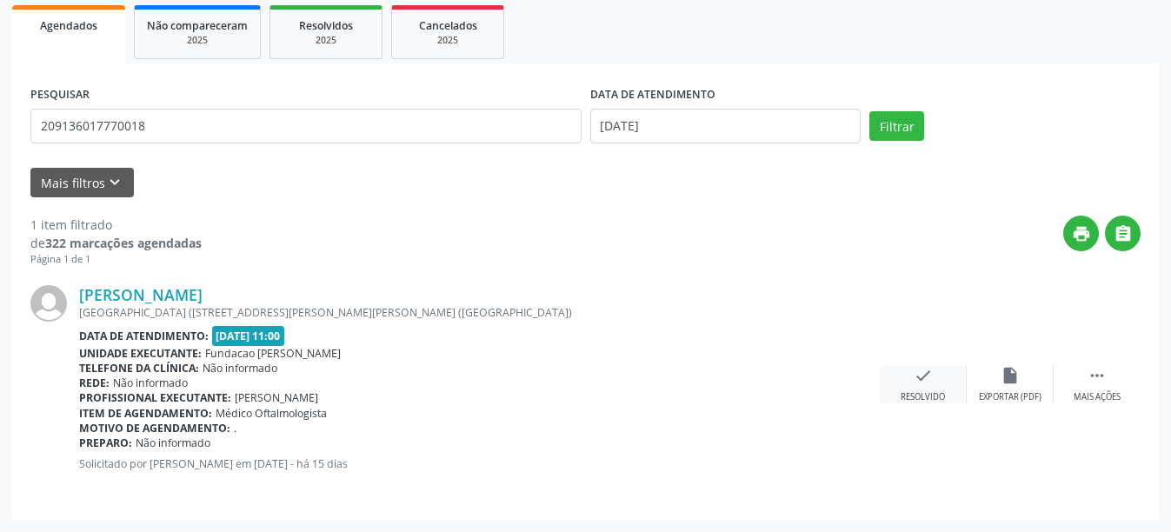
click at [935, 381] on div "check Resolvido" at bounding box center [923, 384] width 87 height 37
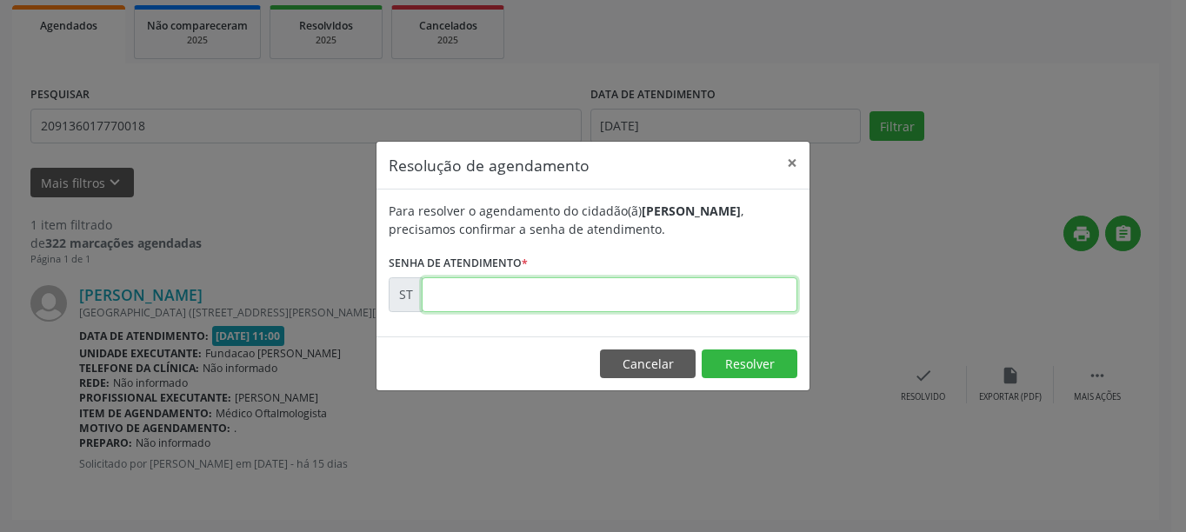
click at [663, 300] on input "text" at bounding box center [610, 294] width 376 height 35
type input "00016157"
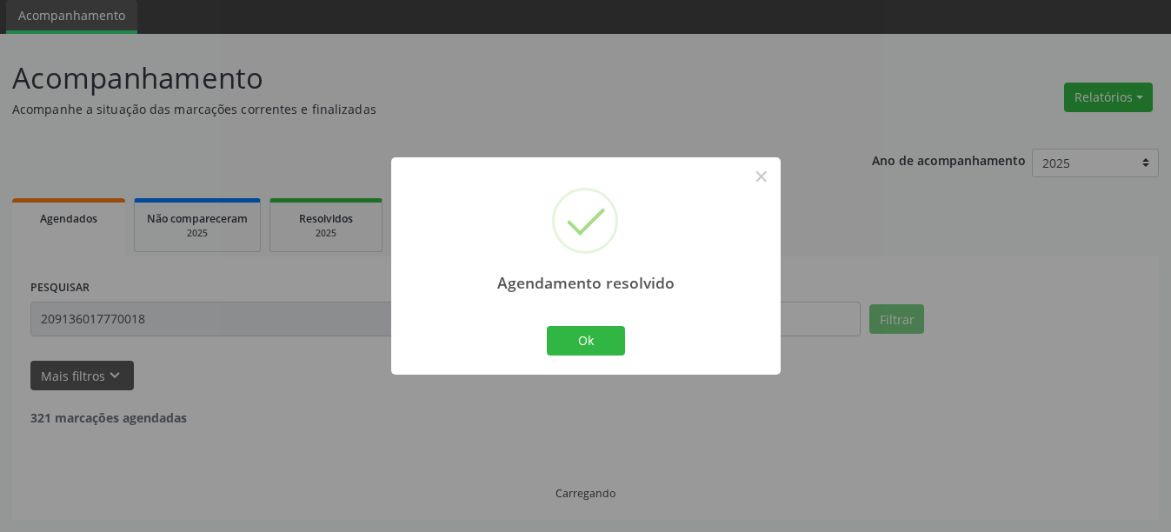
scroll to position [5, 0]
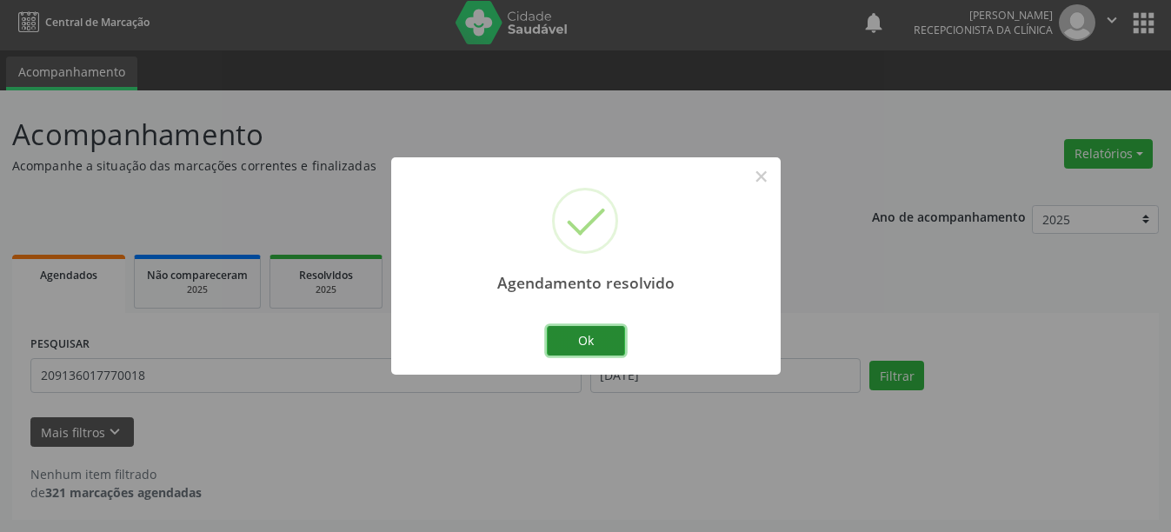
click at [590, 336] on button "Ok" at bounding box center [586, 341] width 78 height 30
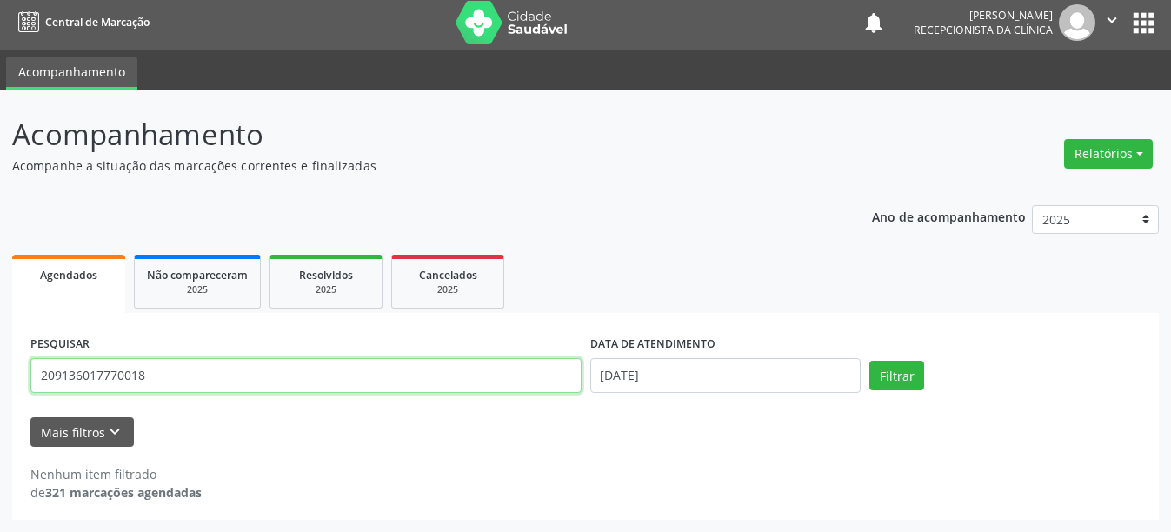
click at [219, 376] on input "209136017770018" at bounding box center [305, 375] width 551 height 35
type input "2"
type input "700005179045201"
click at [869, 361] on button "Filtrar" at bounding box center [896, 376] width 55 height 30
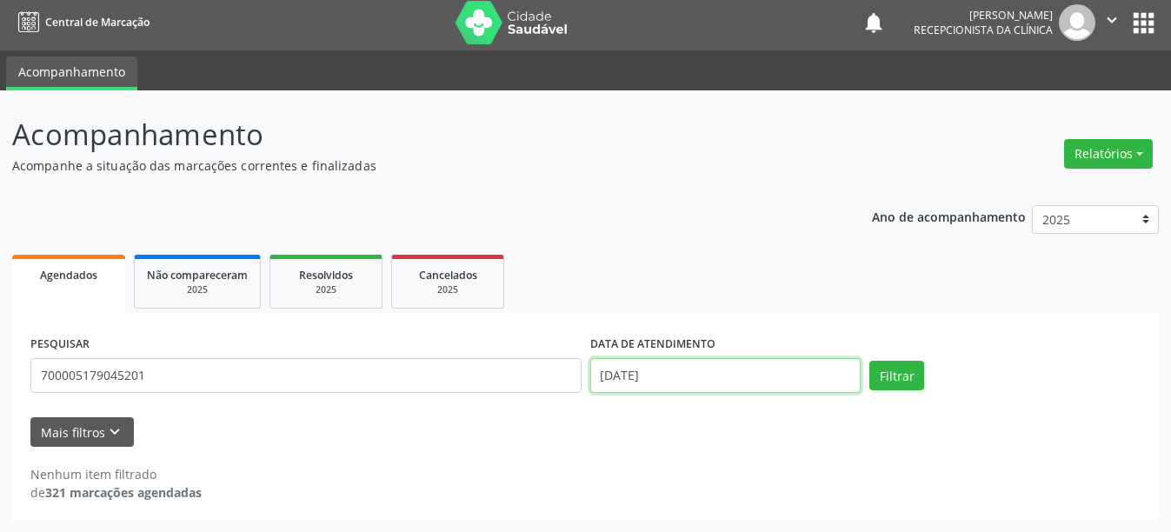
click at [679, 367] on input "[DATE]" at bounding box center [725, 375] width 271 height 35
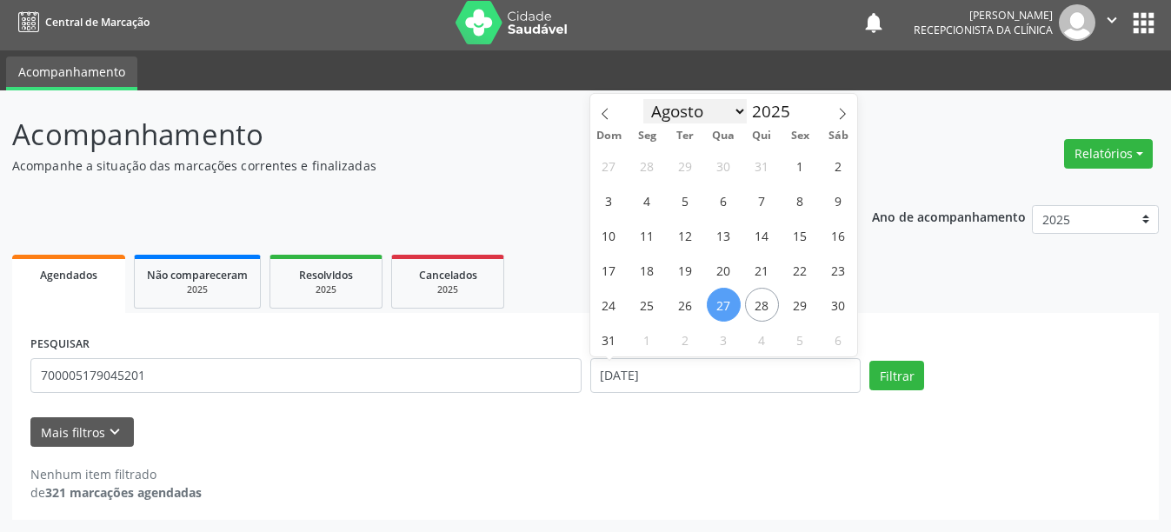
click at [741, 112] on select "Janeiro Fevereiro Março Abril Maio Junho Julho Agosto Setembro Outubro Novembro…" at bounding box center [695, 111] width 104 height 24
select select "8"
click at [643, 99] on select "Janeiro Fevereiro Março Abril Maio Junho Julho Agosto Setembro Outubro Novembro…" at bounding box center [695, 111] width 104 height 24
click at [765, 202] on span "11" at bounding box center [762, 200] width 34 height 34
type input "[DATE]"
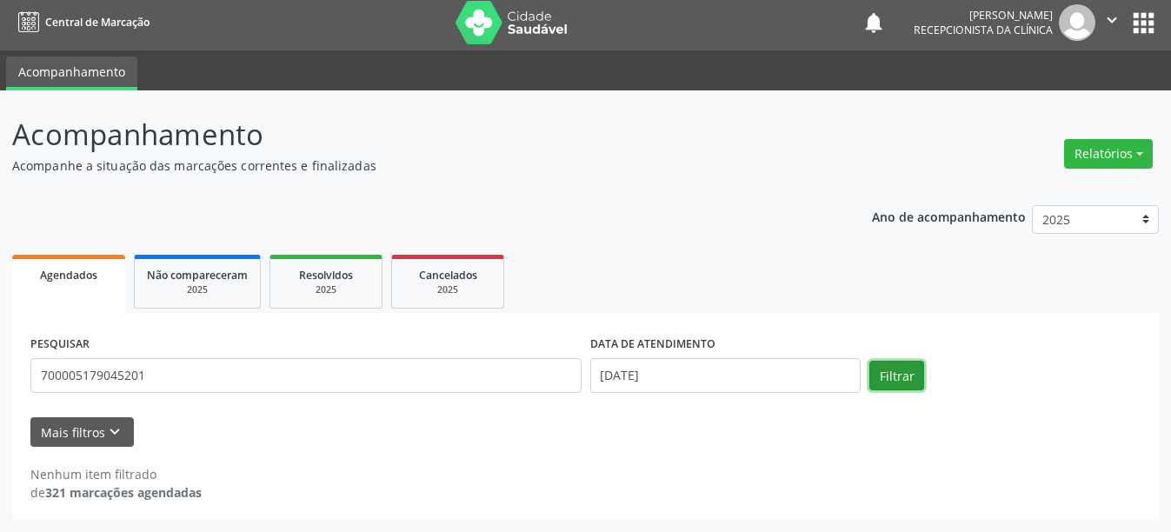
click at [894, 366] on button "Filtrar" at bounding box center [896, 376] width 55 height 30
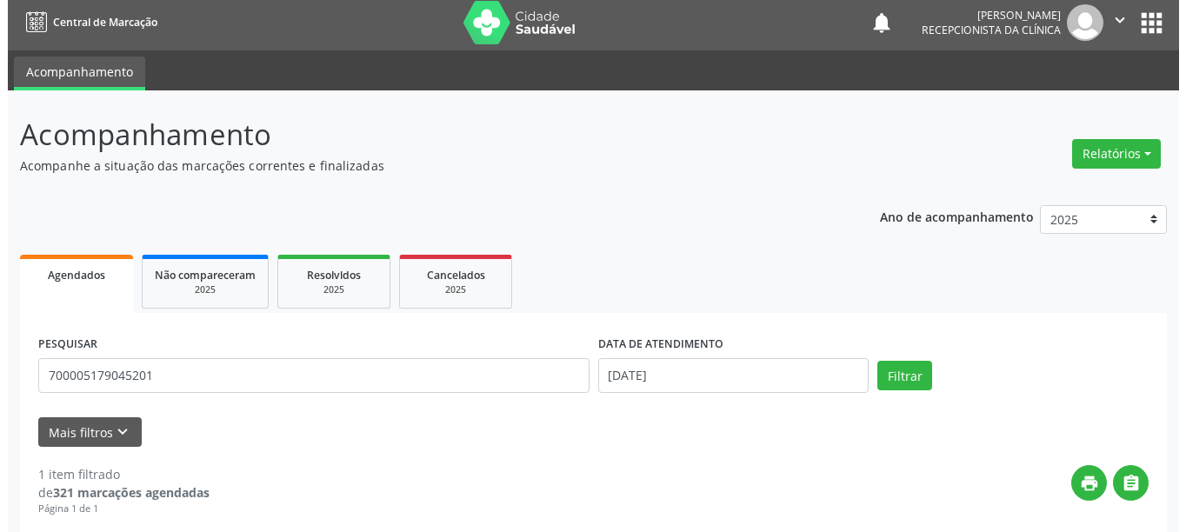
scroll to position [255, 0]
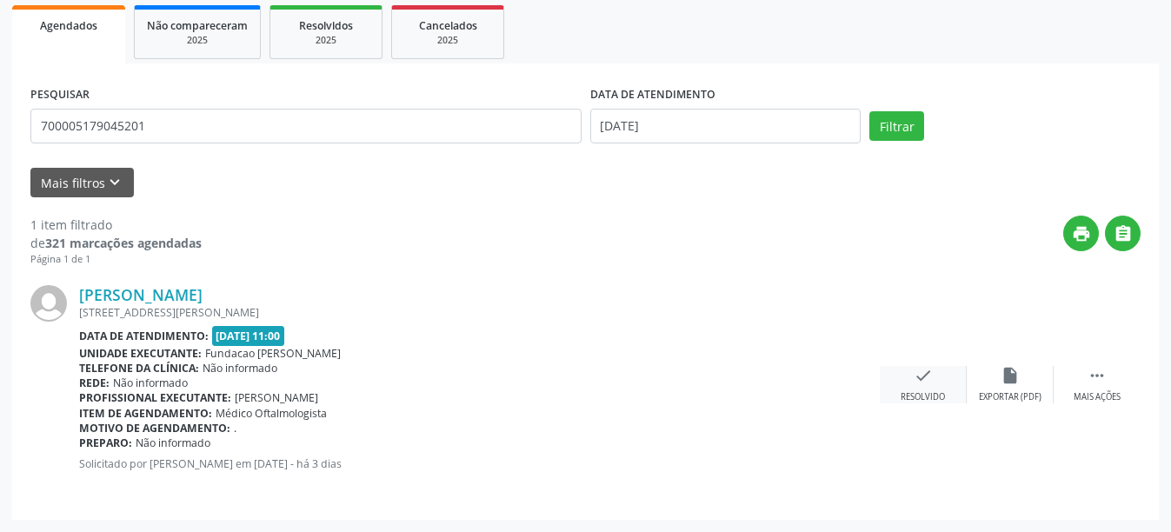
click at [948, 381] on div "check Resolvido" at bounding box center [923, 384] width 87 height 37
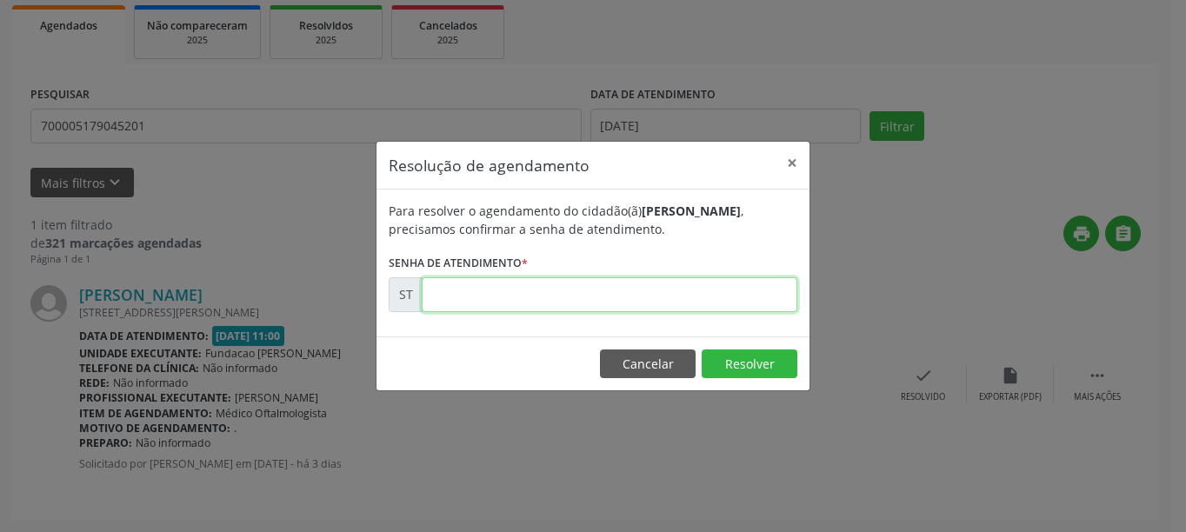
click at [656, 307] on input "text" at bounding box center [610, 294] width 376 height 35
type input "00017984"
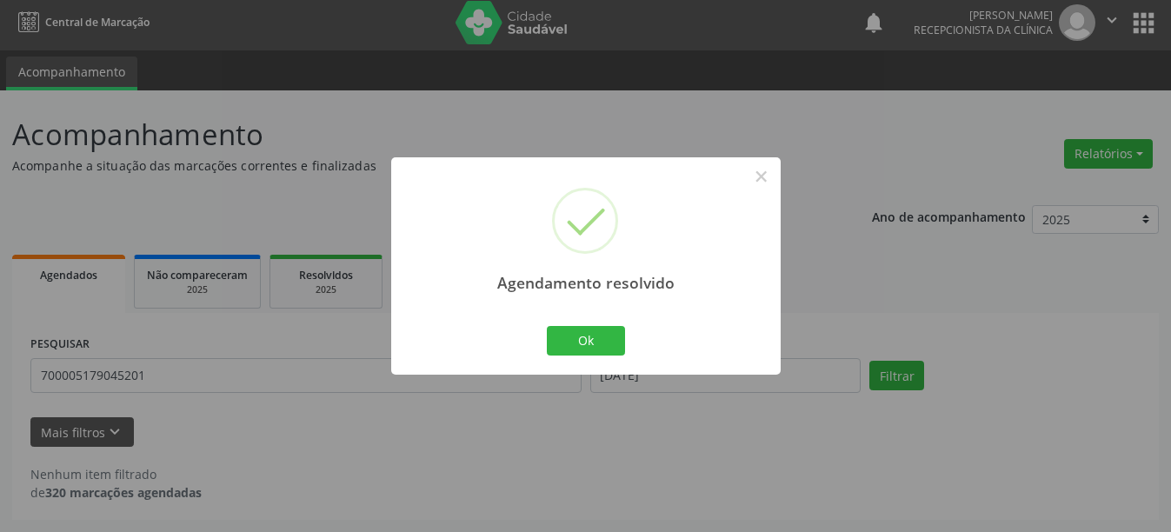
scroll to position [5, 0]
click at [593, 338] on button "Ok" at bounding box center [586, 341] width 78 height 30
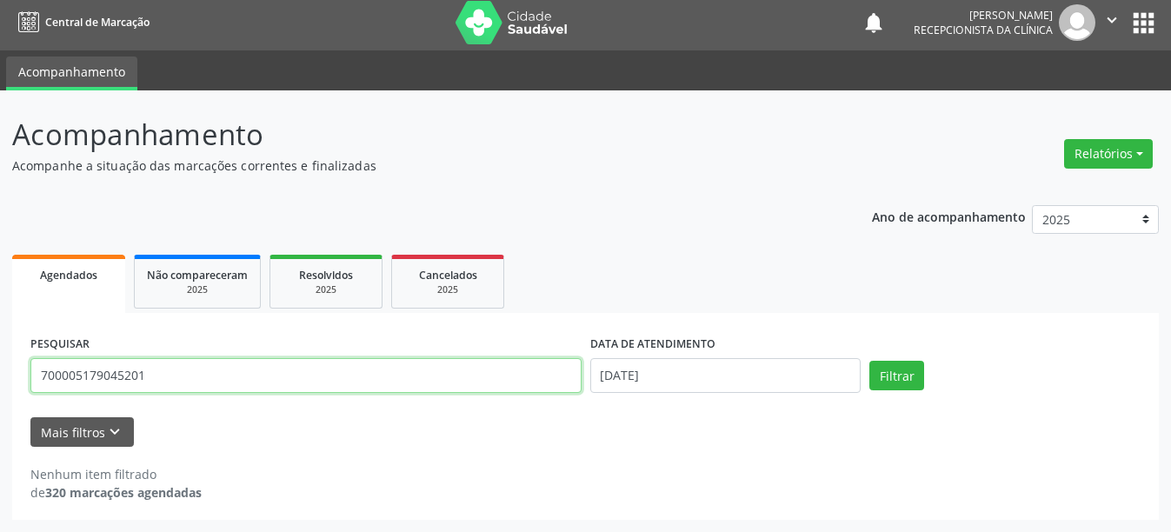
click at [164, 383] on input "700005179045201" at bounding box center [305, 375] width 551 height 35
type input "7"
type input "700007766151701"
click at [869, 361] on button "Filtrar" at bounding box center [896, 376] width 55 height 30
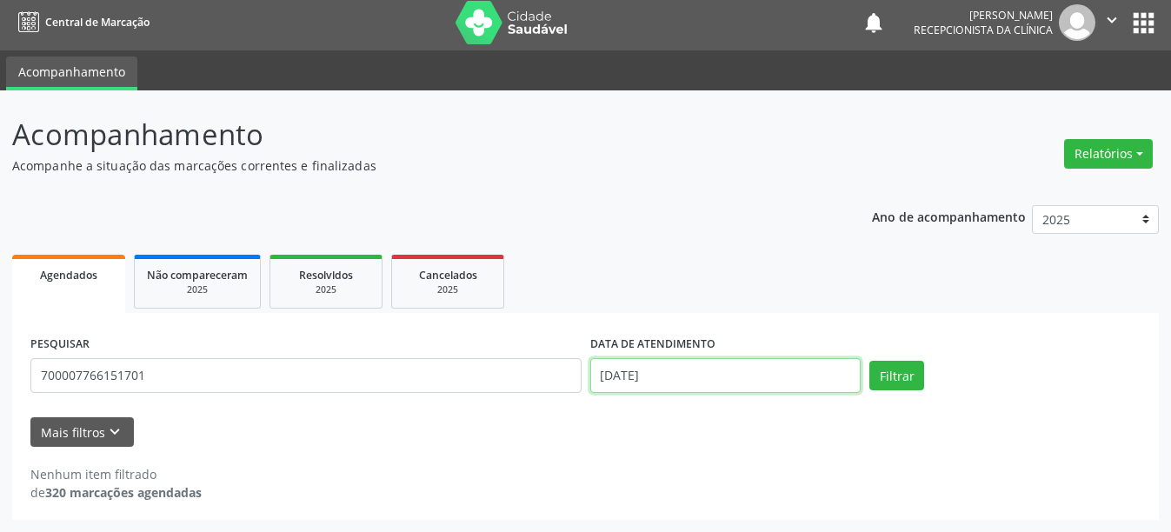
click at [662, 372] on input "[DATE]" at bounding box center [725, 375] width 271 height 35
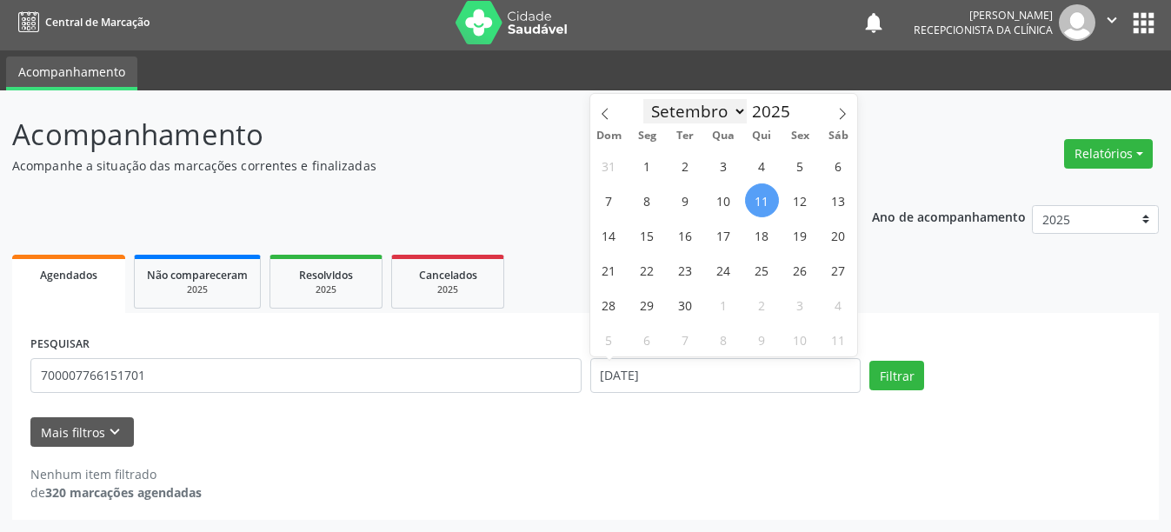
click at [705, 107] on select "Janeiro Fevereiro Março Abril Maio Junho Julho Agosto Setembro Outubro Novembro…" at bounding box center [695, 111] width 104 height 24
select select "7"
click at [643, 99] on select "Janeiro Fevereiro Março Abril Maio Junho Julho Agosto Setembro Outubro Novembro…" at bounding box center [695, 111] width 104 height 24
click at [677, 310] on span "26" at bounding box center [686, 305] width 34 height 34
type input "[DATE]"
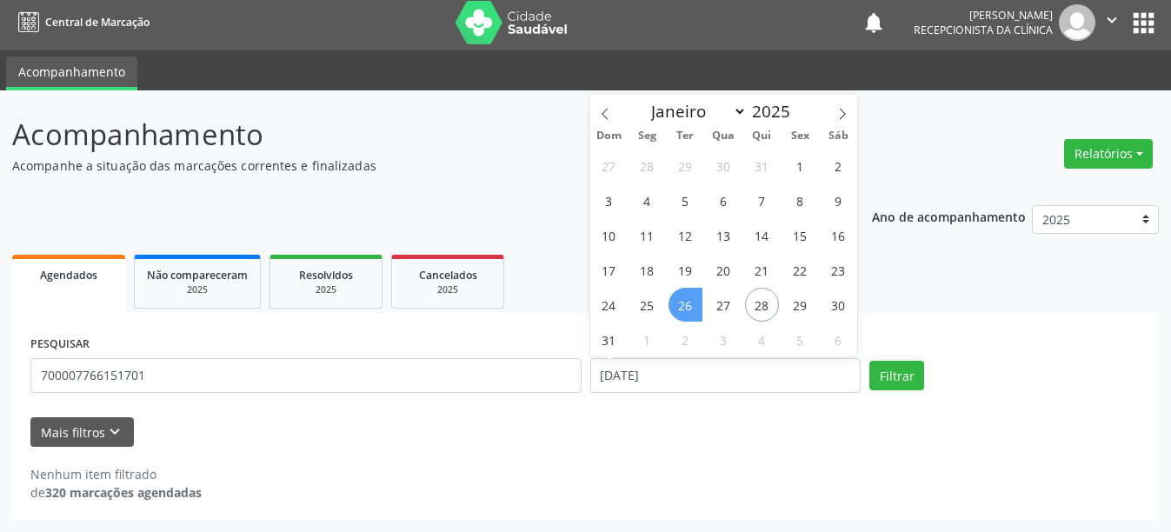
click at [677, 310] on span "26" at bounding box center [686, 305] width 34 height 34
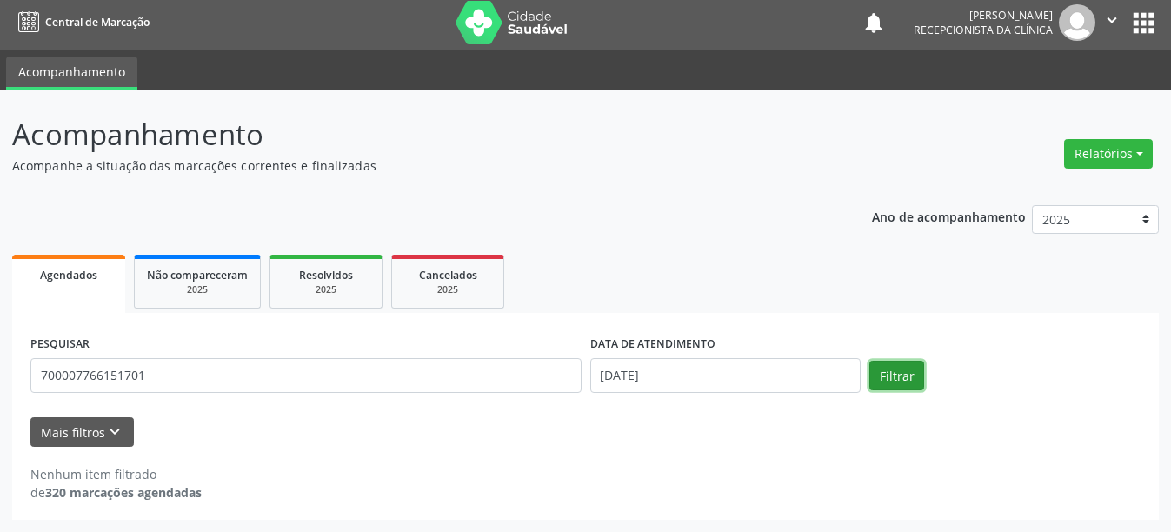
click at [904, 381] on button "Filtrar" at bounding box center [896, 376] width 55 height 30
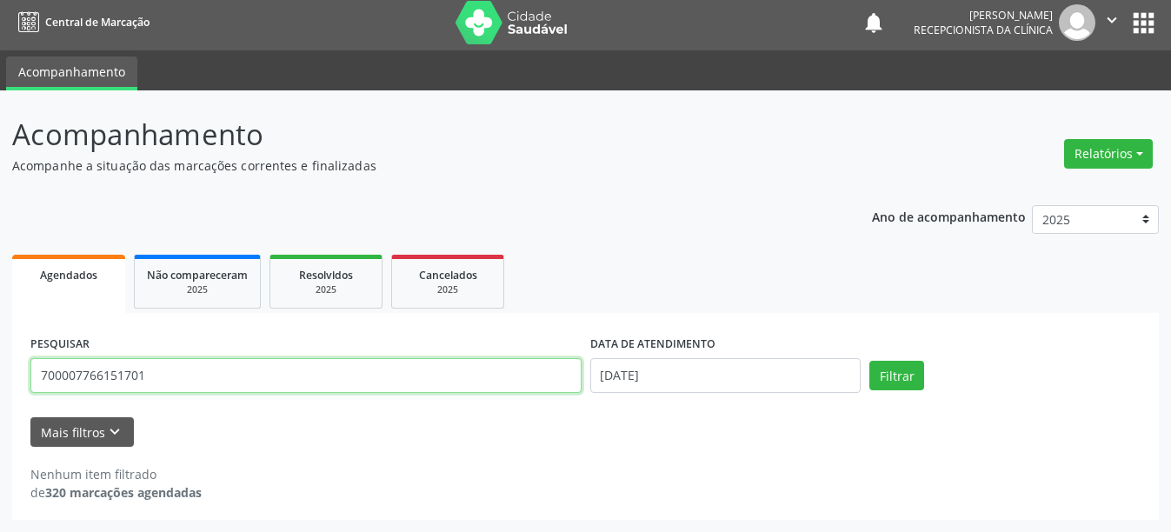
click at [245, 365] on input "700007766151701" at bounding box center [305, 375] width 551 height 35
type input "7"
type input "700007766151701"
click at [869, 361] on button "Filtrar" at bounding box center [896, 376] width 55 height 30
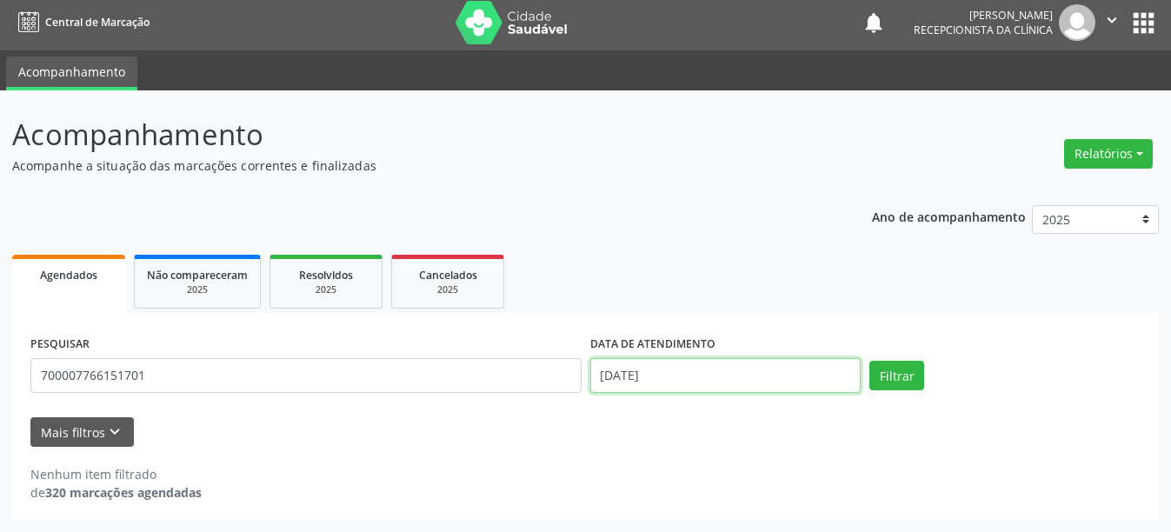
click at [713, 380] on input "[DATE]" at bounding box center [725, 375] width 271 height 35
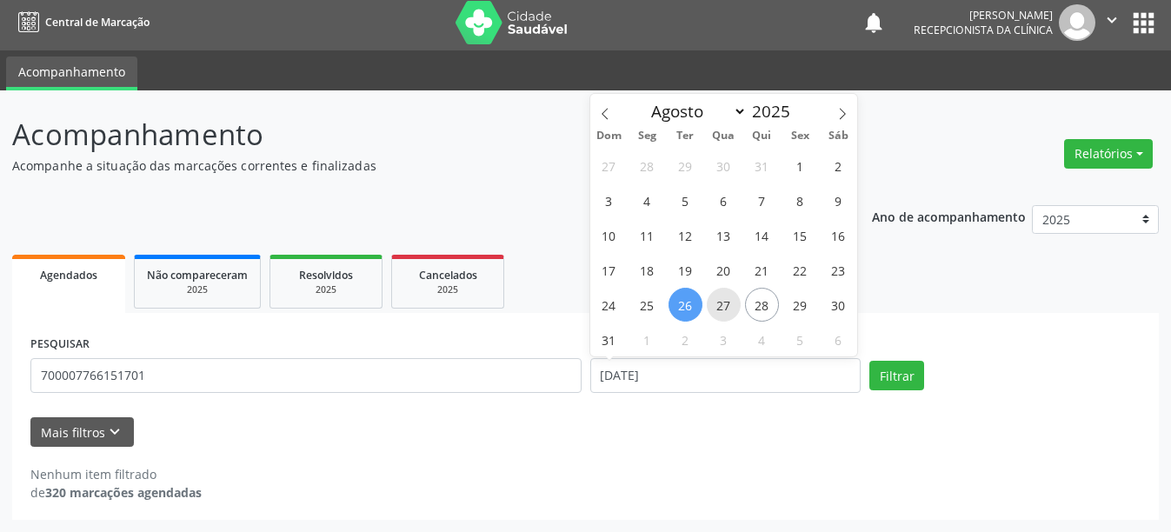
click at [722, 309] on span "27" at bounding box center [724, 305] width 34 height 34
type input "[DATE]"
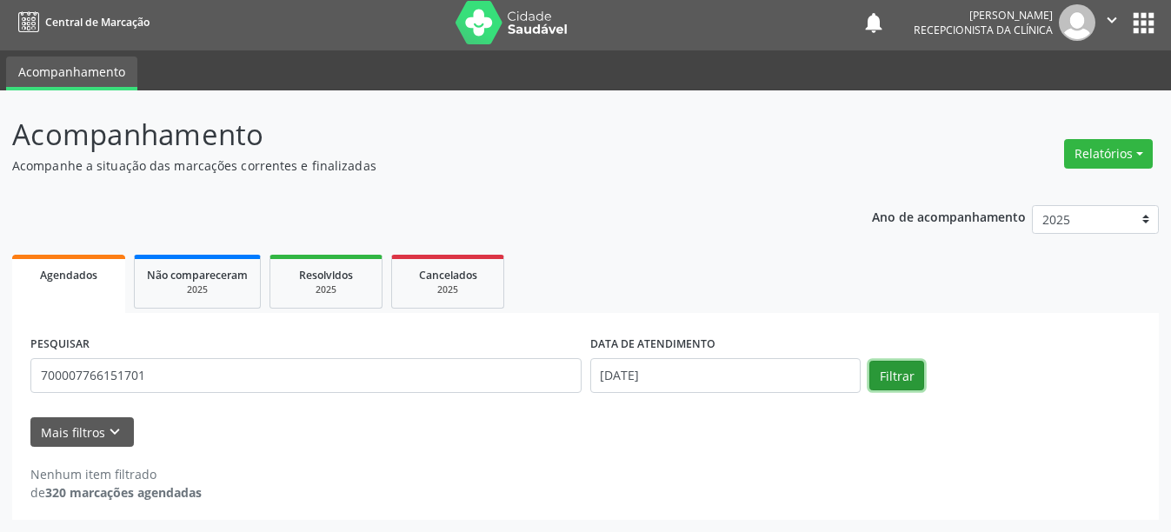
click at [900, 382] on button "Filtrar" at bounding box center [896, 376] width 55 height 30
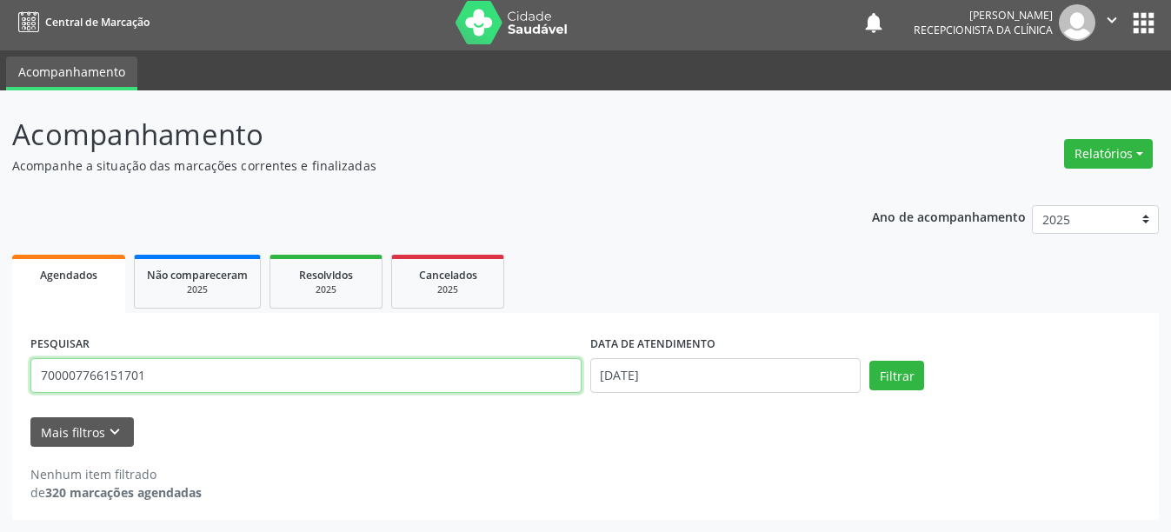
click at [166, 370] on input "700007766151701" at bounding box center [305, 375] width 551 height 35
type input "7"
type input "708604060979184"
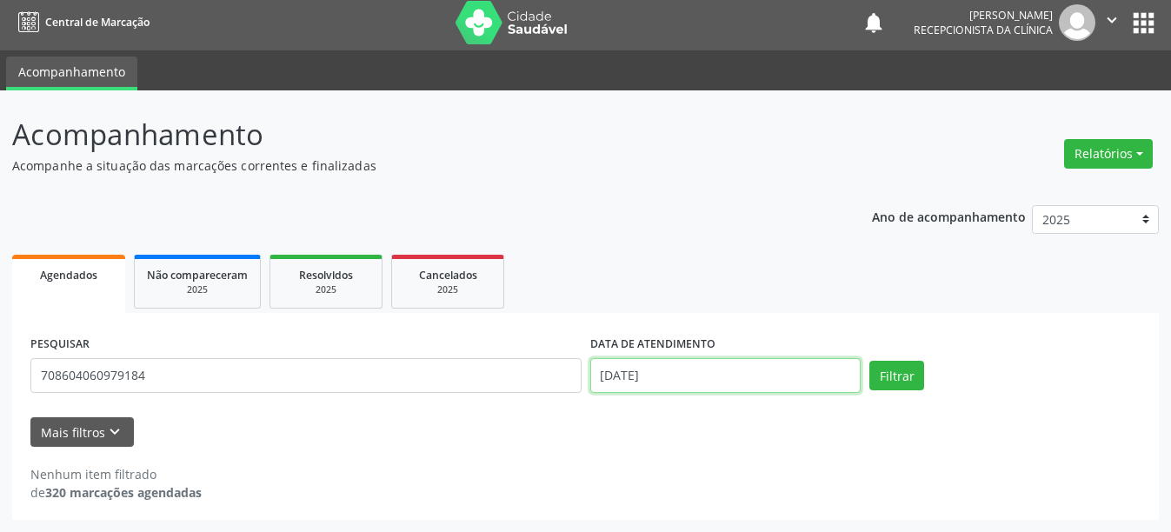
click at [721, 364] on input "[DATE]" at bounding box center [725, 375] width 271 height 35
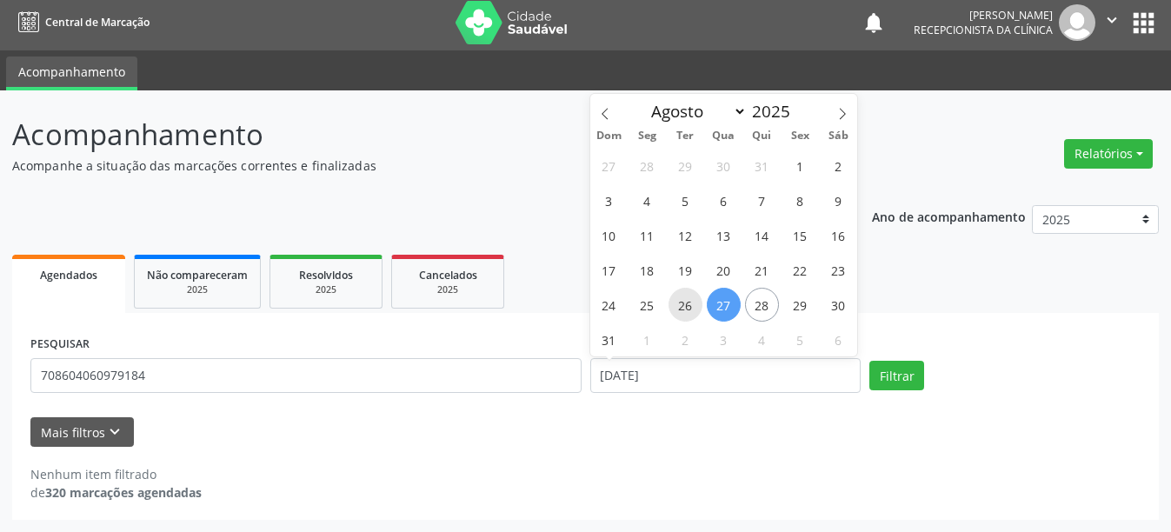
click at [682, 299] on span "26" at bounding box center [686, 305] width 34 height 34
type input "[DATE]"
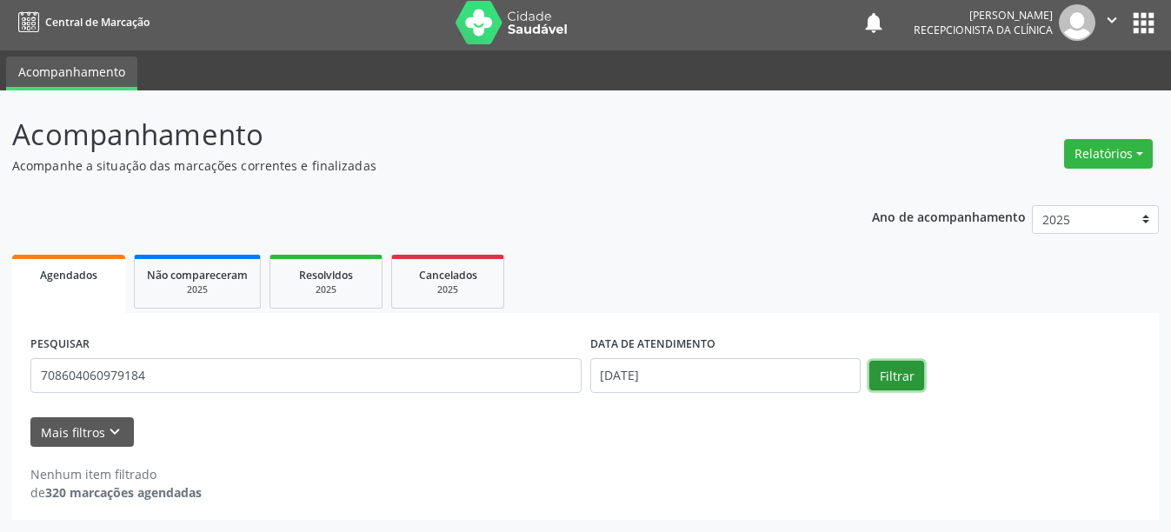
click at [915, 377] on button "Filtrar" at bounding box center [896, 376] width 55 height 30
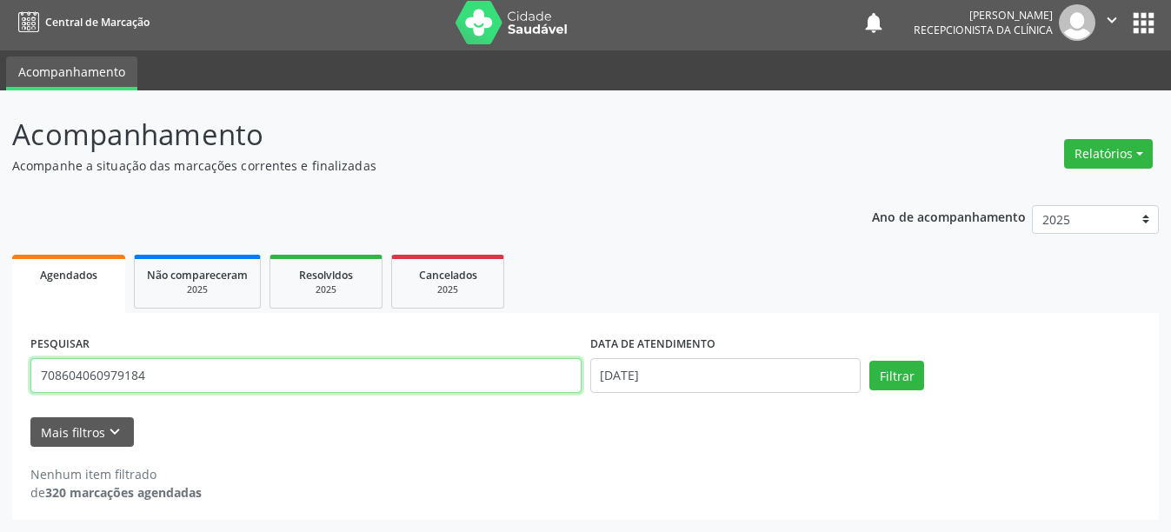
click at [172, 385] on input "708604060979184" at bounding box center [305, 375] width 551 height 35
type input "7"
click at [869, 361] on button "Filtrar" at bounding box center [896, 376] width 55 height 30
click at [224, 383] on input "708604060979184" at bounding box center [305, 375] width 551 height 35
type input "7"
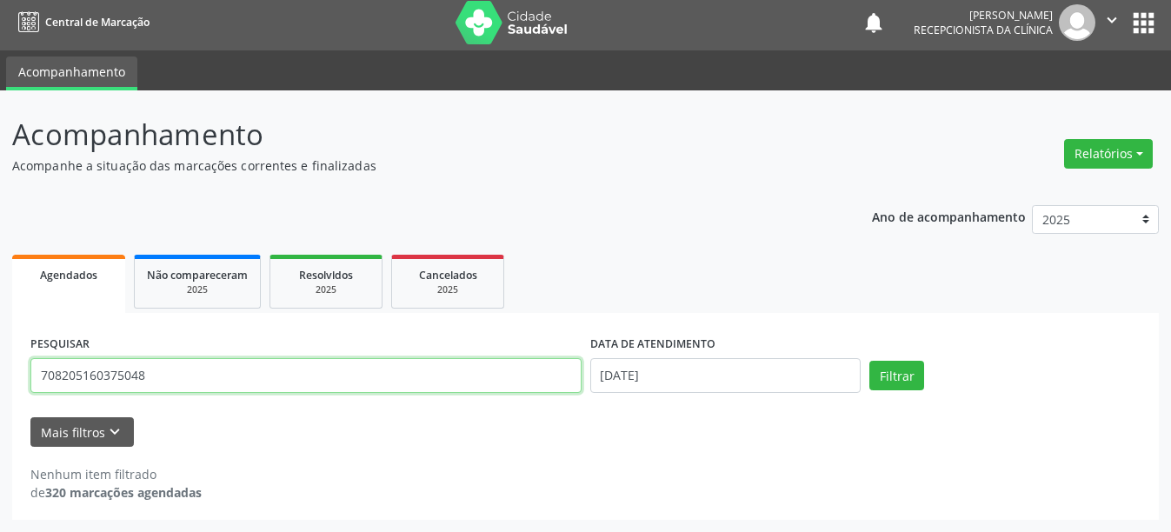
type input "708205160375048"
click at [869, 361] on button "Filtrar" at bounding box center [896, 376] width 55 height 30
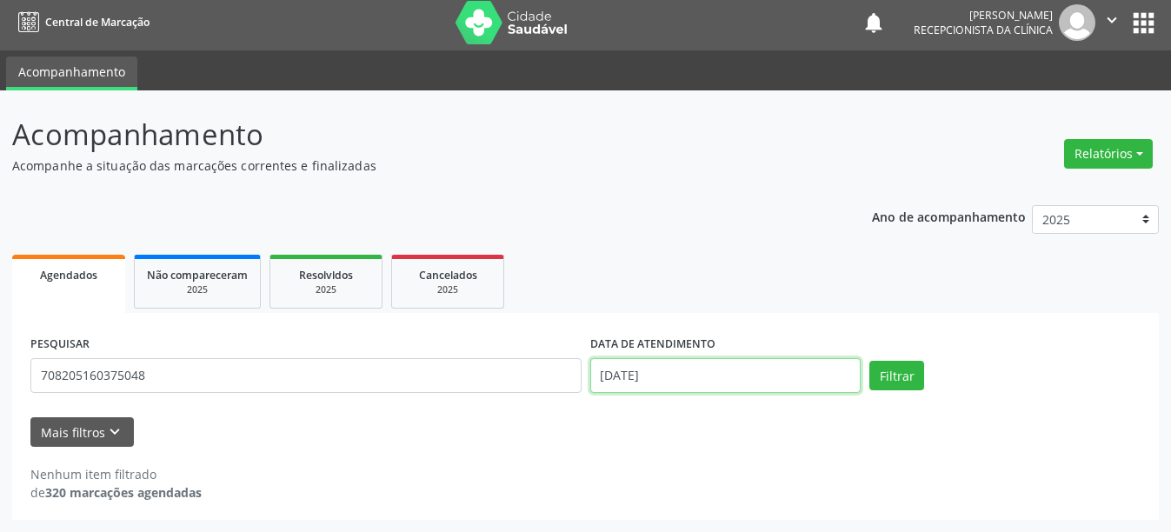
click at [648, 375] on input "[DATE]" at bounding box center [725, 375] width 271 height 35
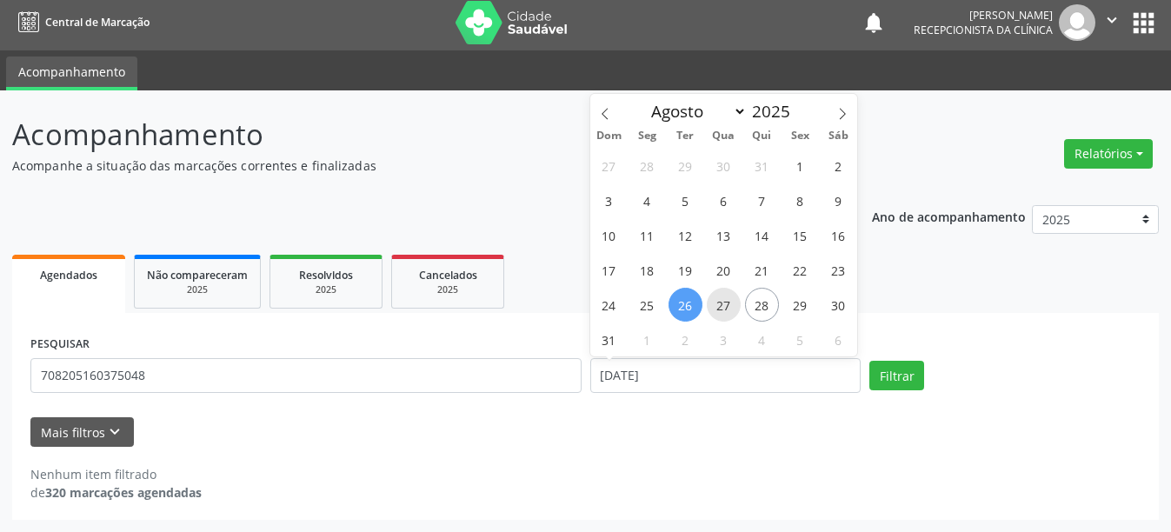
click at [731, 299] on span "27" at bounding box center [724, 305] width 34 height 34
type input "[DATE]"
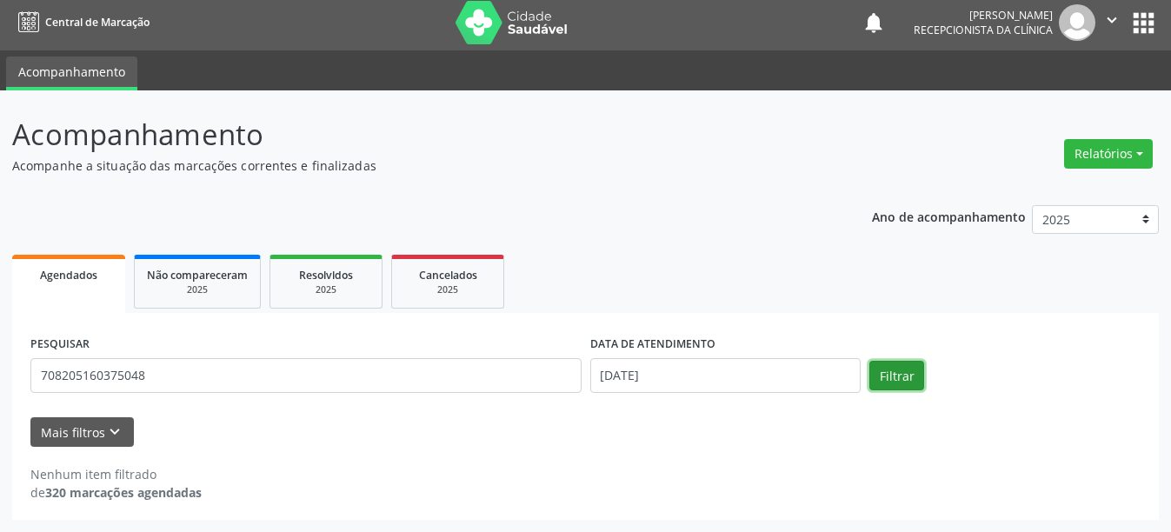
click at [899, 375] on button "Filtrar" at bounding box center [896, 376] width 55 height 30
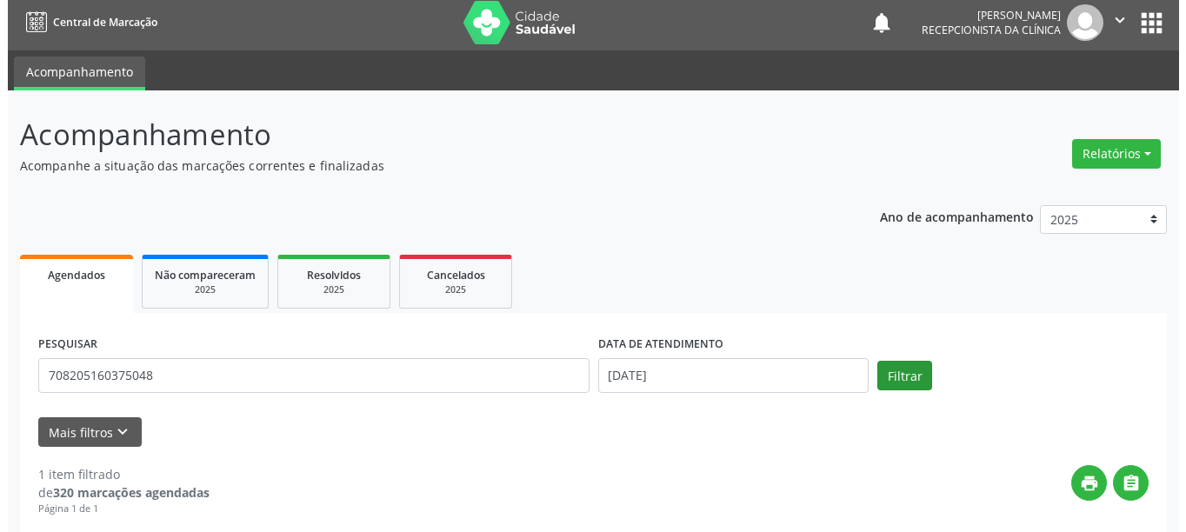
scroll to position [255, 0]
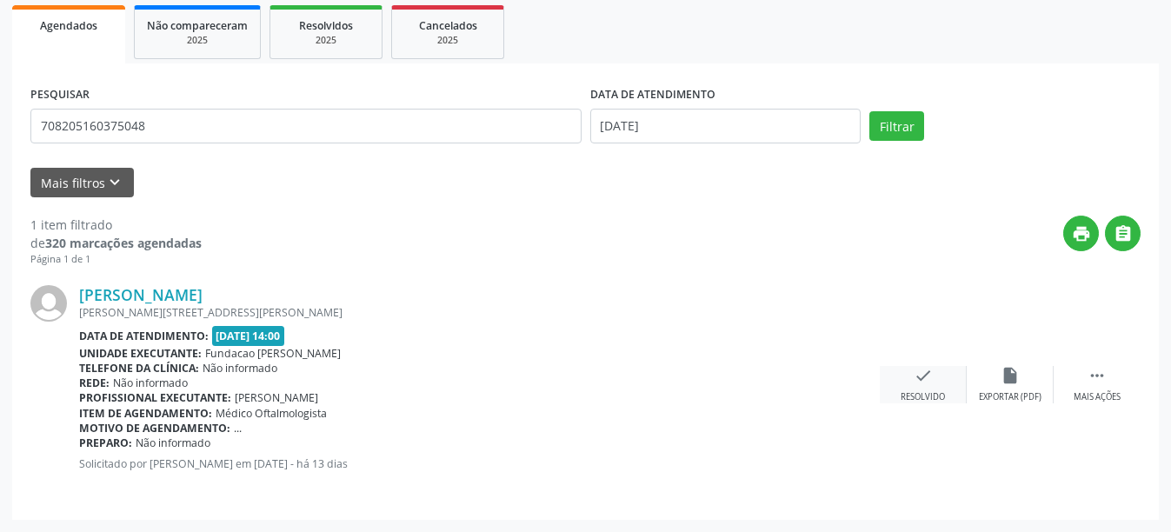
click at [903, 386] on div "check Resolvido" at bounding box center [923, 384] width 87 height 37
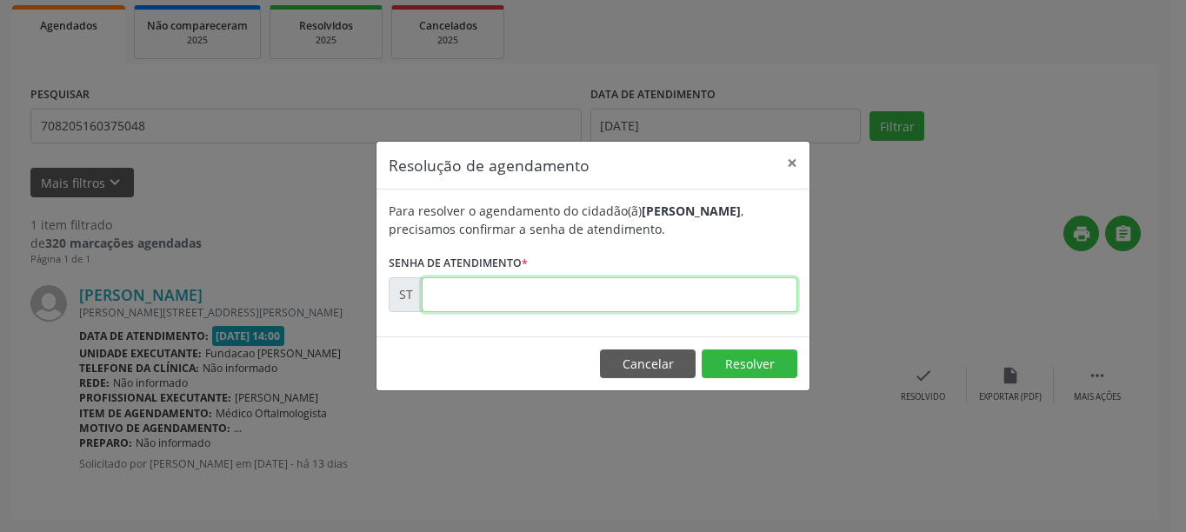
click at [469, 302] on input "text" at bounding box center [610, 294] width 376 height 35
type input "00016366"
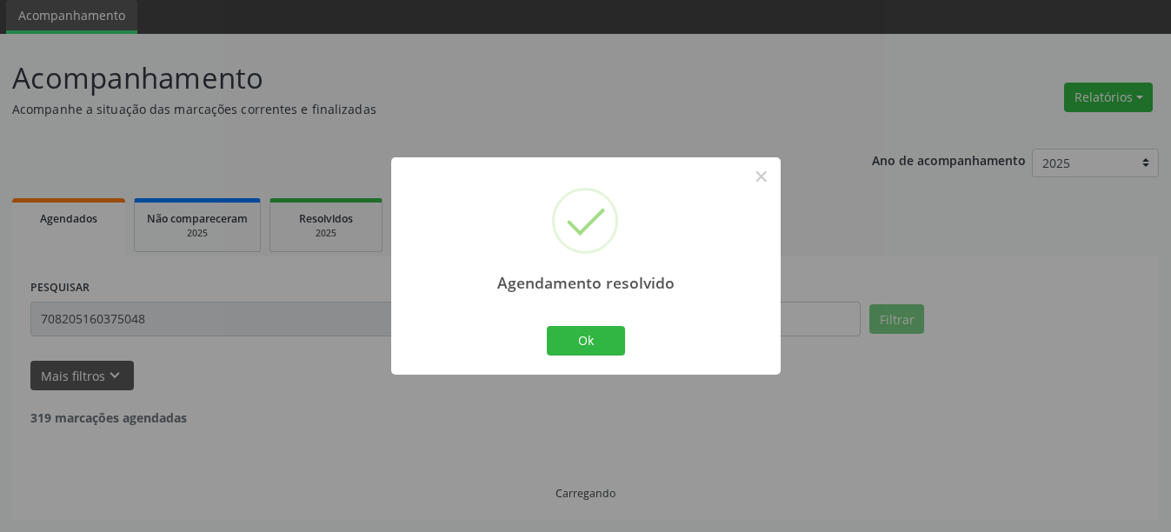
scroll to position [5, 0]
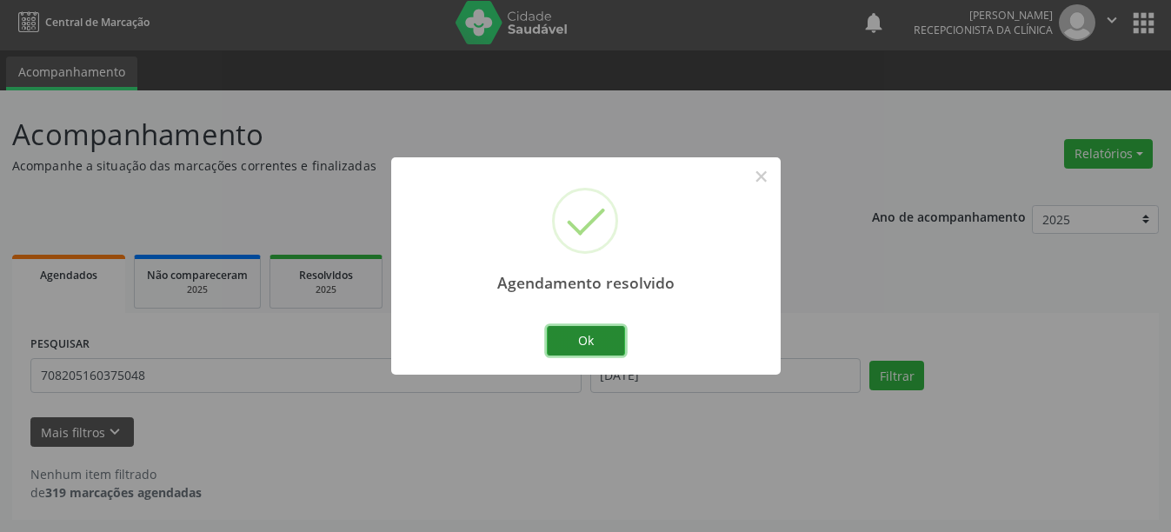
click at [596, 341] on button "Ok" at bounding box center [586, 341] width 78 height 30
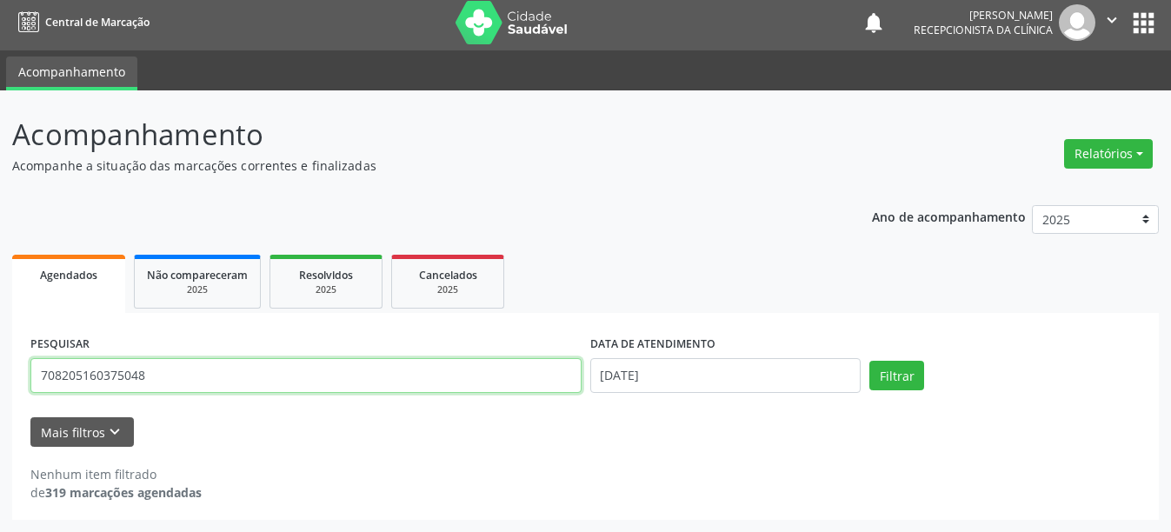
click at [174, 375] on input "708205160375048" at bounding box center [305, 375] width 551 height 35
type input "7"
type input "209278687540005"
click at [869, 361] on button "Filtrar" at bounding box center [896, 376] width 55 height 30
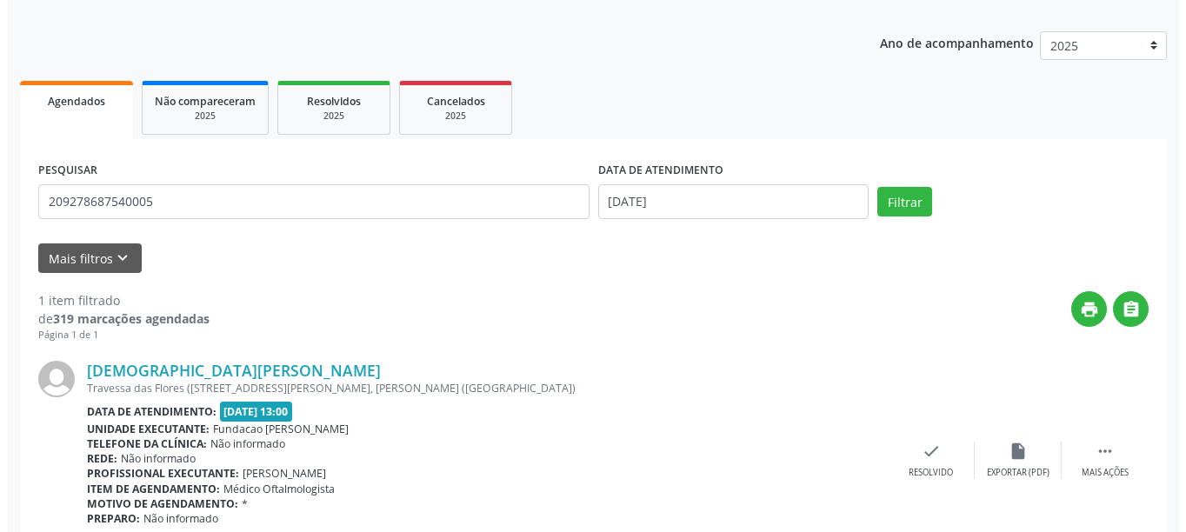
scroll to position [255, 0]
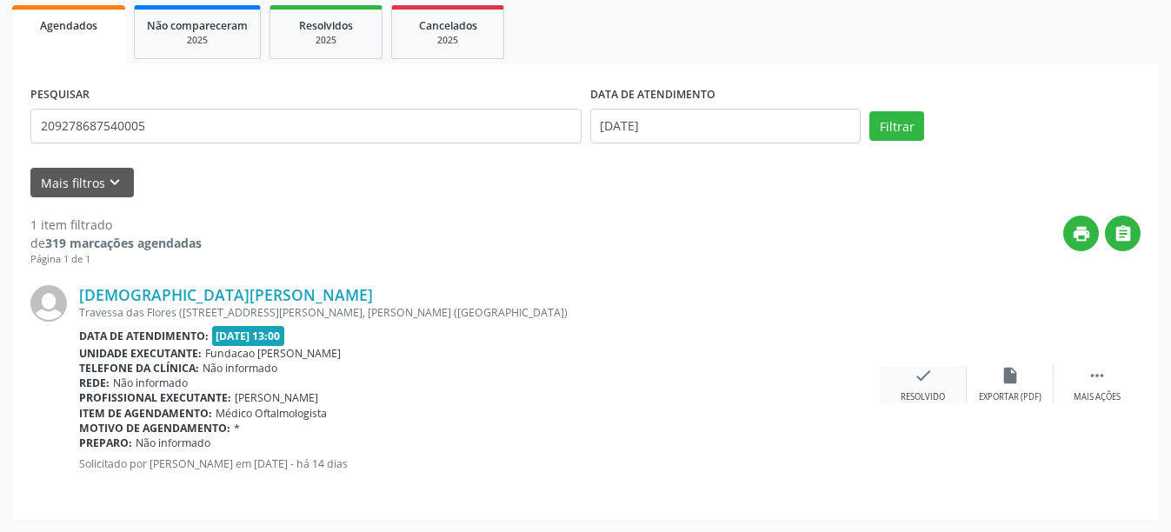
click at [933, 383] on div "check Resolvido" at bounding box center [923, 384] width 87 height 37
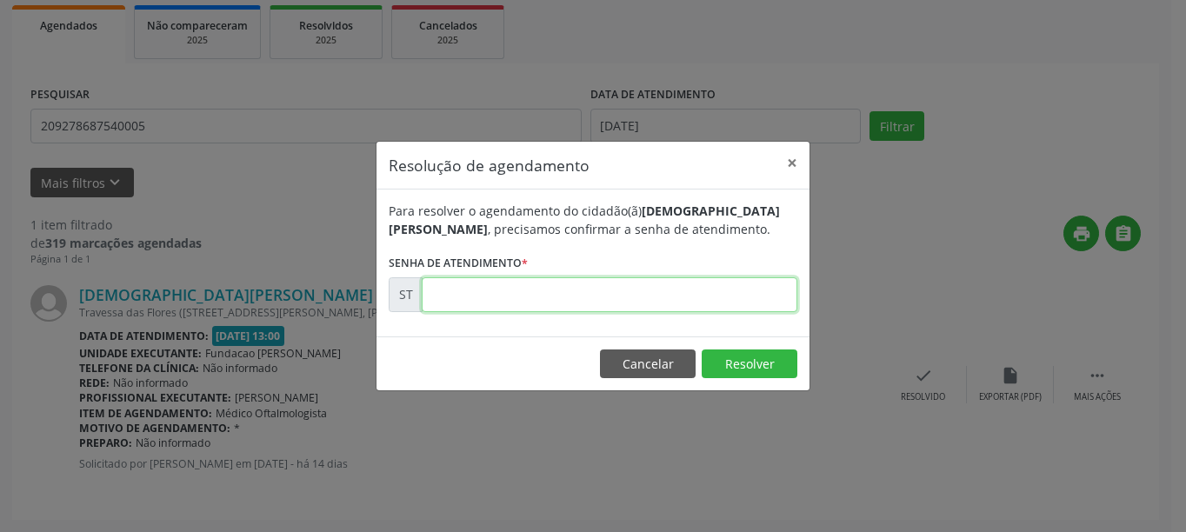
click at [568, 283] on input "text" at bounding box center [610, 294] width 376 height 35
type input "00016252"
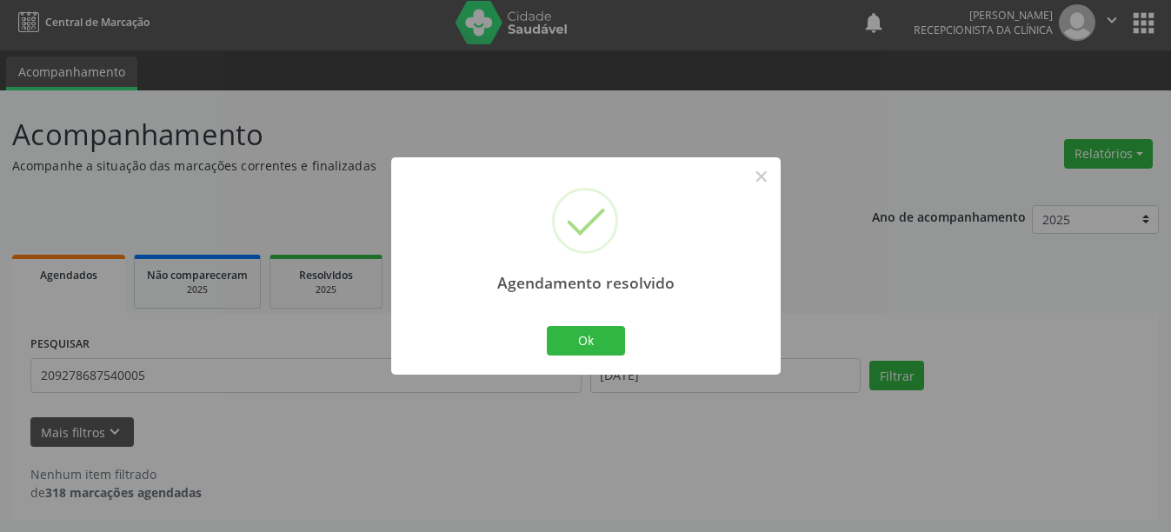
scroll to position [5, 0]
click at [598, 331] on button "Ok" at bounding box center [586, 341] width 78 height 30
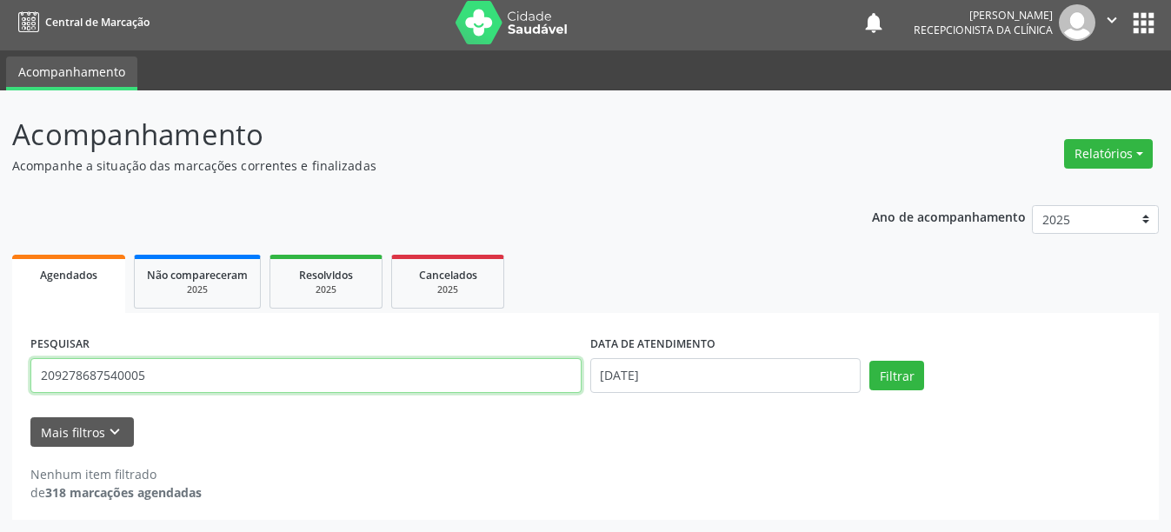
click at [190, 377] on input "209278687540005" at bounding box center [305, 375] width 551 height 35
type input "2"
type input "898004167082596"
click at [869, 361] on button "Filtrar" at bounding box center [896, 376] width 55 height 30
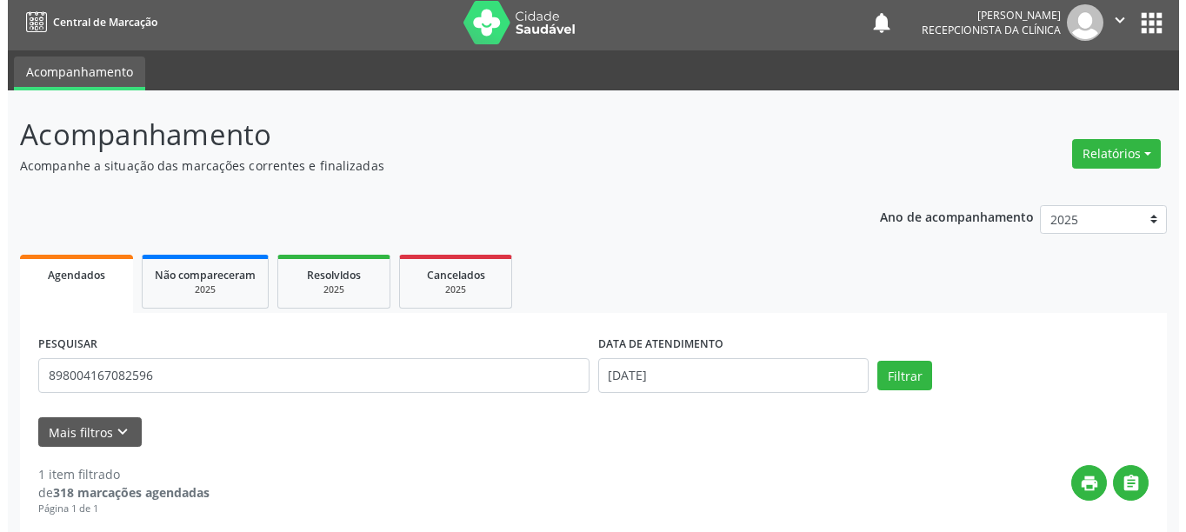
scroll to position [255, 0]
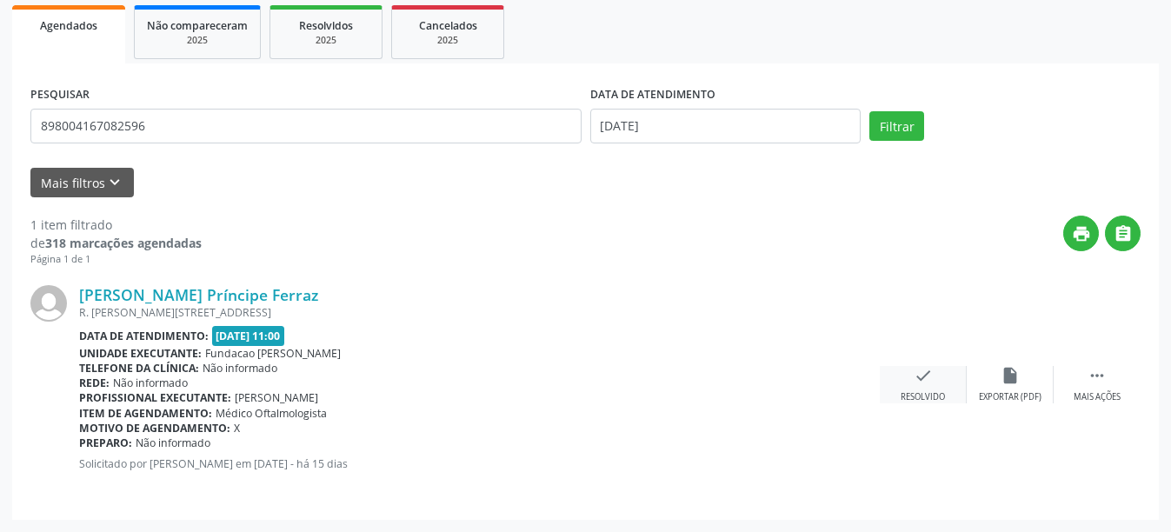
click at [918, 396] on div "Resolvido" at bounding box center [923, 397] width 44 height 12
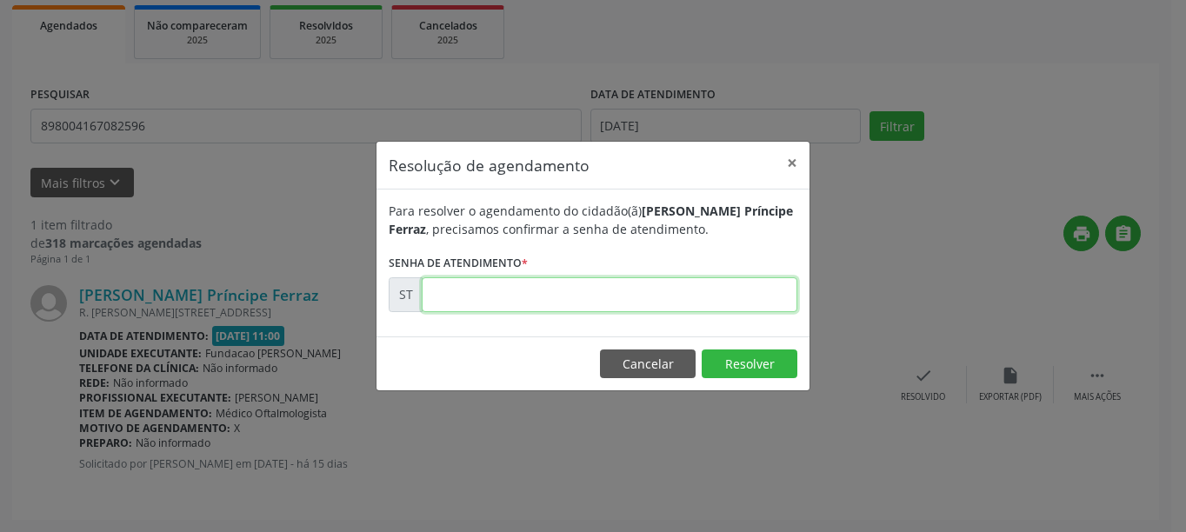
click at [584, 288] on input "text" at bounding box center [610, 294] width 376 height 35
type input "00016101"
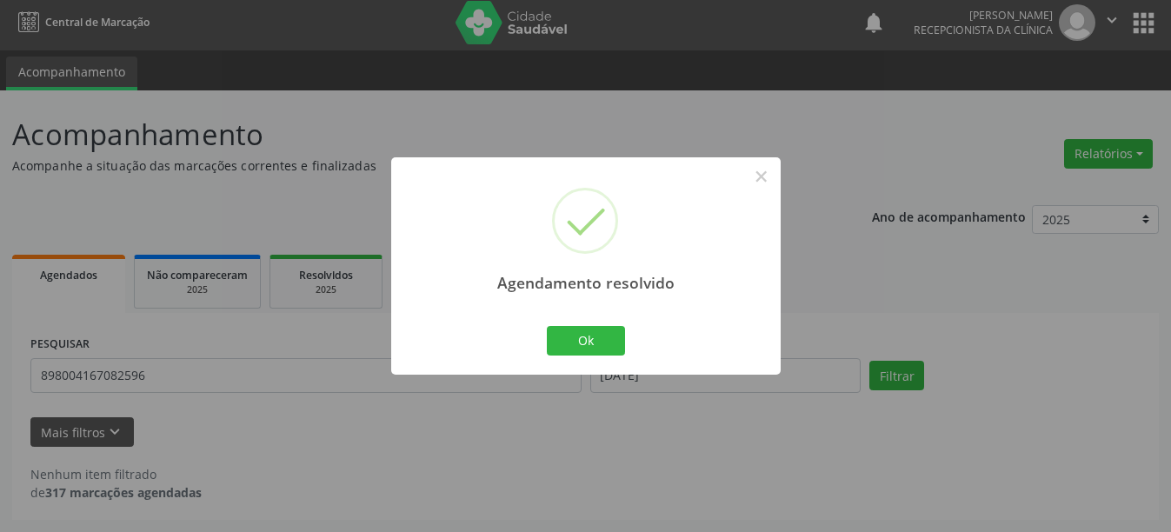
scroll to position [5, 0]
click at [570, 342] on button "Ok" at bounding box center [586, 341] width 78 height 30
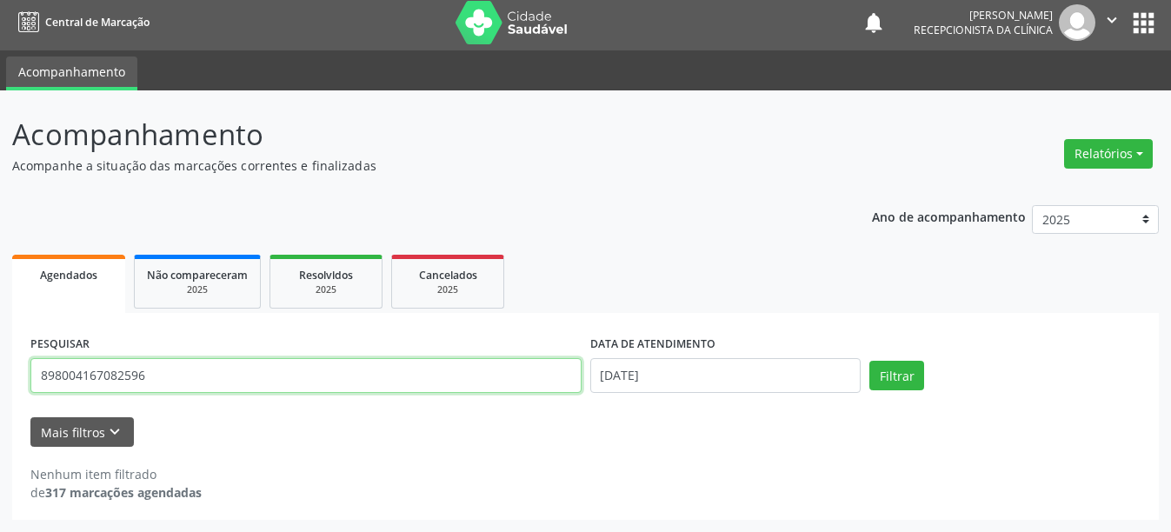
click at [151, 371] on input "898004167082596" at bounding box center [305, 375] width 551 height 35
type input "8"
type input "706704551498510"
click at [869, 361] on button "Filtrar" at bounding box center [896, 376] width 55 height 30
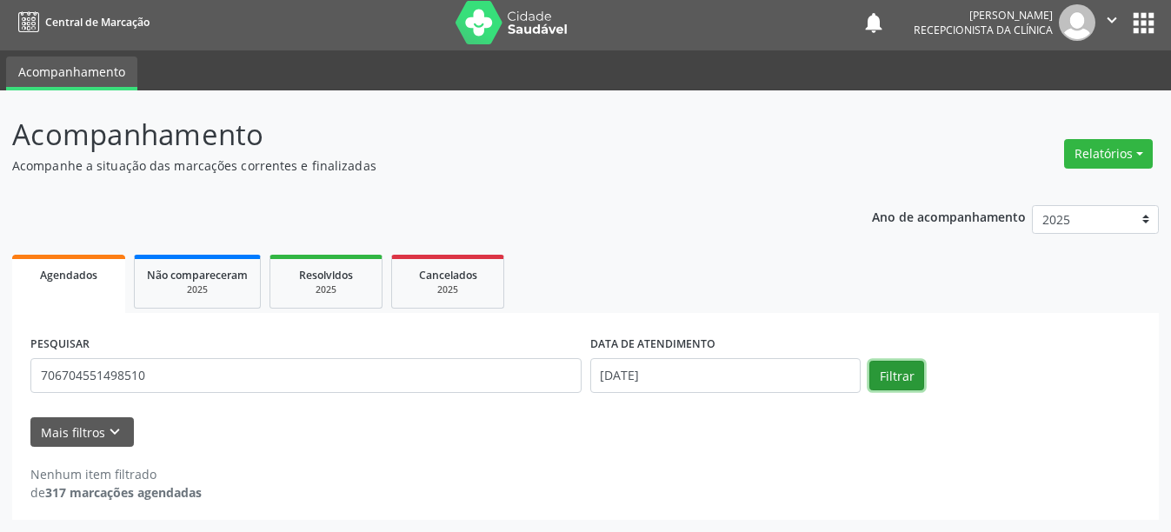
click at [901, 387] on button "Filtrar" at bounding box center [896, 376] width 55 height 30
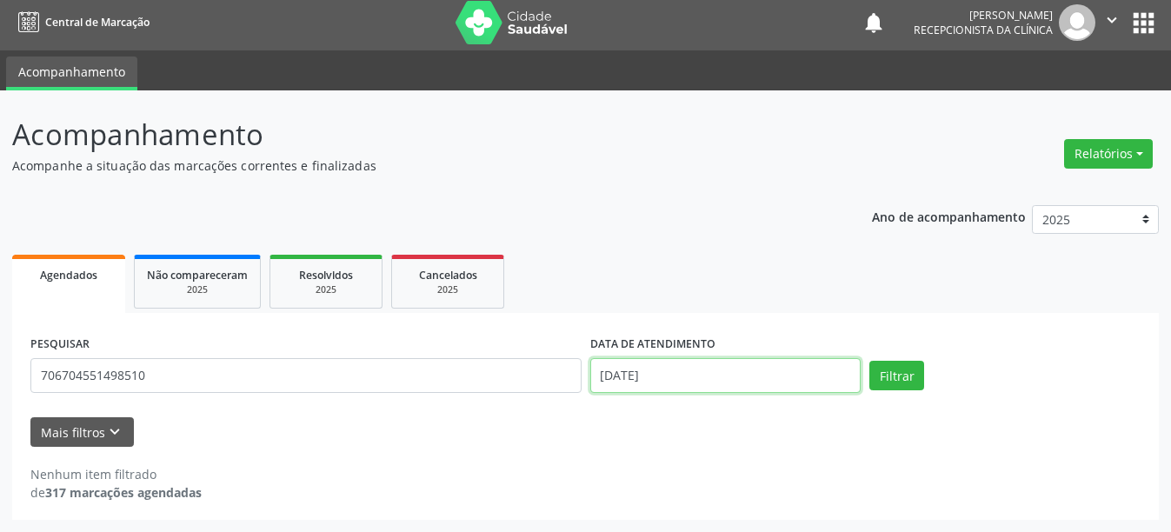
click at [662, 385] on input "[DATE]" at bounding box center [725, 375] width 271 height 35
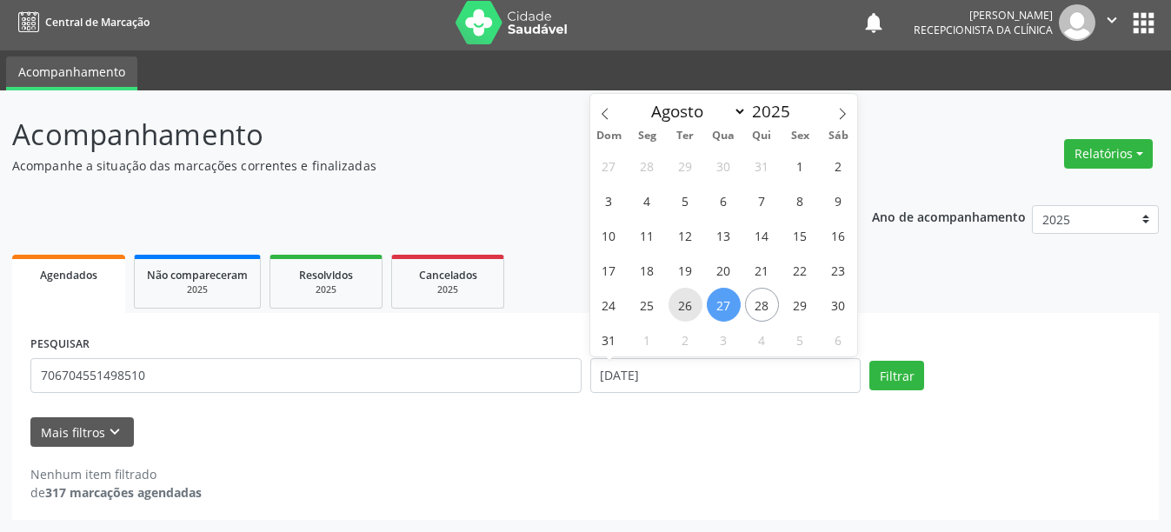
click at [680, 306] on span "26" at bounding box center [686, 305] width 34 height 34
type input "[DATE]"
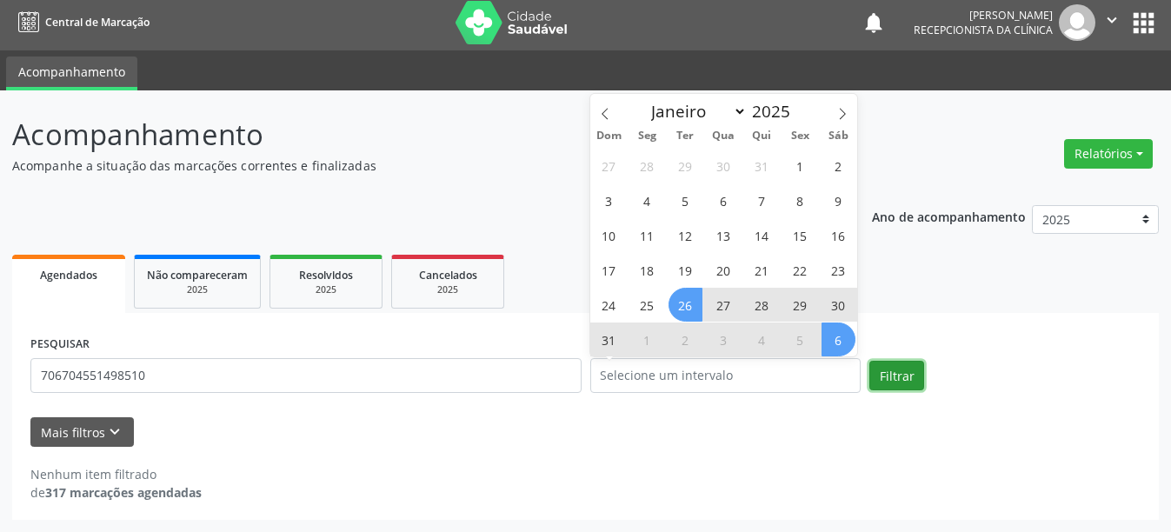
click at [894, 374] on button "Filtrar" at bounding box center [896, 376] width 55 height 30
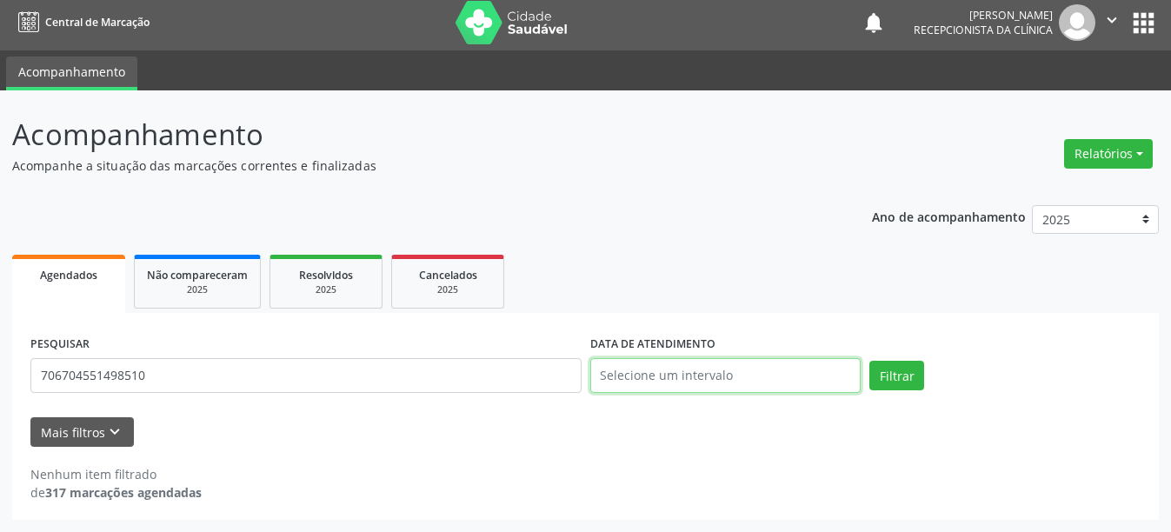
click at [715, 386] on input "text" at bounding box center [725, 375] width 271 height 35
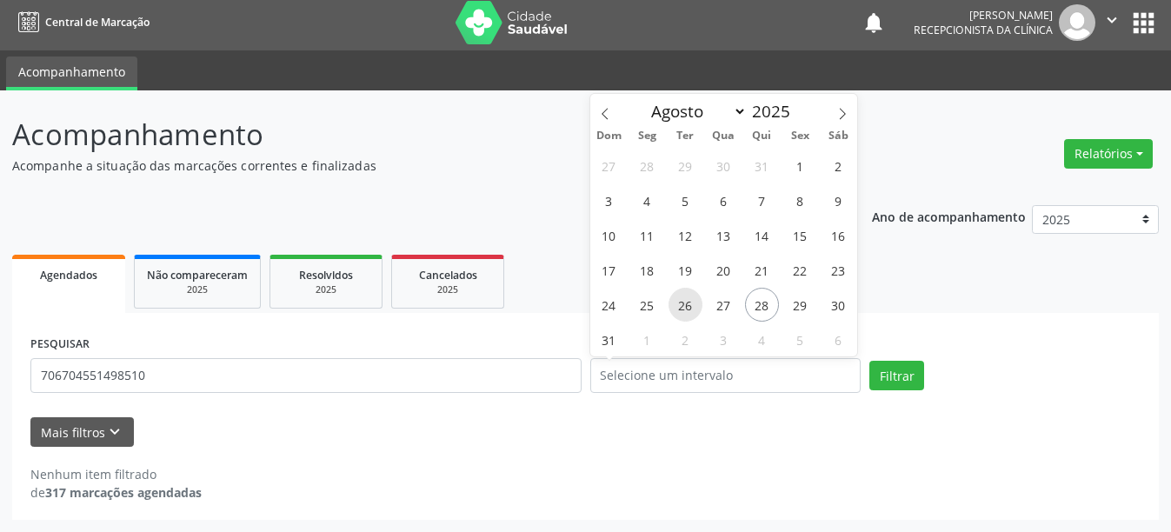
click at [693, 309] on span "26" at bounding box center [686, 305] width 34 height 34
type input "[DATE]"
click at [688, 302] on span "26" at bounding box center [686, 305] width 34 height 34
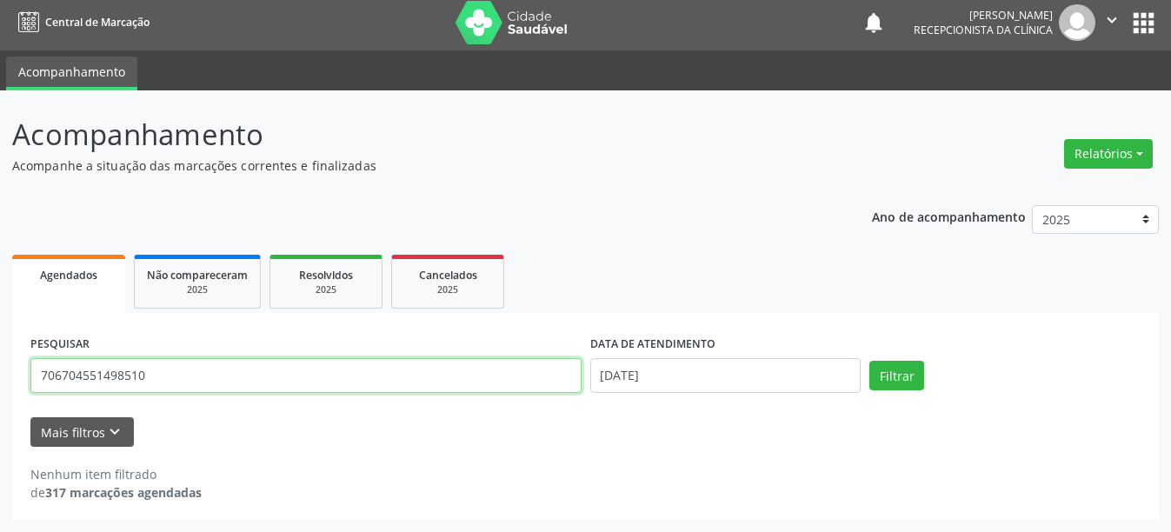
click at [300, 390] on input "706704551498510" at bounding box center [305, 375] width 551 height 35
type input "7"
click at [869, 361] on button "Filtrar" at bounding box center [896, 376] width 55 height 30
click at [198, 372] on input "708604060979184" at bounding box center [305, 375] width 551 height 35
type input "7"
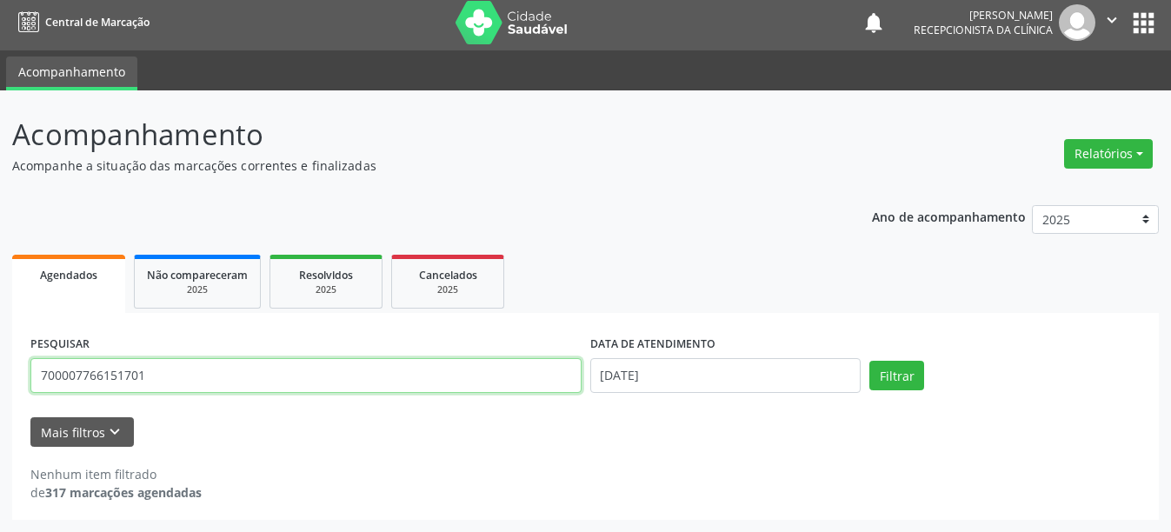
click at [869, 361] on button "Filtrar" at bounding box center [896, 376] width 55 height 30
click at [231, 384] on input "700007766151701" at bounding box center [305, 375] width 551 height 35
type input "7"
type input "898004808549796"
click at [869, 361] on button "Filtrar" at bounding box center [896, 376] width 55 height 30
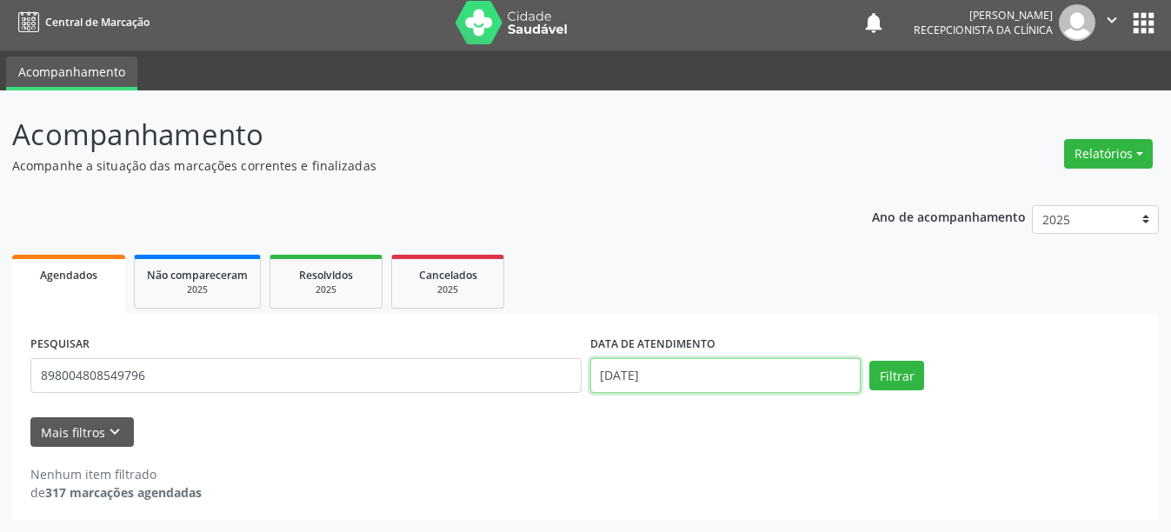
click at [610, 380] on input "[DATE]" at bounding box center [725, 375] width 271 height 35
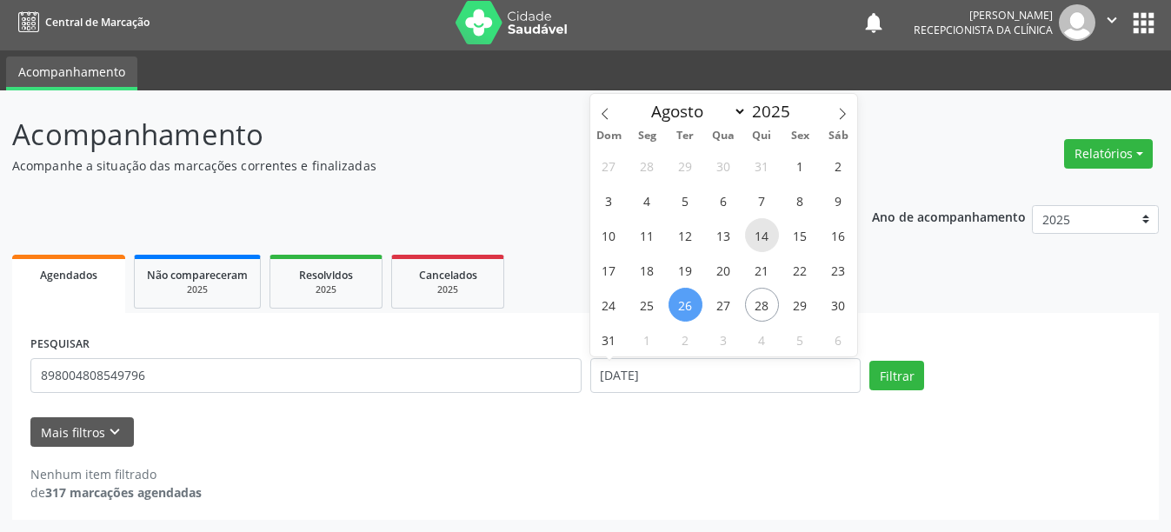
click at [762, 228] on span "14" at bounding box center [762, 235] width 34 height 34
type input "[DATE]"
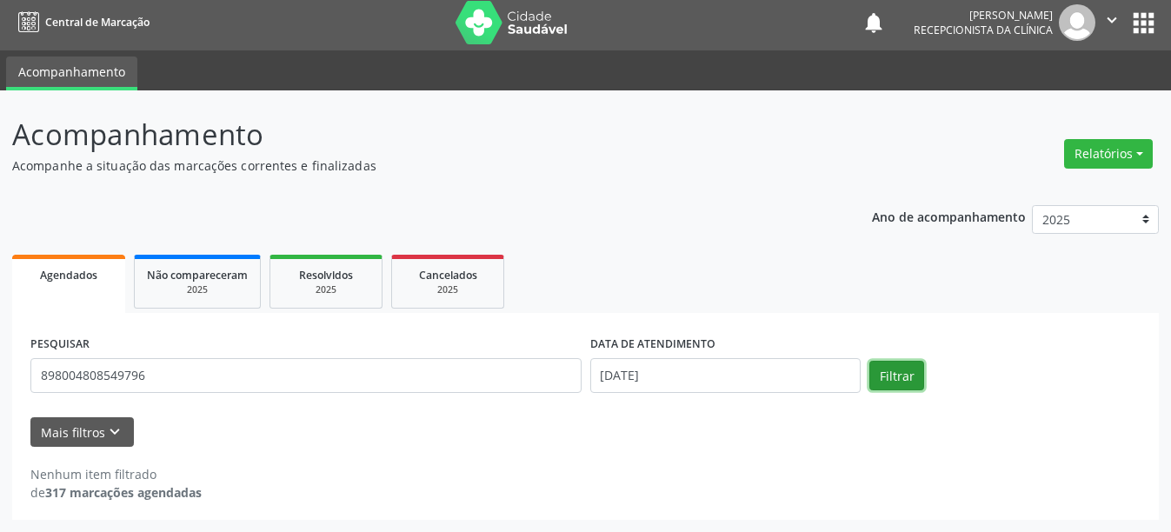
click at [904, 375] on button "Filtrar" at bounding box center [896, 376] width 55 height 30
click at [893, 376] on button "Filtrar" at bounding box center [896, 376] width 55 height 30
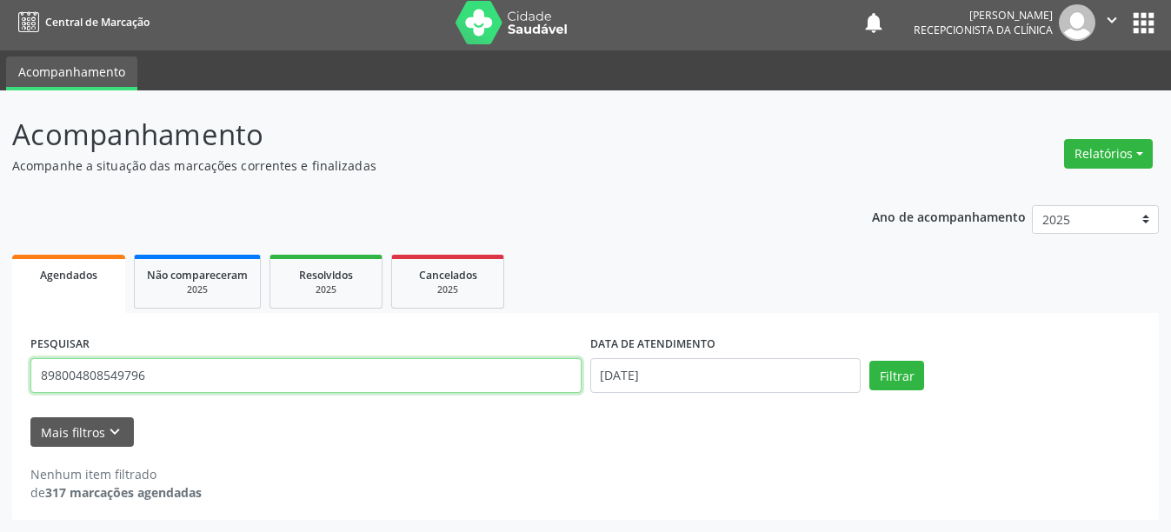
click at [155, 381] on input "898004808549796" at bounding box center [305, 375] width 551 height 35
